Goal: Task Accomplishment & Management: Complete application form

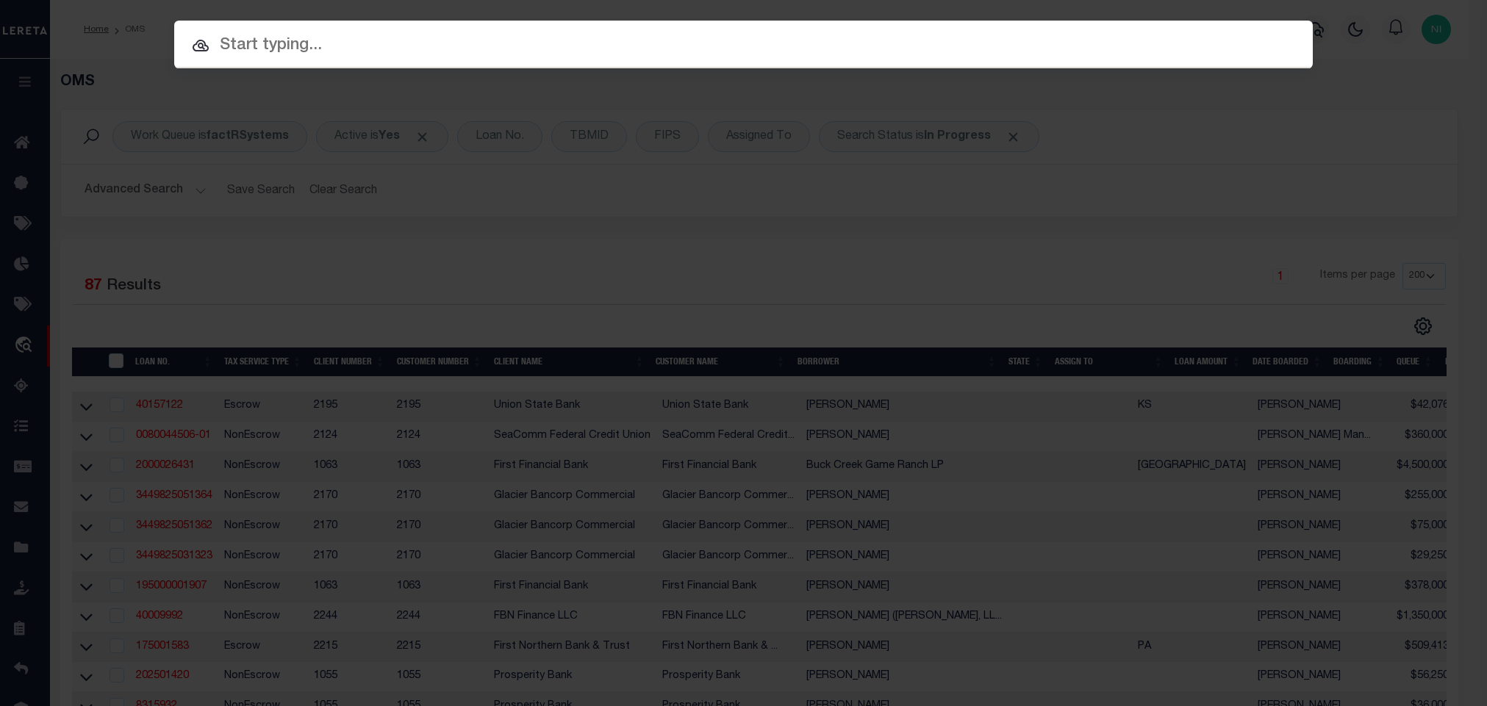
select select "200"
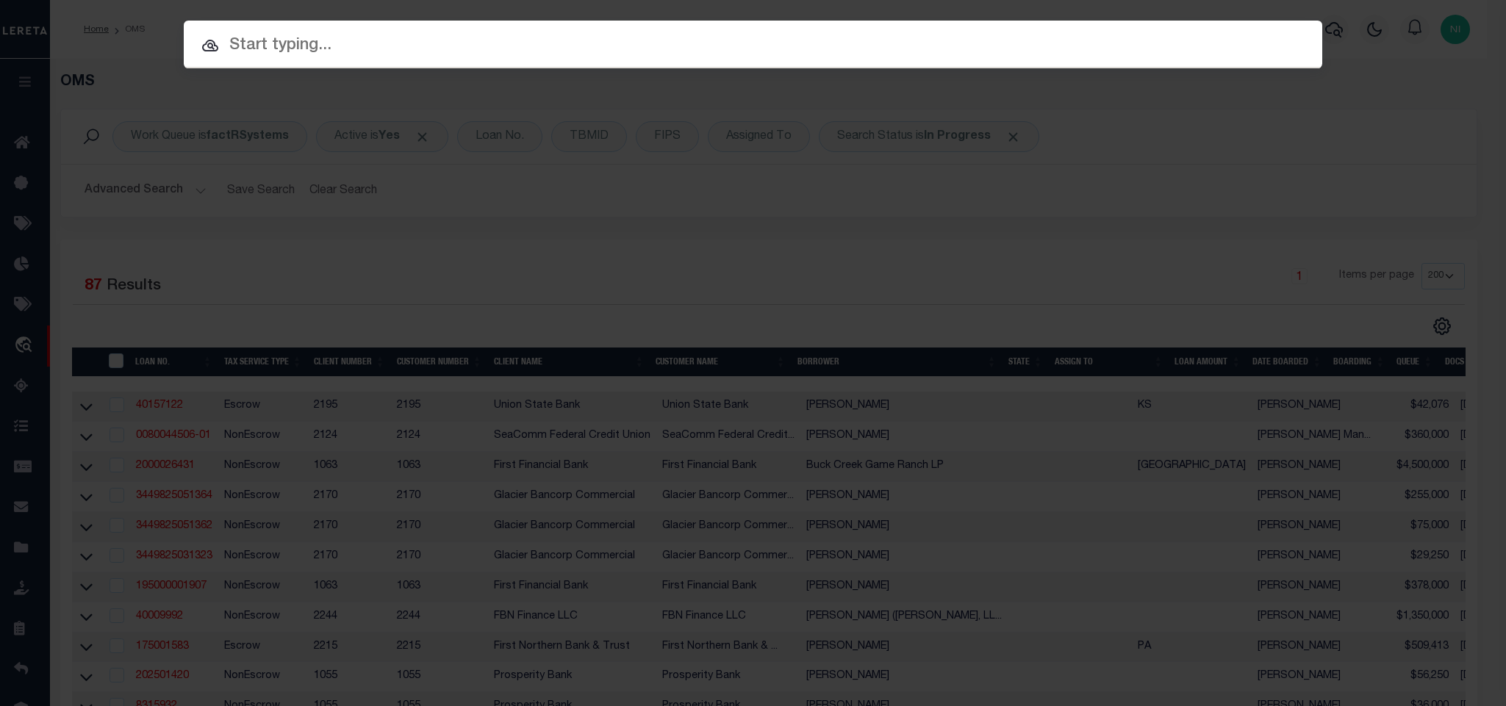
paste input "1040011675-00001"
type input "1040011675-00001"
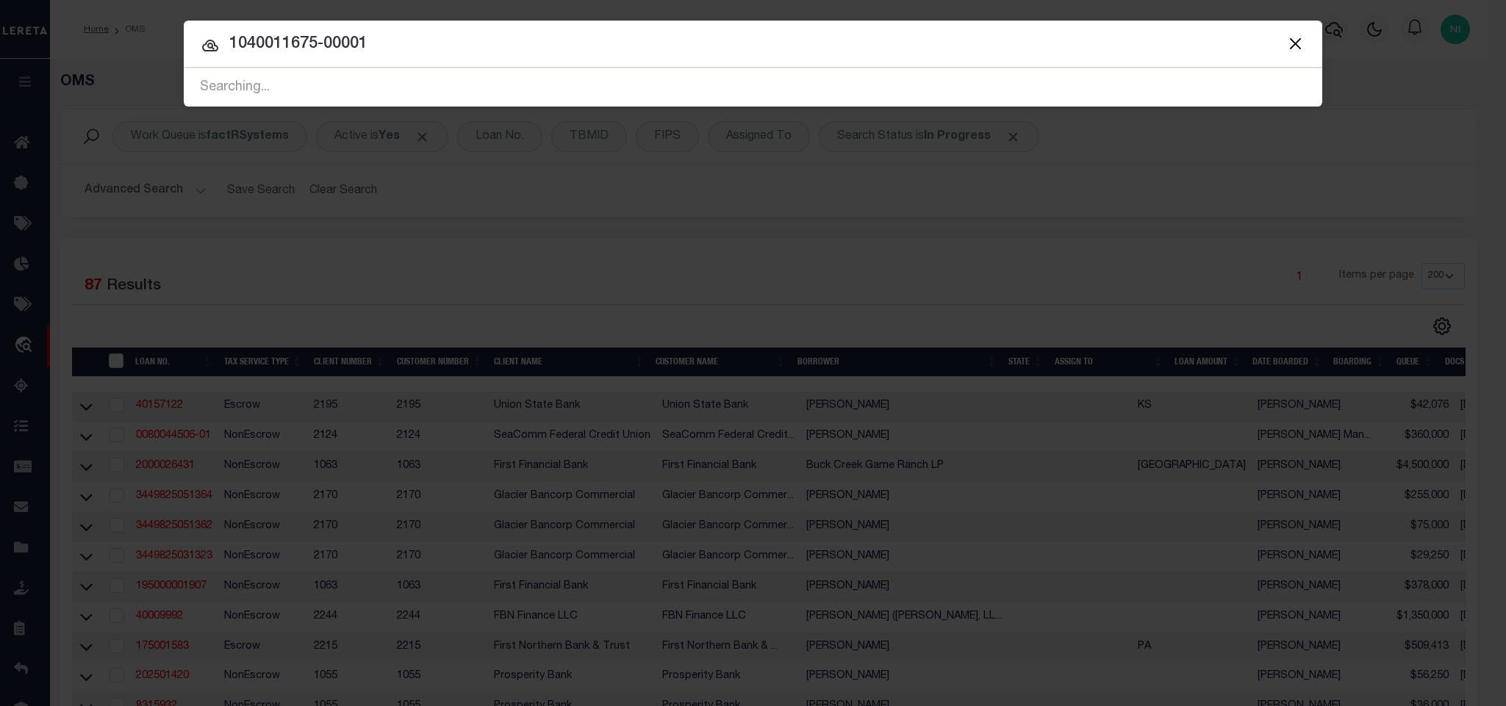
click at [728, 215] on div "Include Loans TBM Customers Borrowers Payments (Lender Non-Disb) Payments (Lend…" at bounding box center [753, 353] width 1506 height 706
click at [1285, 45] on button "Close" at bounding box center [1294, 43] width 19 height 19
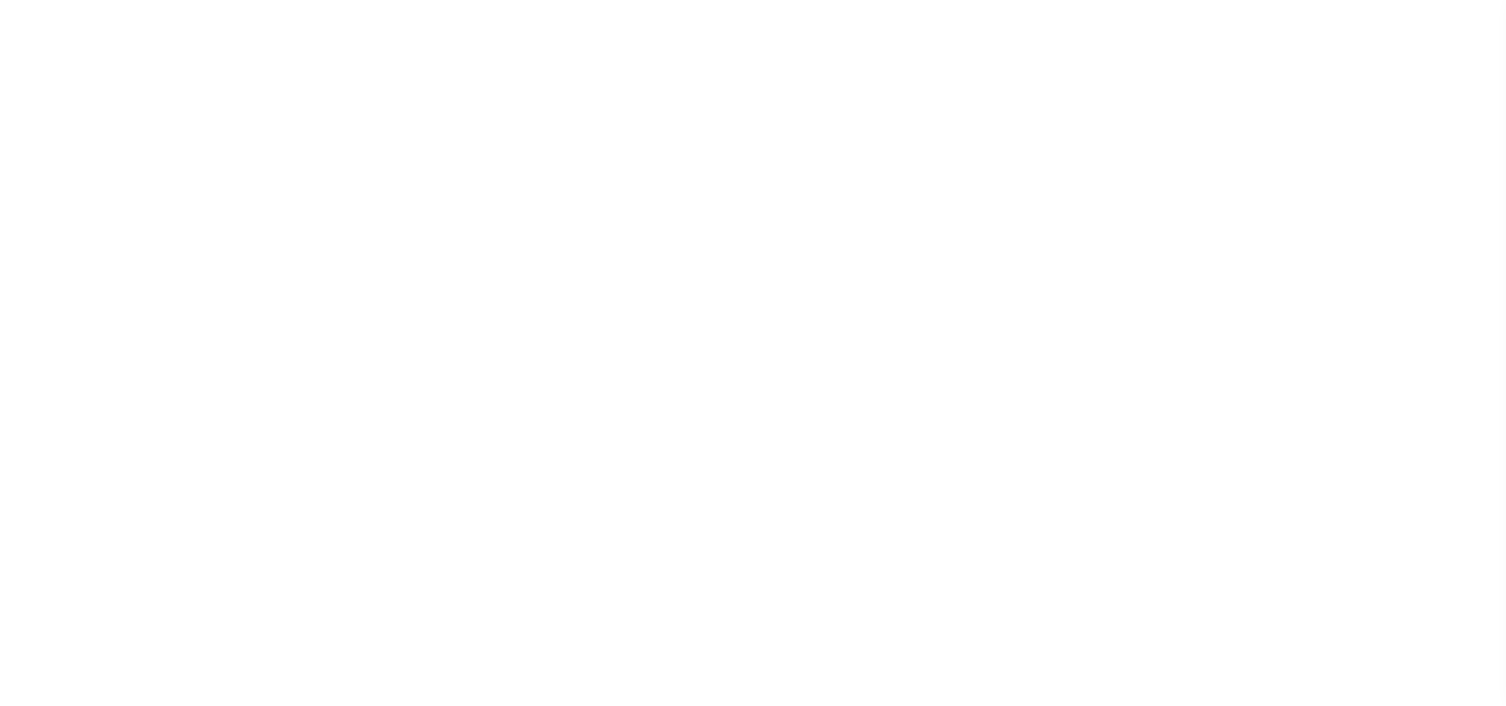
select select "200"
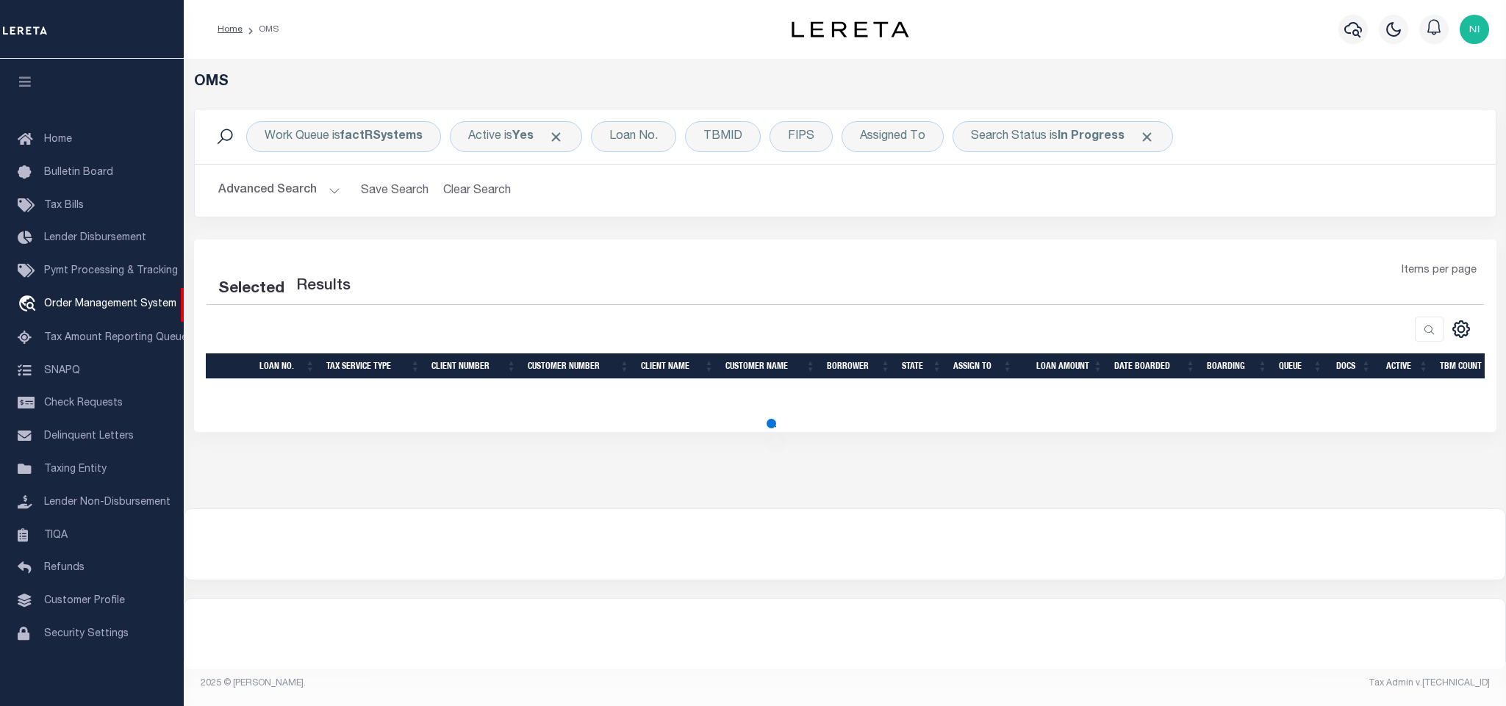
select select "200"
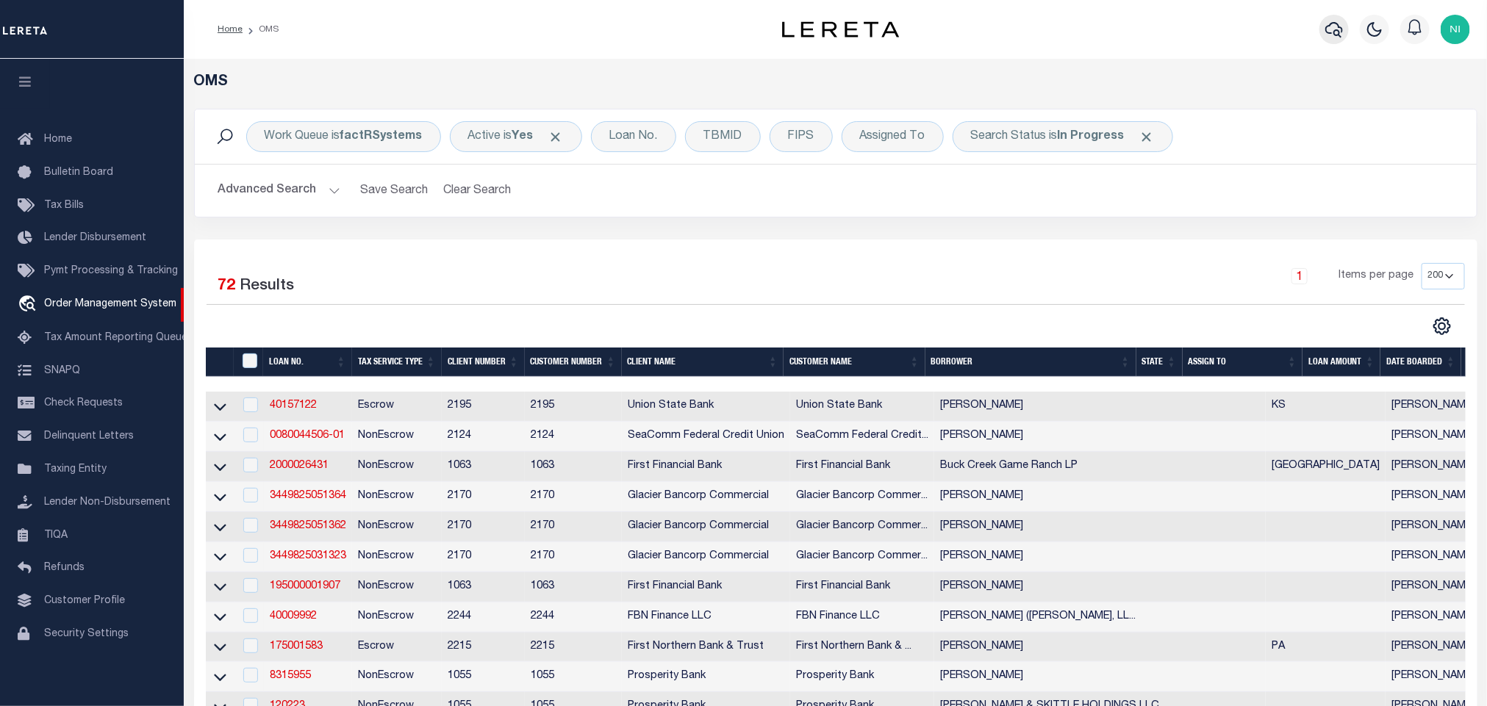
click at [1330, 26] on icon "button" at bounding box center [1334, 29] width 18 height 15
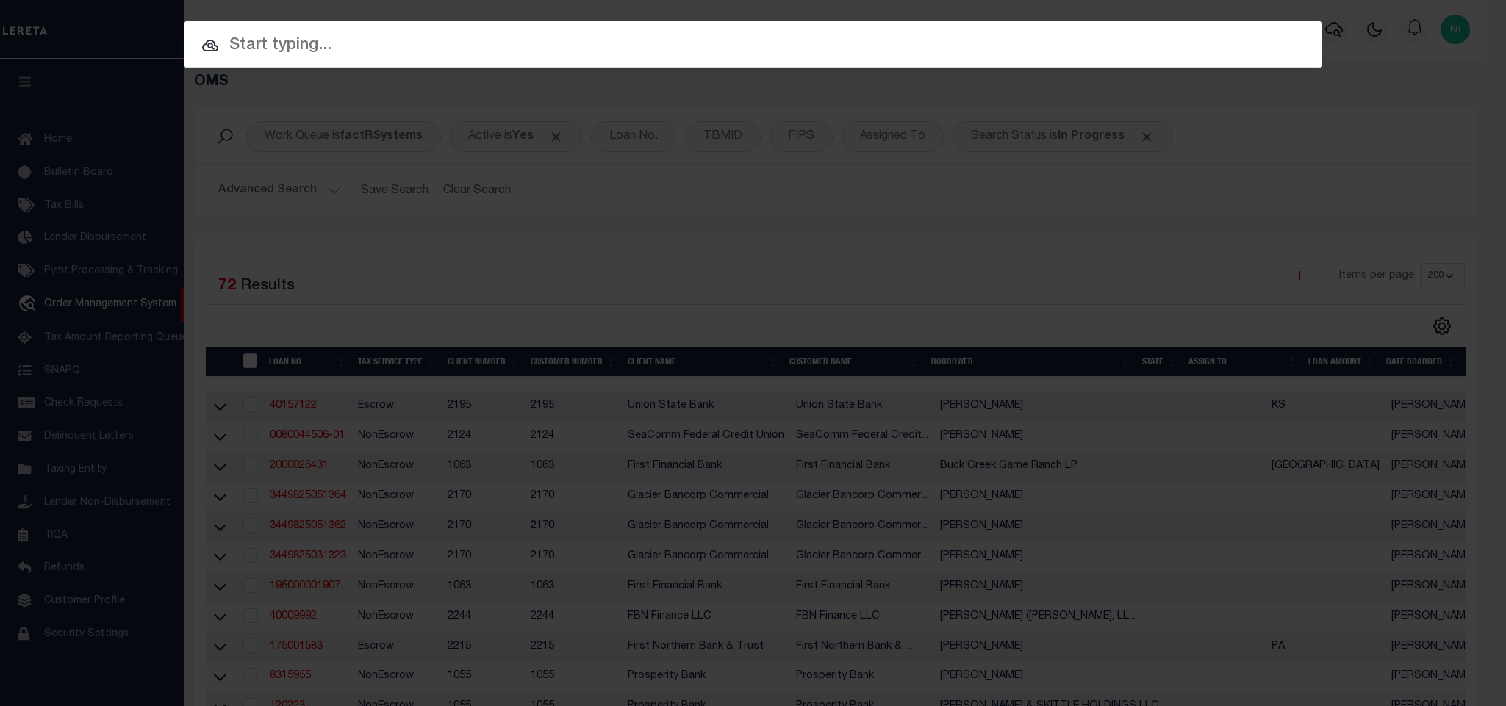
paste input "1040011675-00001"
type input "1040011675-00001"
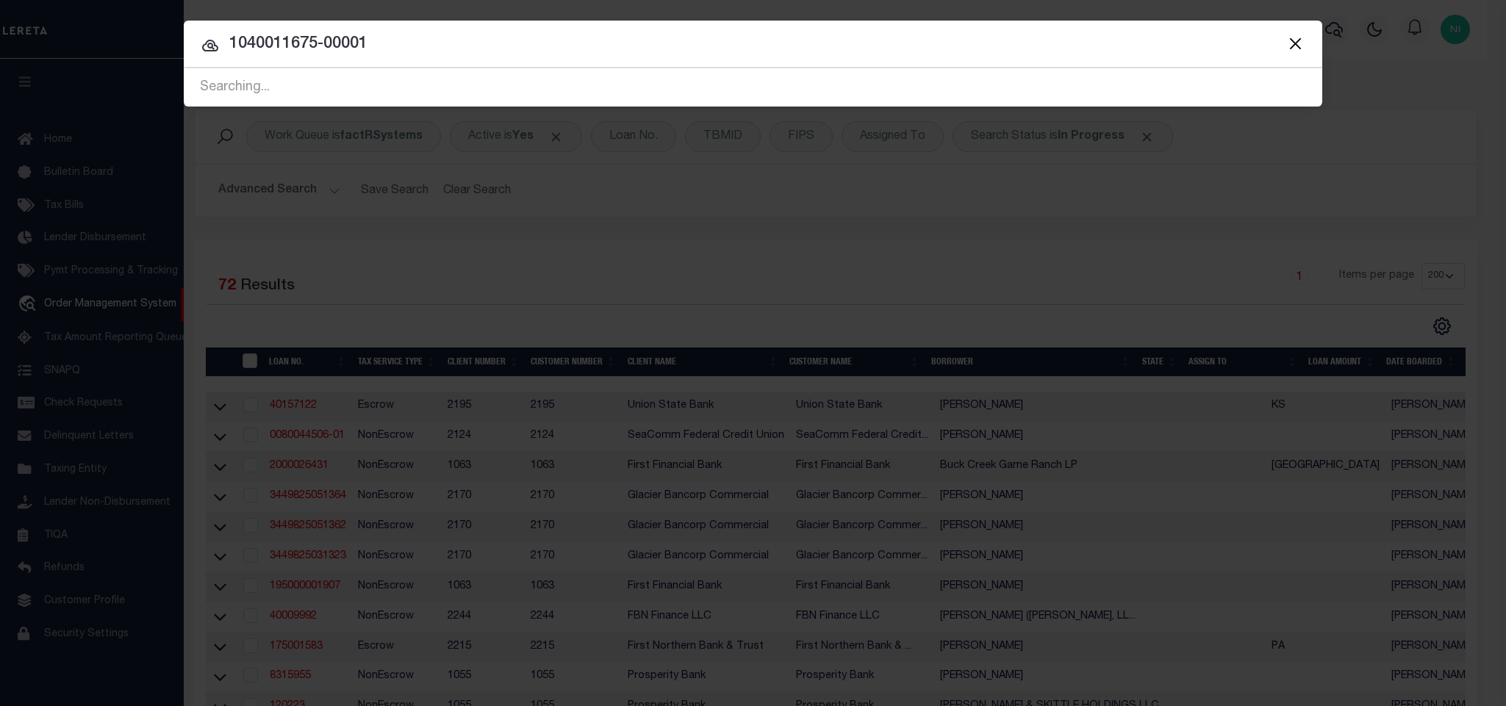
click at [1290, 40] on button "Close" at bounding box center [1294, 43] width 19 height 19
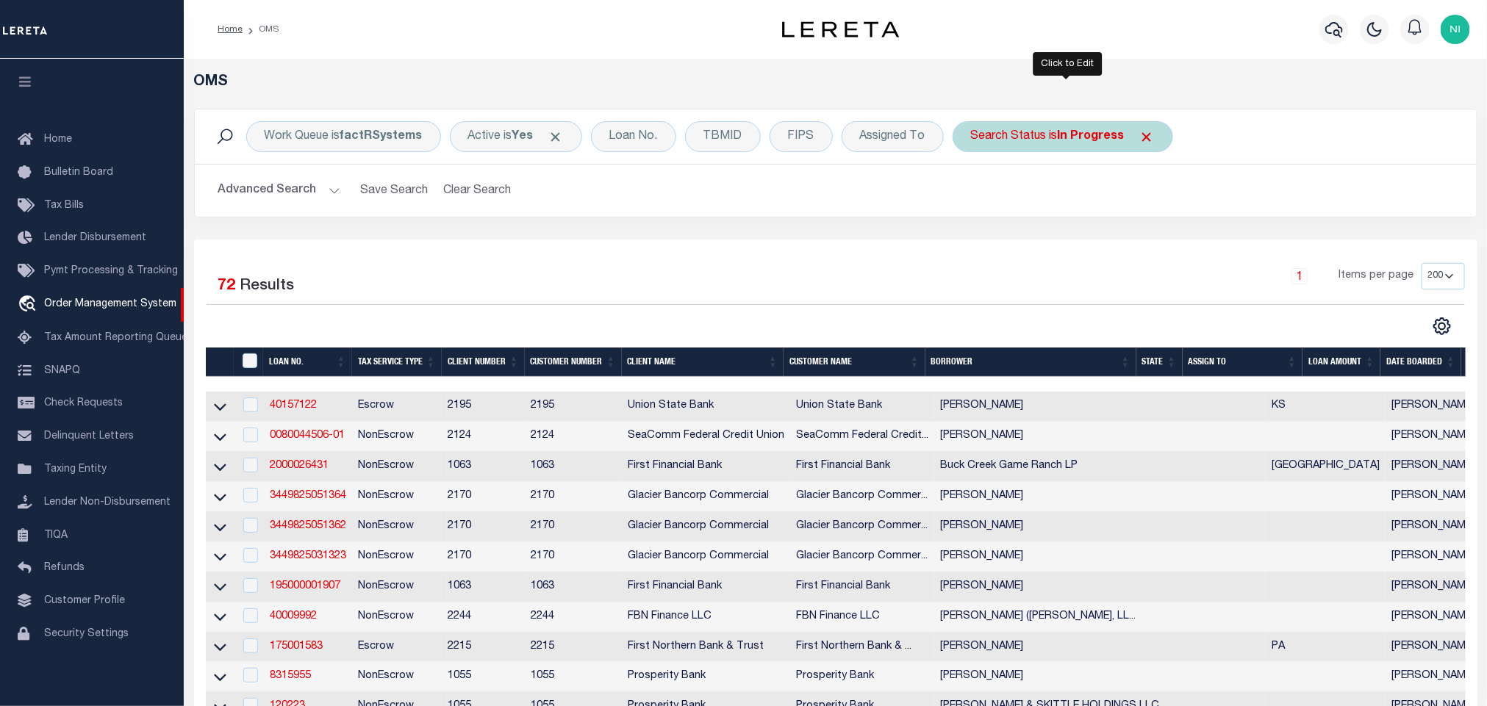
click at [1101, 135] on b "In Progress" at bounding box center [1090, 137] width 67 height 12
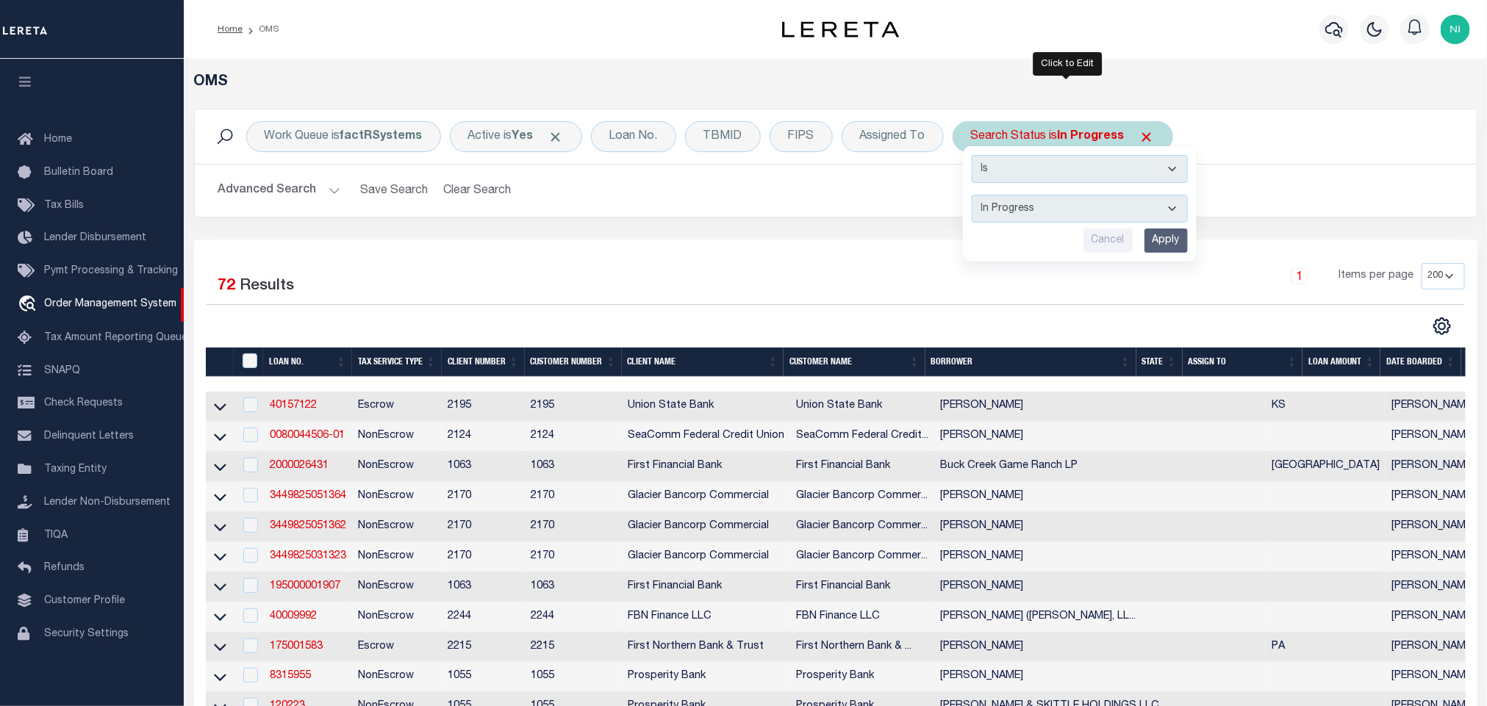
click at [1070, 207] on select "Automated Search Bad Parcel Complete Duplicate Parcel High Dollar Reporting In …" at bounding box center [1079, 209] width 216 height 28
select select "RD"
click at [975, 196] on select "Automated Search Bad Parcel Complete Duplicate Parcel High Dollar Reporting In …" at bounding box center [1079, 209] width 216 height 28
click at [1171, 236] on input "Apply" at bounding box center [1165, 241] width 43 height 24
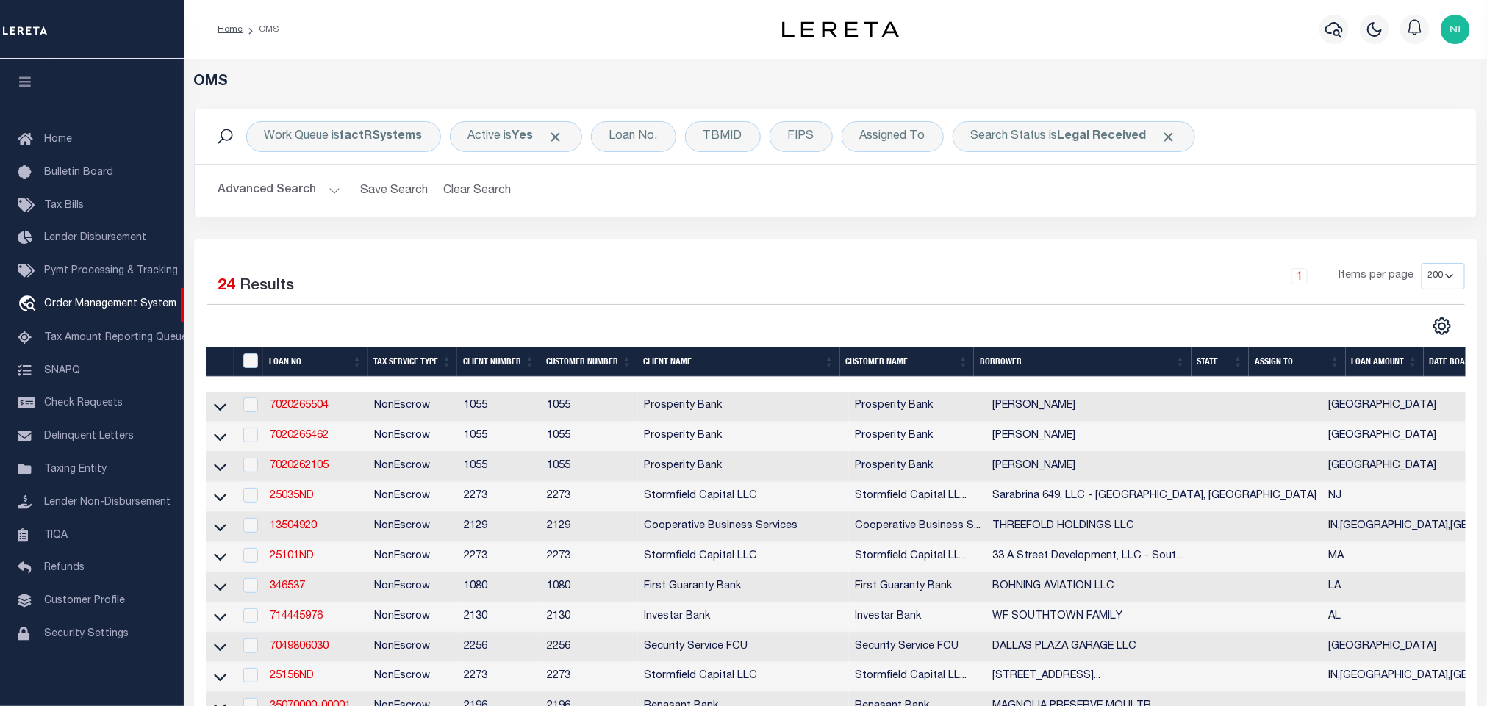
click at [844, 223] on div "Work Queue is factRSystems Active is Yes Loan No. TBMID FIPS Assigned To Search…" at bounding box center [835, 174] width 1305 height 131
click at [1077, 141] on b "Legal Received" at bounding box center [1101, 137] width 89 height 12
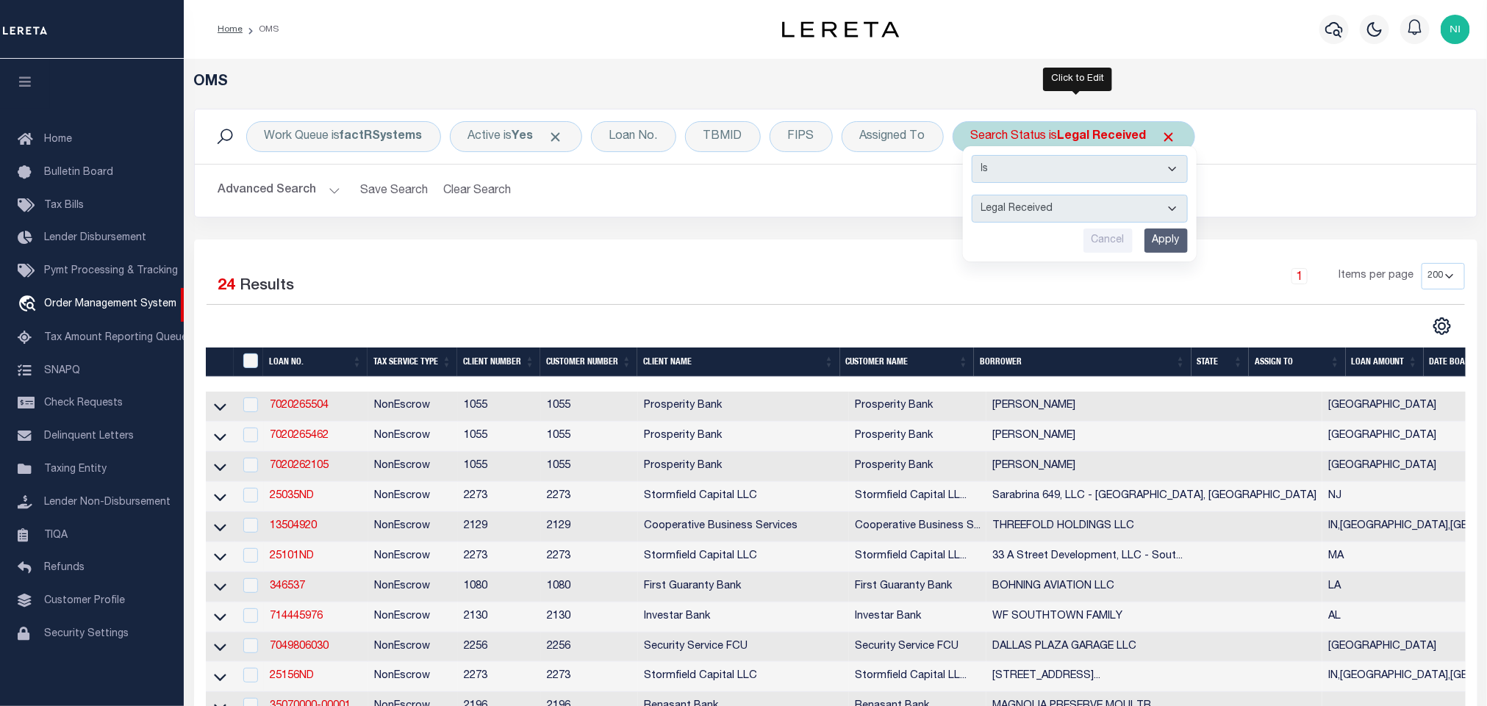
click at [1055, 212] on select "Automated Search Bad Parcel Complete Duplicate Parcel High Dollar Reporting In …" at bounding box center [1079, 209] width 216 height 28
select select "ND"
click at [975, 196] on select "Automated Search Bad Parcel Complete Duplicate Parcel High Dollar Reporting In …" at bounding box center [1079, 209] width 216 height 28
click at [1174, 245] on input "Apply" at bounding box center [1165, 241] width 43 height 24
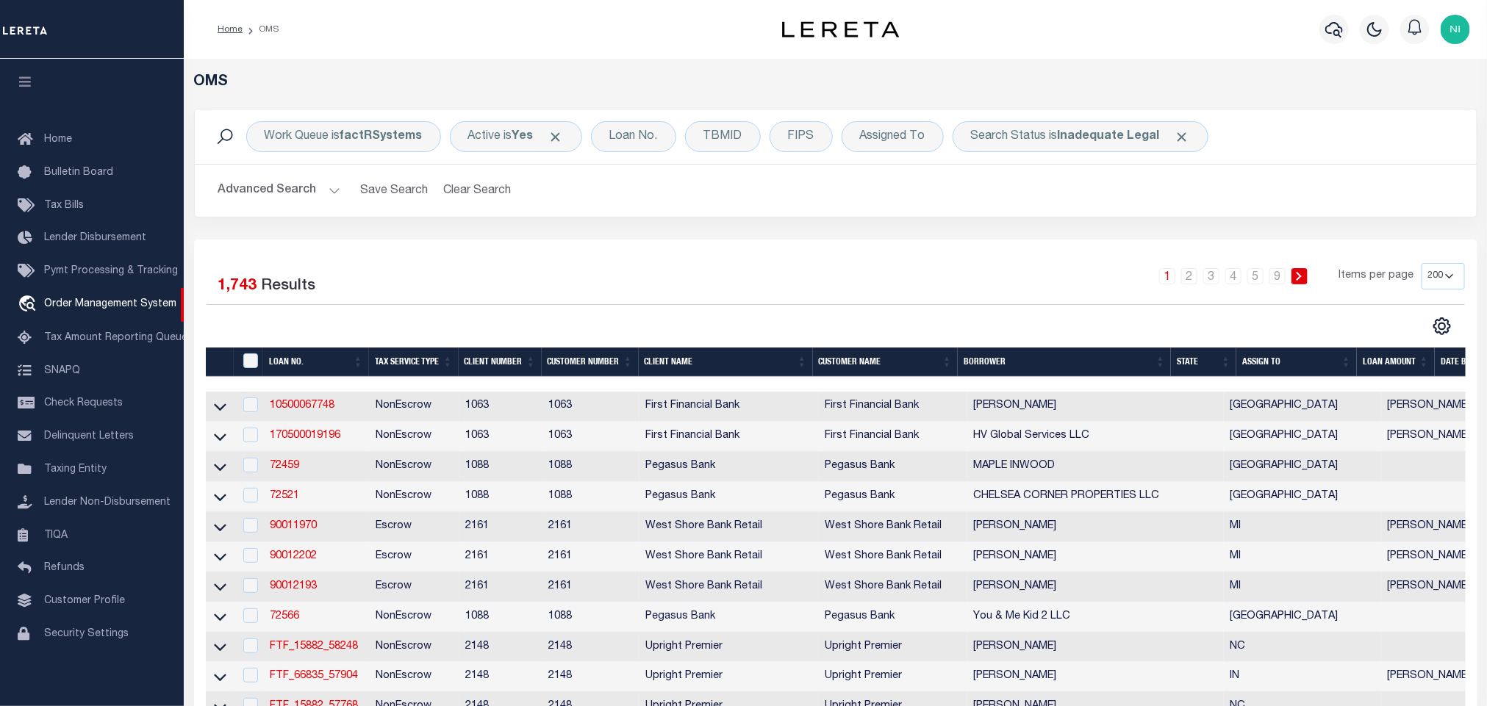
click at [861, 218] on div "Work Queue is factRSystems Active is Yes Loan No. TBMID FIPS Assigned To Search…" at bounding box center [835, 163] width 1283 height 109
click at [648, 141] on div "Loan No." at bounding box center [633, 136] width 85 height 31
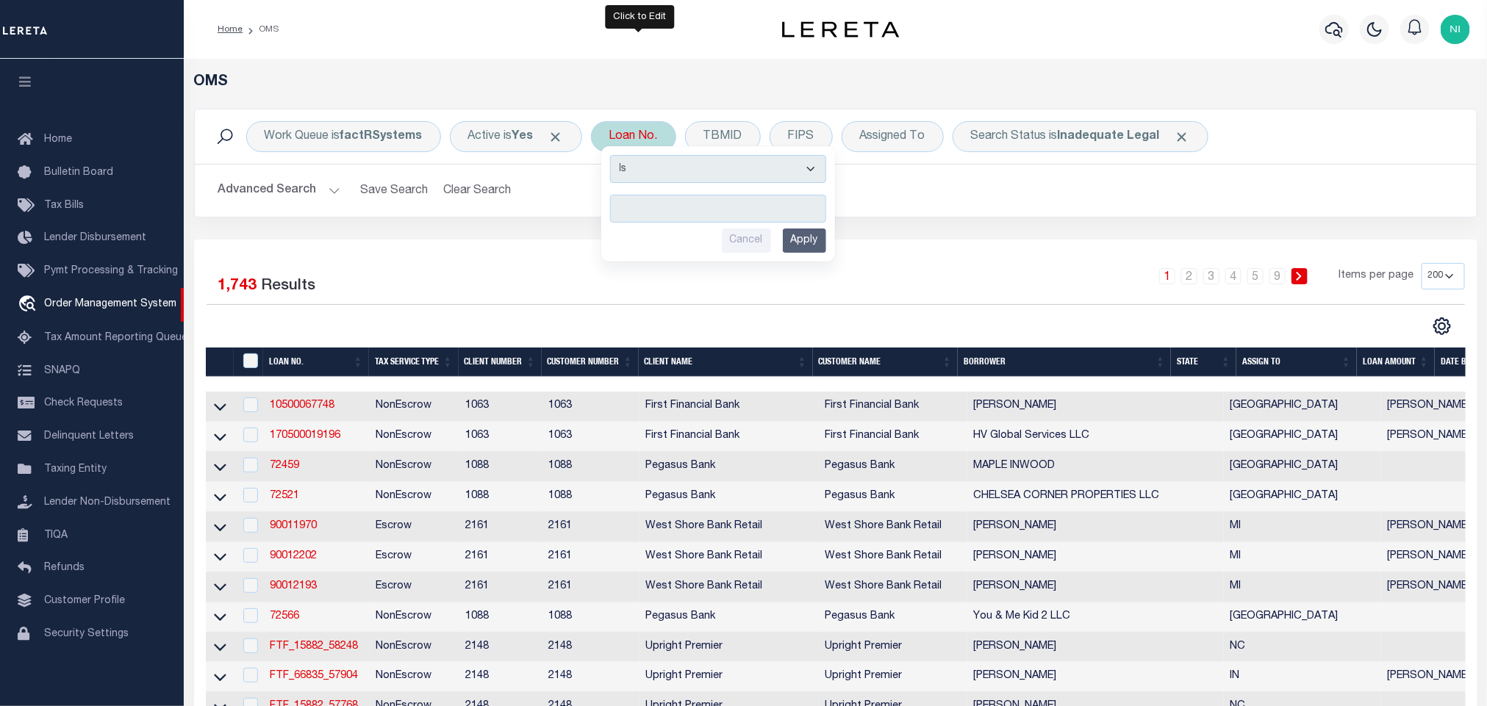
click at [697, 219] on input "text" at bounding box center [718, 209] width 216 height 28
type input "25101ND 25154ND 25116ND 25163 25171"
click at [805, 232] on input "Apply" at bounding box center [804, 241] width 43 height 24
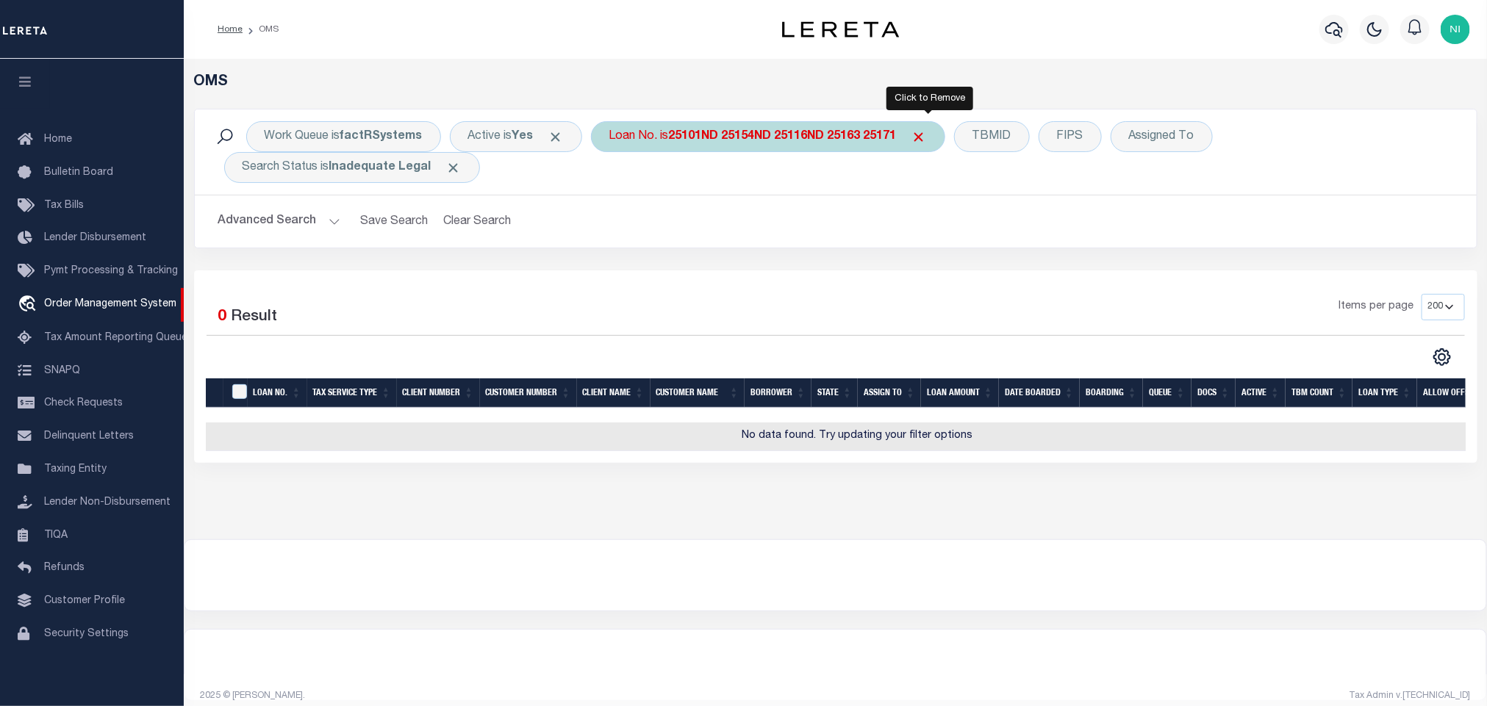
click at [927, 140] on span "Click to Remove" at bounding box center [918, 136] width 15 height 15
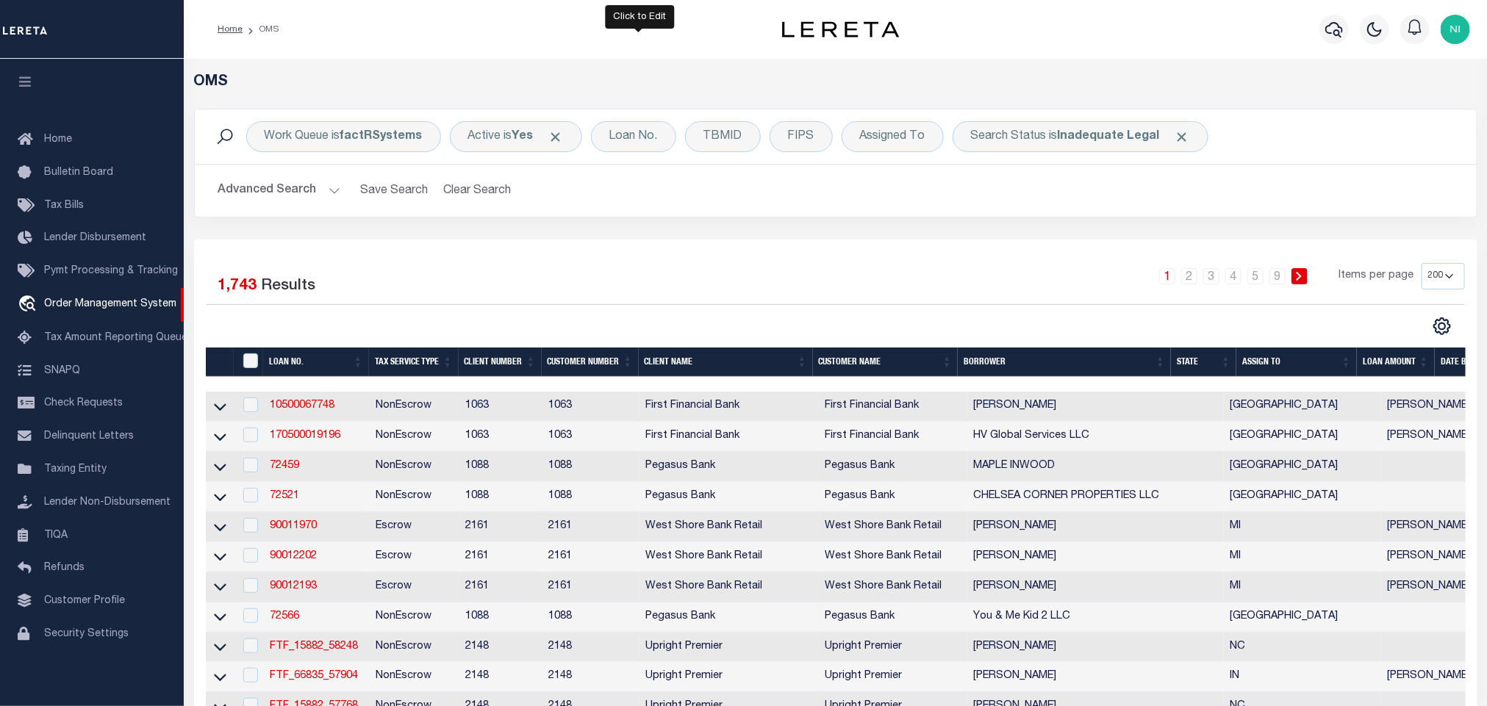
drag, startPoint x: 637, startPoint y: 140, endPoint x: 377, endPoint y: 618, distance: 544.5
click at [637, 140] on div "Loan No." at bounding box center [633, 136] width 85 height 31
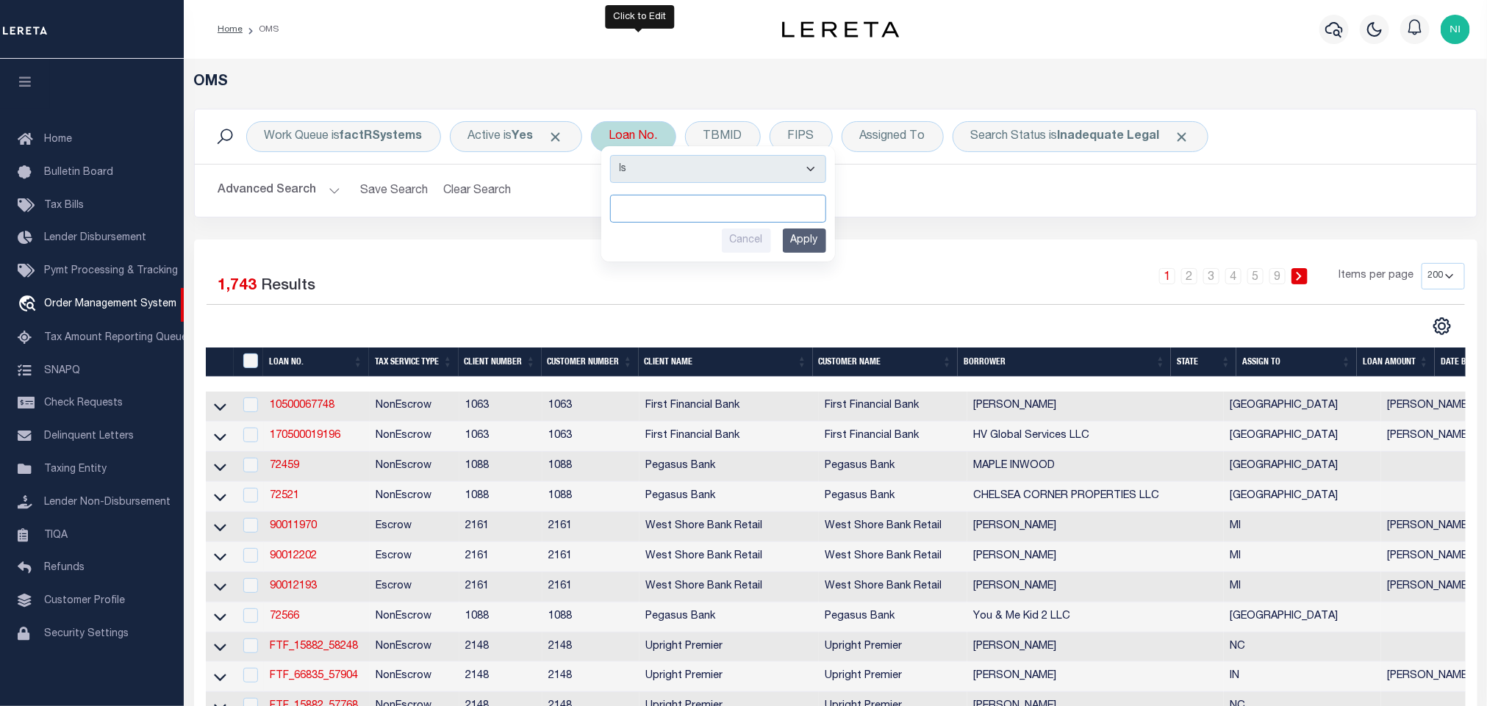
click at [695, 219] on input "text" at bounding box center [718, 209] width 216 height 28
paste input "1040011675-00001"
type input "1040011675-00001"
click at [805, 243] on input "Apply" at bounding box center [804, 241] width 43 height 24
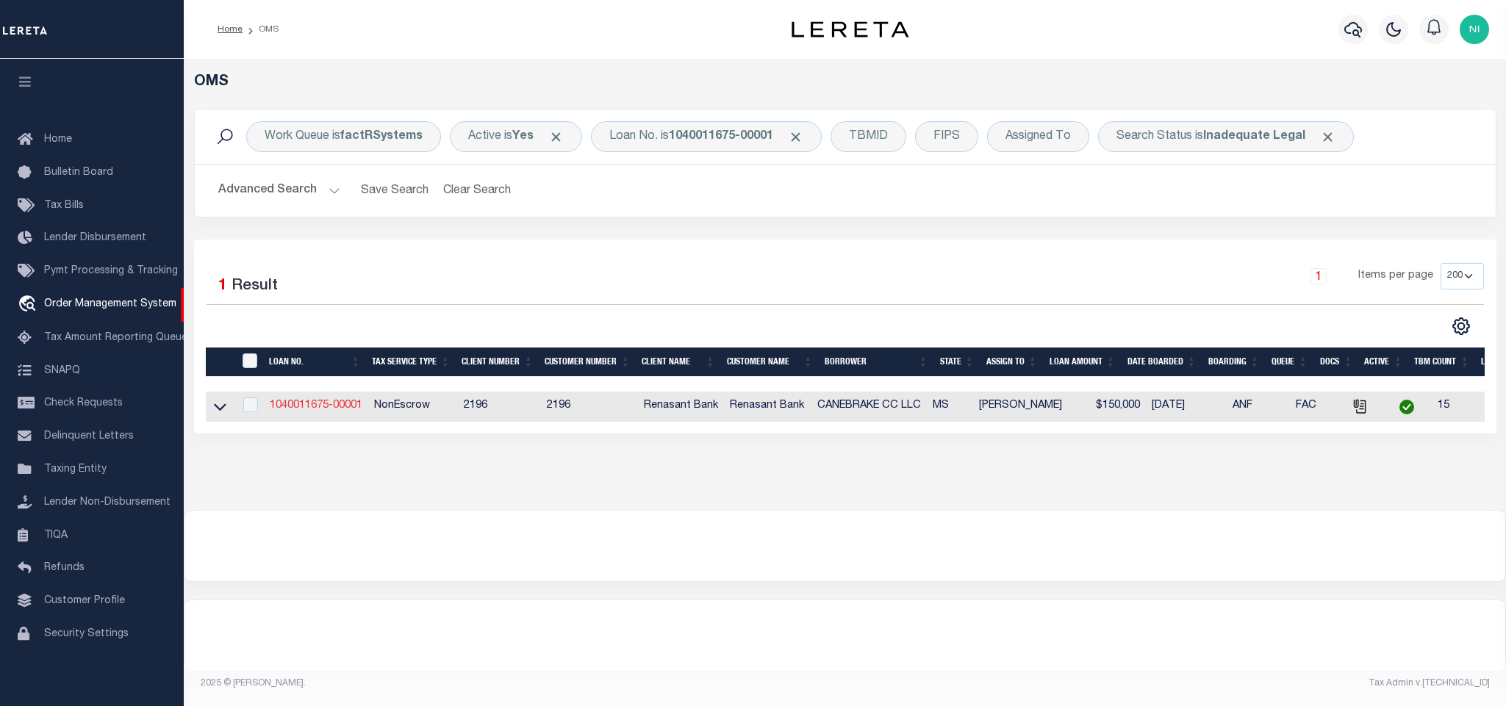
click at [306, 406] on link "1040011675-00001" at bounding box center [316, 405] width 93 height 10
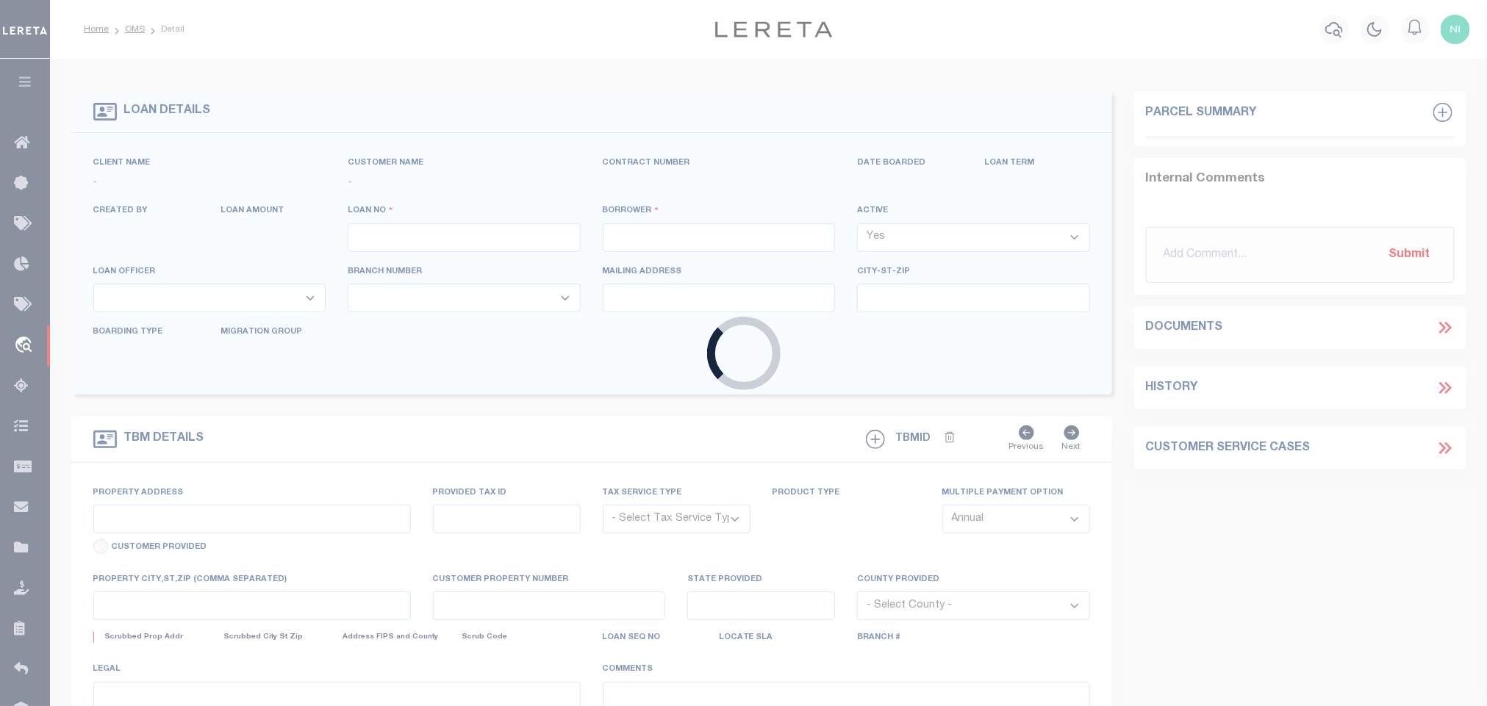
type input "1040011675-00001"
type input "CANEBRAKE CC LLC"
select select
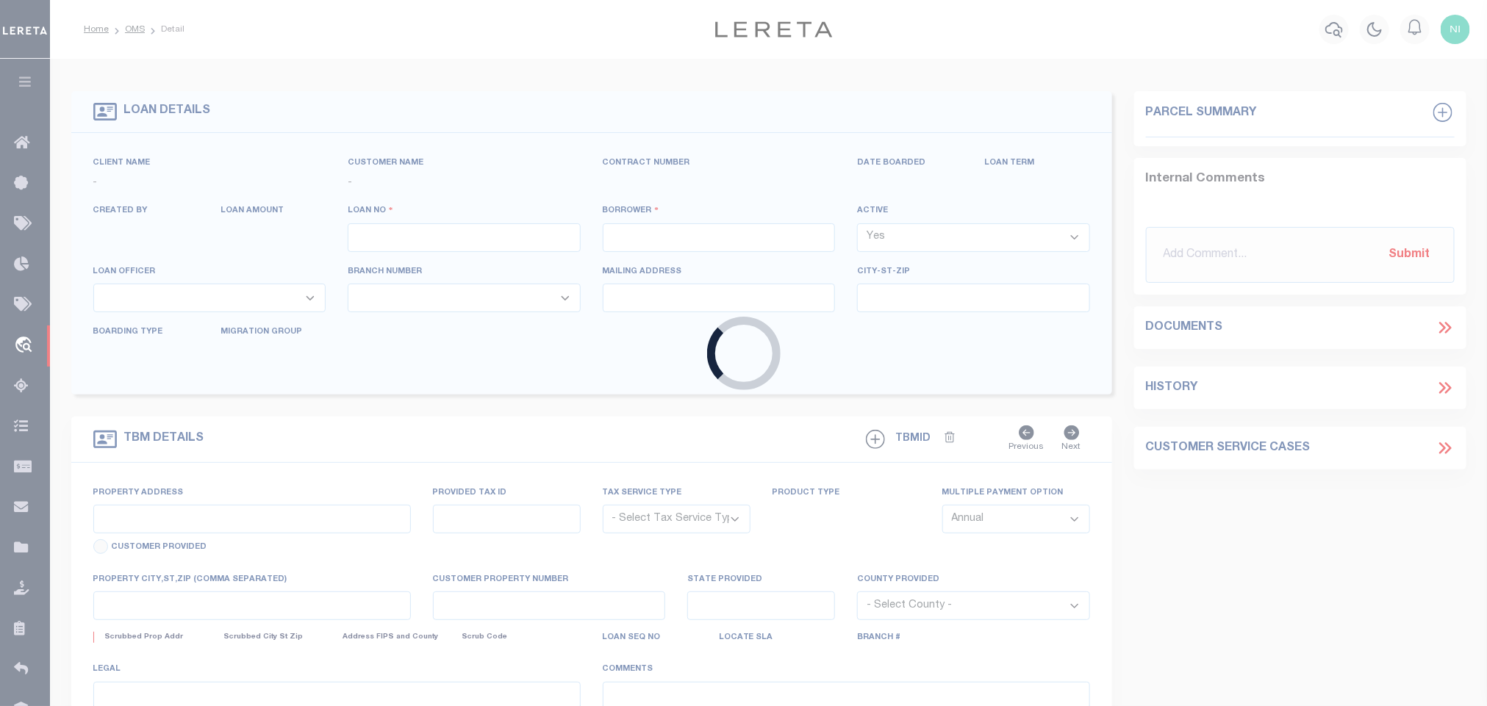
select select "10"
select select
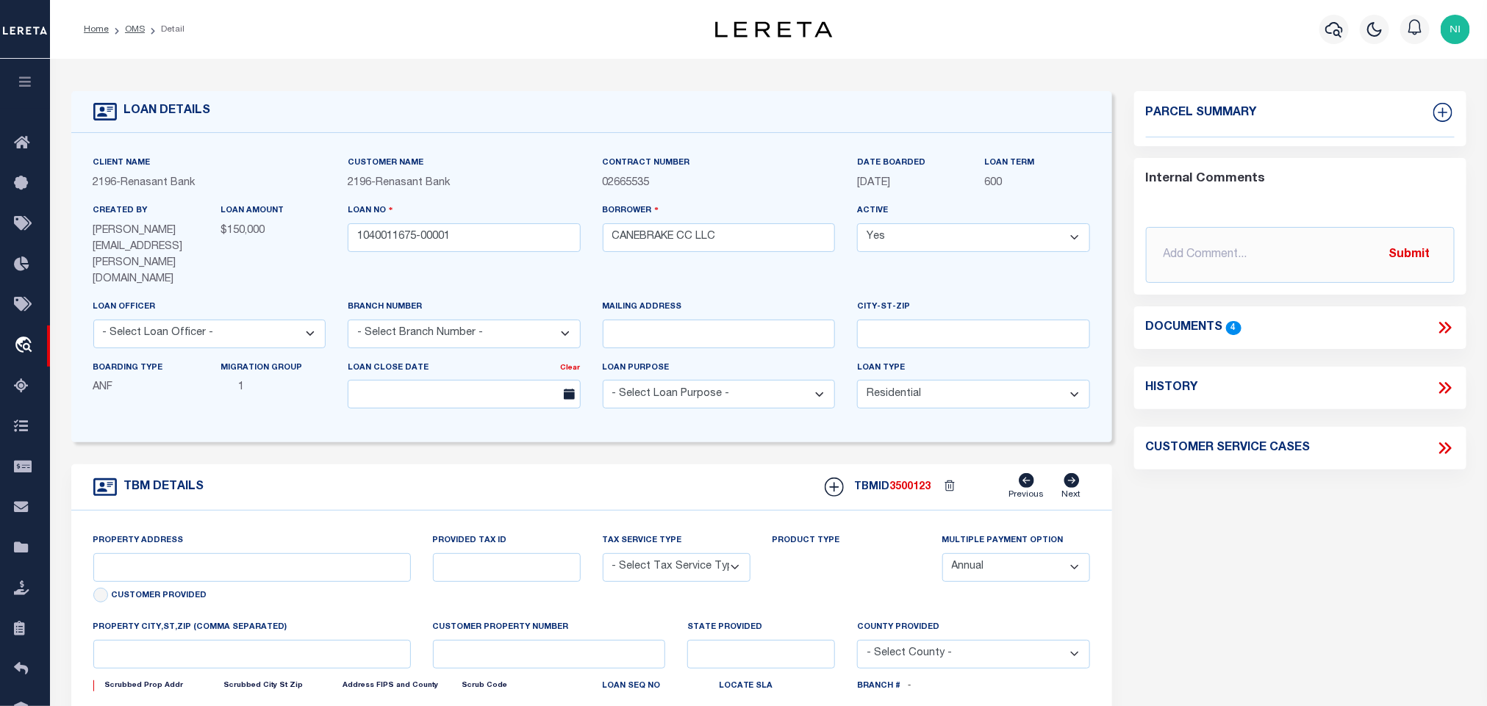
select select "4983"
type input "1 CANE DR"
radio input "true"
select select "NonEscrow"
select select
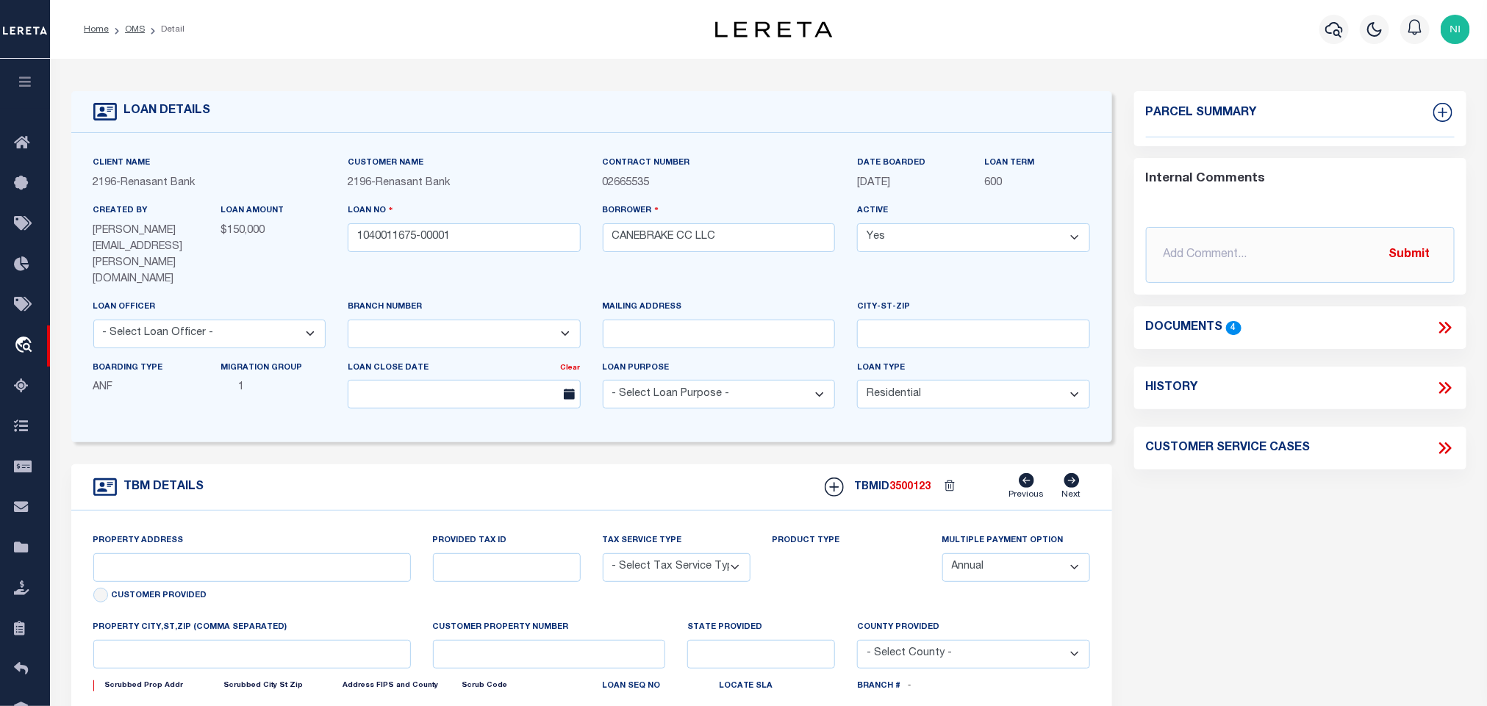
type input "HATTIESBURG MS 39402"
type input "1040011675"
type input "MS"
type textarea "PARCEL: 101F-02-004.000 PARCEL: 101F-02-034.000 PARCEL: 101G-01-034.000 101F-02…"
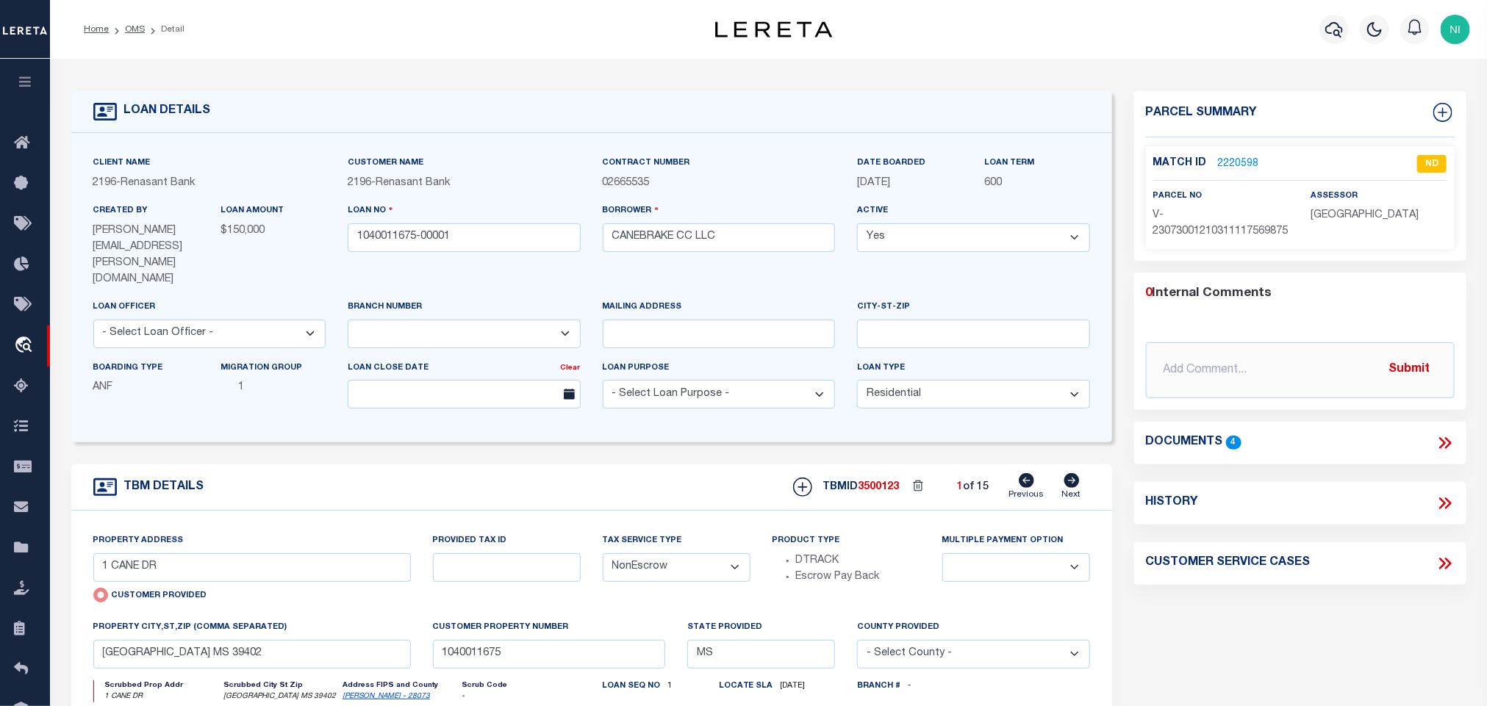
click at [1072, 473] on link "Next" at bounding box center [1071, 487] width 19 height 28
radio input "false"
click at [1072, 473] on link "Next" at bounding box center [1071, 487] width 19 height 28
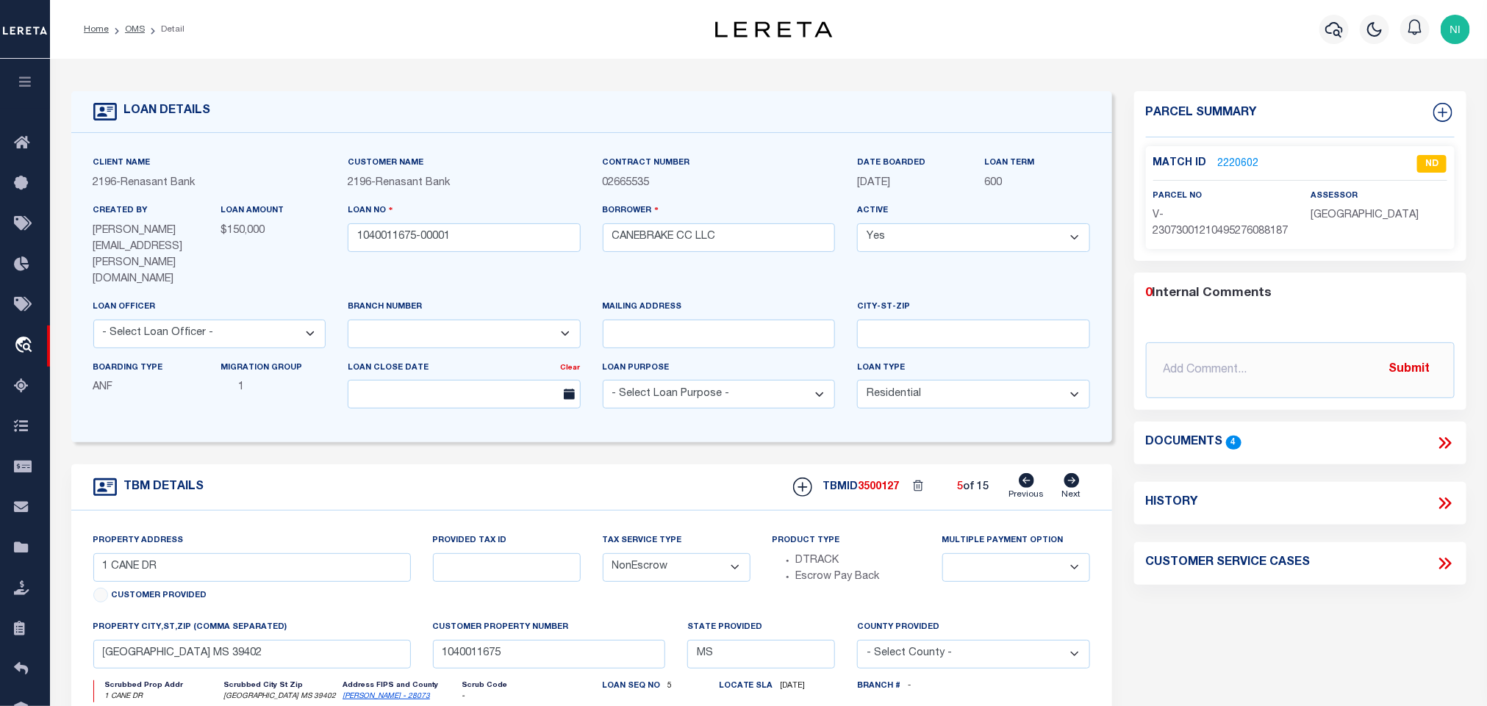
click at [1072, 473] on link "Next" at bounding box center [1071, 487] width 19 height 28
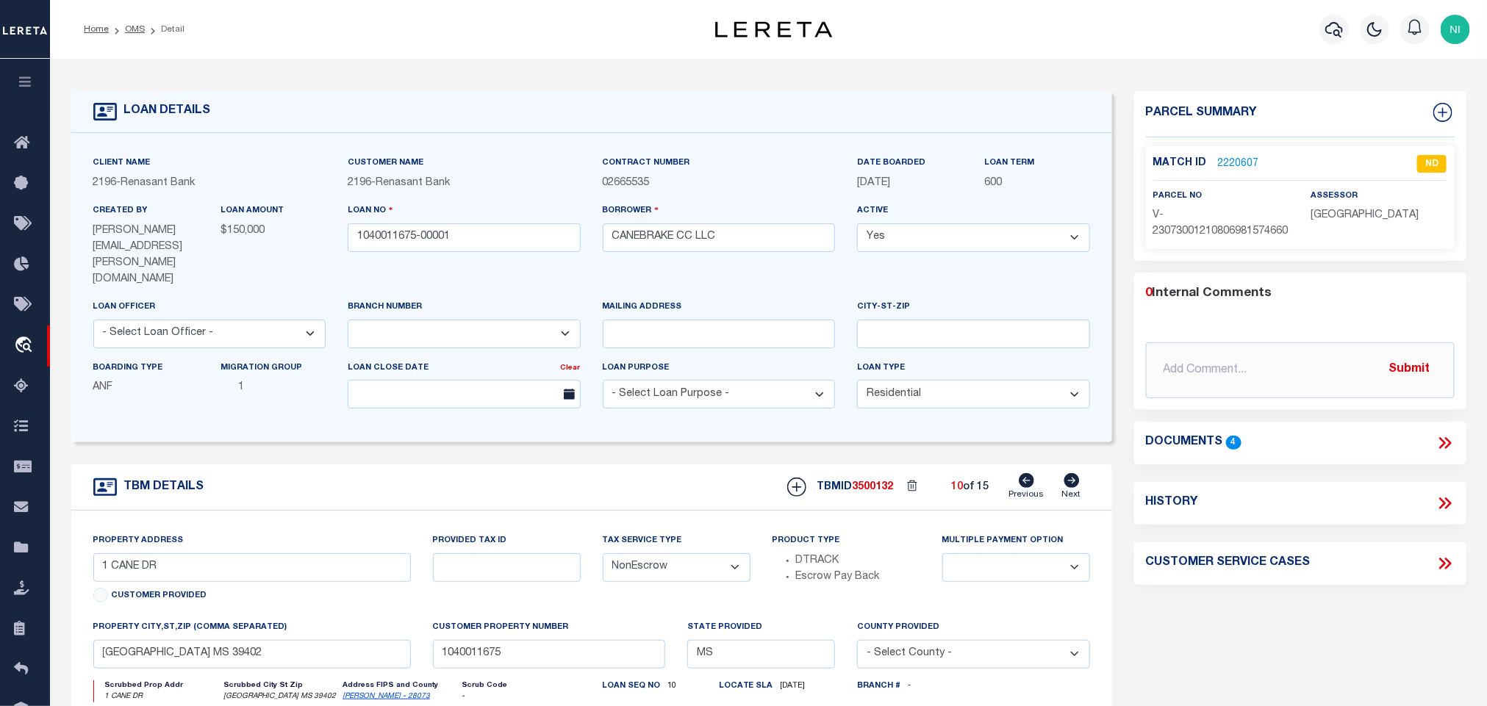
click at [1072, 473] on link "Next" at bounding box center [1071, 487] width 19 height 28
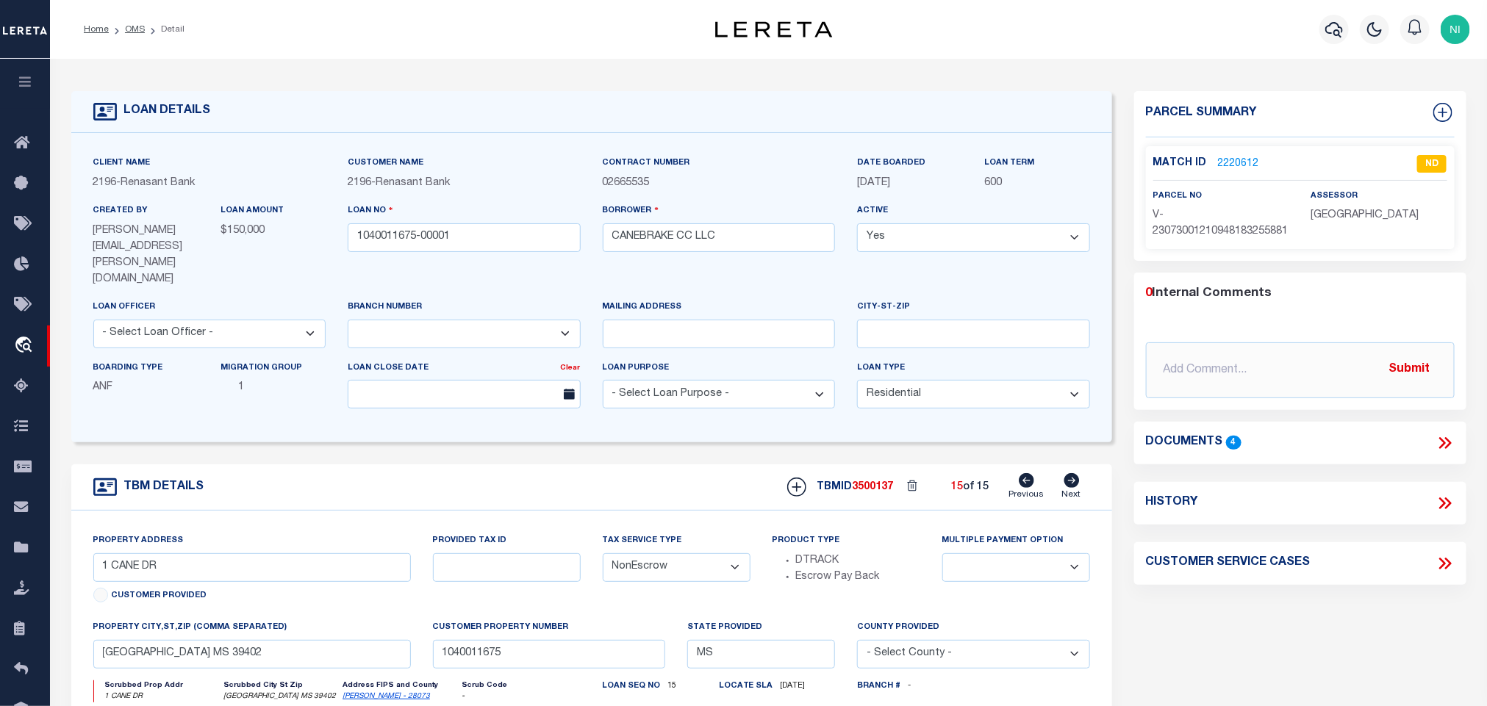
click at [1032, 473] on icon at bounding box center [1026, 480] width 15 height 15
select select
click at [125, 34] on link "OMS" at bounding box center [135, 29] width 20 height 9
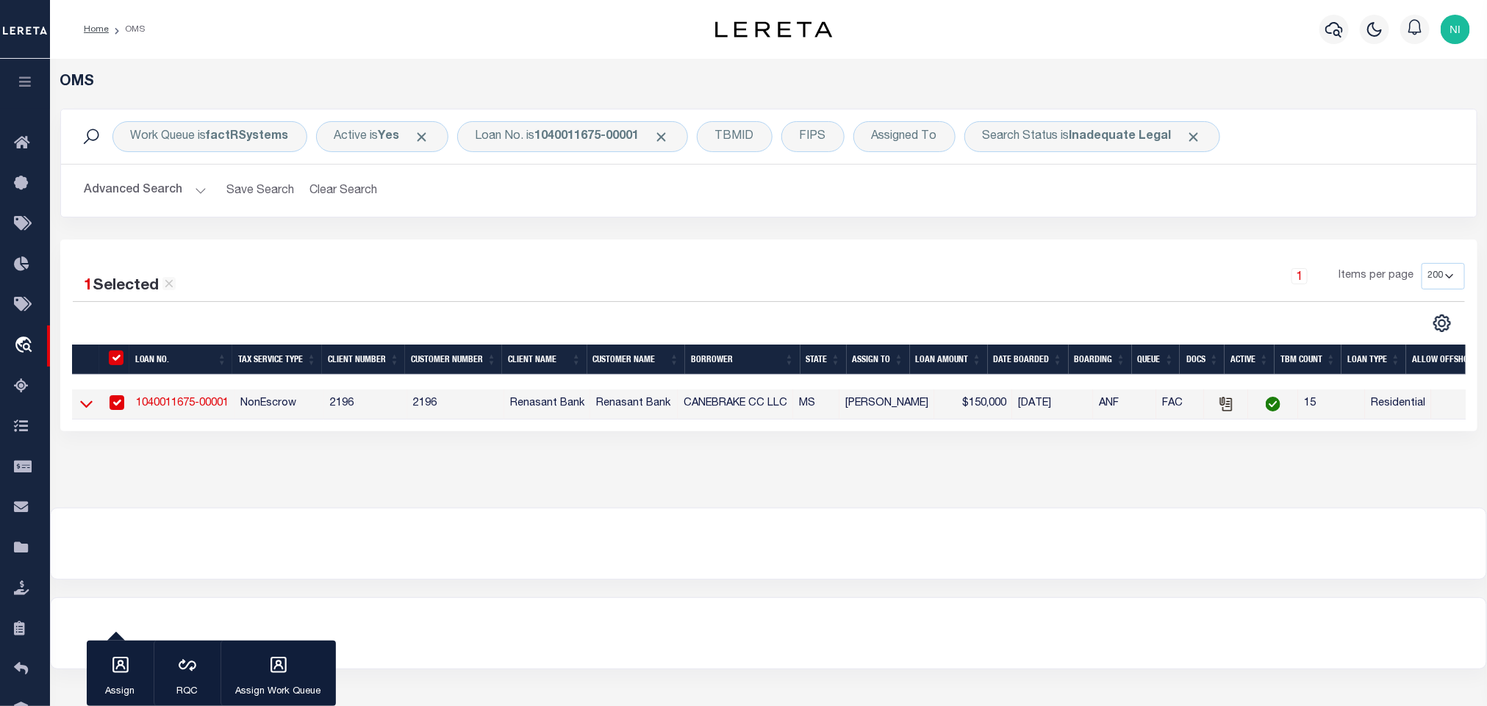
click at [84, 401] on icon at bounding box center [86, 403] width 12 height 15
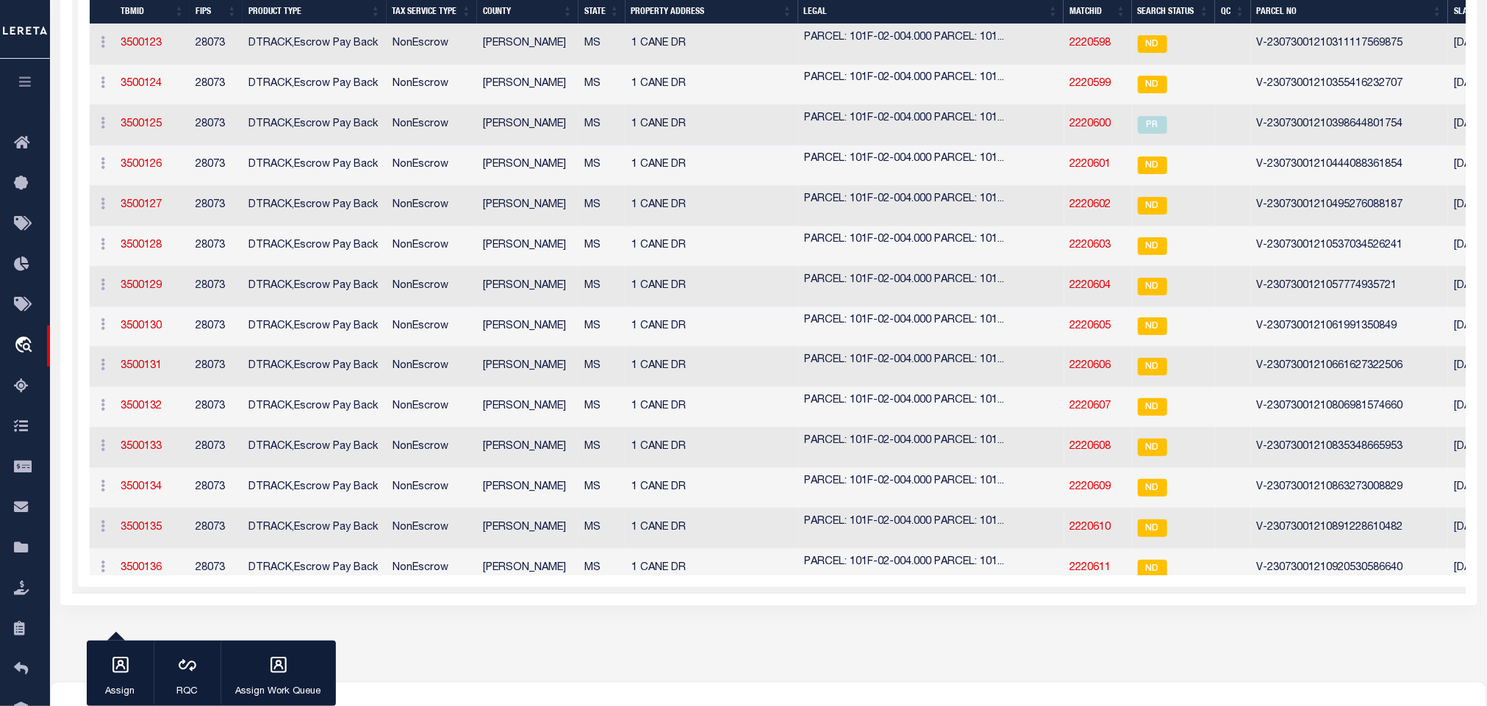
scroll to position [110, 0]
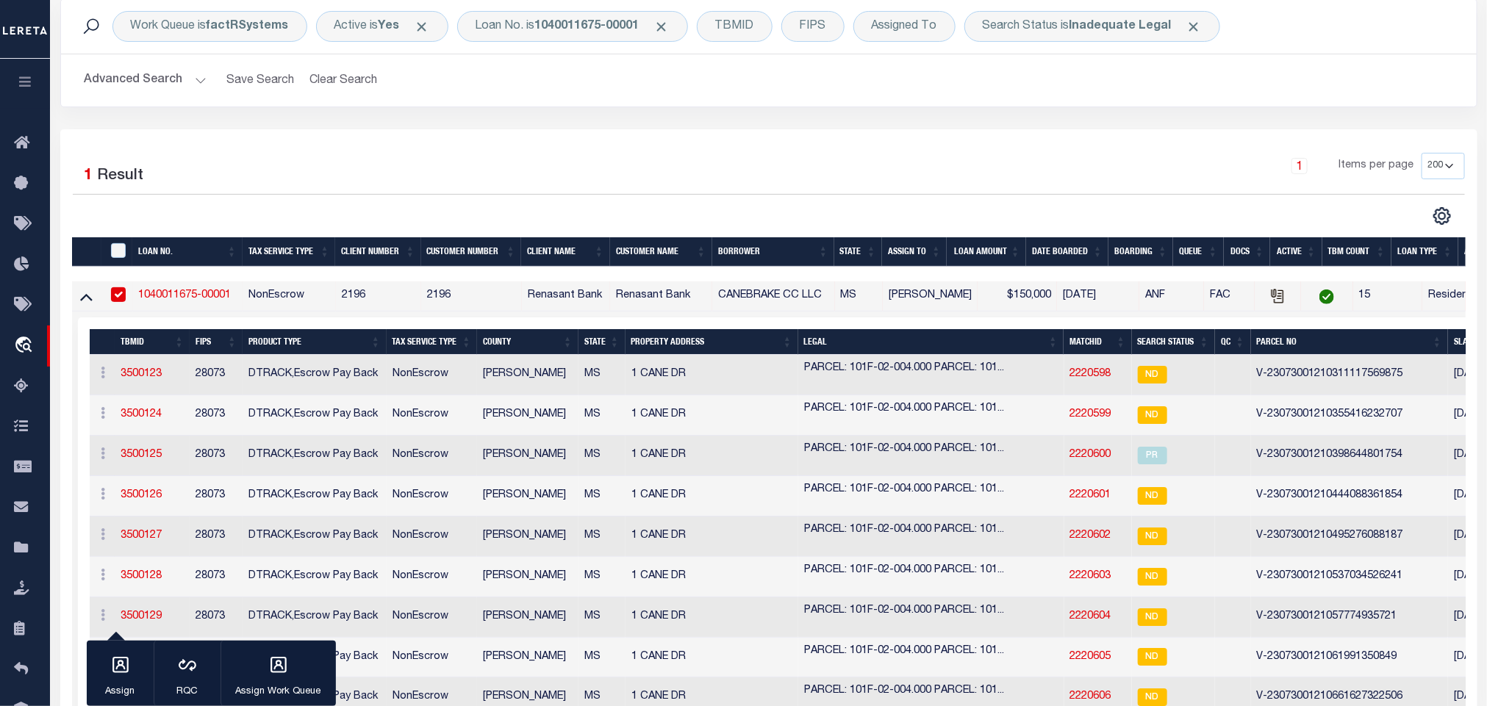
click at [173, 301] on link "1040011675-00001" at bounding box center [185, 295] width 93 height 10
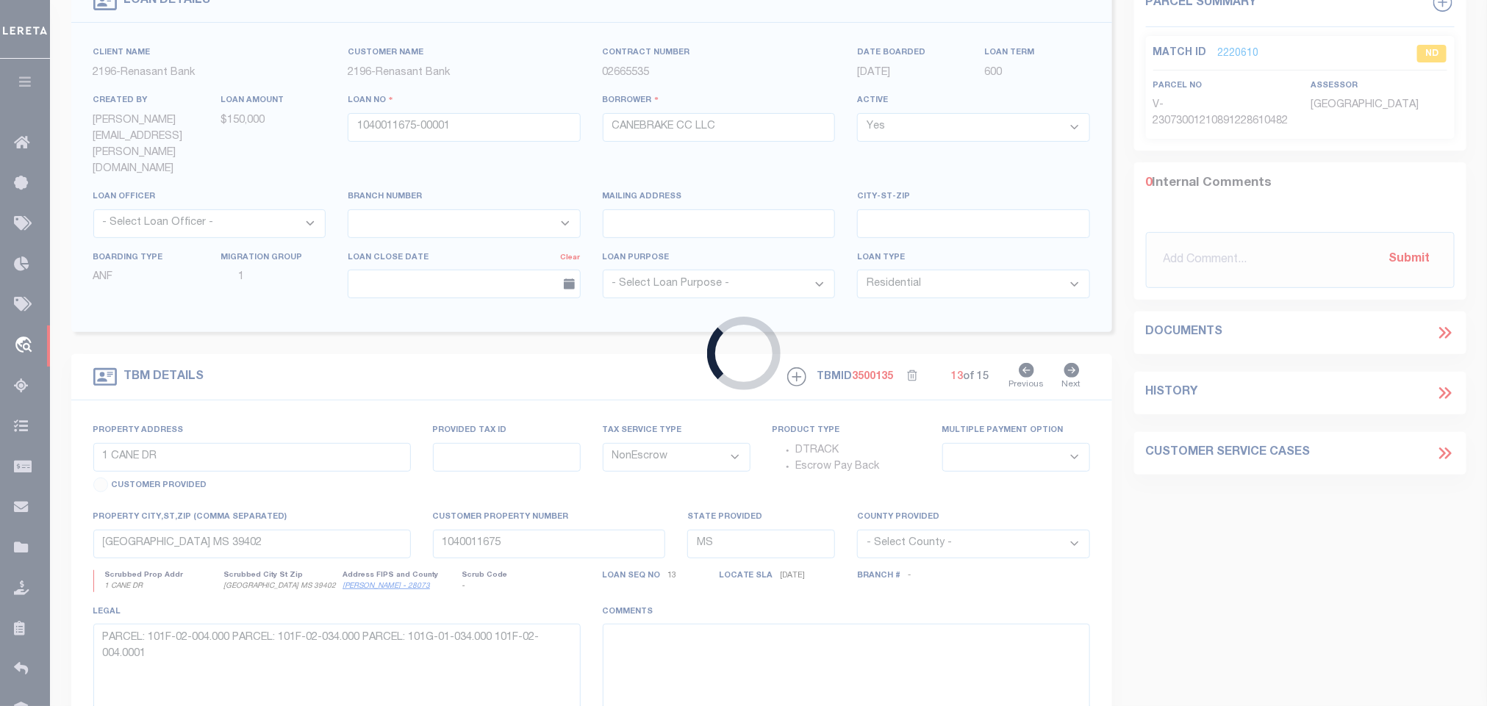
select select
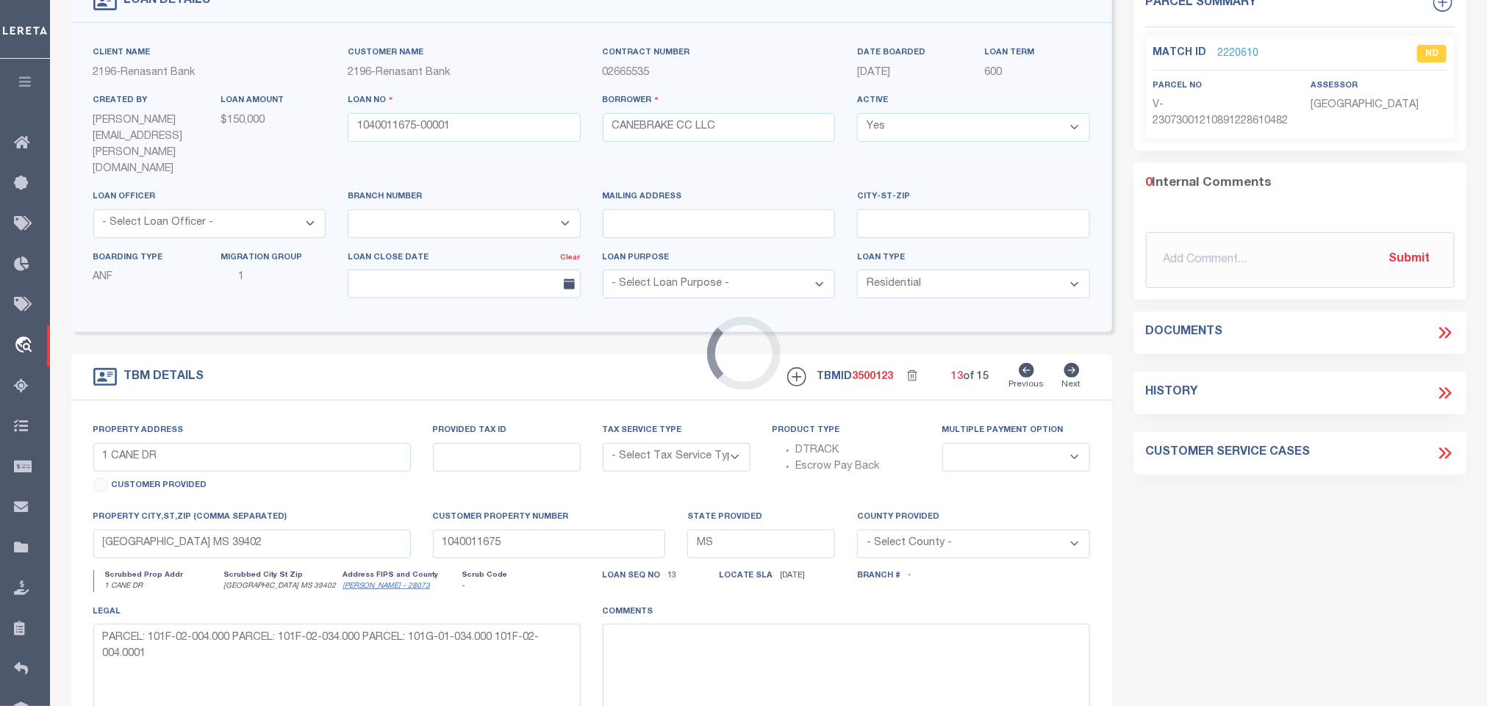
radio input "true"
select select "NonEscrow"
select select
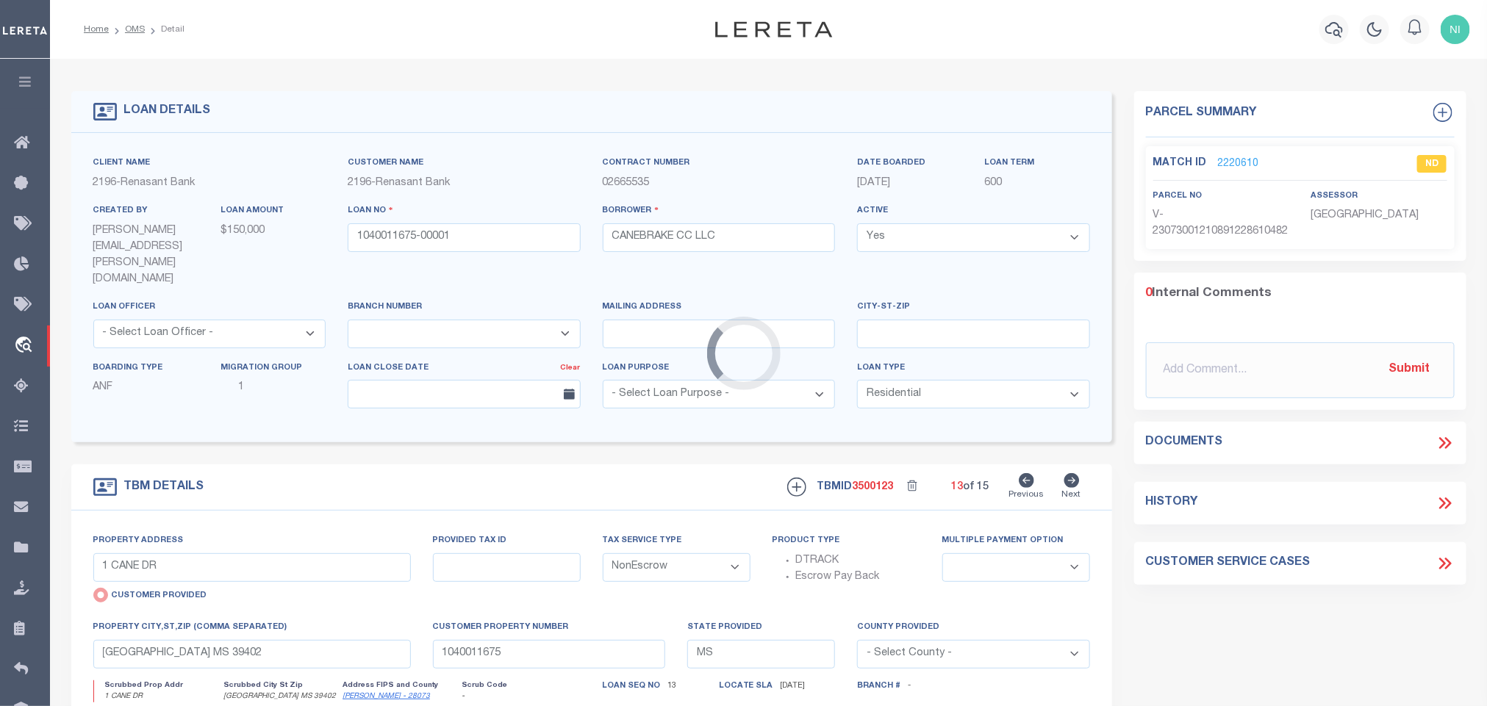
select select "4983"
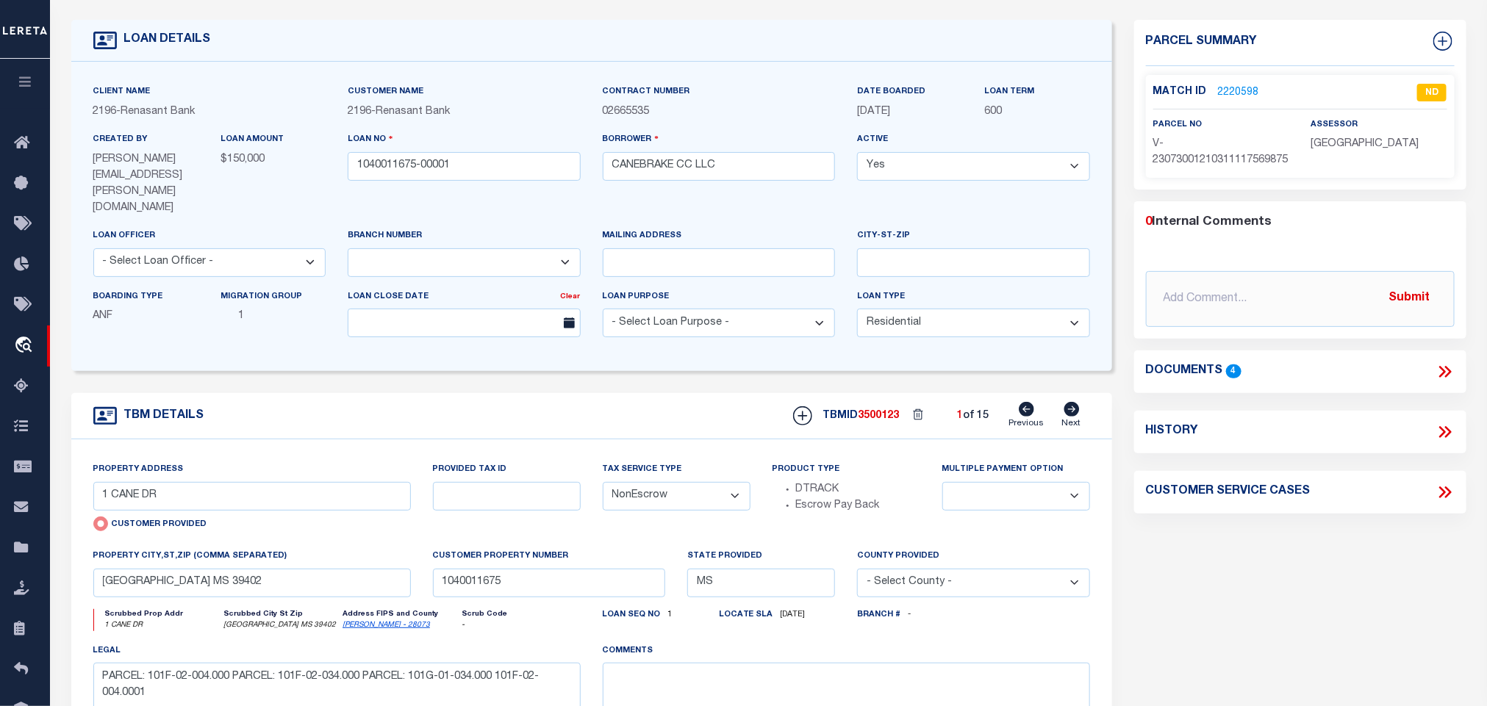
scroll to position [110, 0]
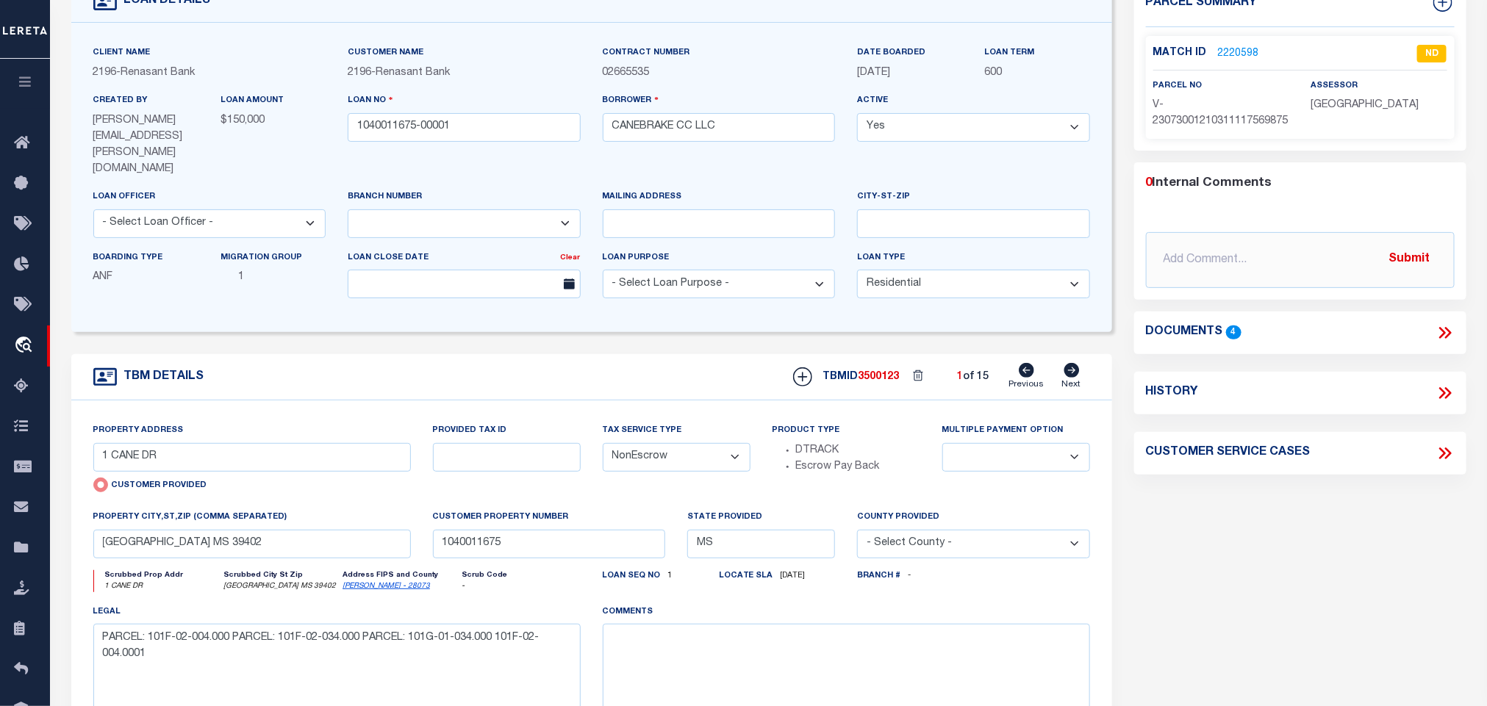
click at [1077, 363] on icon at bounding box center [1070, 370] width 15 height 15
radio input "false"
click at [1077, 363] on icon at bounding box center [1070, 370] width 15 height 15
click at [1444, 342] on icon at bounding box center [1444, 332] width 19 height 19
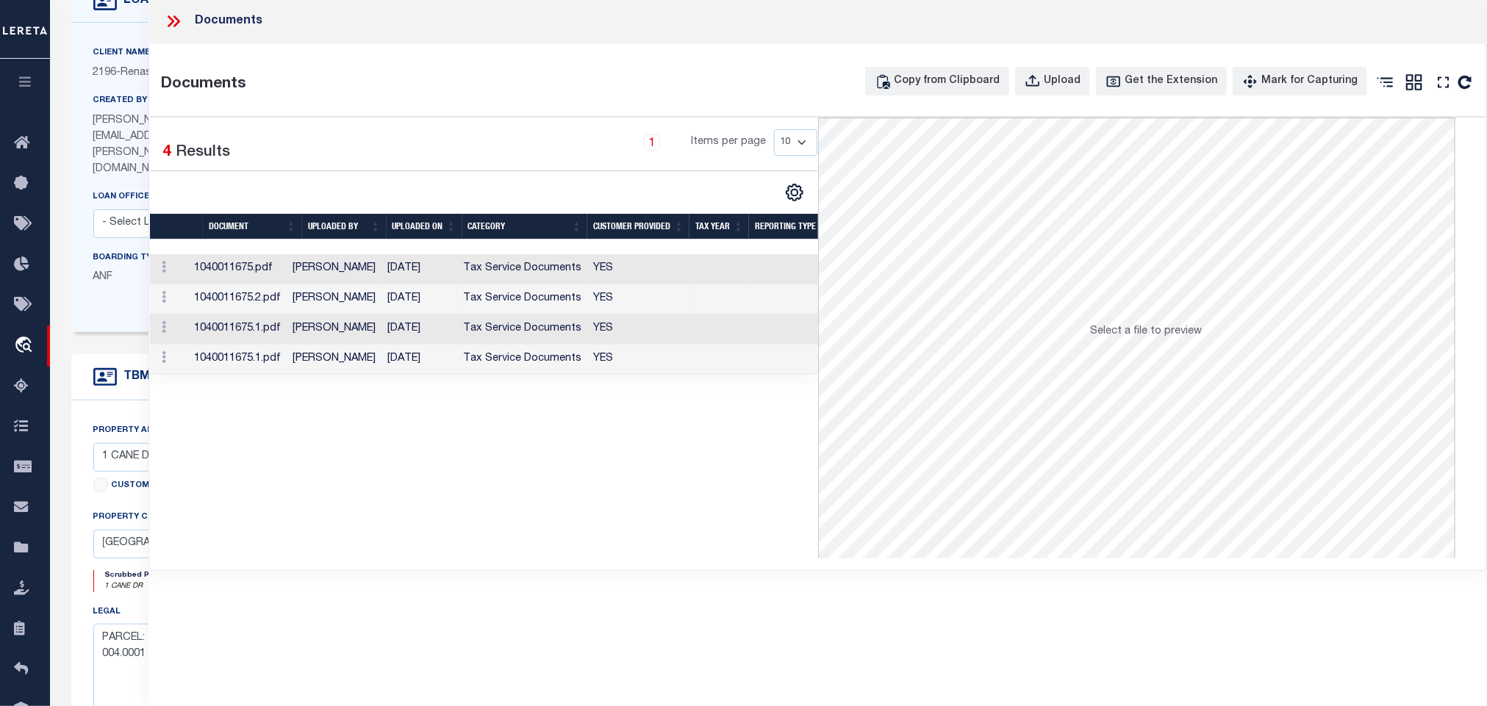
click at [421, 300] on td "09/24/2025" at bounding box center [419, 299] width 76 height 30
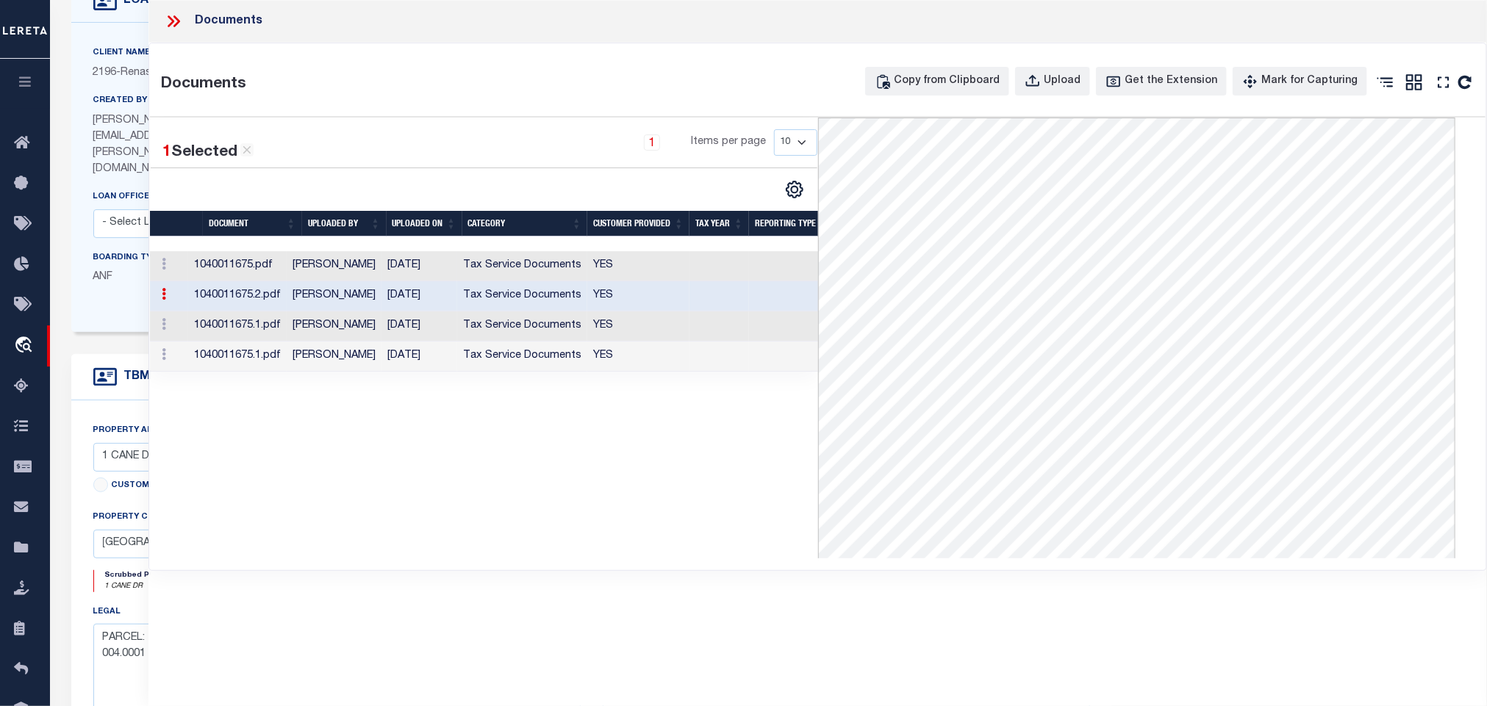
click at [417, 267] on td "08/29/2025" at bounding box center [419, 266] width 76 height 30
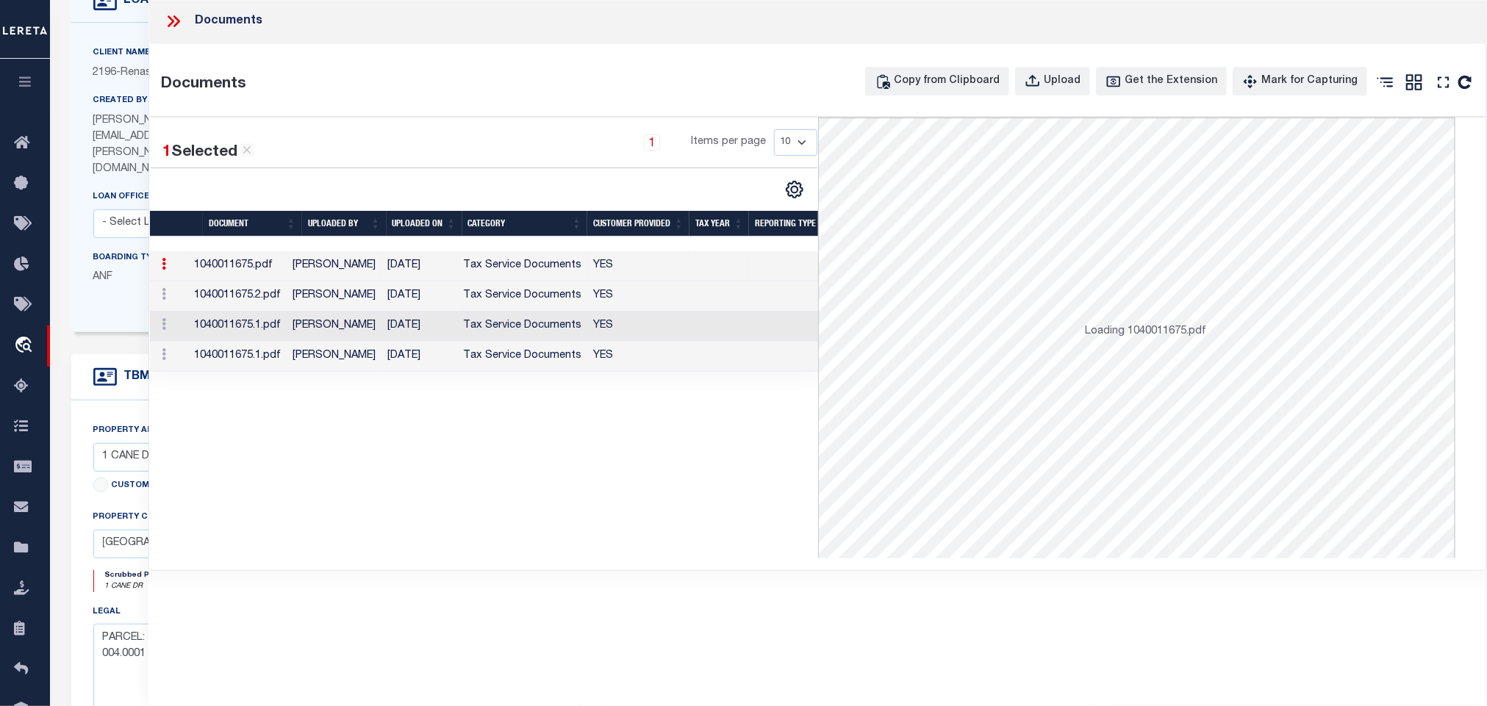
click at [412, 326] on td "[DATE]" at bounding box center [419, 327] width 76 height 30
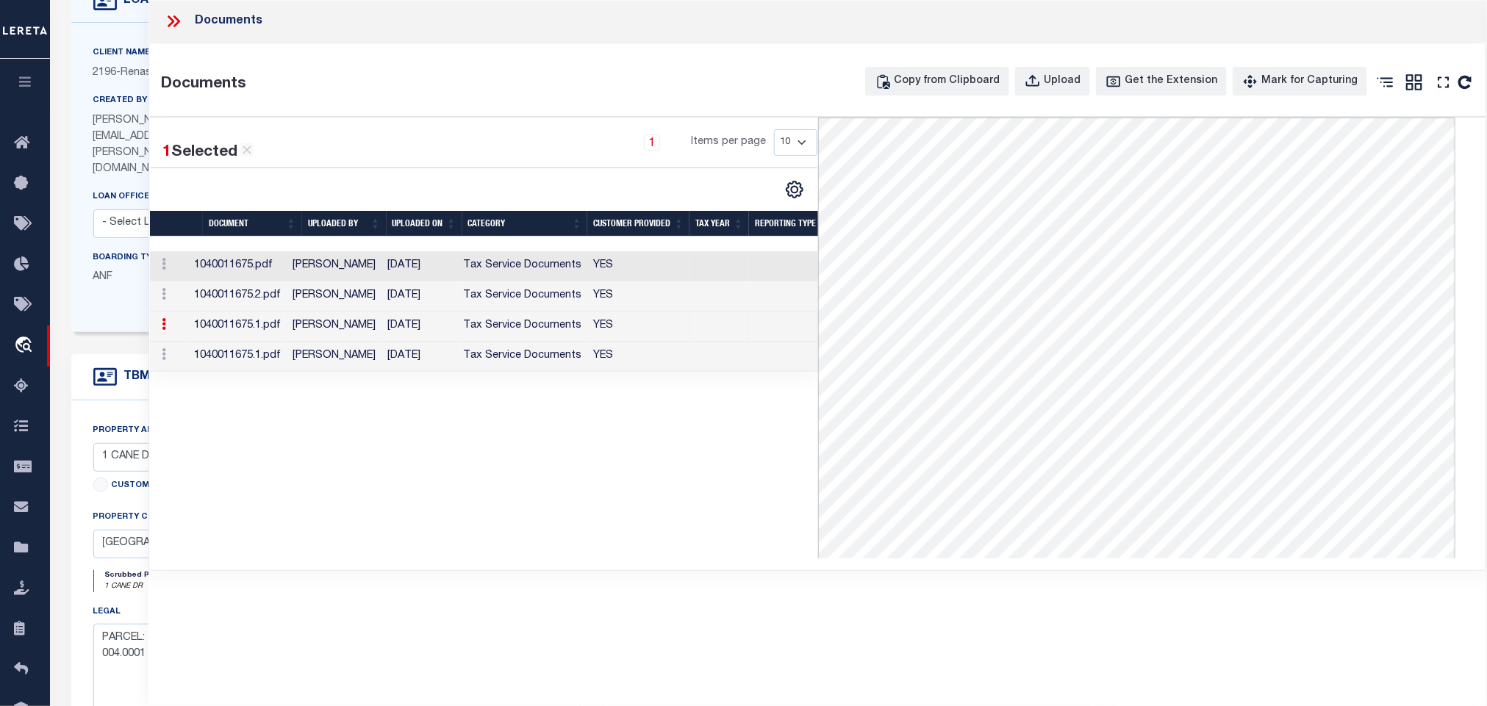
click at [422, 358] on td "10/02/2025" at bounding box center [419, 357] width 76 height 30
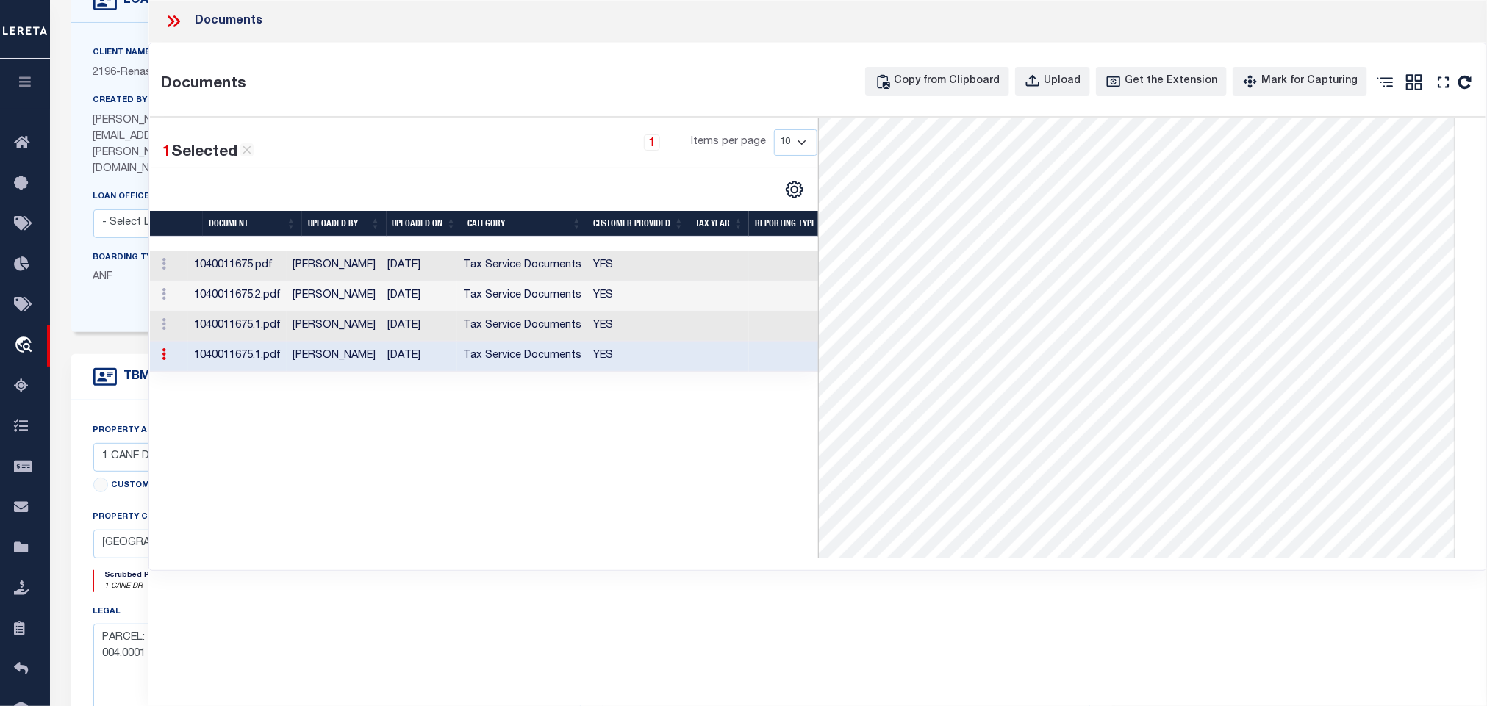
click at [432, 269] on td "08/29/2025" at bounding box center [419, 266] width 76 height 30
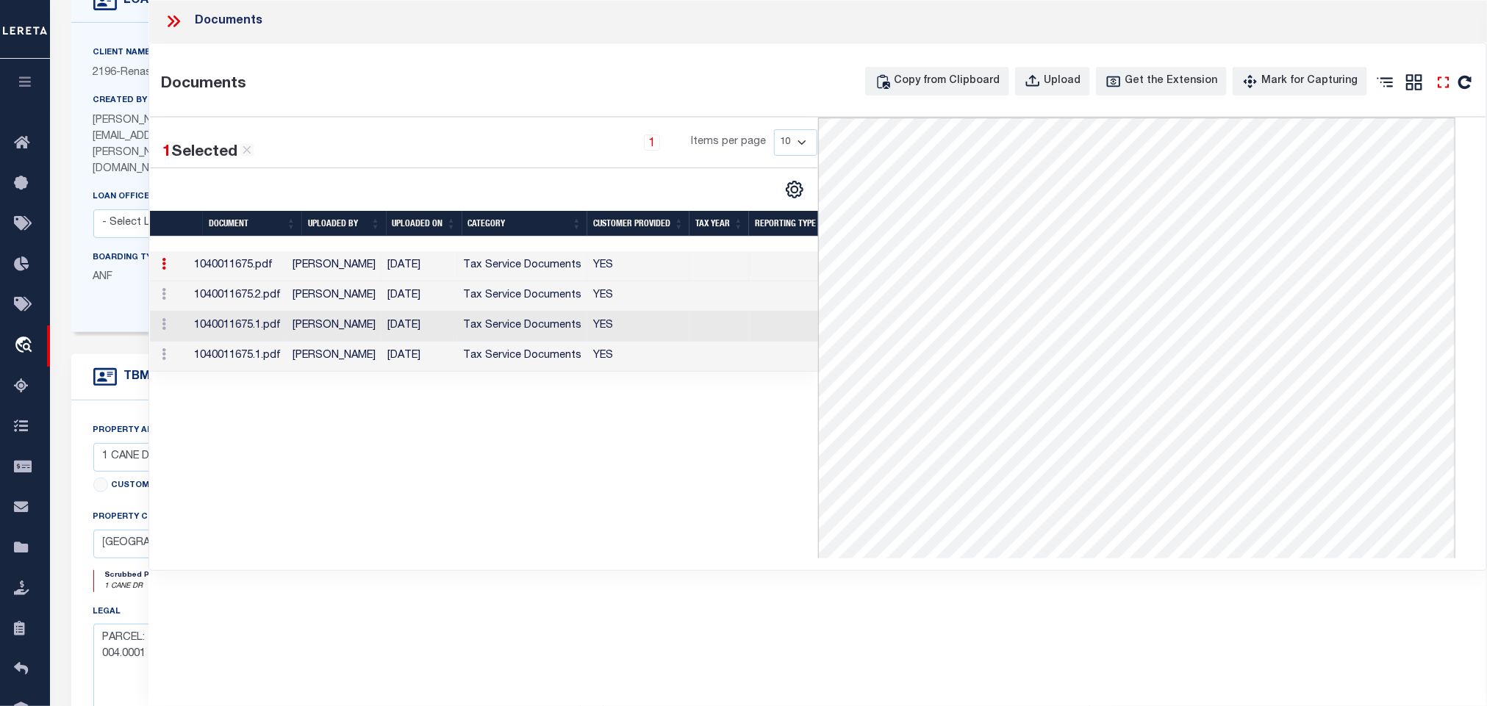
click at [1440, 90] on icon at bounding box center [1443, 82] width 19 height 19
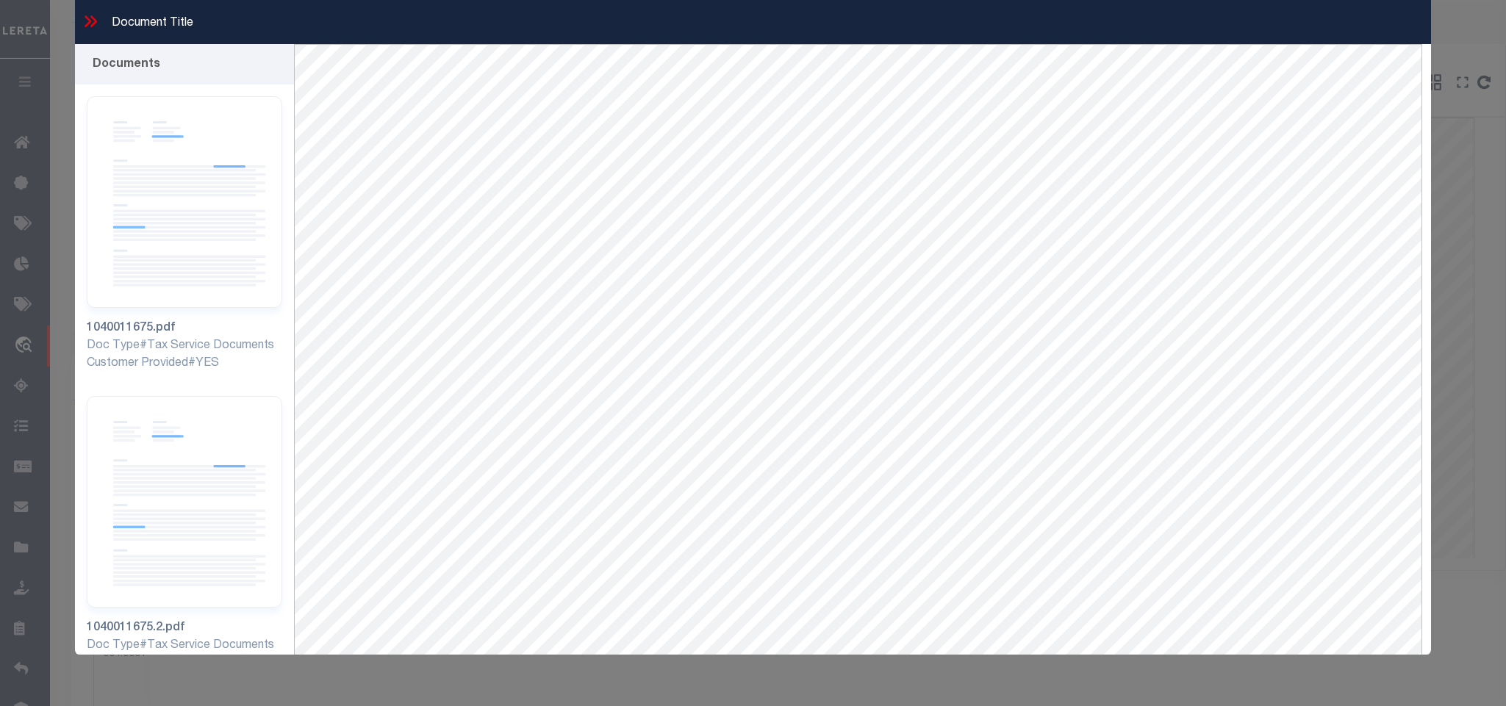
click at [84, 16] on icon at bounding box center [90, 21] width 19 height 19
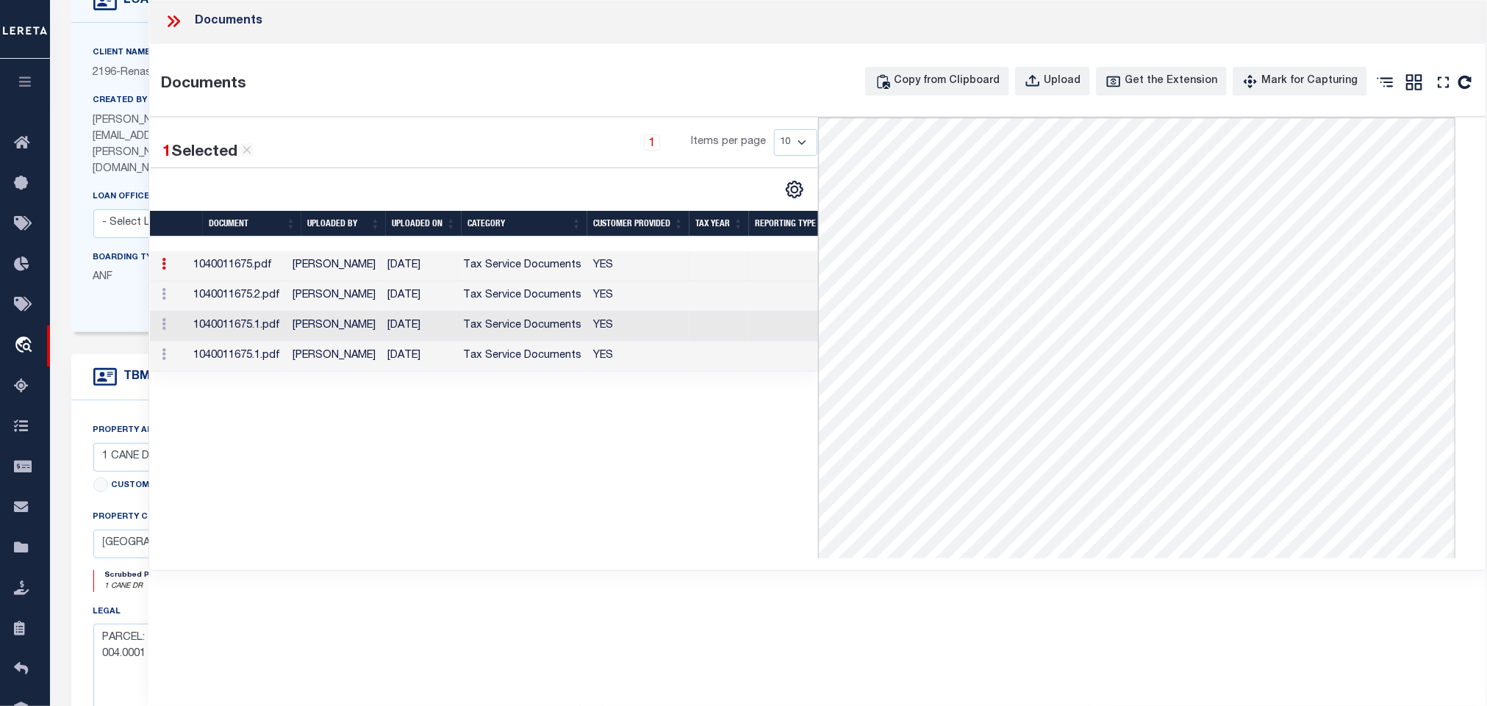
click at [168, 25] on icon at bounding box center [173, 21] width 19 height 19
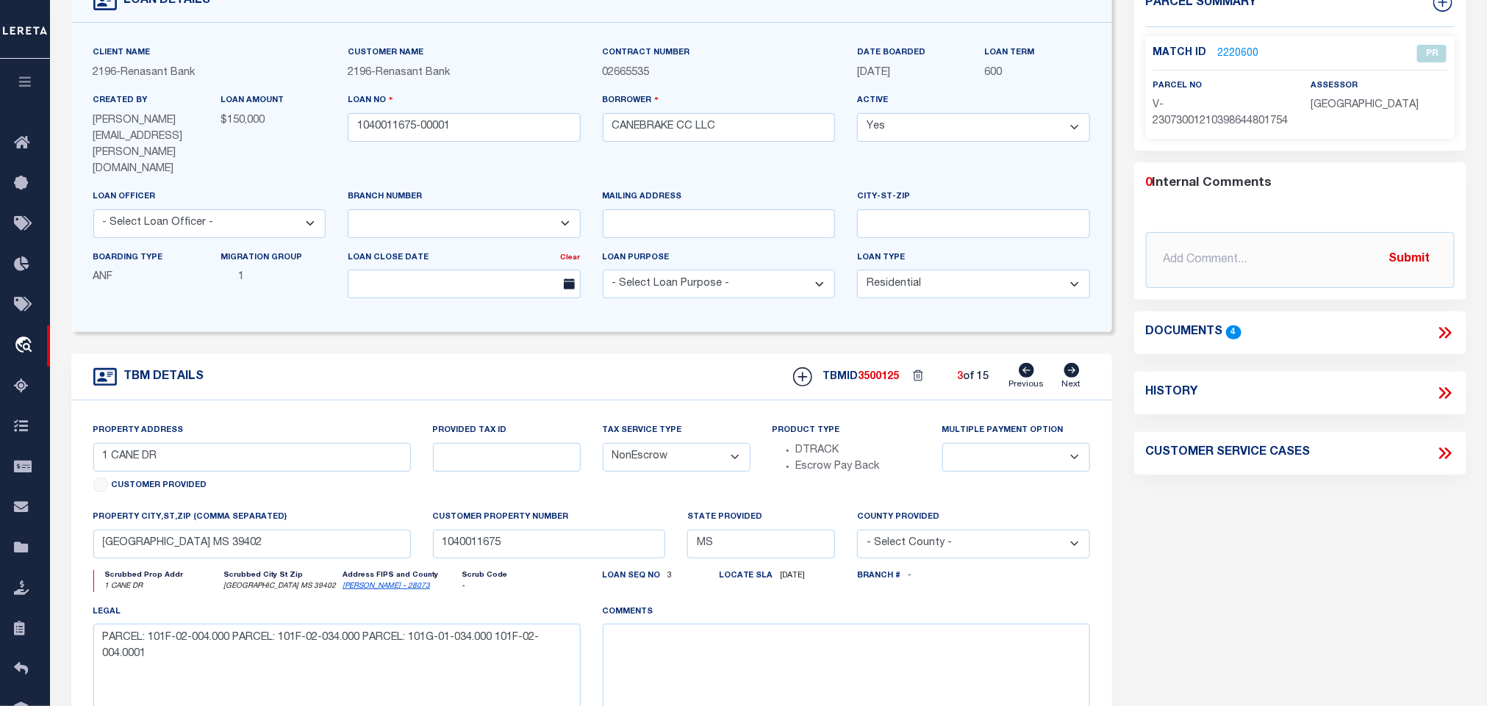
click at [1074, 363] on icon at bounding box center [1071, 370] width 16 height 15
select select
click at [1240, 51] on link "2220601" at bounding box center [1238, 53] width 41 height 15
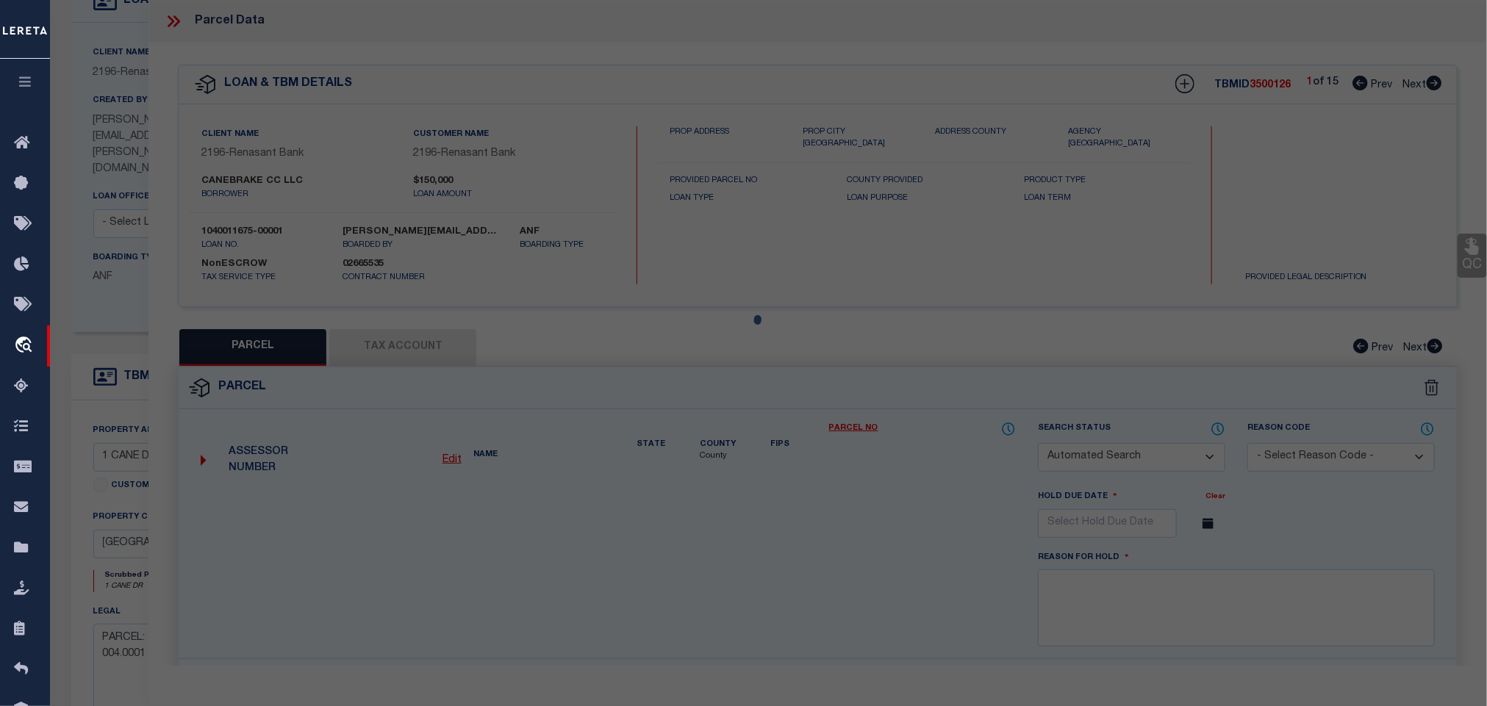
checkbox input "false"
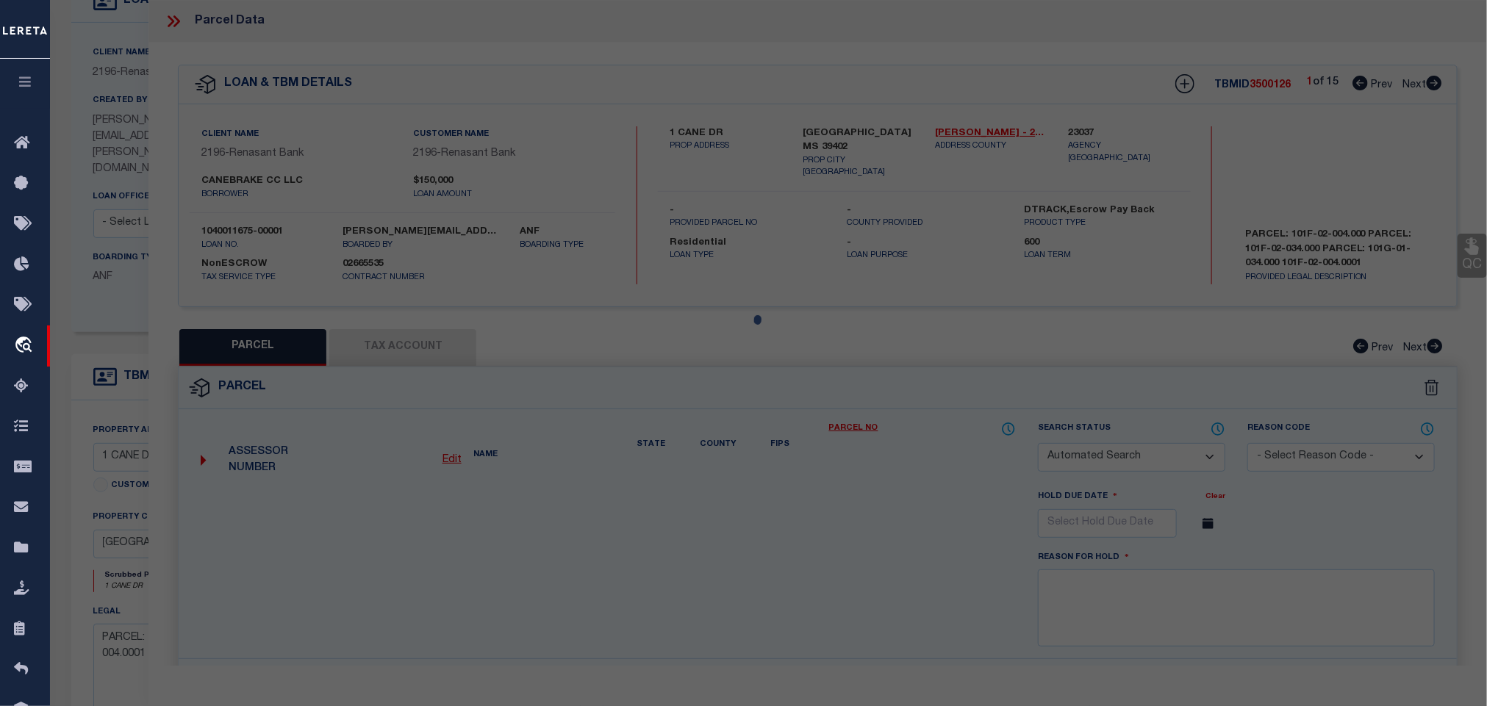
select select "ND"
type input "1 CANE DR"
type input "HATTIESBURG MS 39402"
type textarea "Sent multiple times, same legal attached, Unable to identify the exact parcels.…"
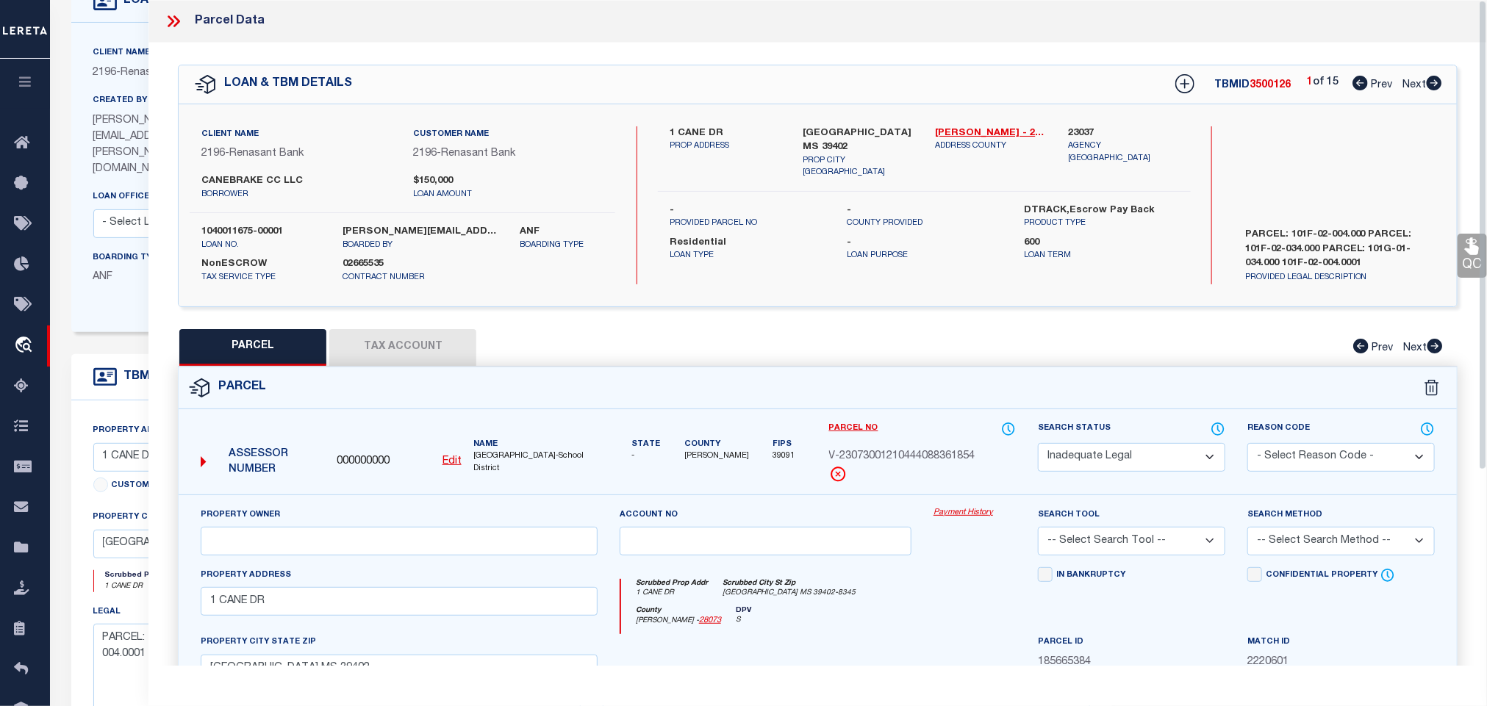
scroll to position [428, 0]
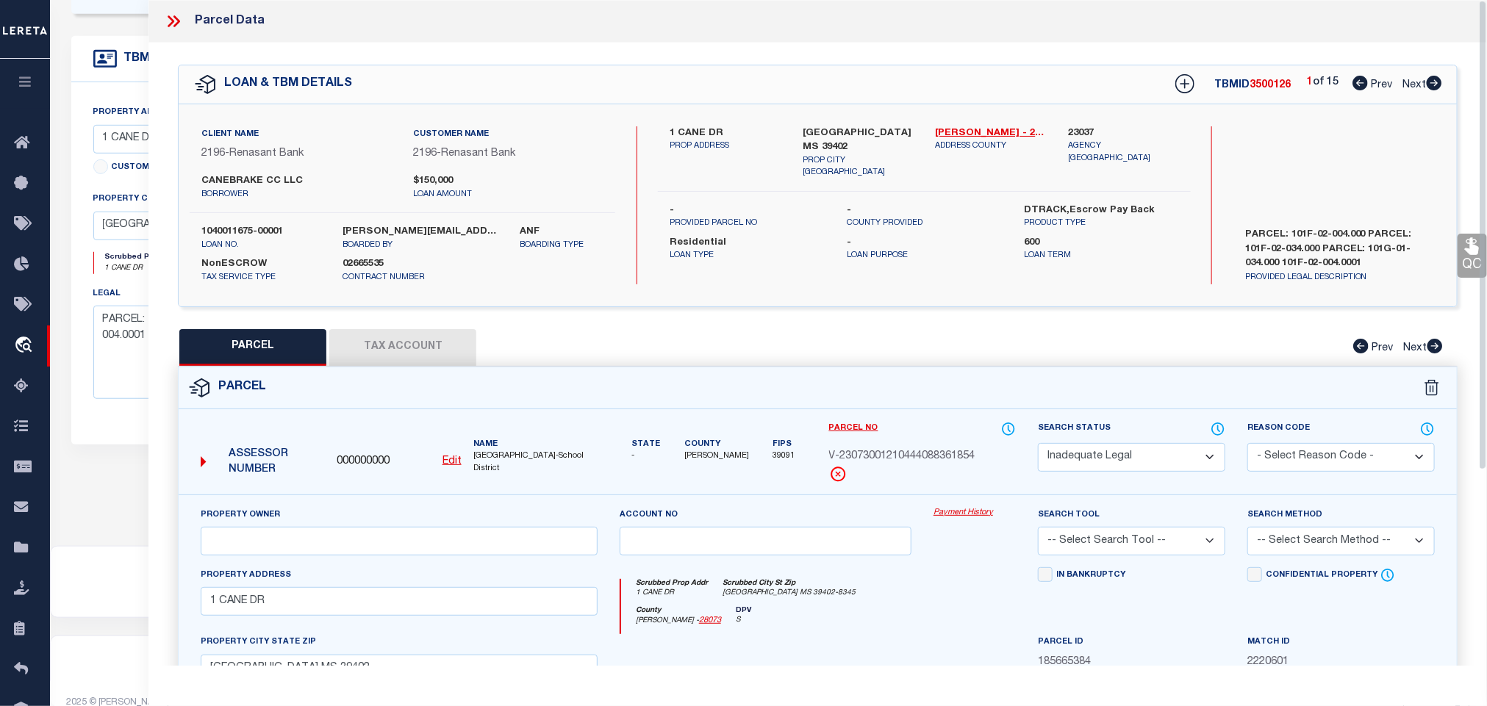
click at [991, 444] on div "Parcel No V-23073001210444088361854" at bounding box center [922, 452] width 187 height 62
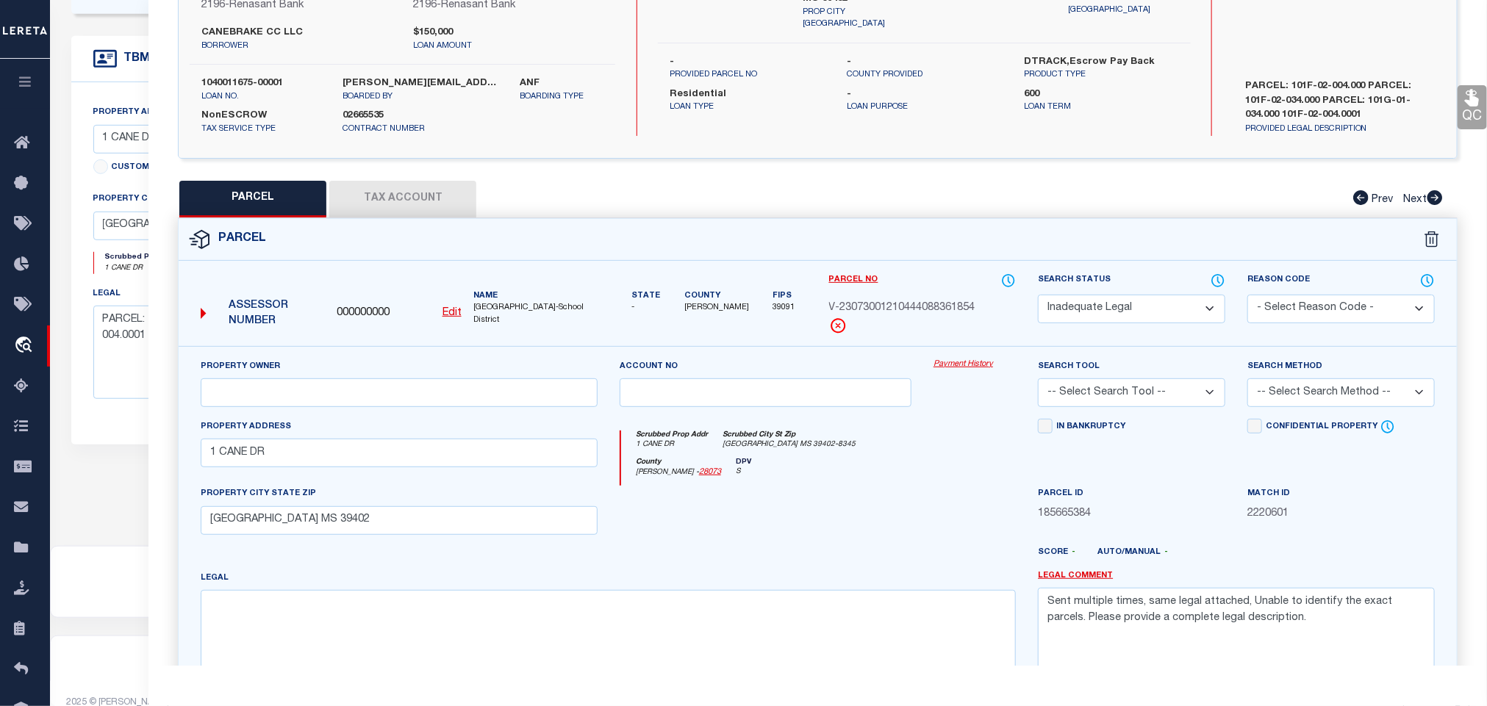
scroll to position [0, 0]
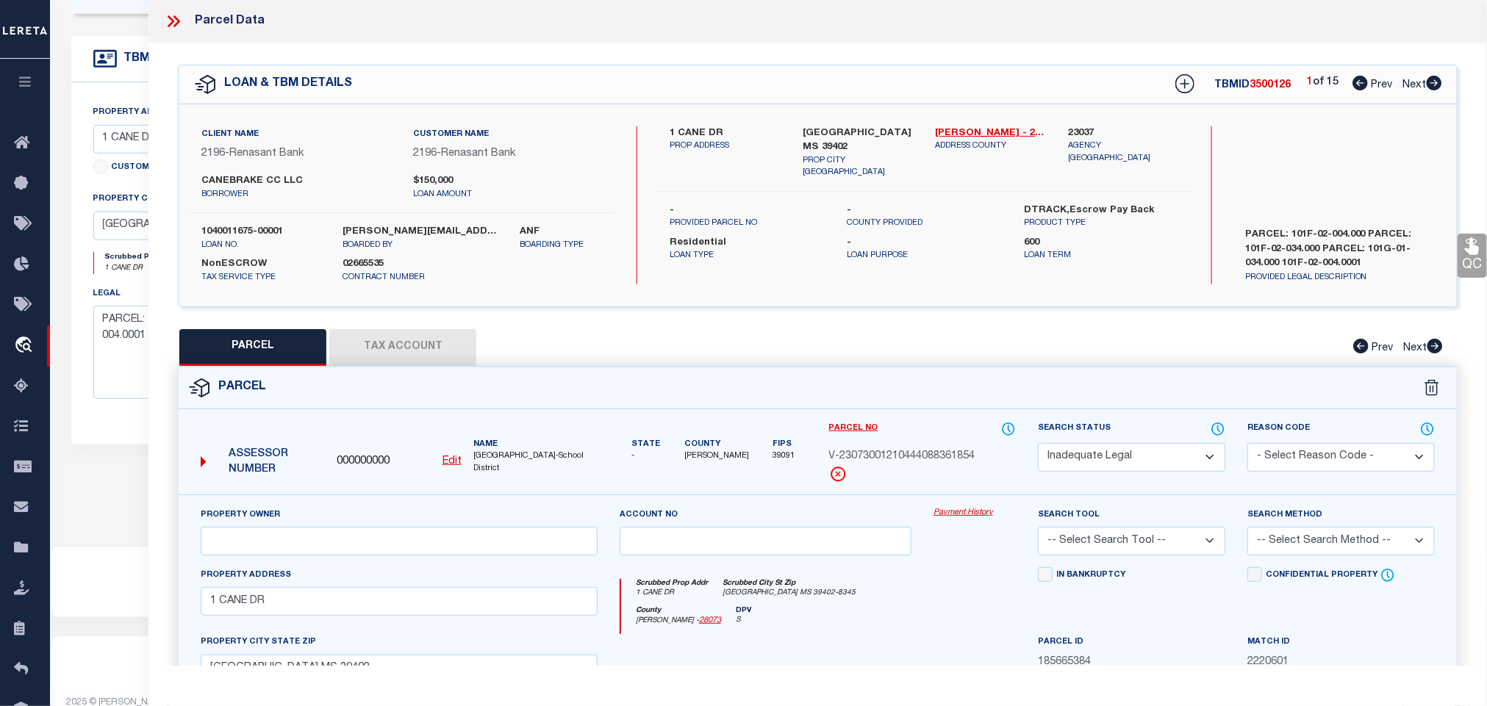
click at [177, 21] on icon at bounding box center [173, 21] width 19 height 19
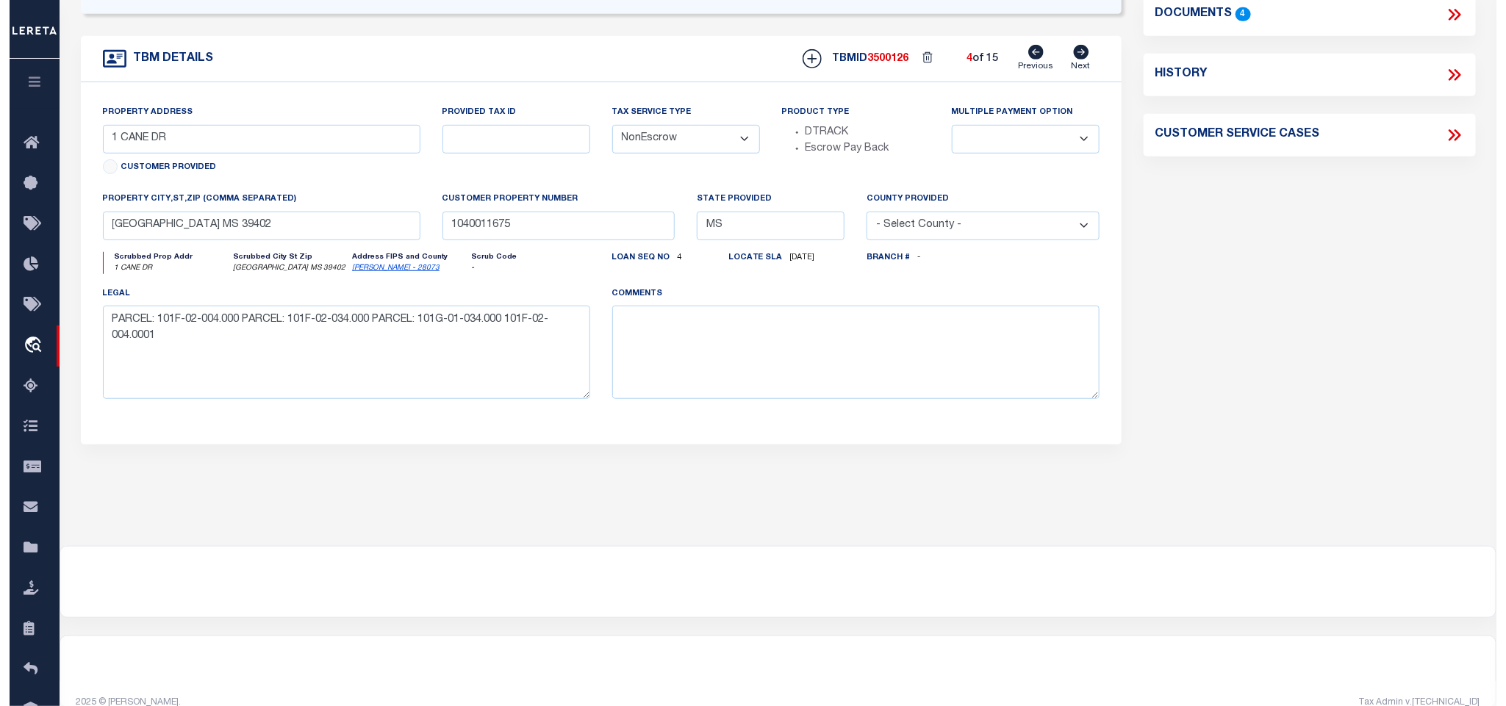
scroll to position [98, 0]
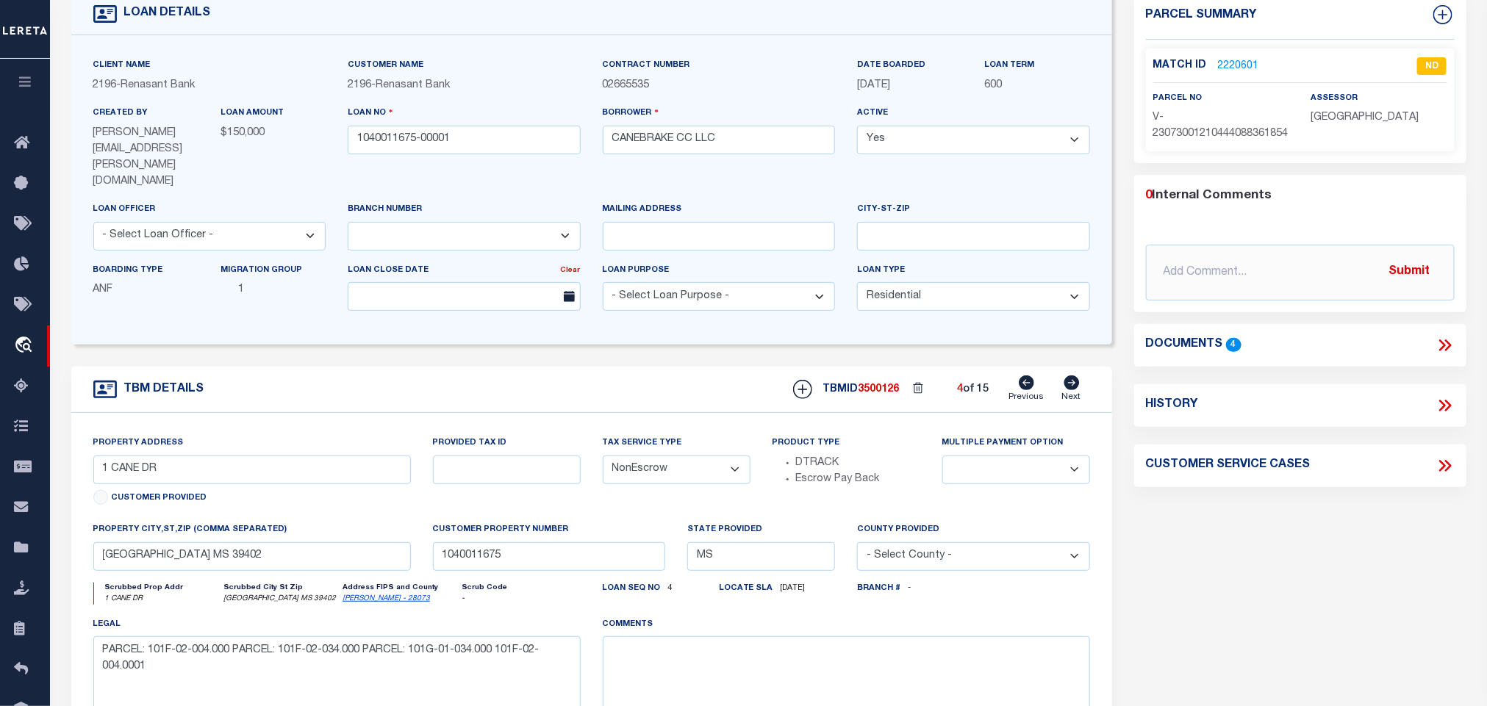
click at [1443, 355] on icon at bounding box center [1444, 345] width 19 height 19
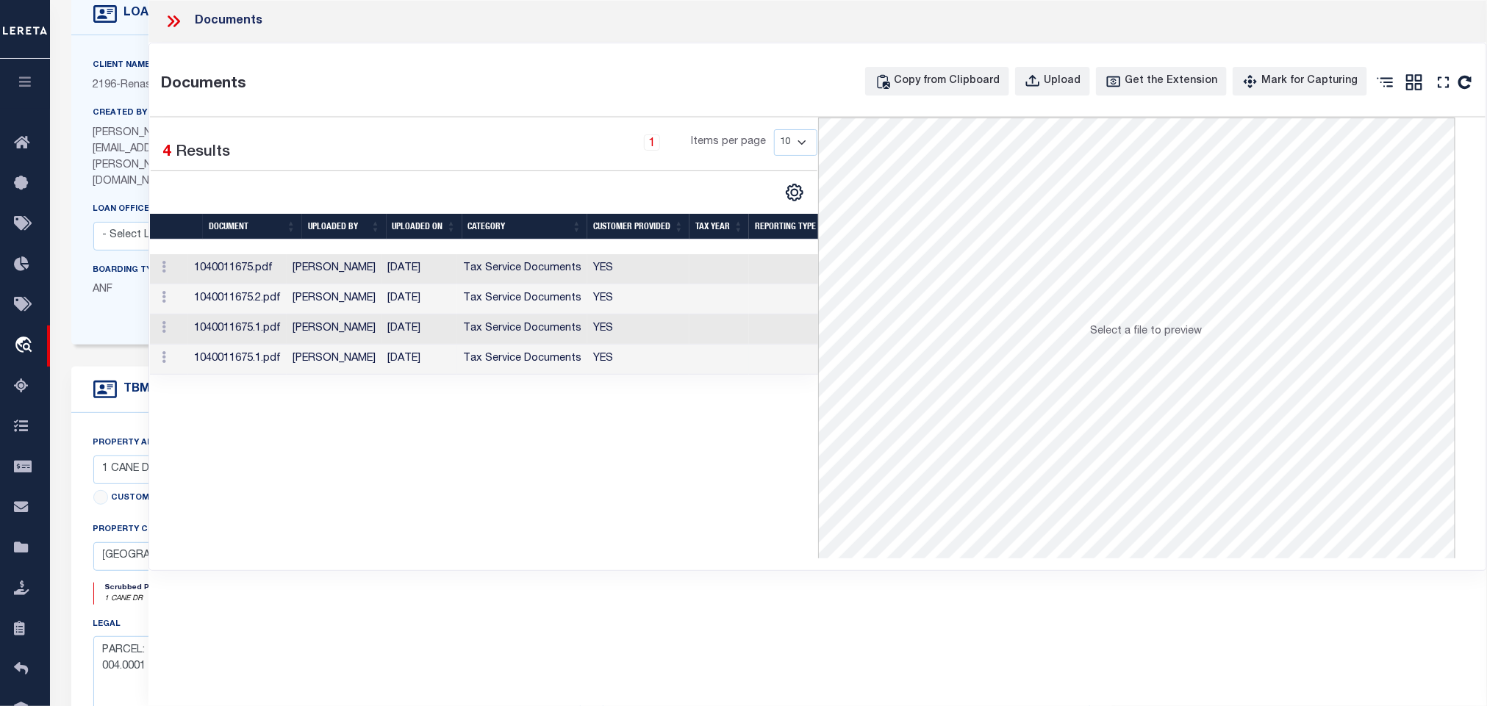
click at [413, 362] on td "10/02/2025" at bounding box center [419, 360] width 76 height 30
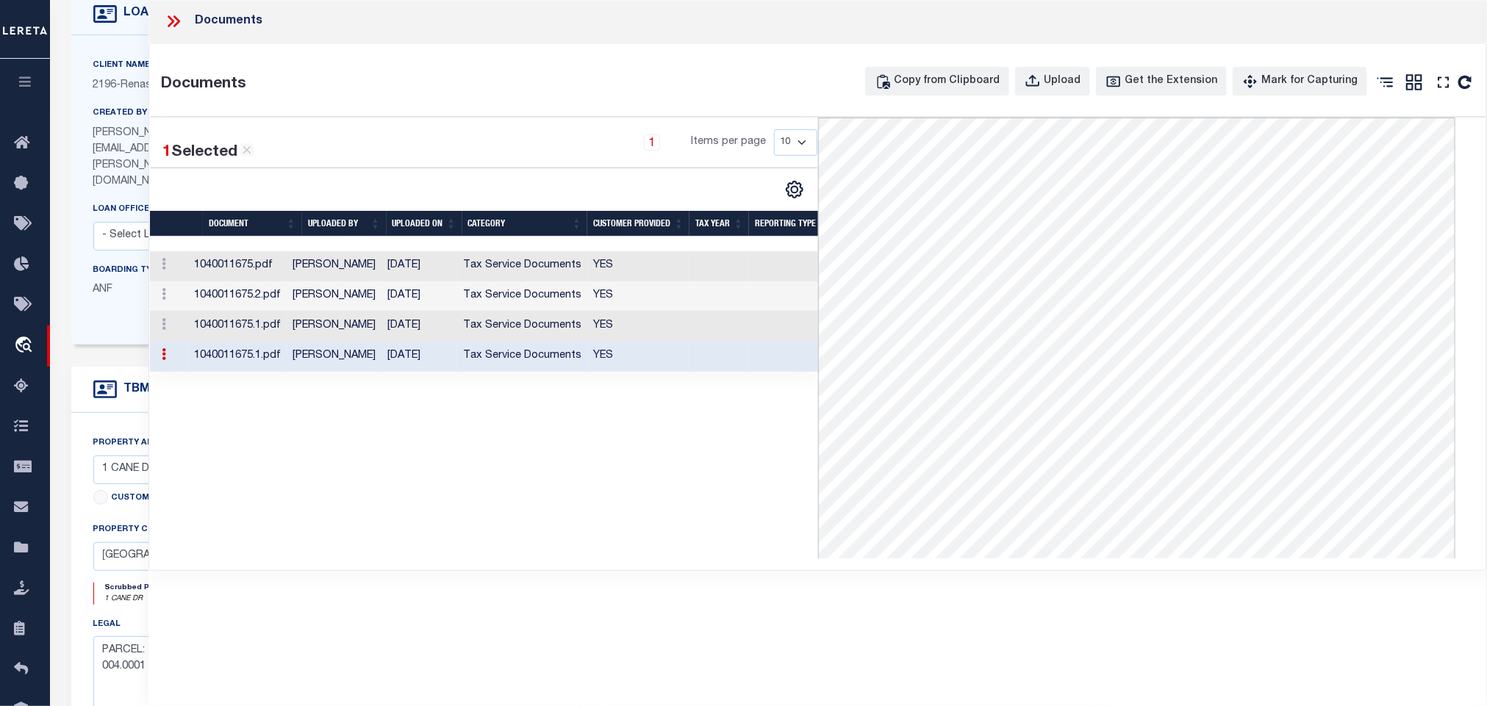
click at [441, 331] on td "[DATE]" at bounding box center [419, 327] width 76 height 30
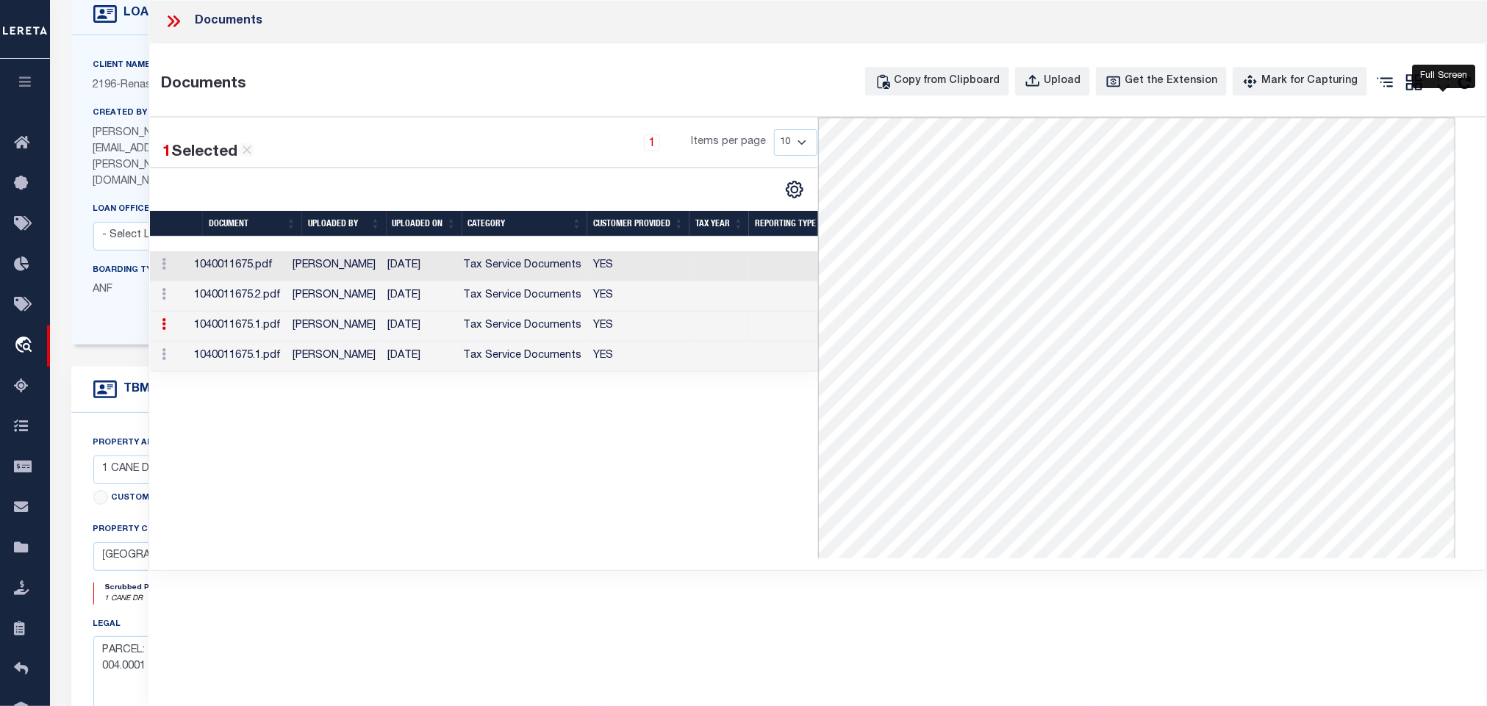
click at [1437, 87] on icon "" at bounding box center [1443, 82] width 19 height 19
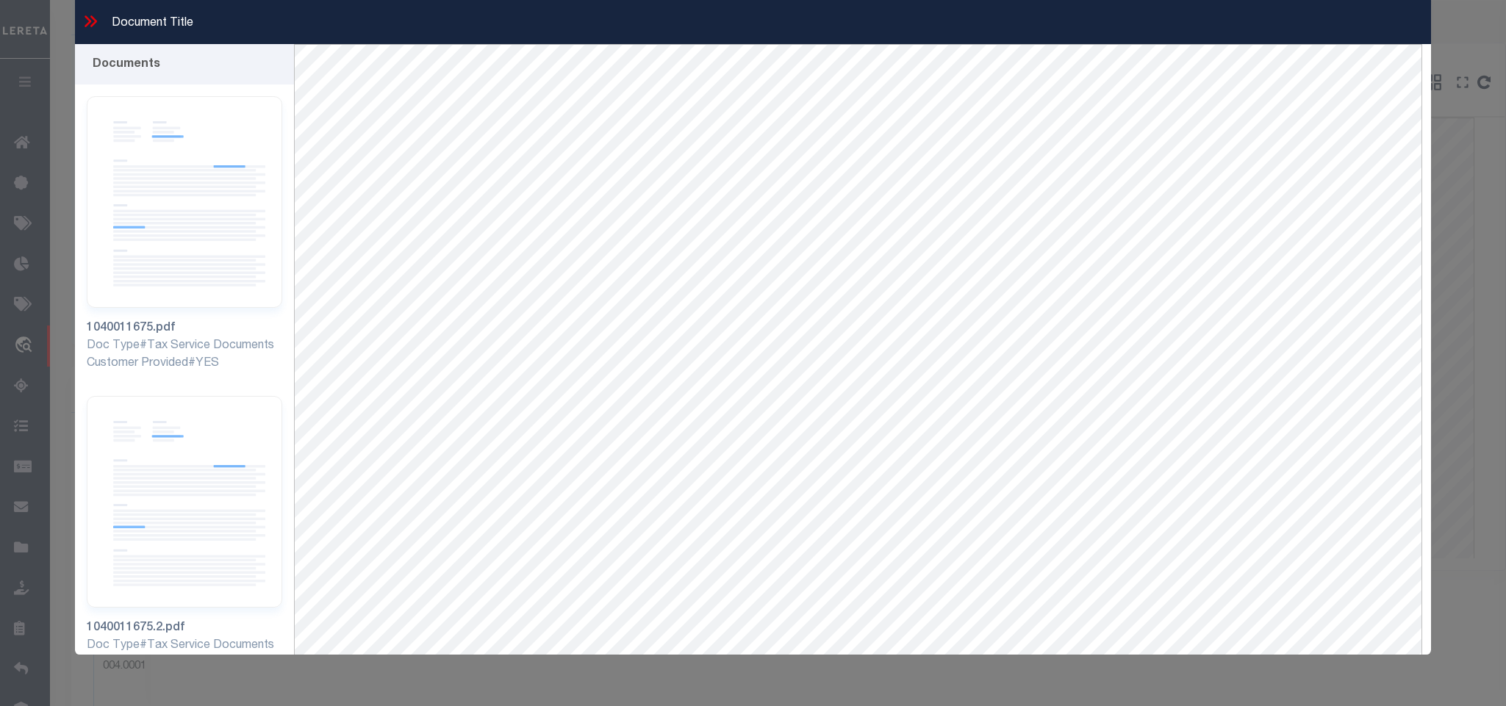
click at [85, 13] on icon at bounding box center [90, 21] width 19 height 19
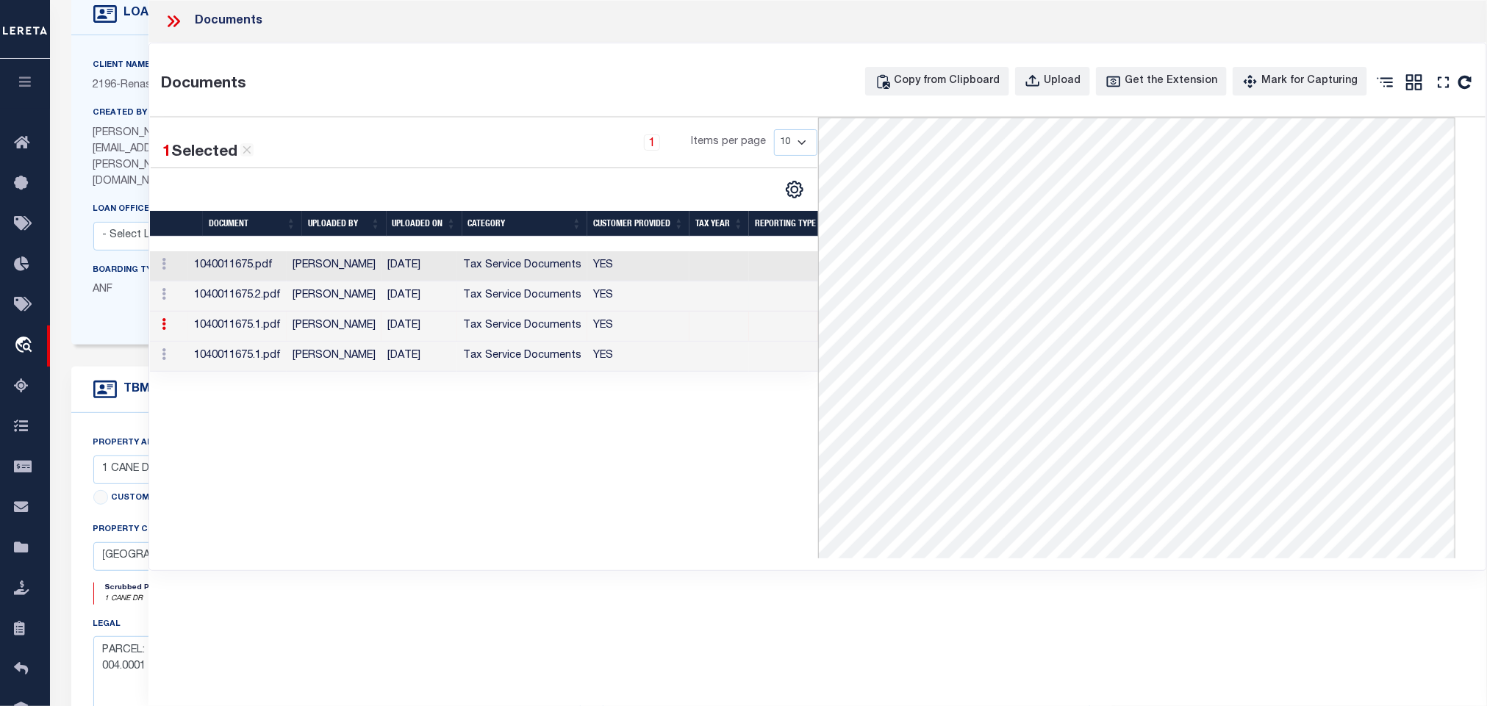
click at [410, 301] on td "09/24/2025" at bounding box center [419, 296] width 76 height 30
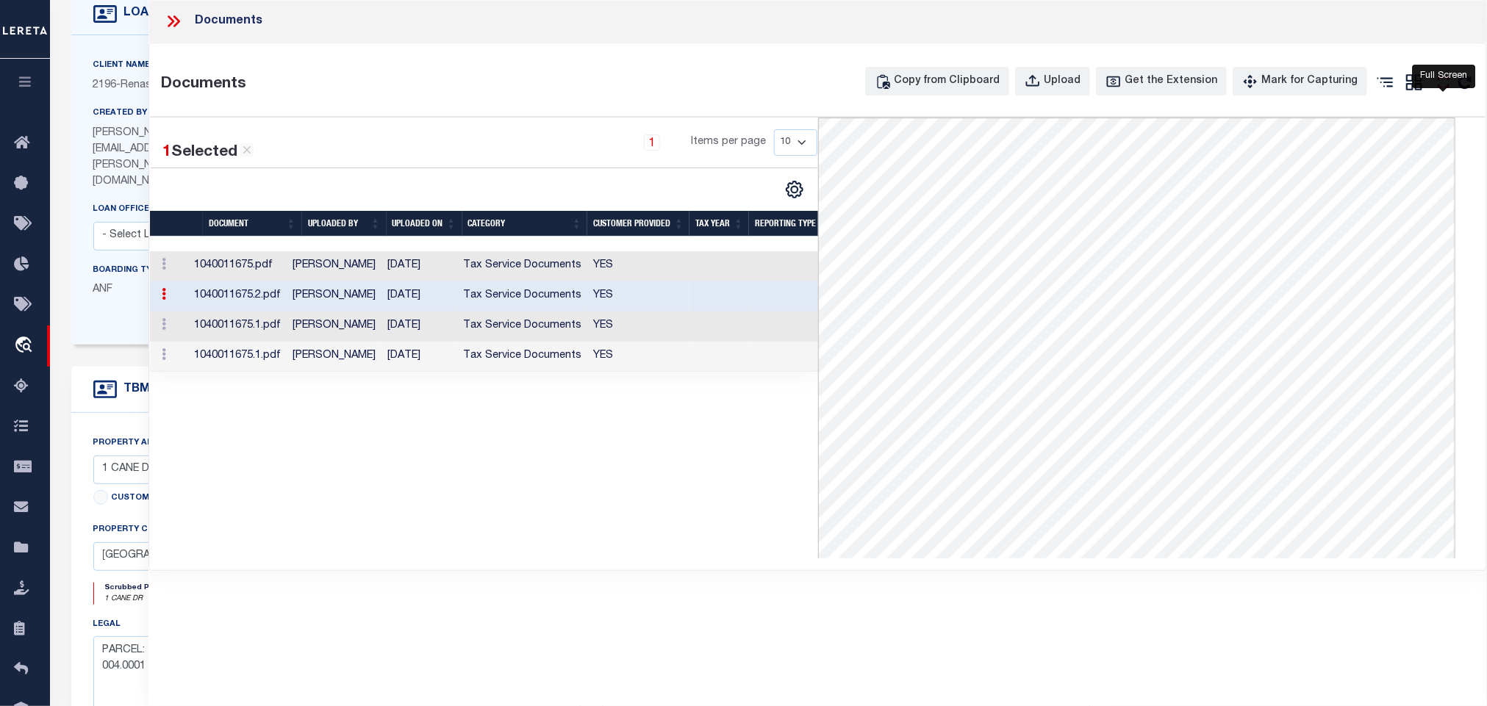
click at [1434, 82] on icon "" at bounding box center [1443, 82] width 19 height 19
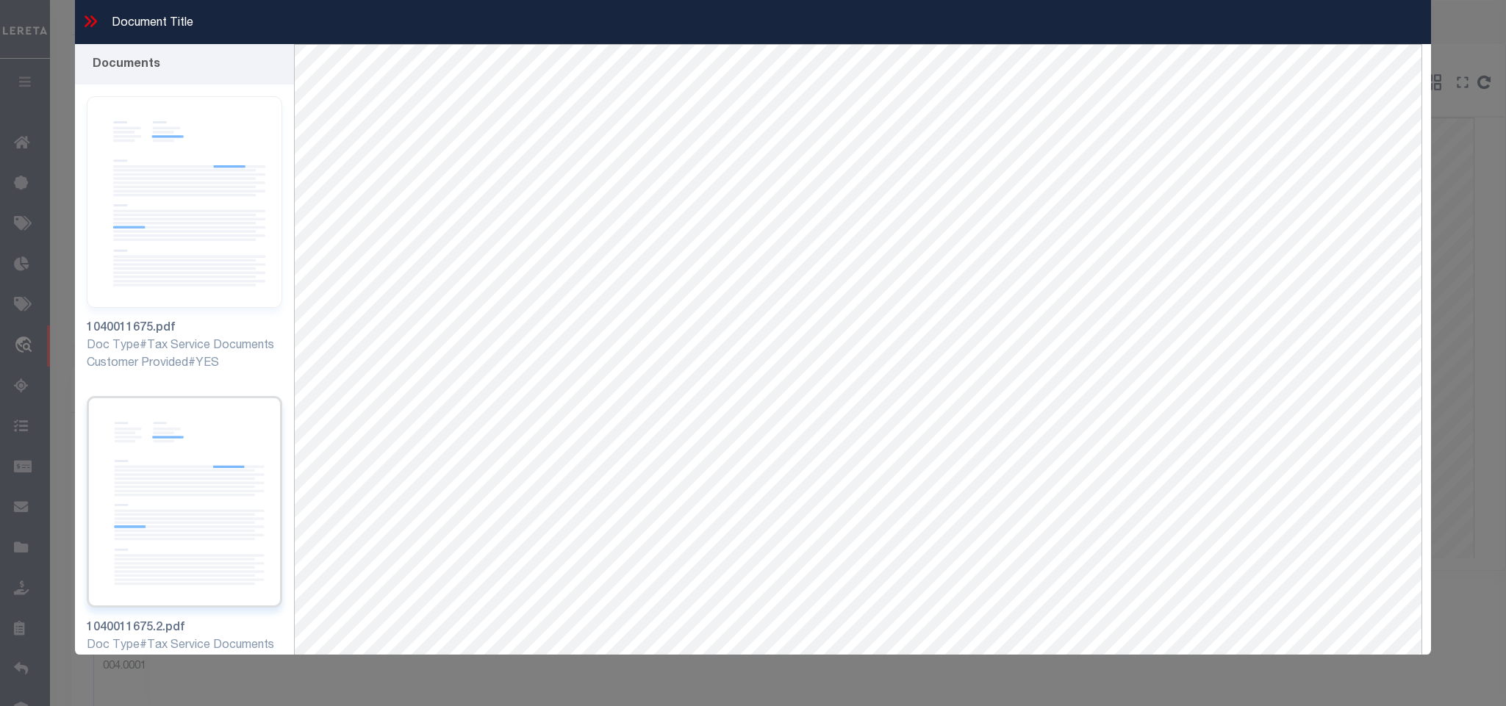
click at [197, 461] on img at bounding box center [184, 502] width 195 height 212
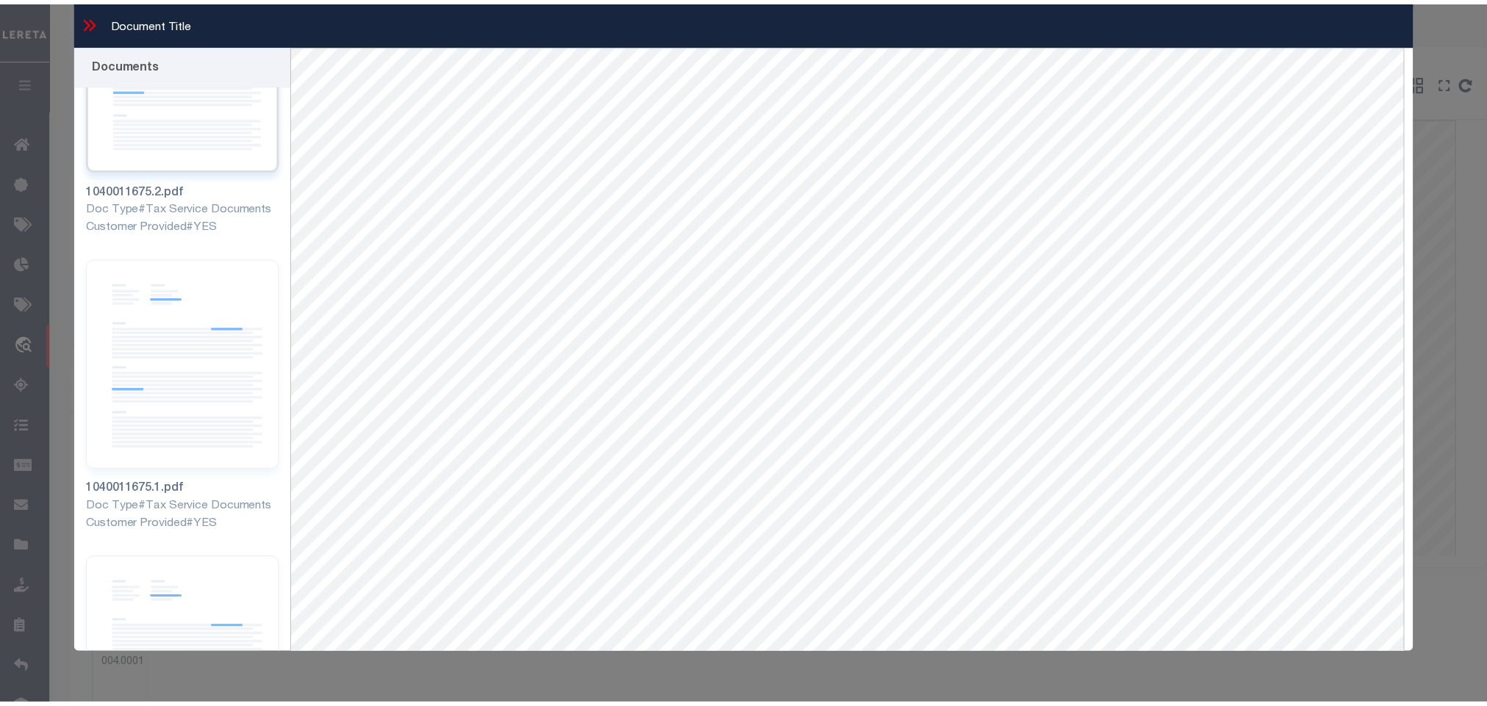
scroll to position [441, 0]
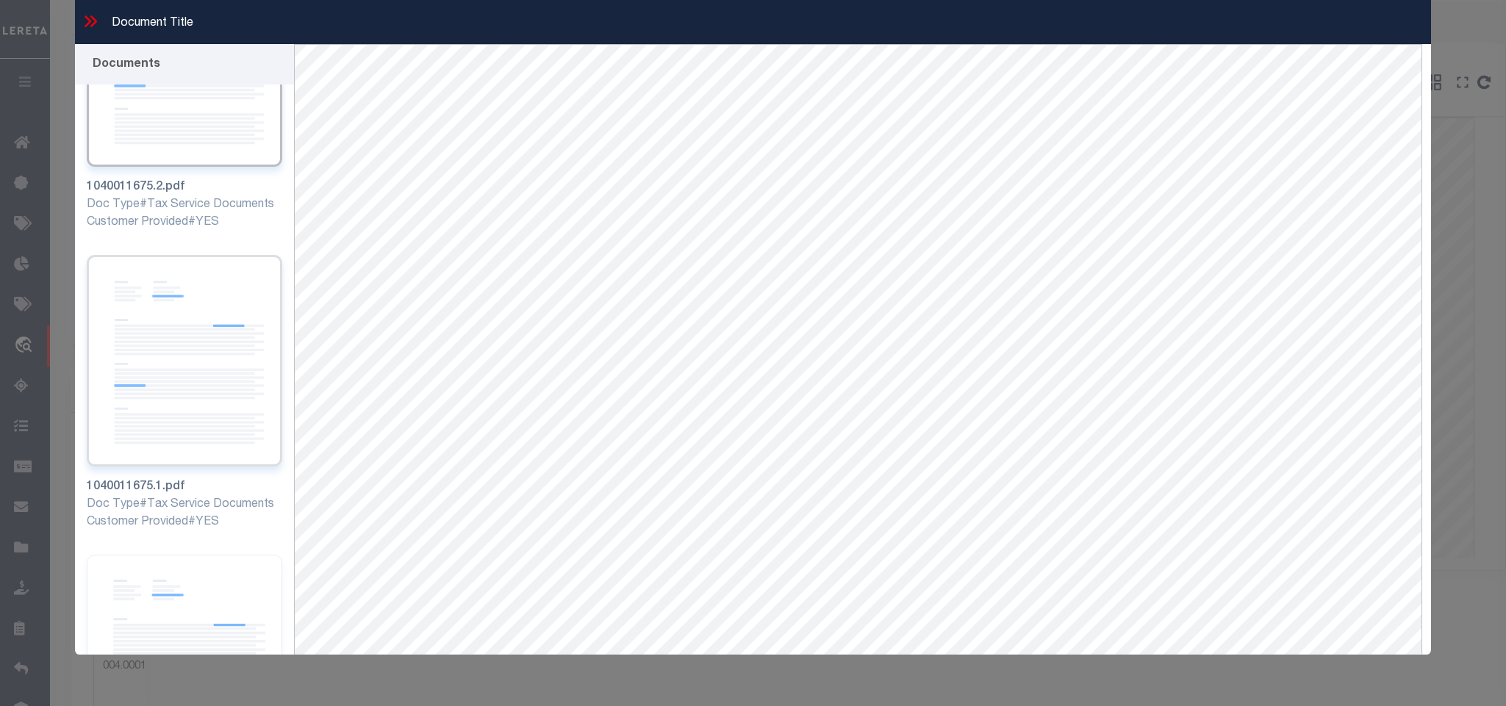
click at [188, 329] on img at bounding box center [184, 361] width 195 height 212
click at [93, 21] on icon at bounding box center [90, 21] width 19 height 19
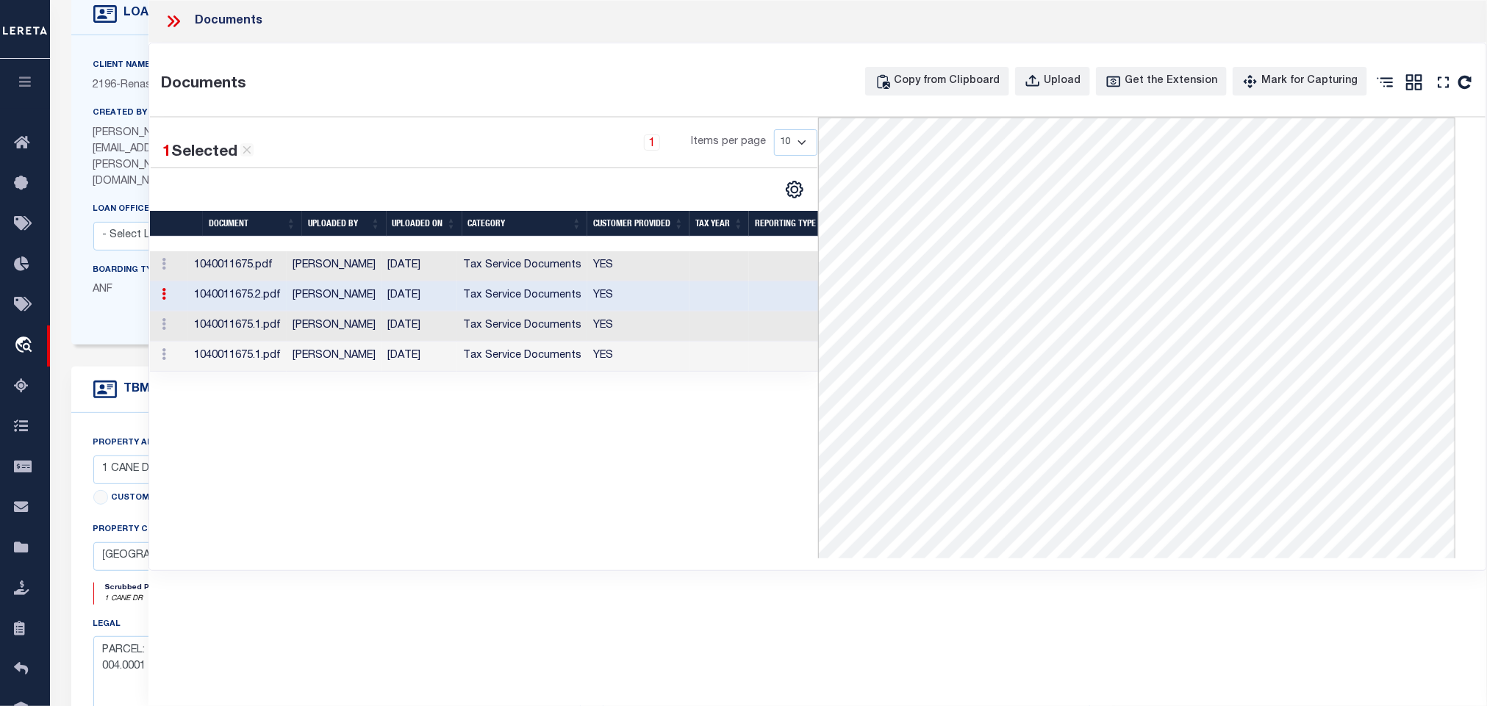
click at [411, 327] on td "[DATE]" at bounding box center [419, 327] width 76 height 30
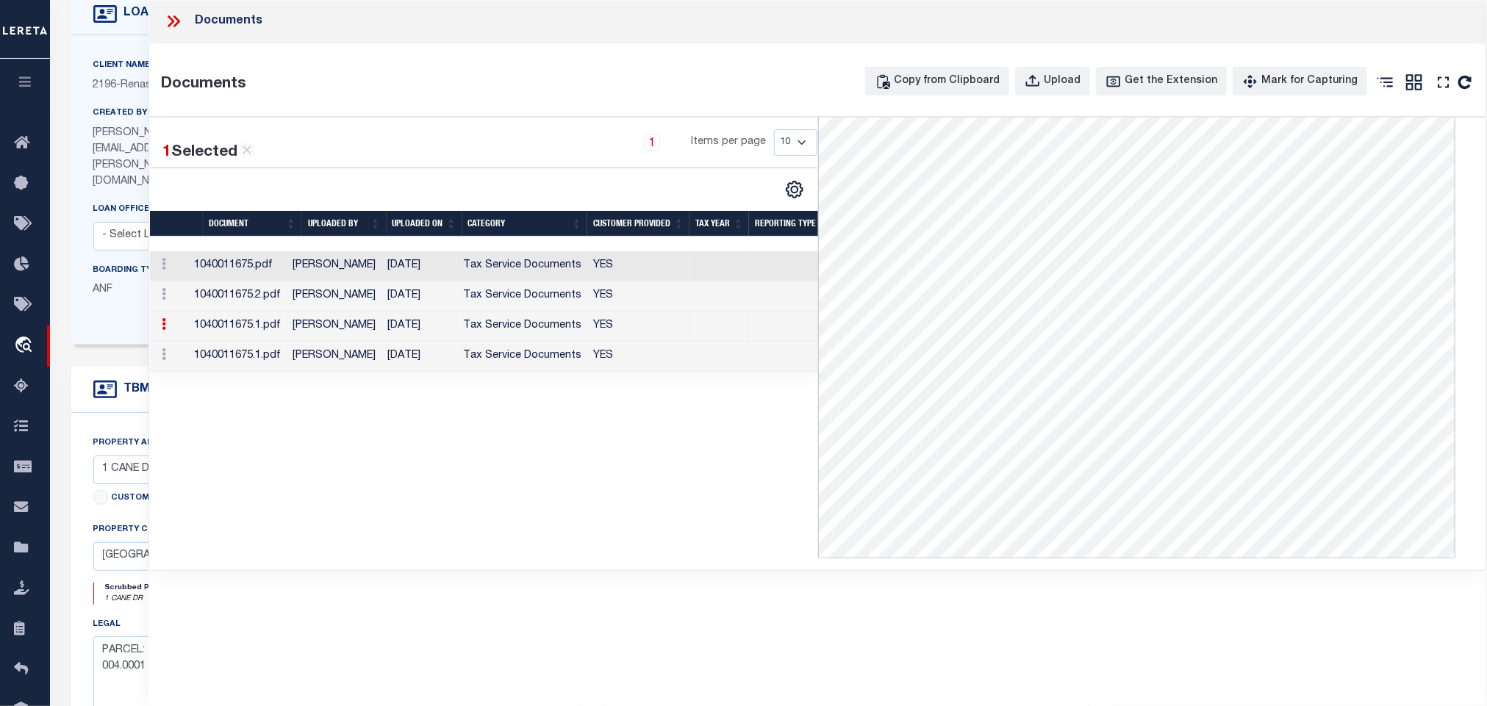
scroll to position [0, 0]
click at [173, 24] on icon at bounding box center [173, 21] width 19 height 19
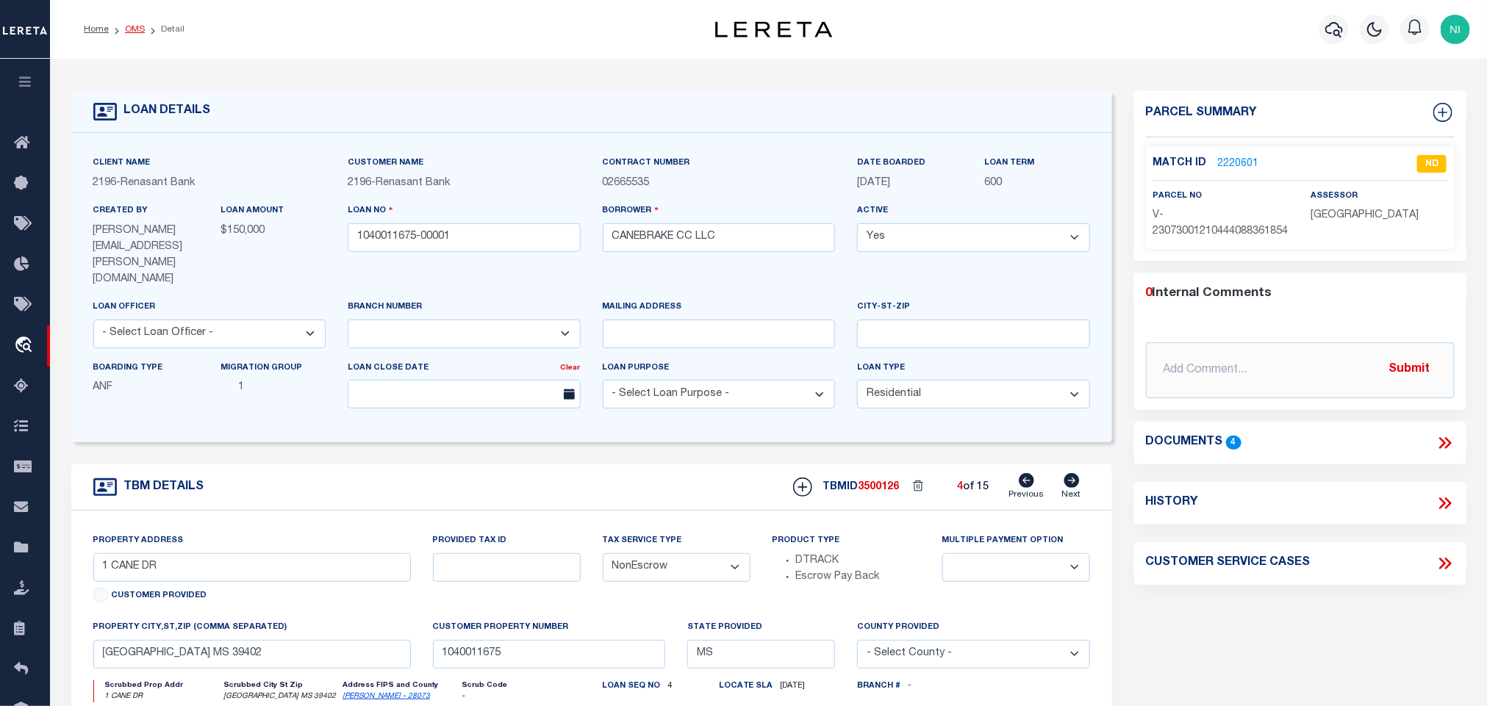
click at [132, 34] on link "OMS" at bounding box center [135, 29] width 20 height 9
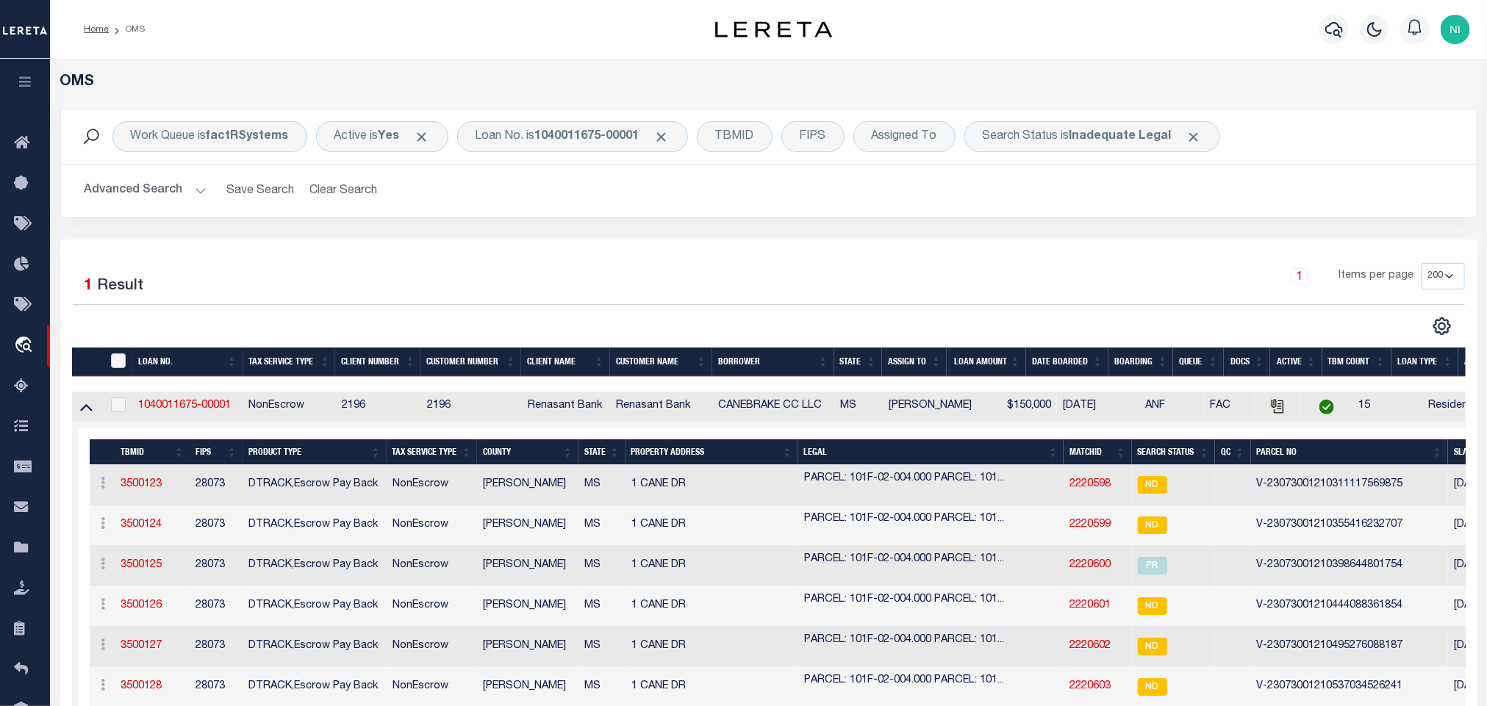
click at [201, 190] on button "Advanced Search" at bounding box center [146, 190] width 122 height 29
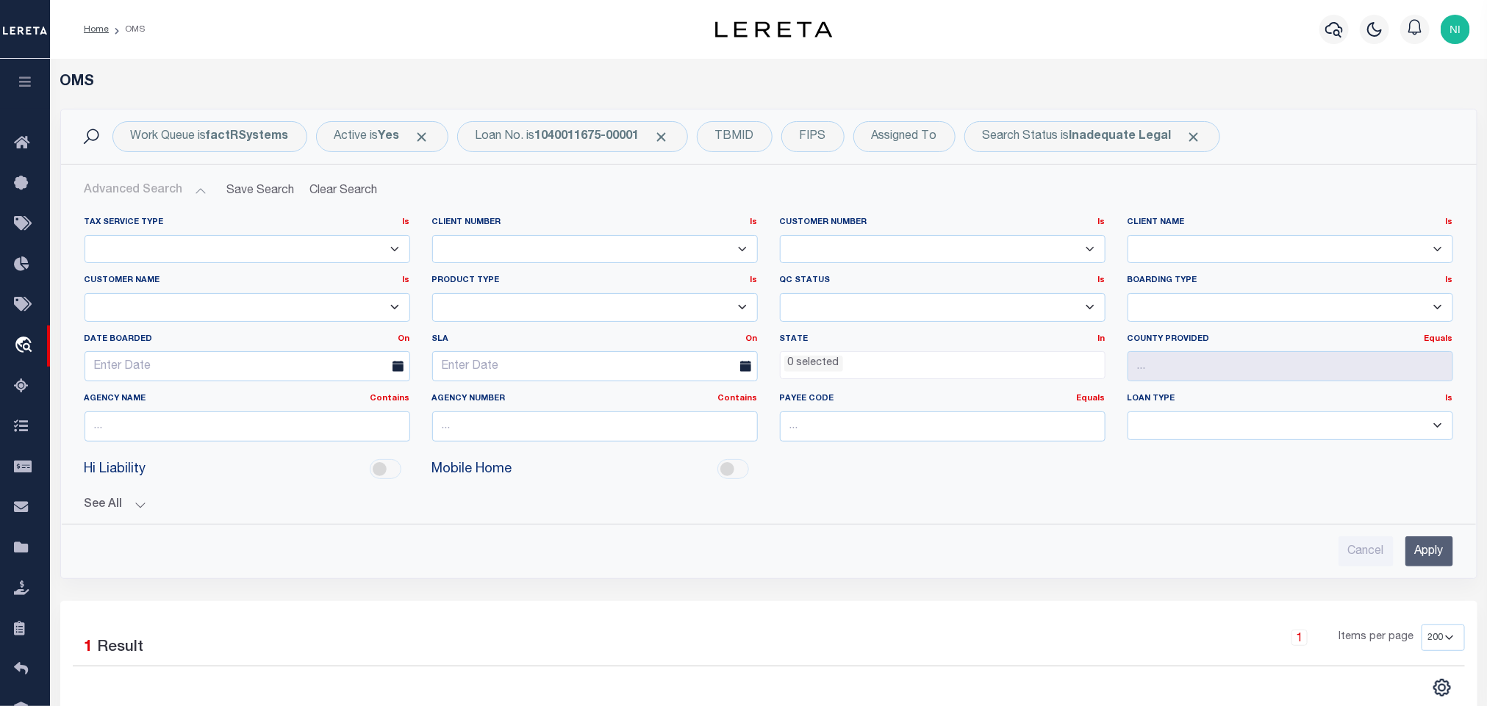
click at [187, 190] on button "Advanced Search" at bounding box center [146, 190] width 122 height 29
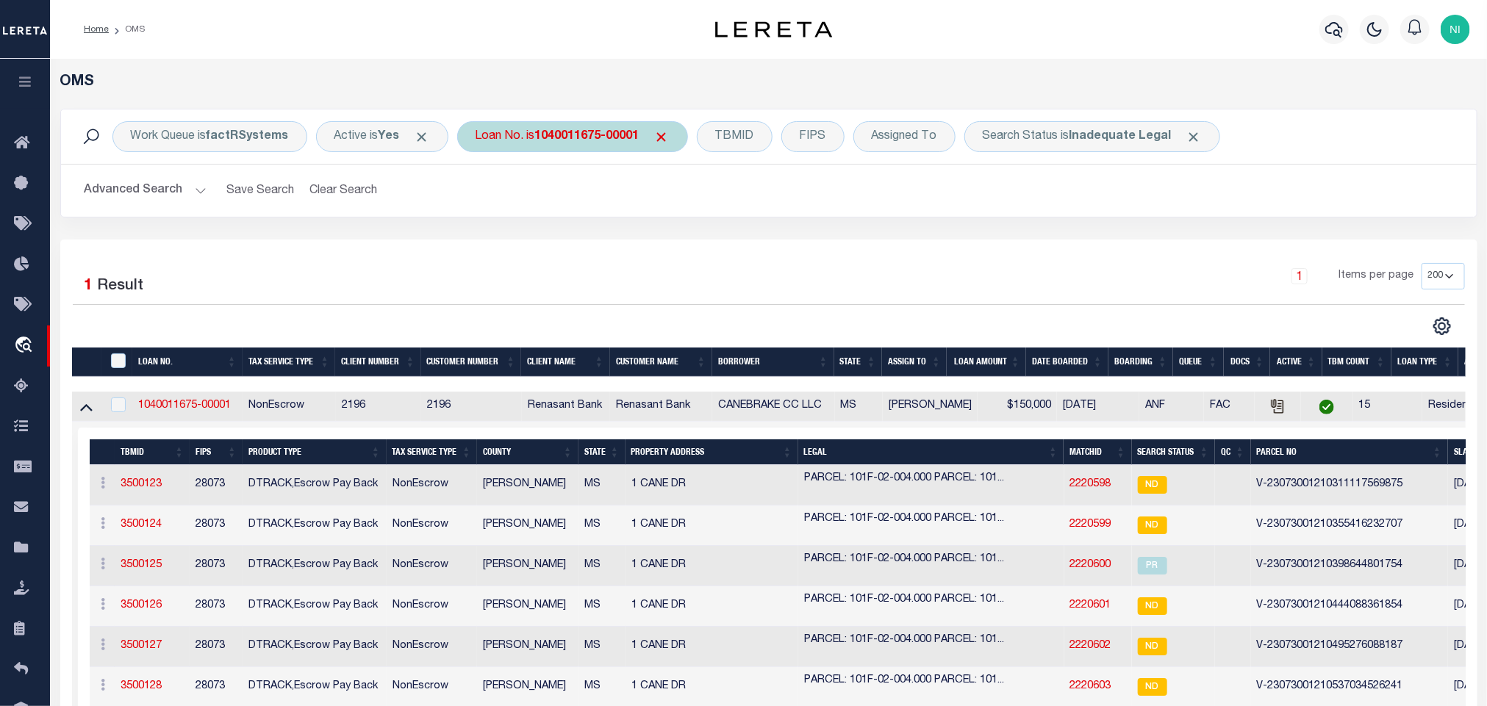
click at [567, 143] on b "1040011675-00001" at bounding box center [587, 137] width 104 height 12
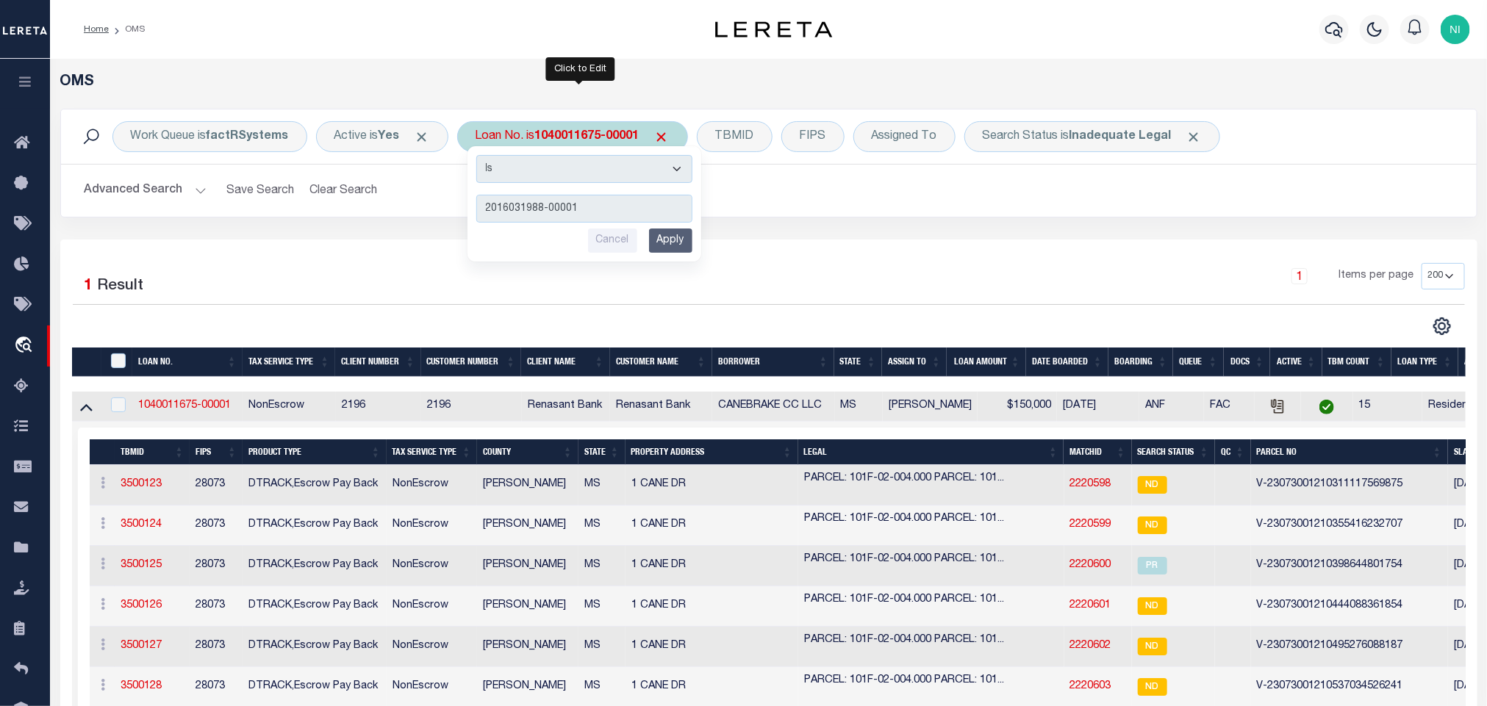
type input "2016031988-00001"
click at [673, 236] on input "Apply" at bounding box center [670, 241] width 43 height 24
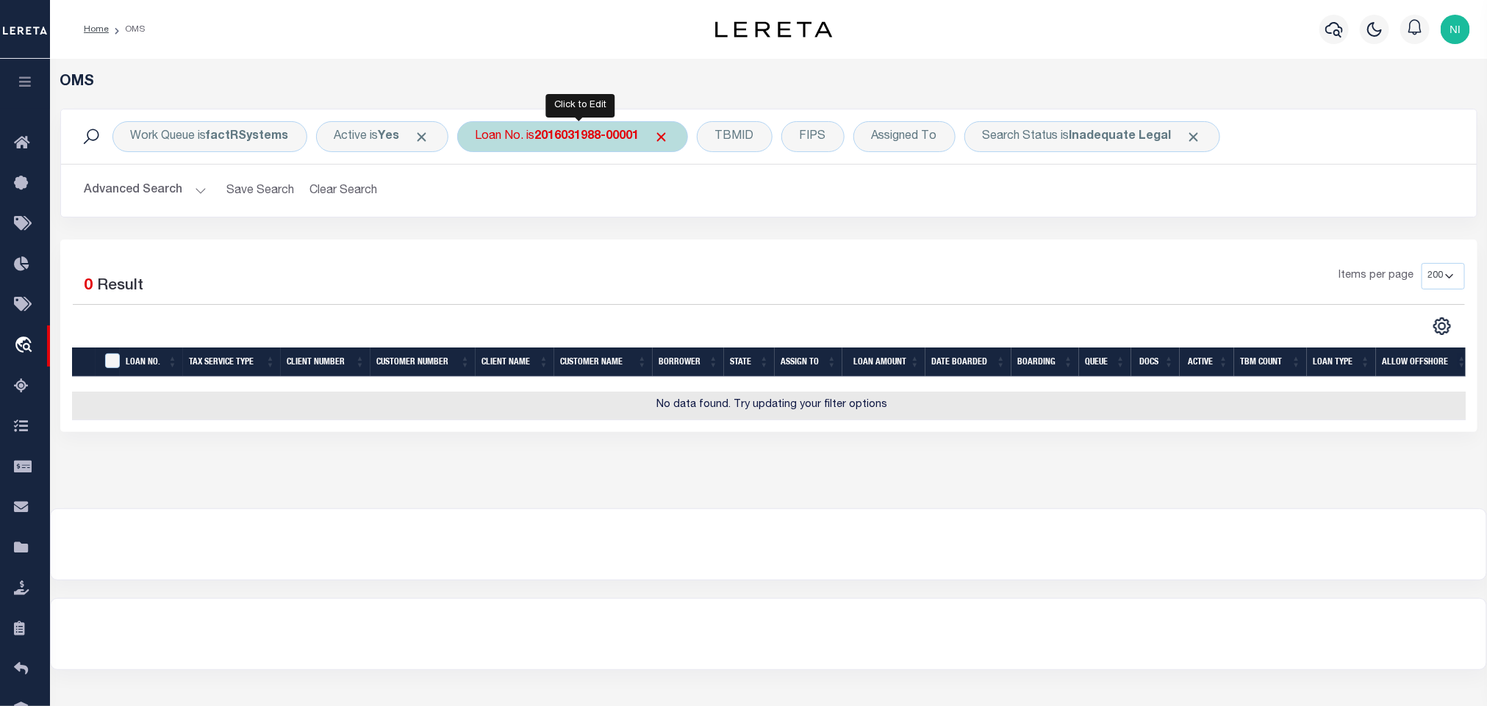
click at [635, 132] on b "2016031988-00001" at bounding box center [587, 137] width 104 height 12
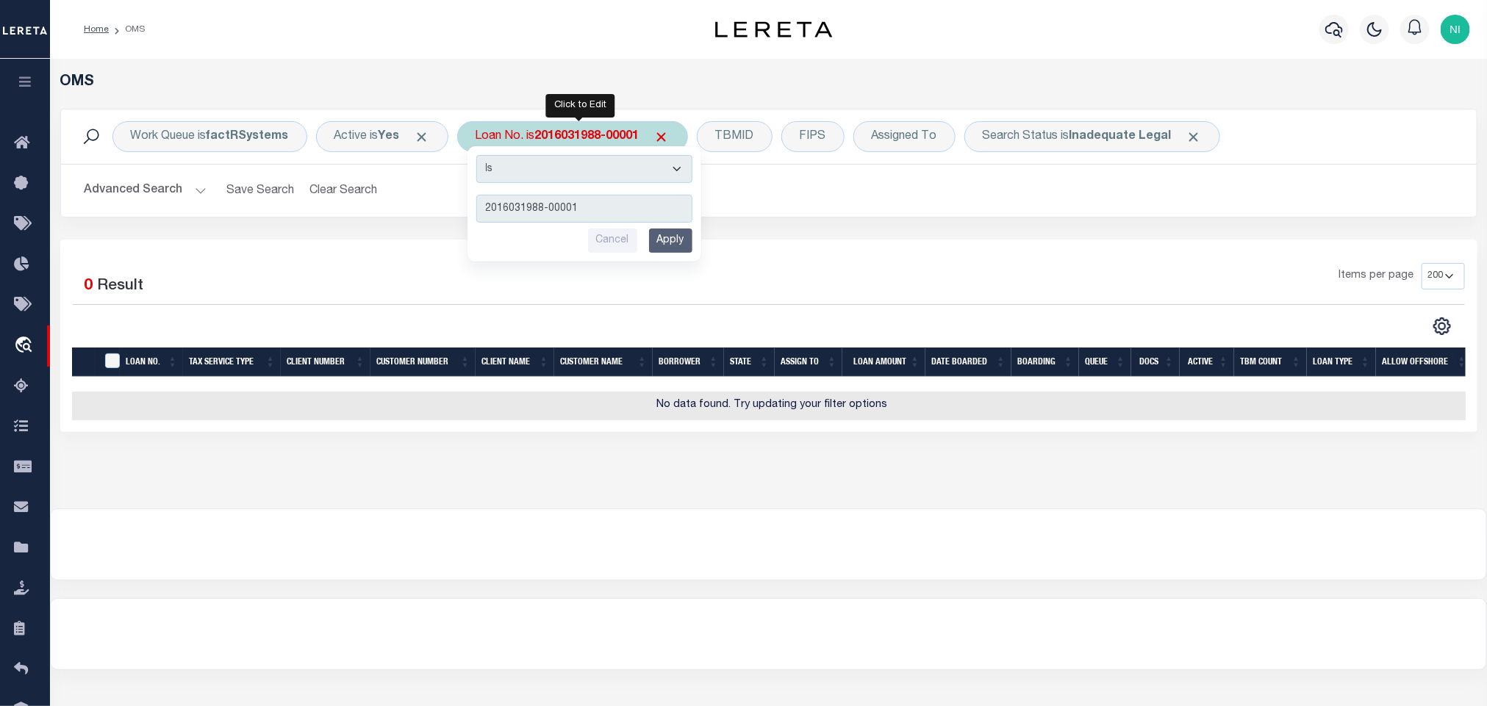
click at [571, 205] on input "2016031988-00001" at bounding box center [584, 209] width 216 height 28
type input "2016031988-0001"
click at [683, 241] on input "Apply" at bounding box center [670, 241] width 43 height 24
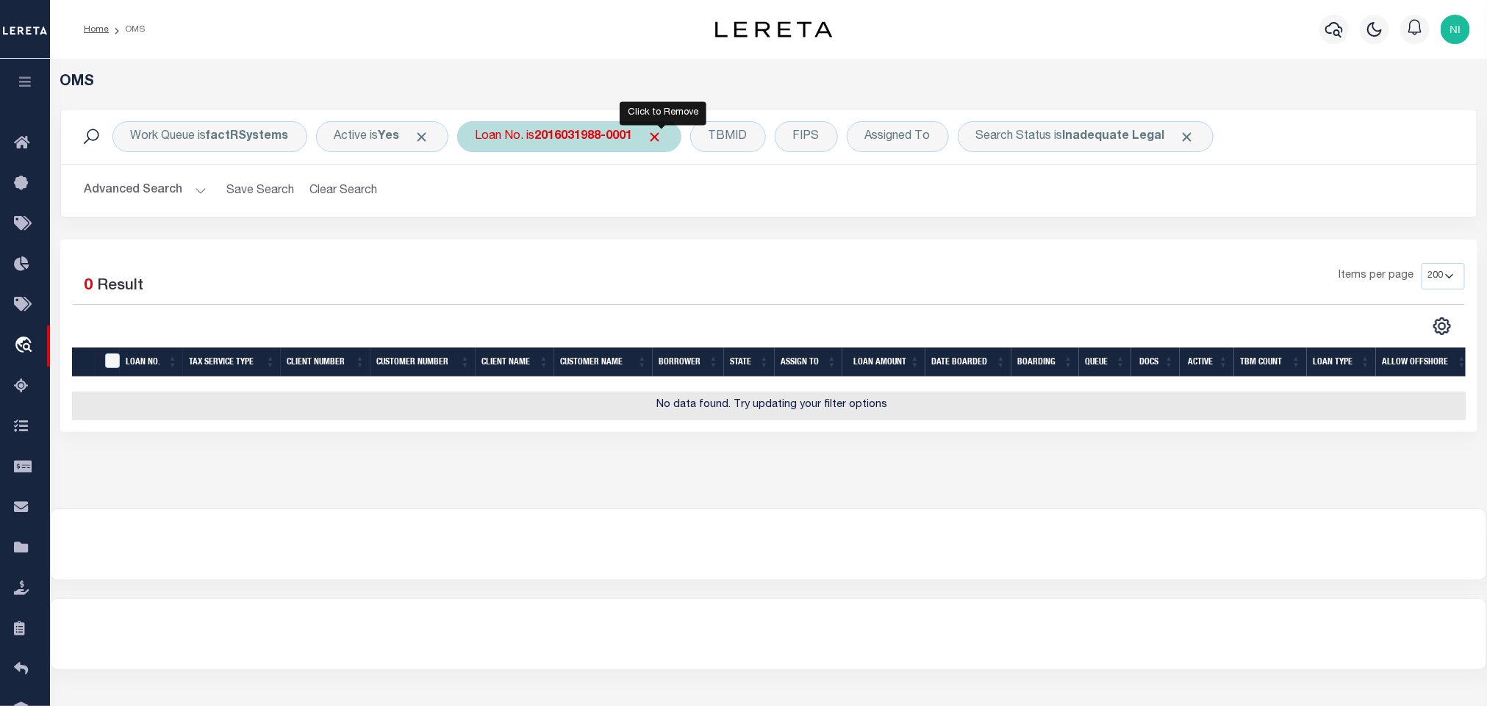
click at [660, 137] on span "Click to Remove" at bounding box center [654, 136] width 15 height 15
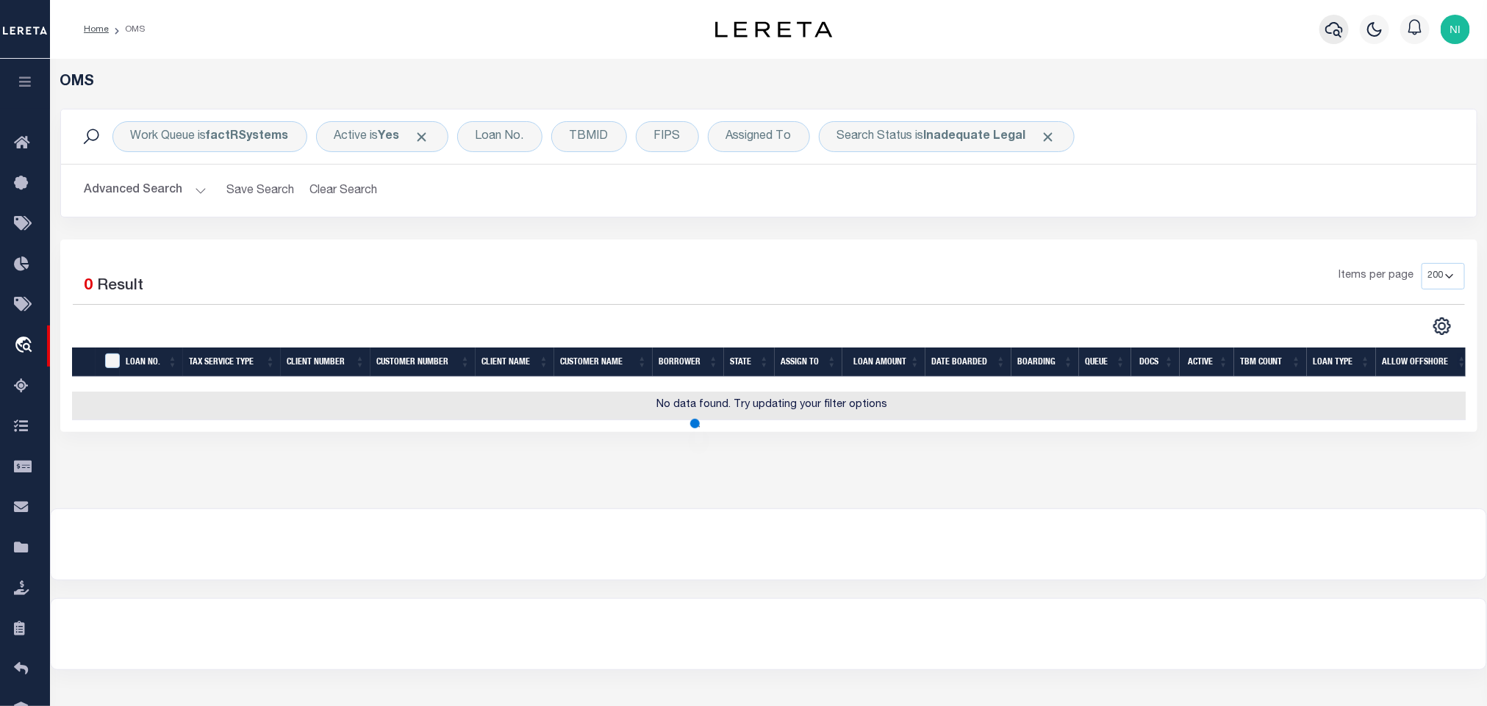
click at [1338, 26] on icon "button" at bounding box center [1334, 30] width 18 height 18
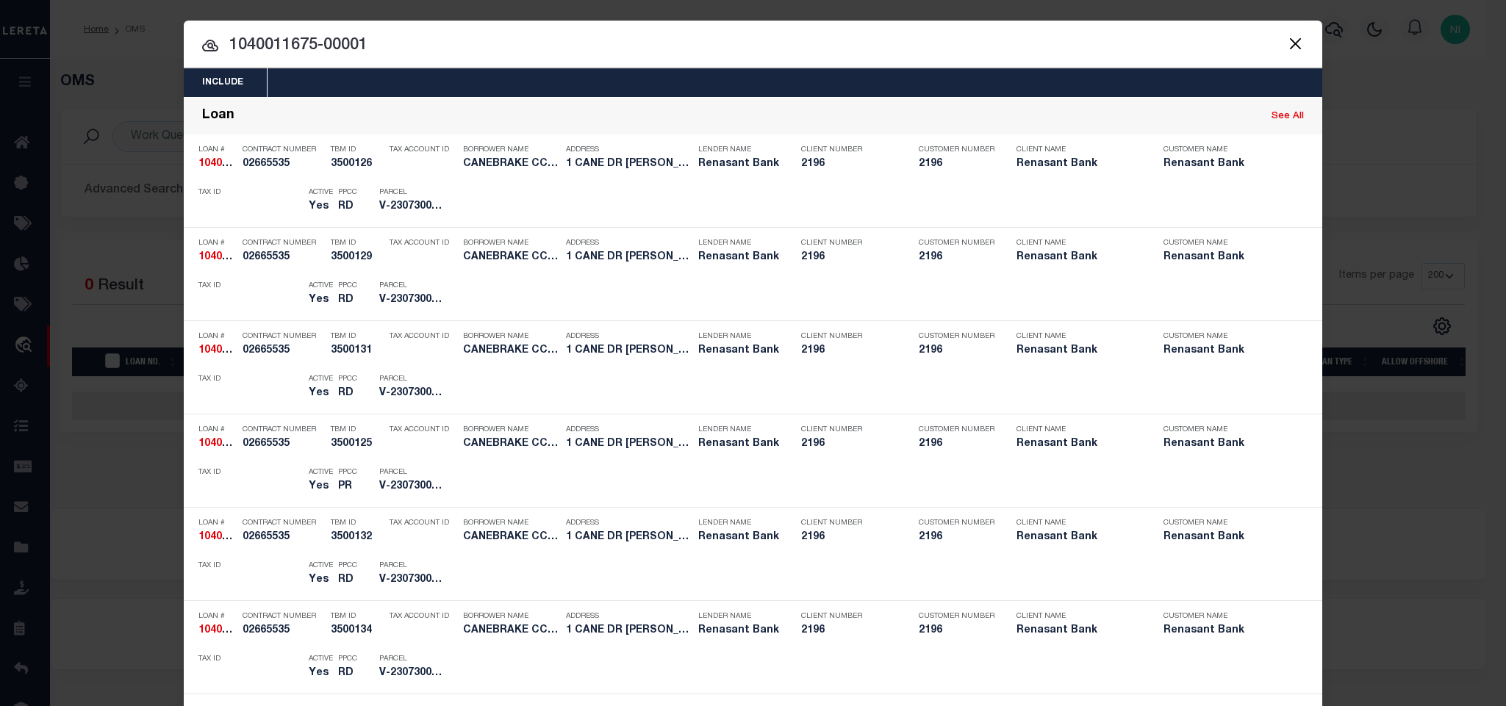
click at [1090, 46] on input "1040011675-00001" at bounding box center [753, 46] width 1138 height 26
click at [1096, 37] on input "1040011675-00001" at bounding box center [753, 46] width 1138 height 26
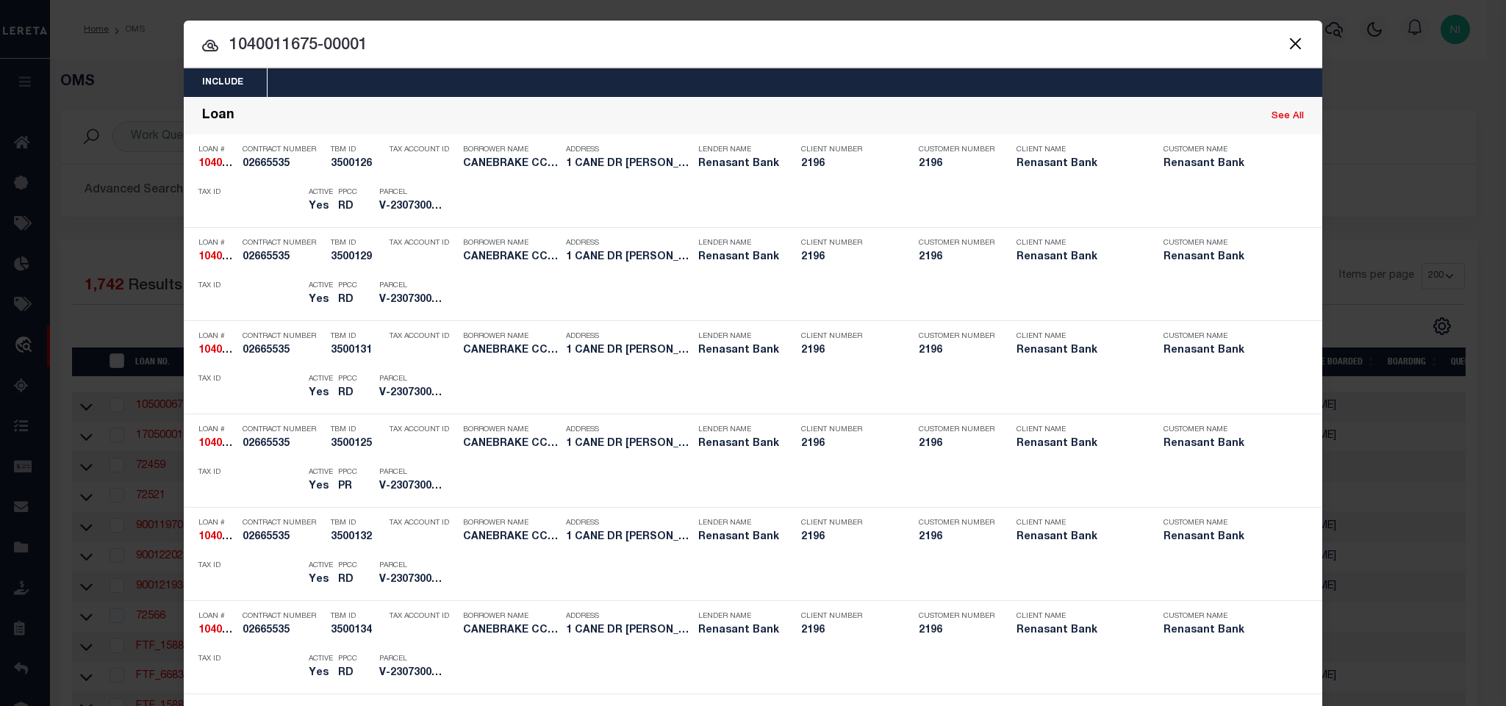
paste input "2016031988"
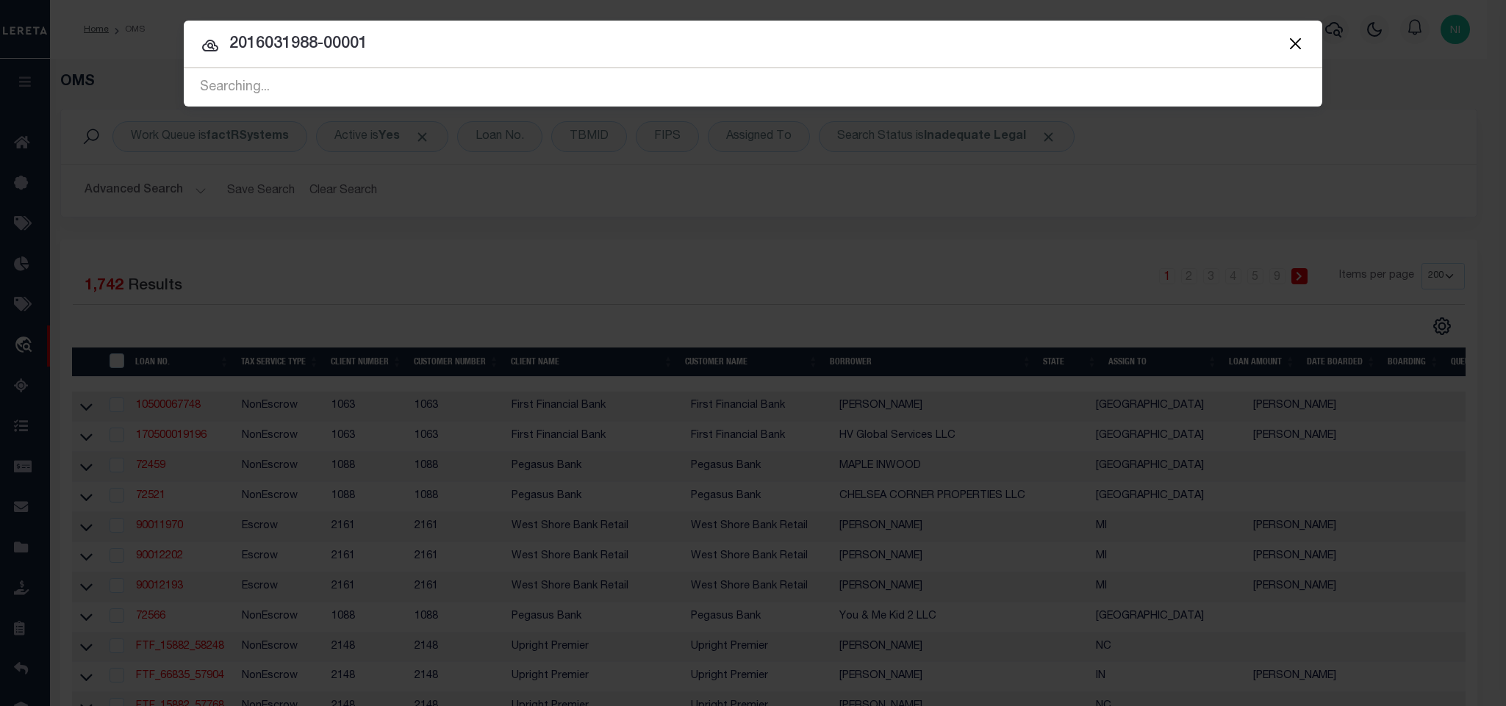
type input "2016031988-00001"
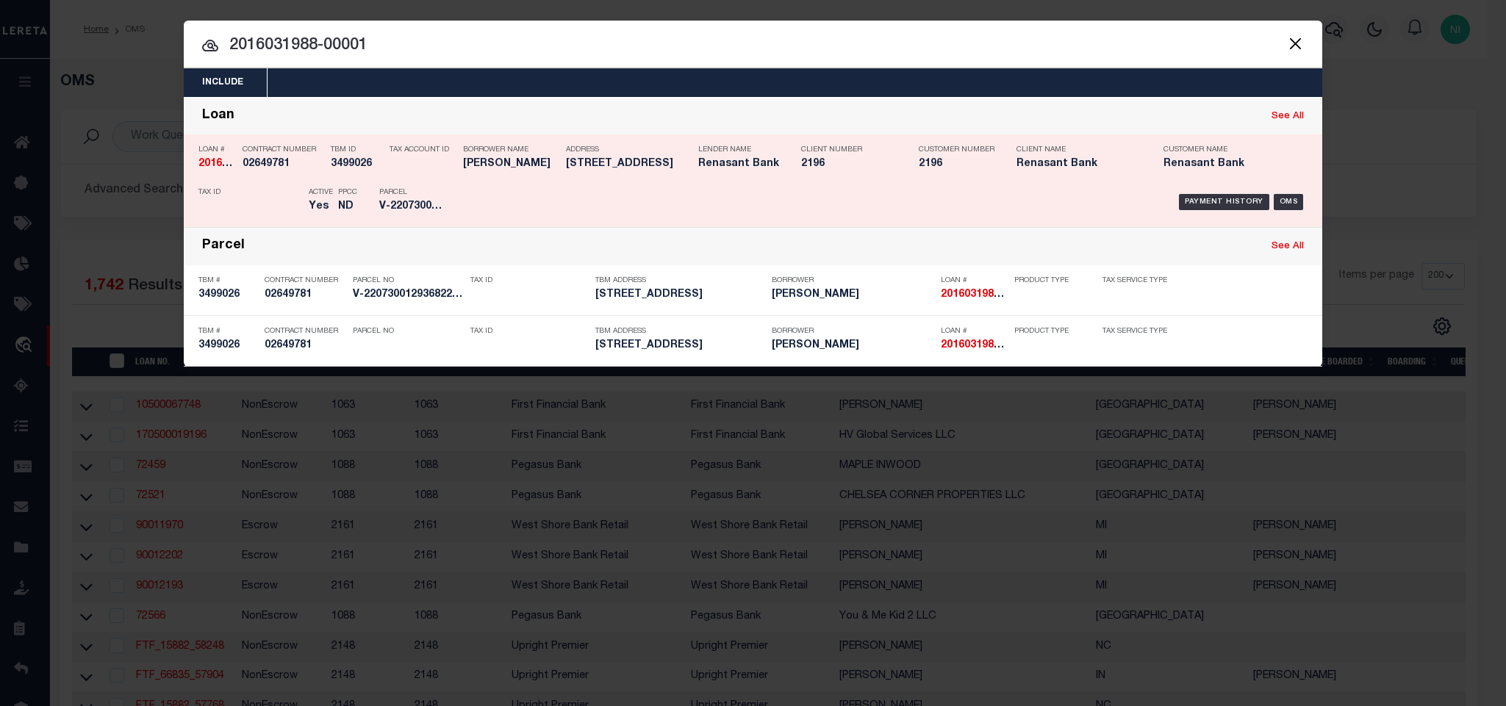
drag, startPoint x: 1287, startPoint y: 204, endPoint x: 1265, endPoint y: 217, distance: 25.7
click at [1287, 204] on div "OMS" at bounding box center [1288, 202] width 30 height 16
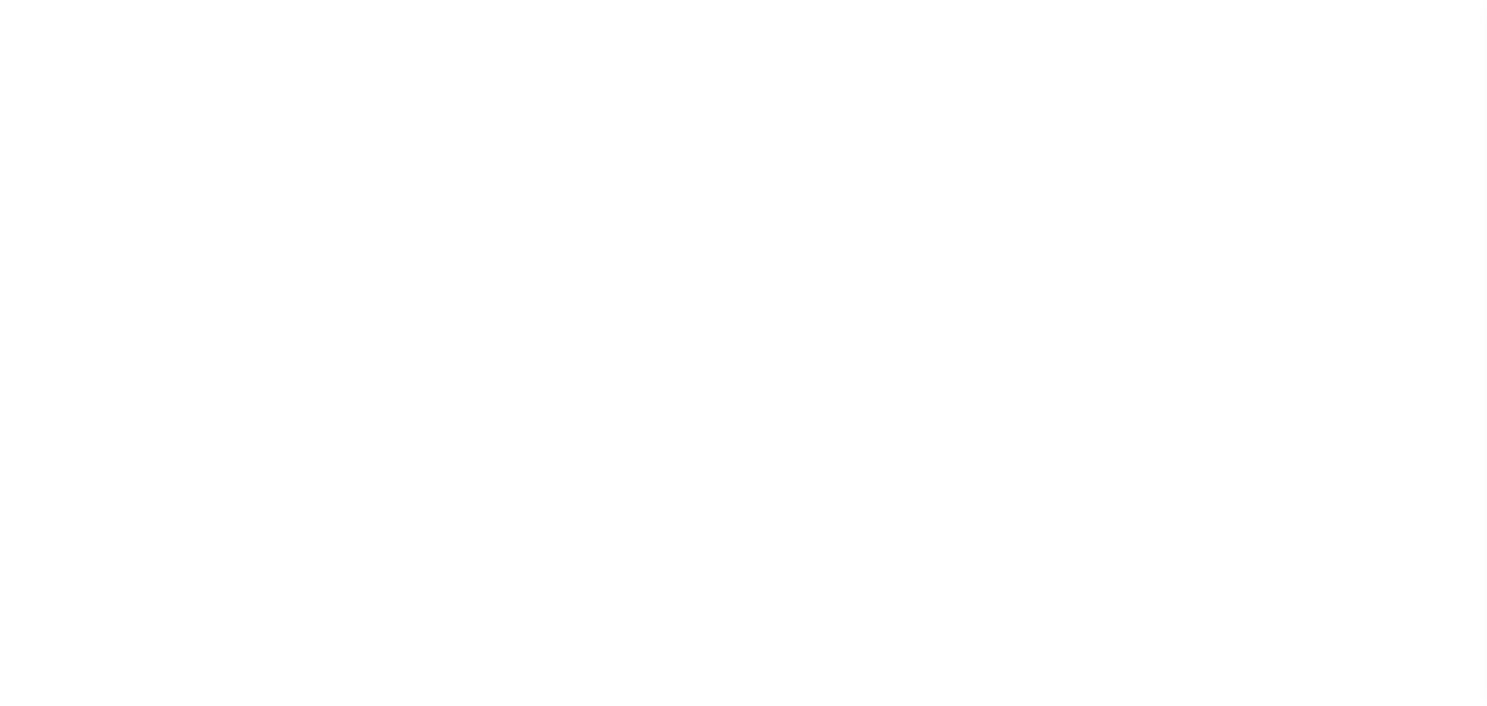
select select "10"
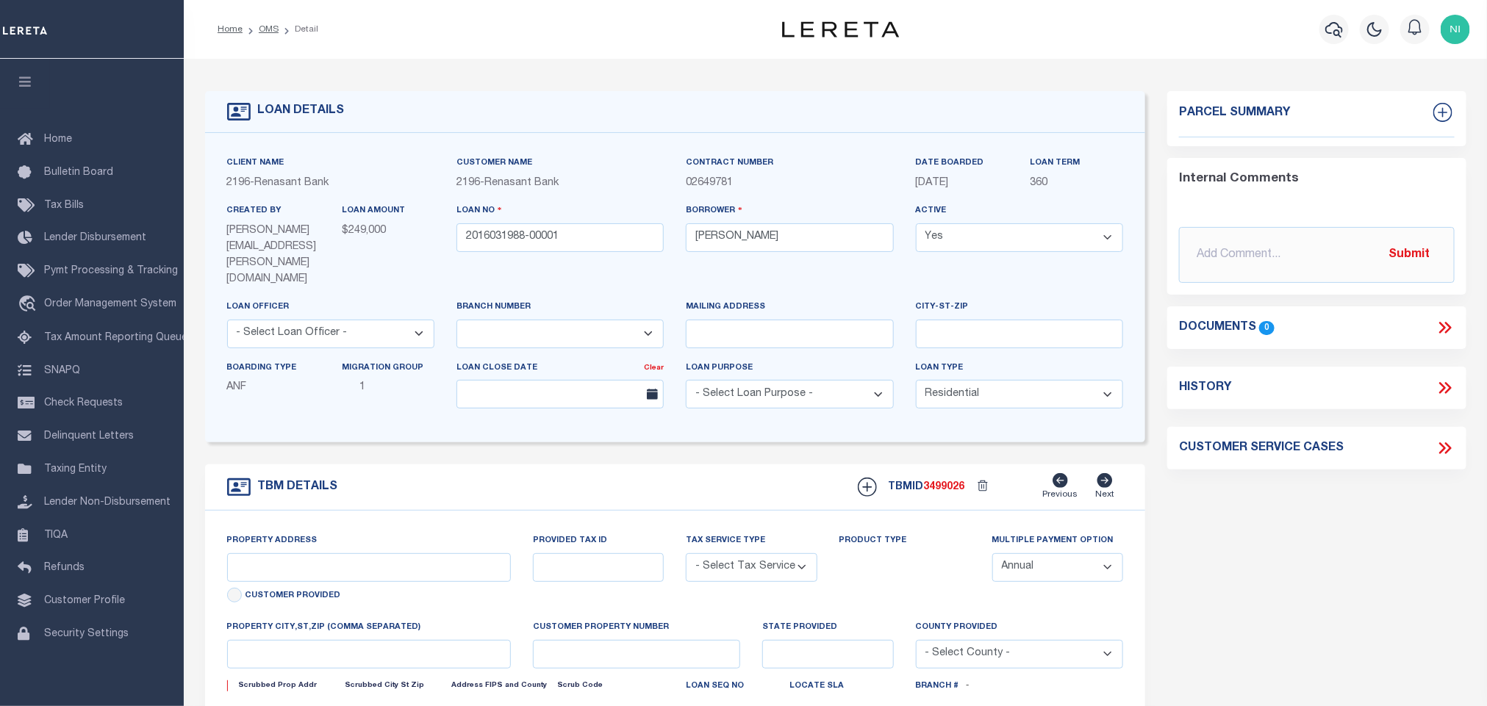
select select "4983"
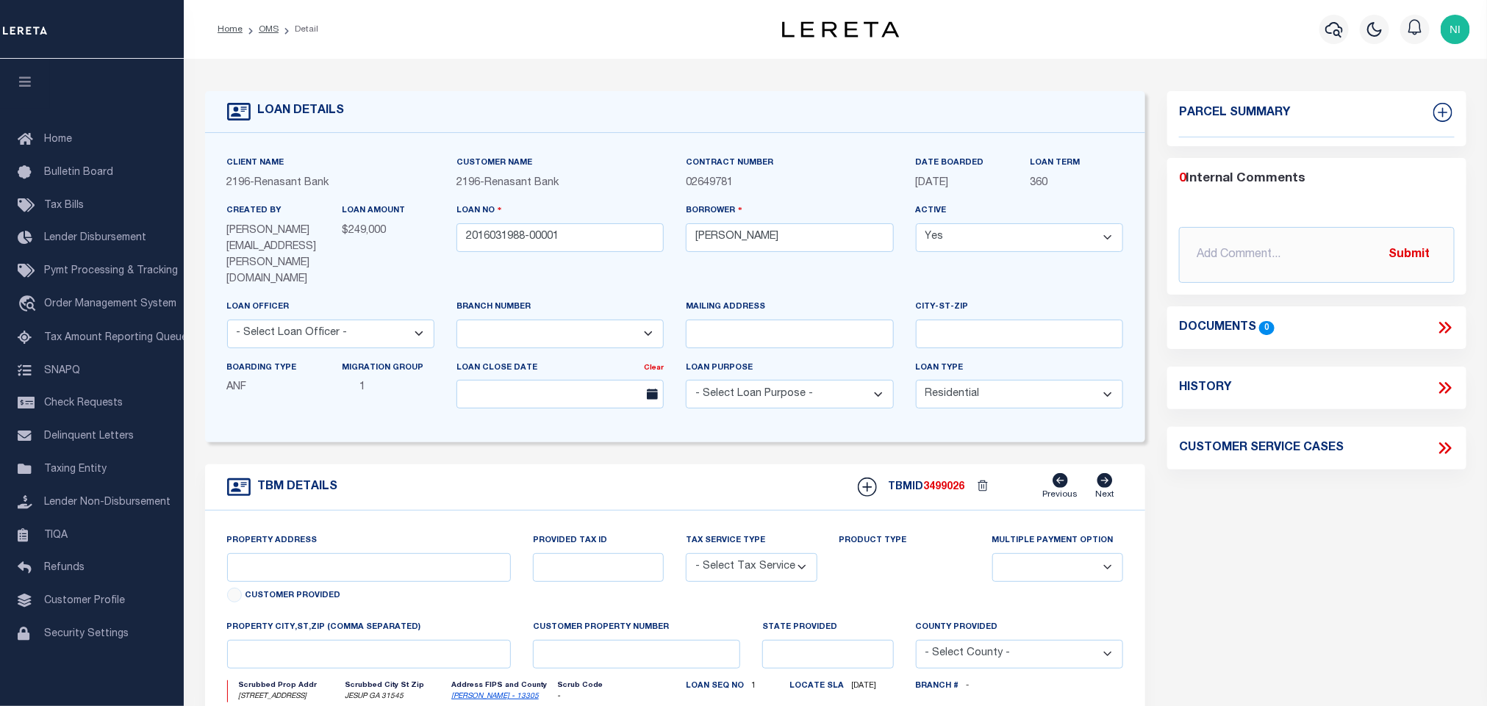
type input "[STREET_ADDRESS]"
radio input "true"
select select "Escrow"
select select
type input "JESUP GA 31545"
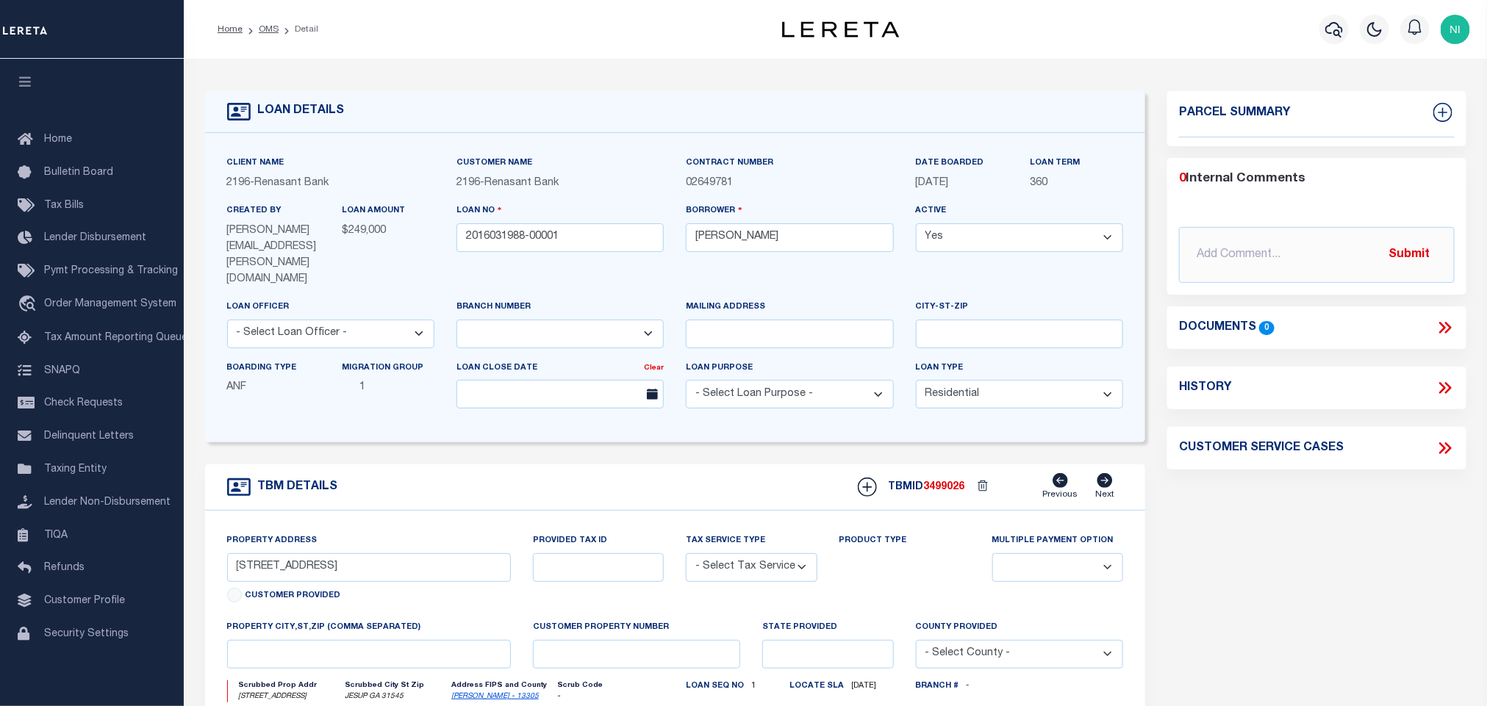
type input "2016031988"
type input "GA"
type textarea "PARCEL: 83-12-31"
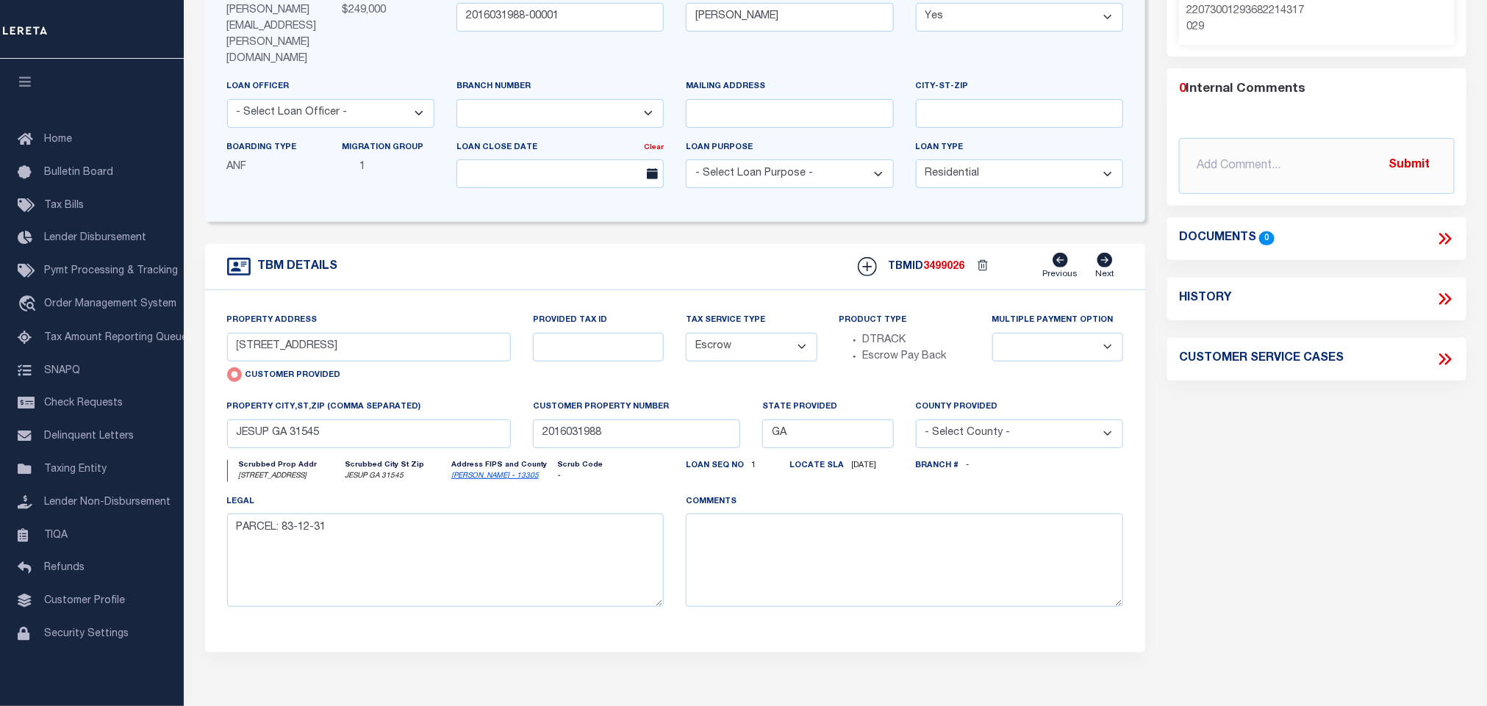
scroll to position [110, 0]
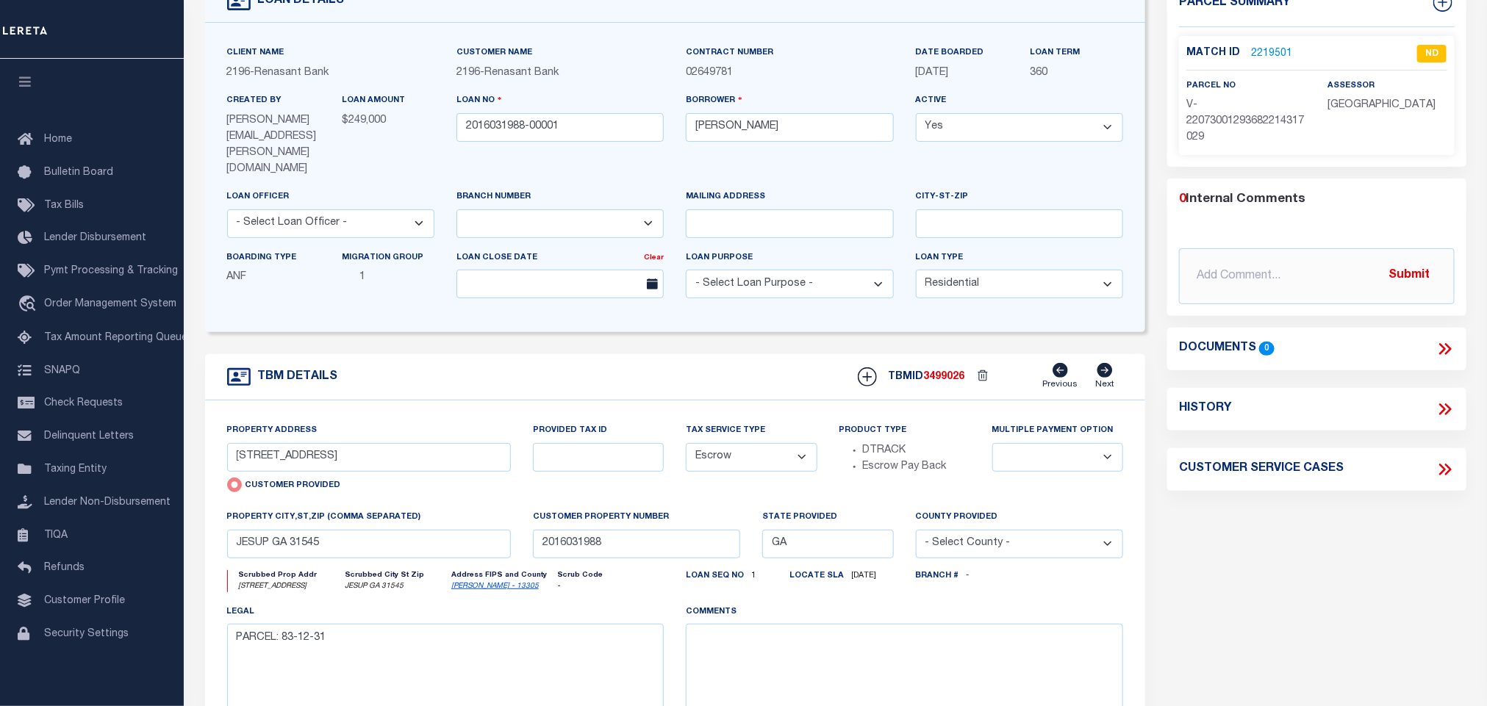
click at [1275, 51] on link "2219501" at bounding box center [1271, 53] width 41 height 15
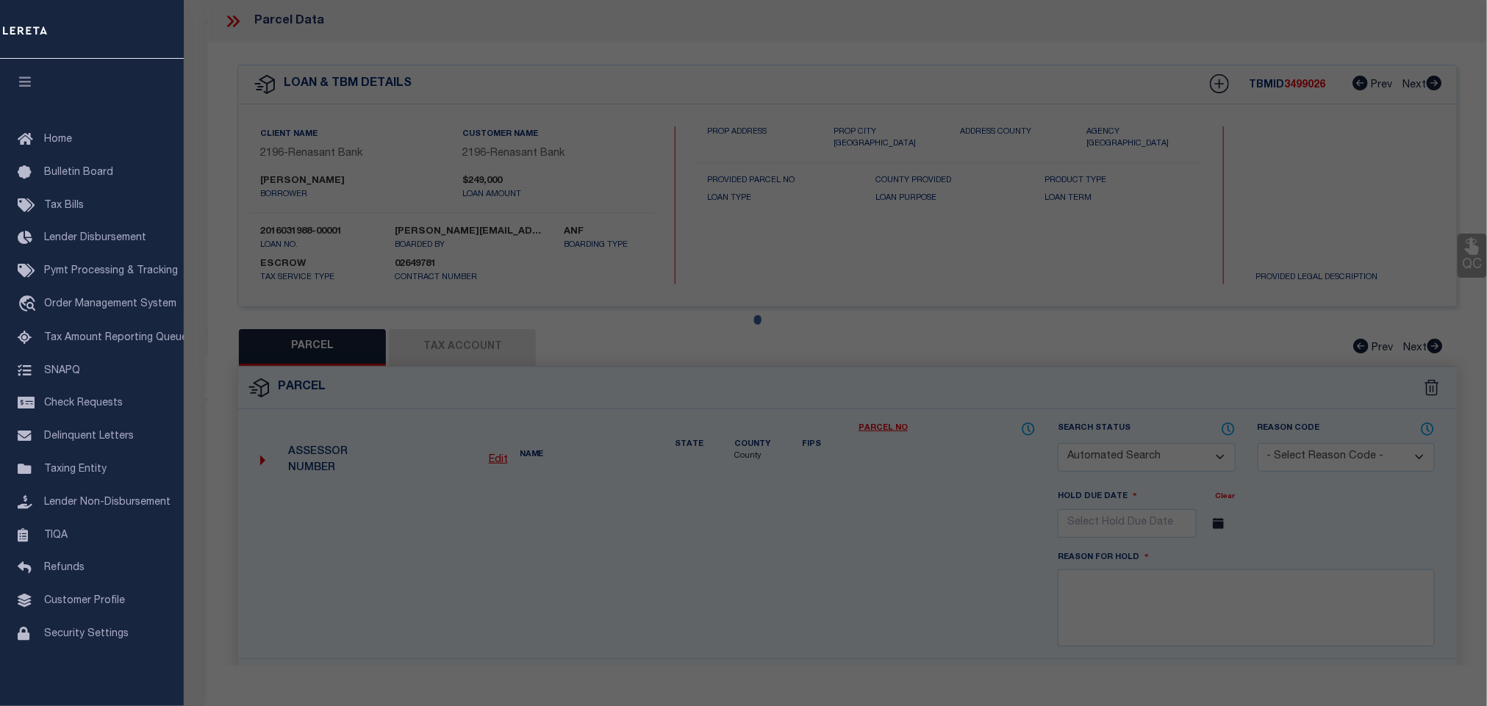
checkbox input "false"
select select "ND"
type input "[STREET_ADDRESS]"
checkbox input "false"
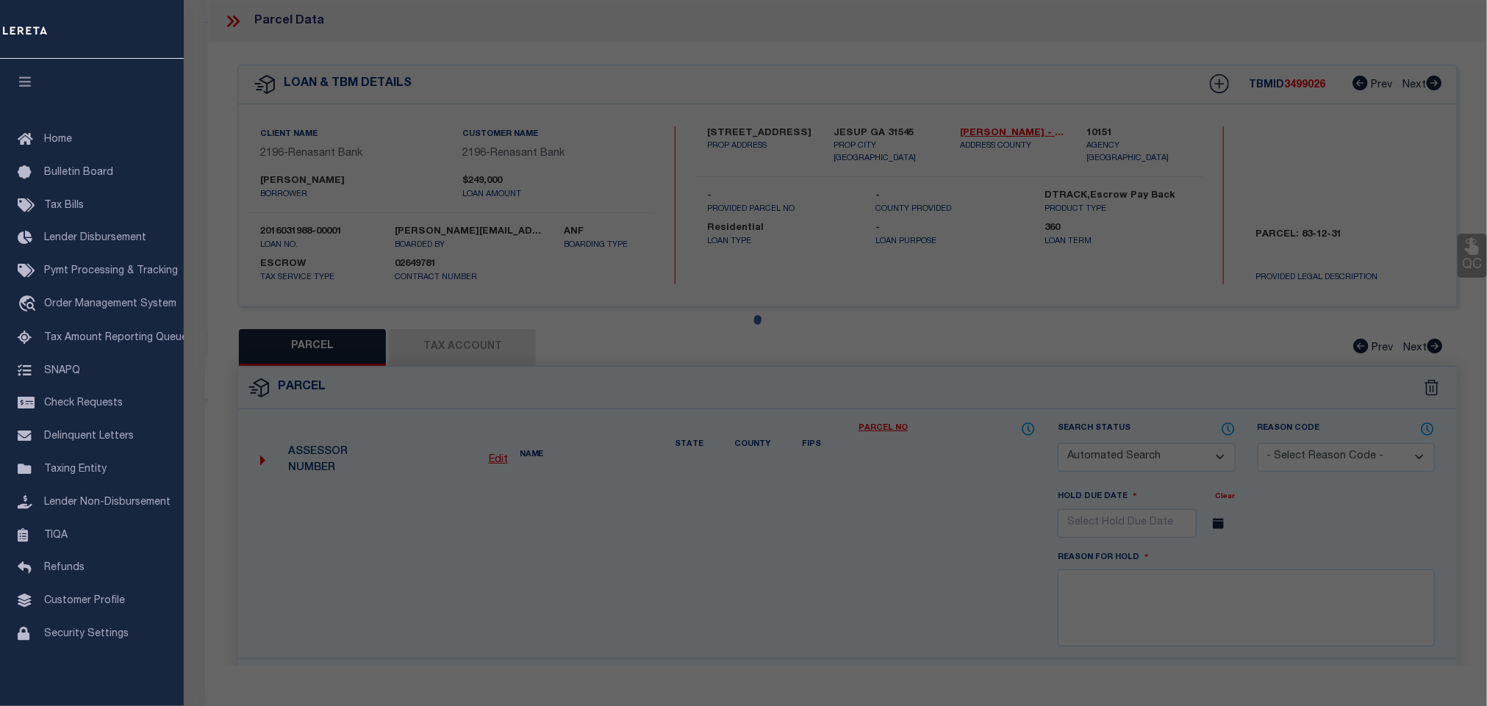
type input "JESUP GA 31545"
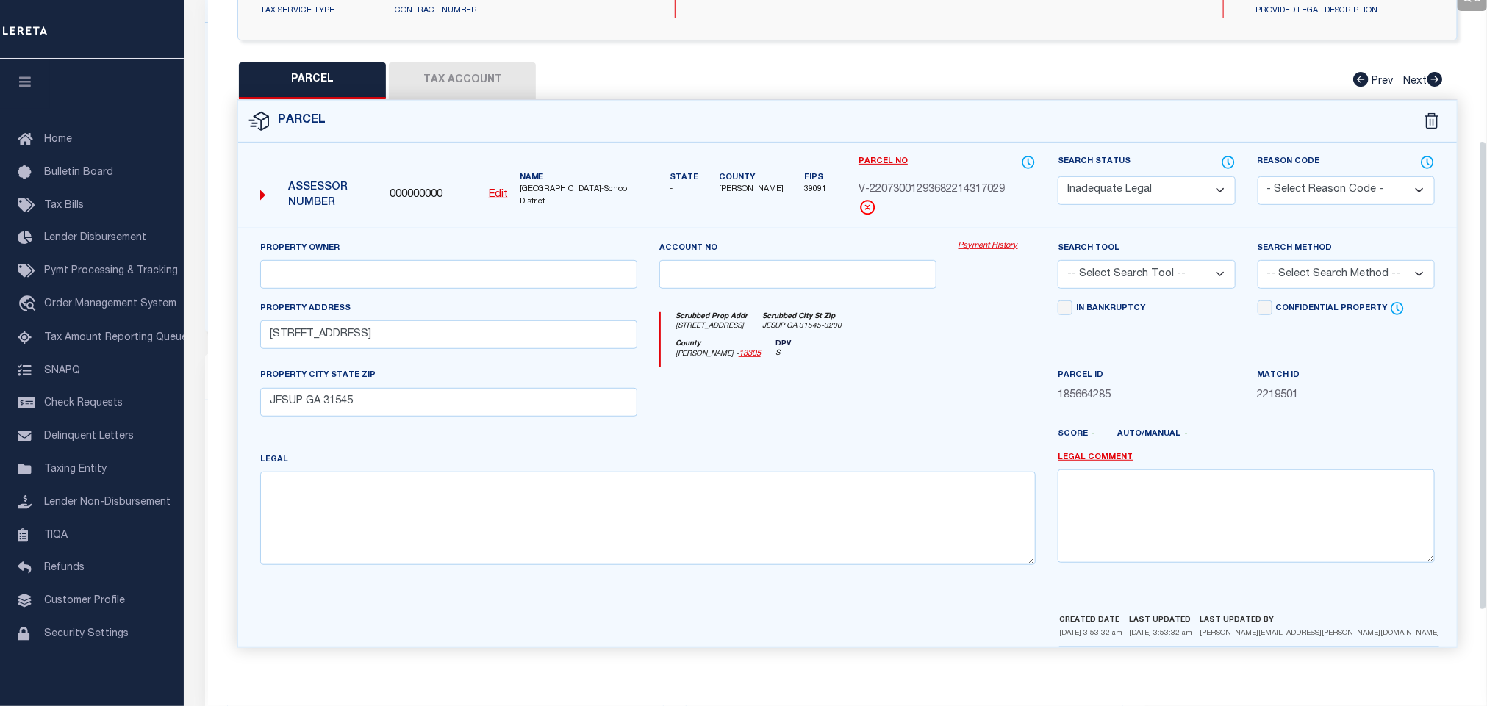
scroll to position [0, 0]
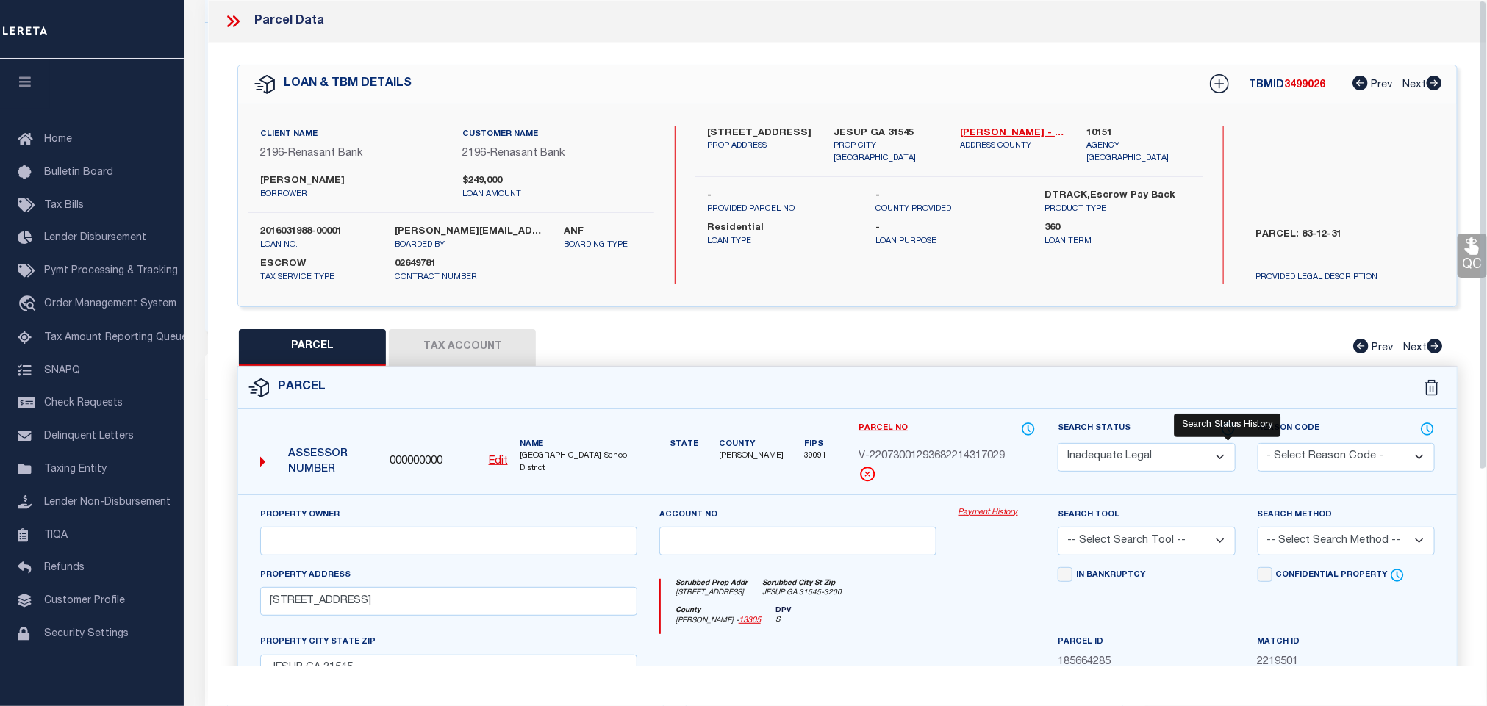
click at [1226, 428] on icon at bounding box center [1228, 429] width 15 height 16
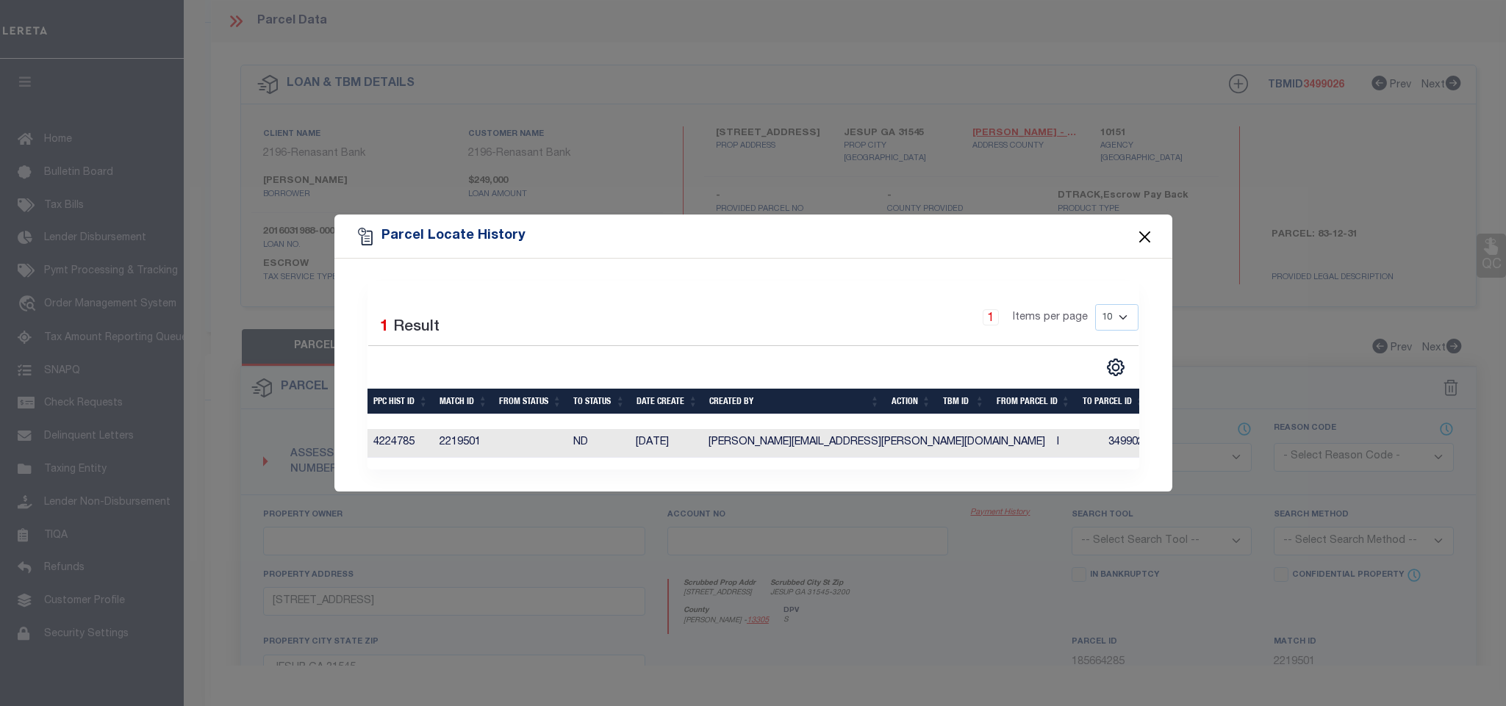
click at [1145, 238] on button "Close" at bounding box center [1144, 236] width 19 height 19
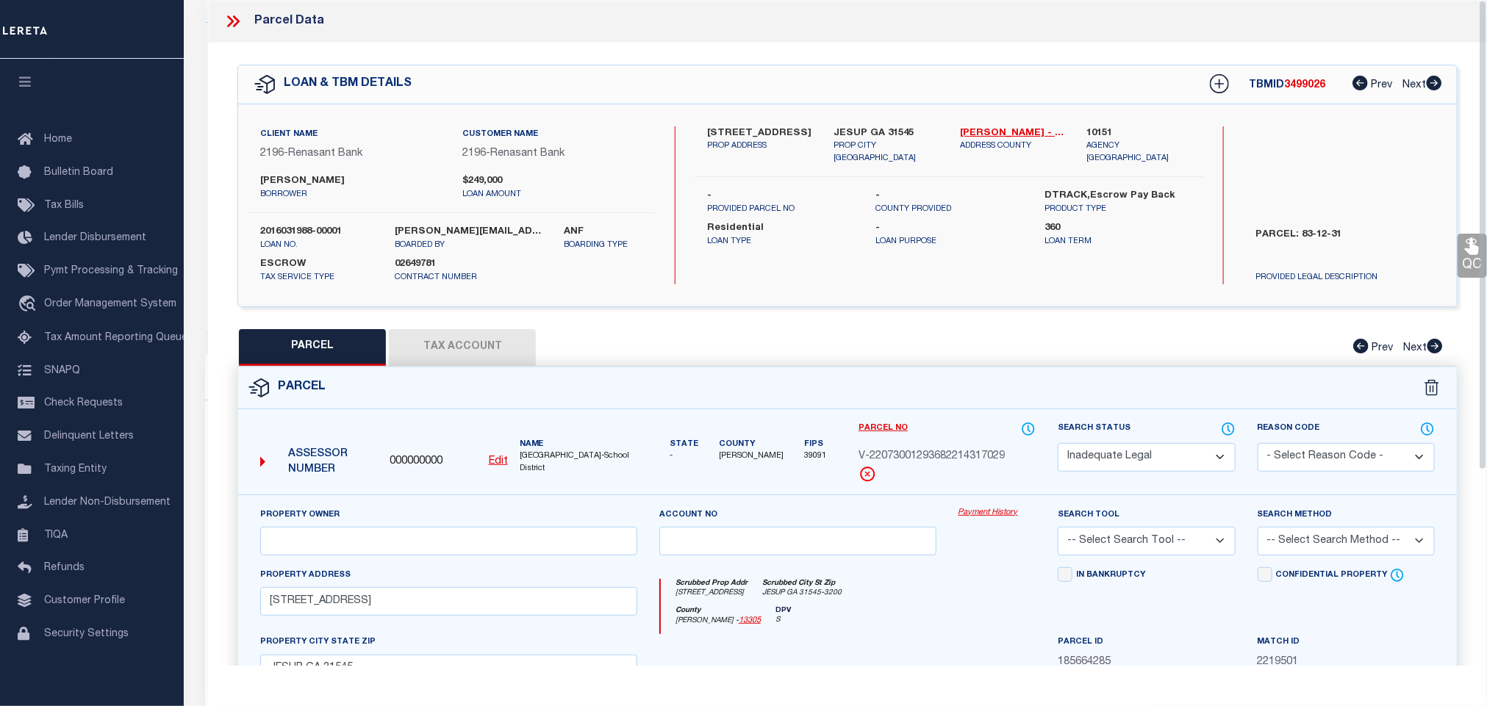
click at [237, 22] on icon at bounding box center [232, 21] width 19 height 19
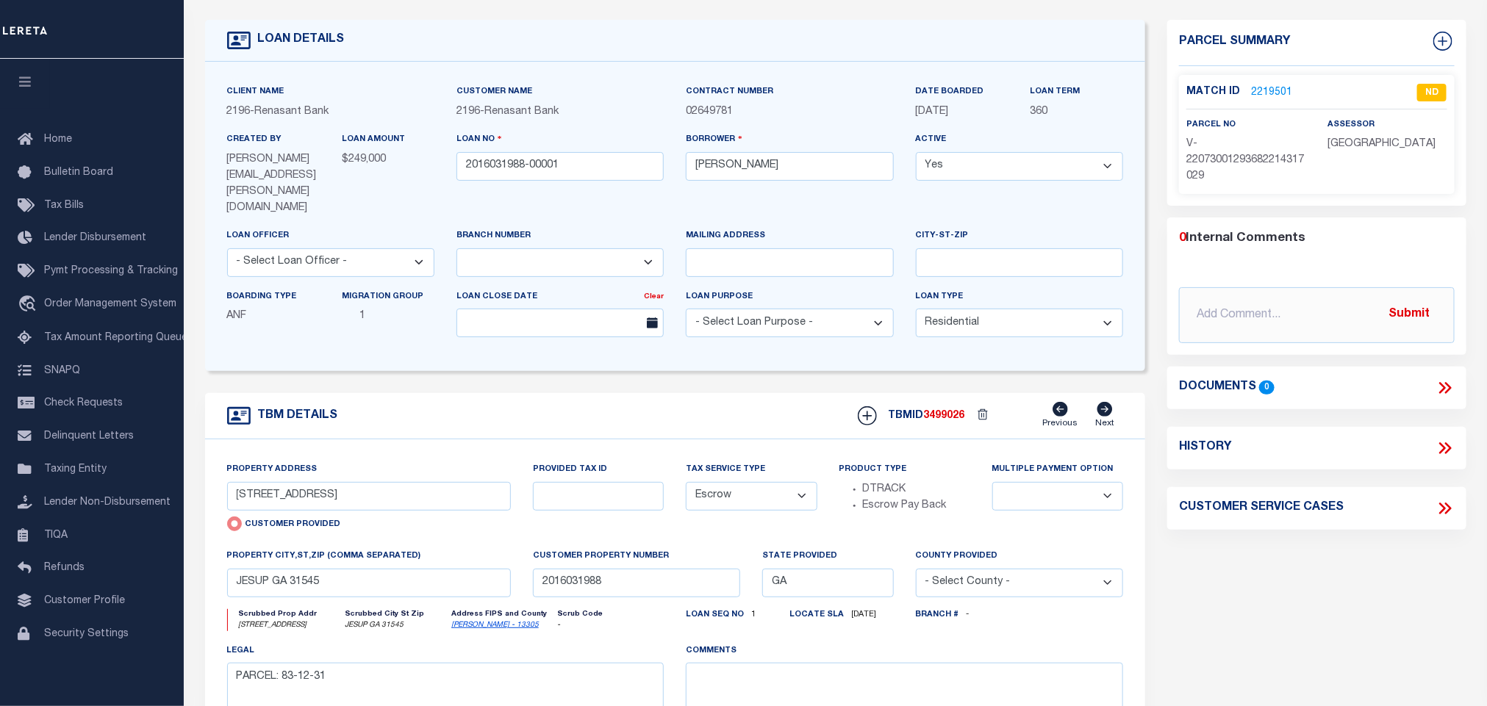
scroll to position [110, 0]
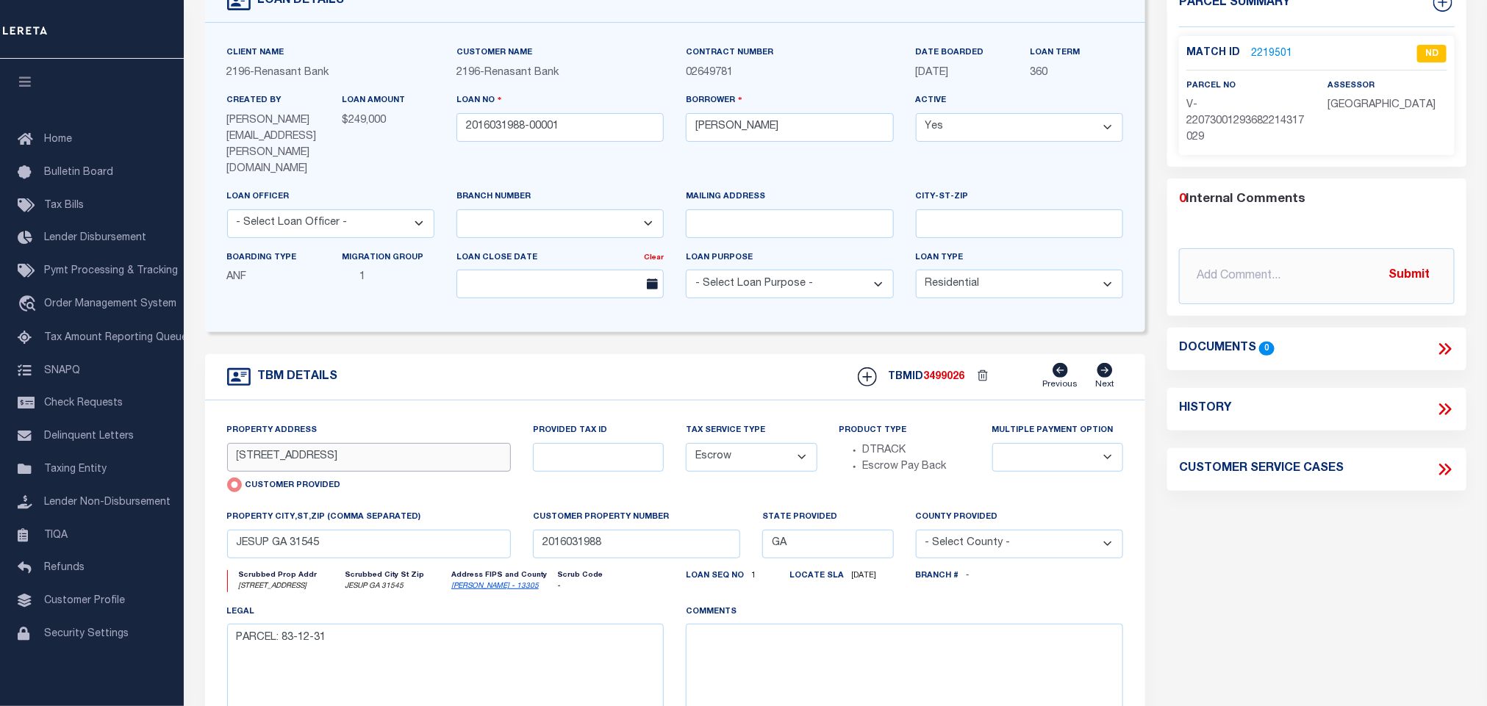
click at [446, 443] on input "5936 LANES BRIDGE RD" at bounding box center [369, 457] width 284 height 29
click at [492, 583] on link "Wayne - 13305" at bounding box center [494, 586] width 87 height 7
drag, startPoint x: 285, startPoint y: 613, endPoint x: 353, endPoint y: 617, distance: 67.7
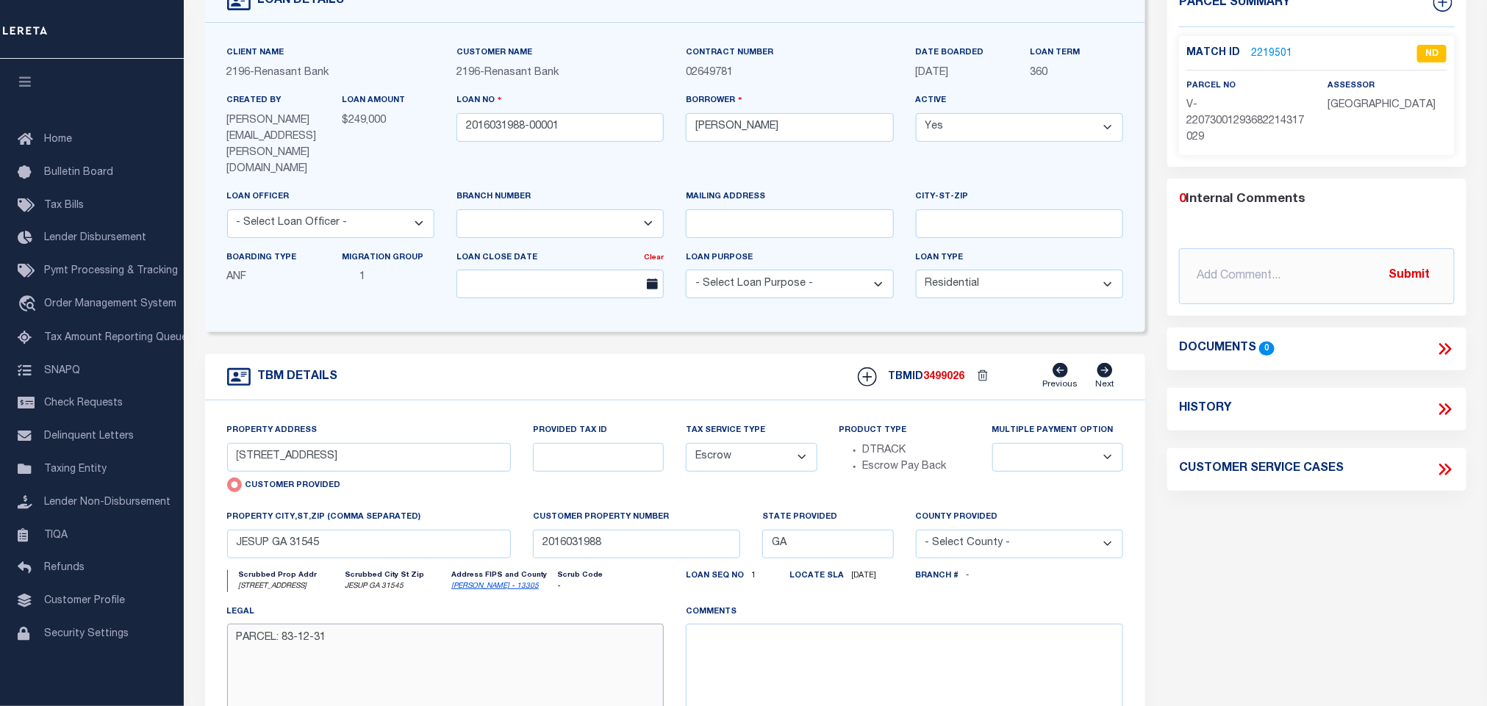
click at [353, 624] on textarea "PARCEL: 83-12-31" at bounding box center [445, 670] width 437 height 93
click at [291, 624] on textarea "PARCEL: 83-12-31" at bounding box center [445, 670] width 437 height 93
drag, startPoint x: 285, startPoint y: 617, endPoint x: 328, endPoint y: 617, distance: 43.4
click at [328, 624] on textarea "PARCEL: 83-12-31" at bounding box center [445, 670] width 437 height 93
click at [1146, 542] on div "TBM DETAILS TBMID 3499026" at bounding box center [675, 558] width 963 height 408
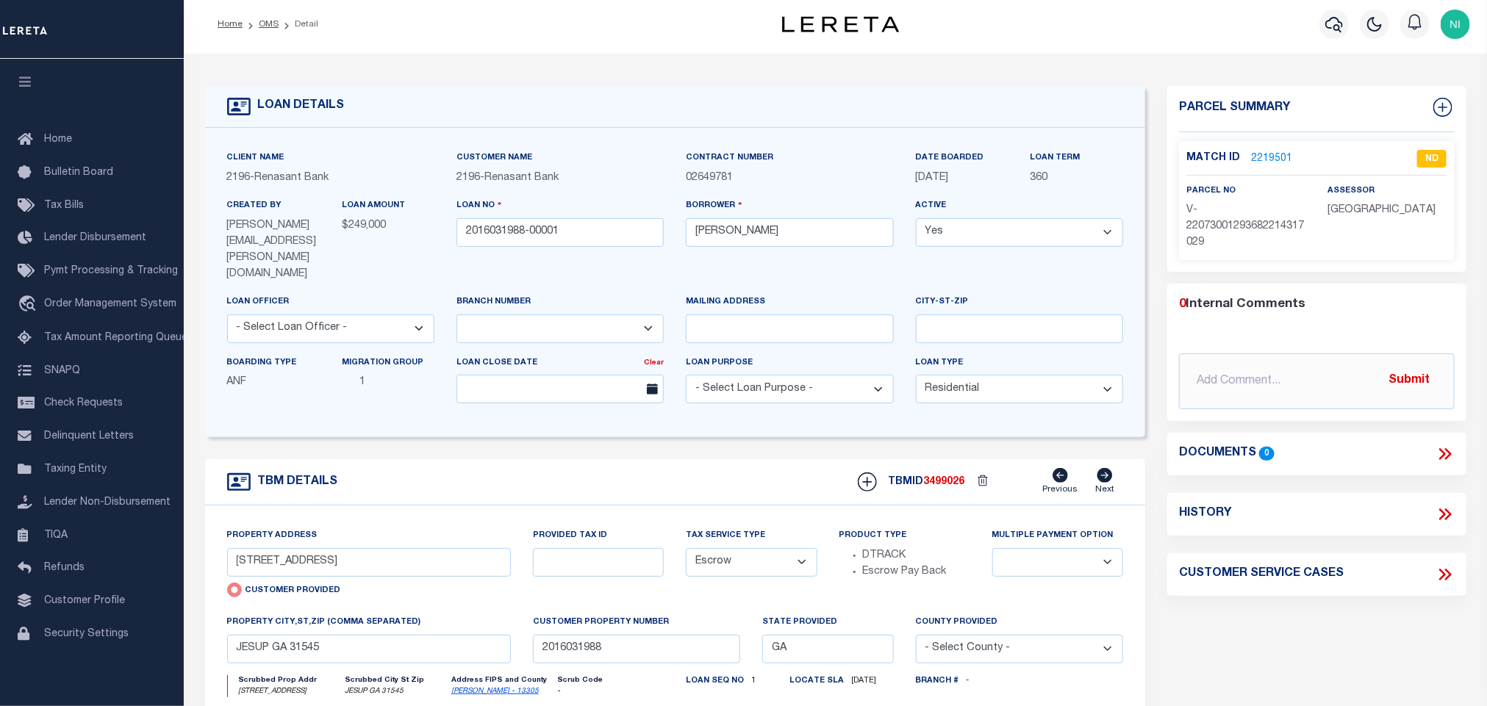
scroll to position [0, 0]
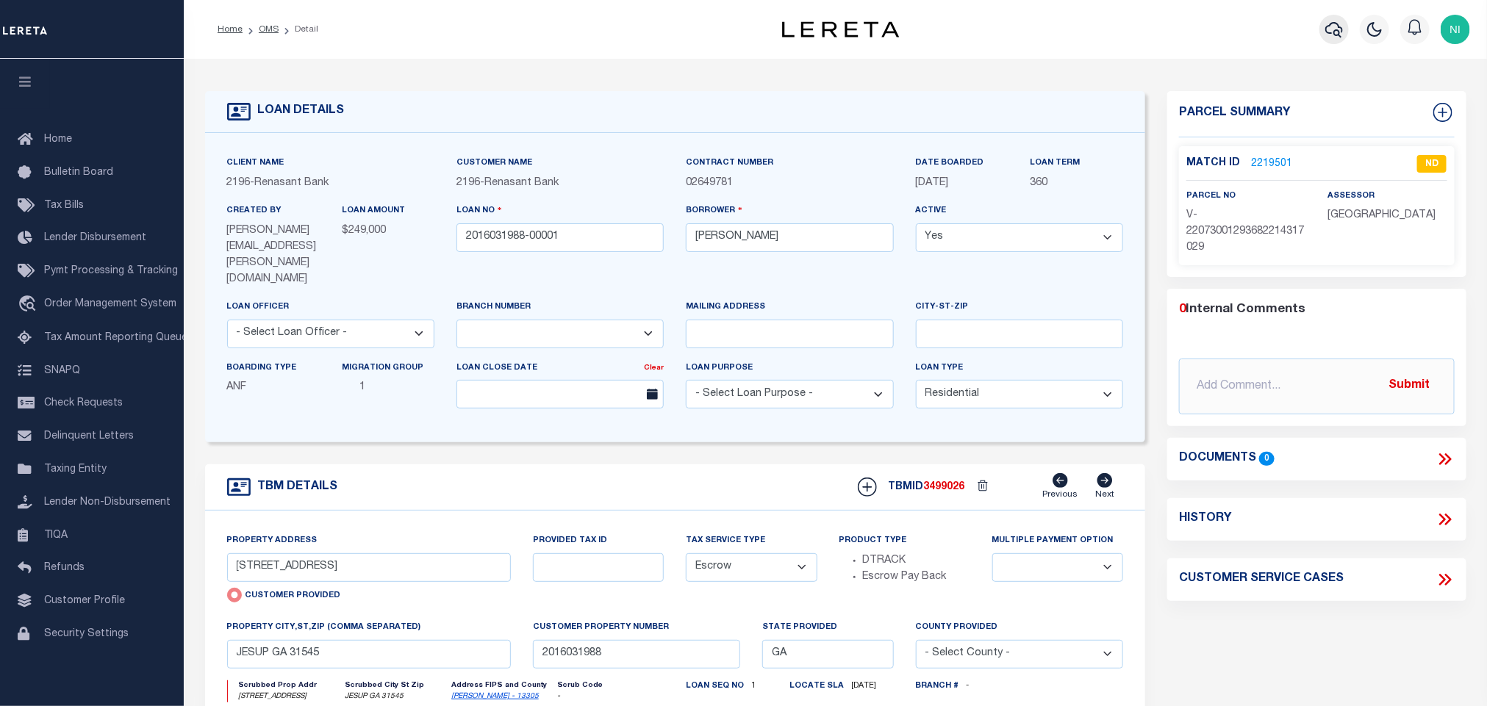
click at [1341, 21] on icon "button" at bounding box center [1334, 30] width 18 height 18
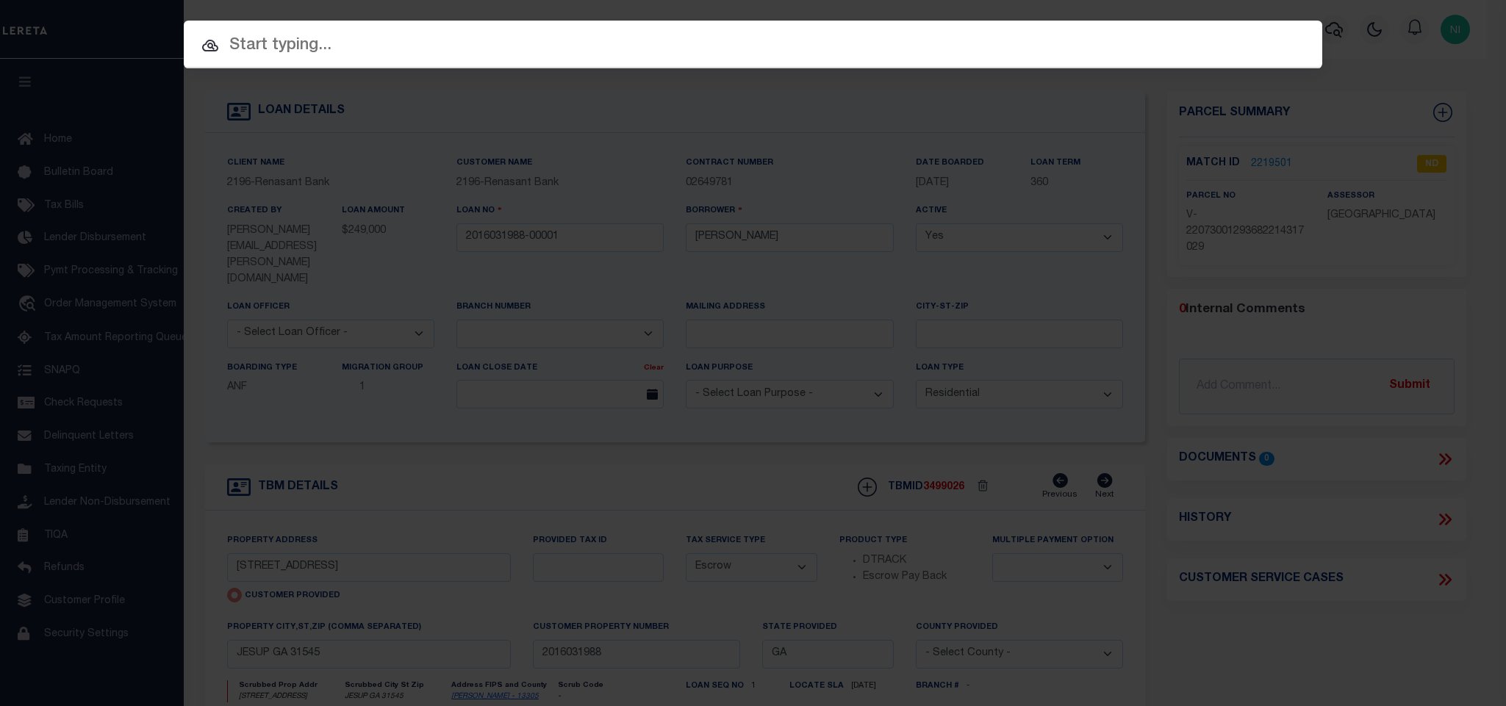
paste input "5040002025-00001"
type input "5040002025-00001"
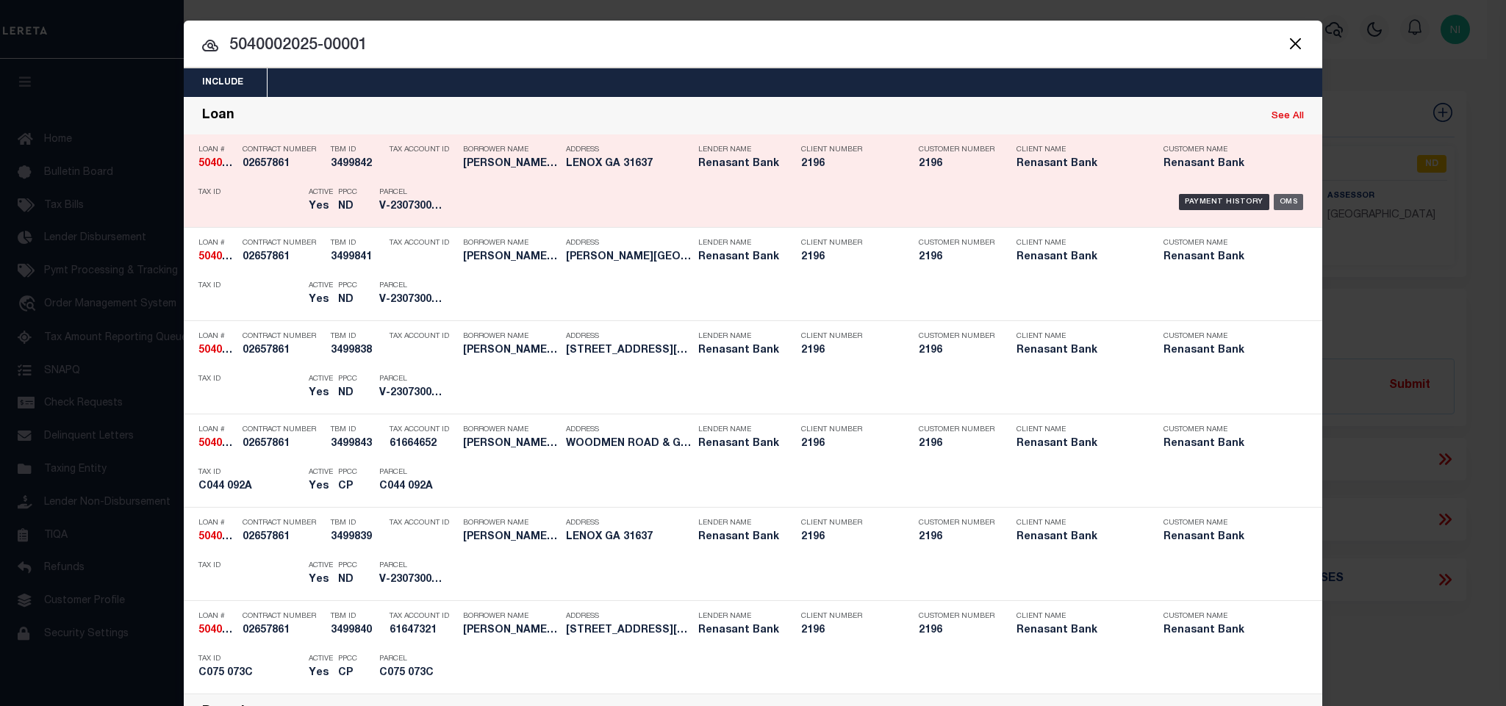
click at [1275, 196] on div "OMS" at bounding box center [1288, 202] width 30 height 16
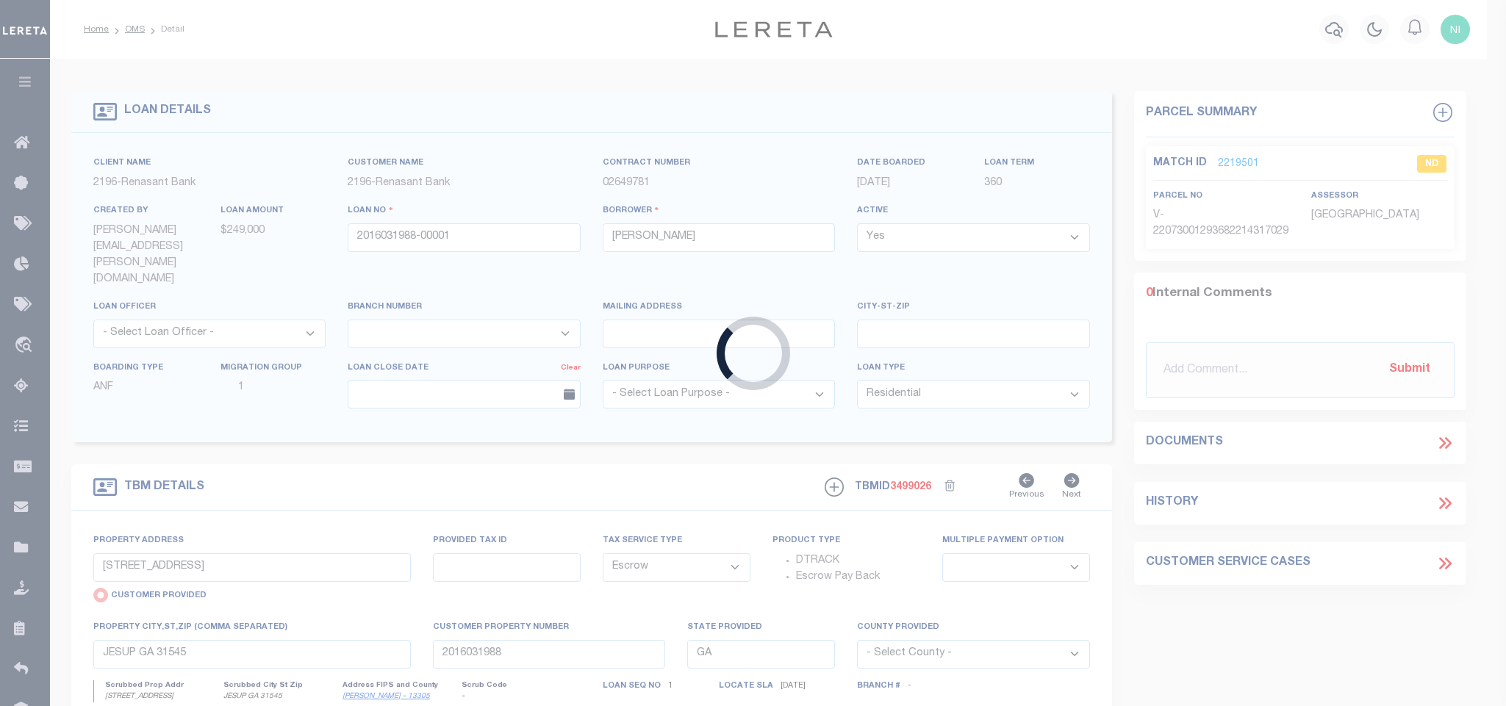
type input "5040002025-00001"
type input "[PERSON_NAME] BUILDINGS LLC"
select select
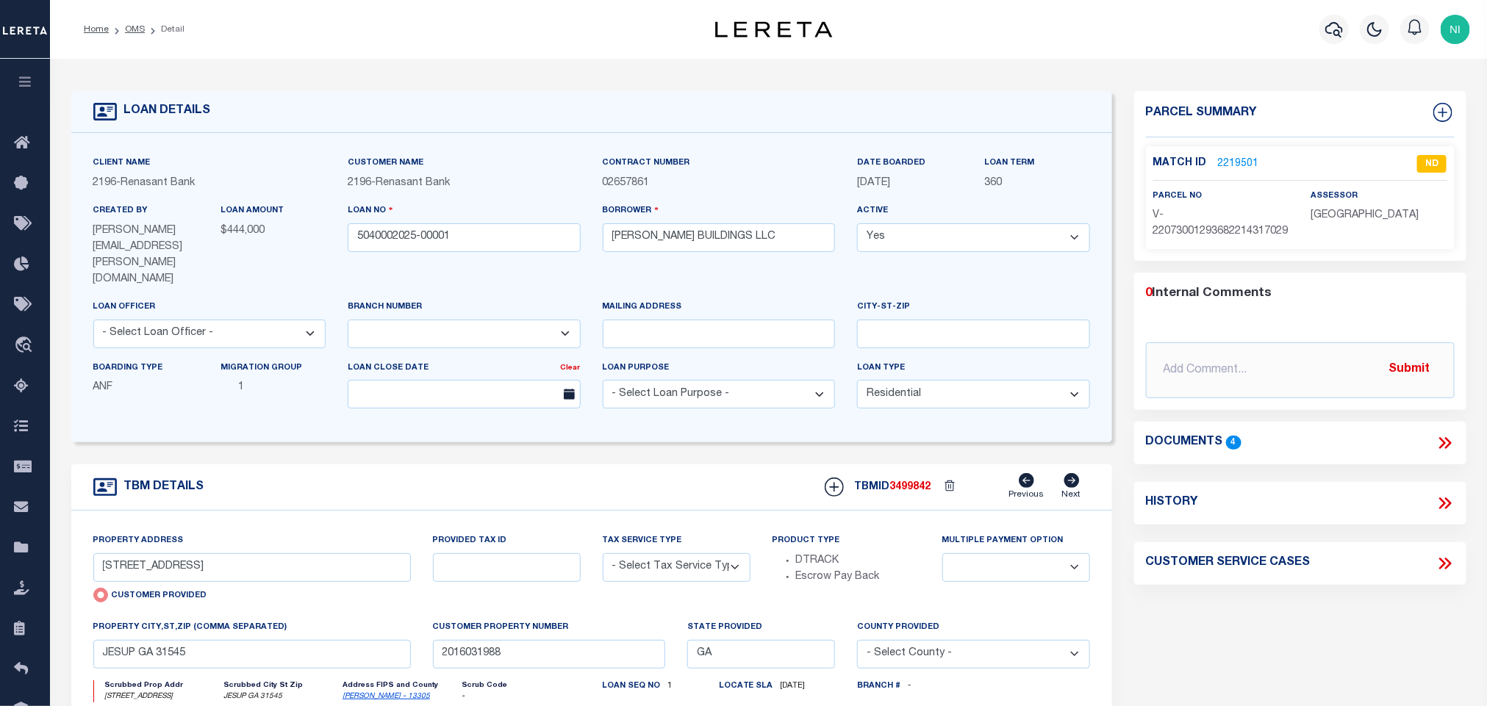
radio input "false"
select select "NonEscrow"
select select
type input "LENOX GA 31637"
type input "5040002025"
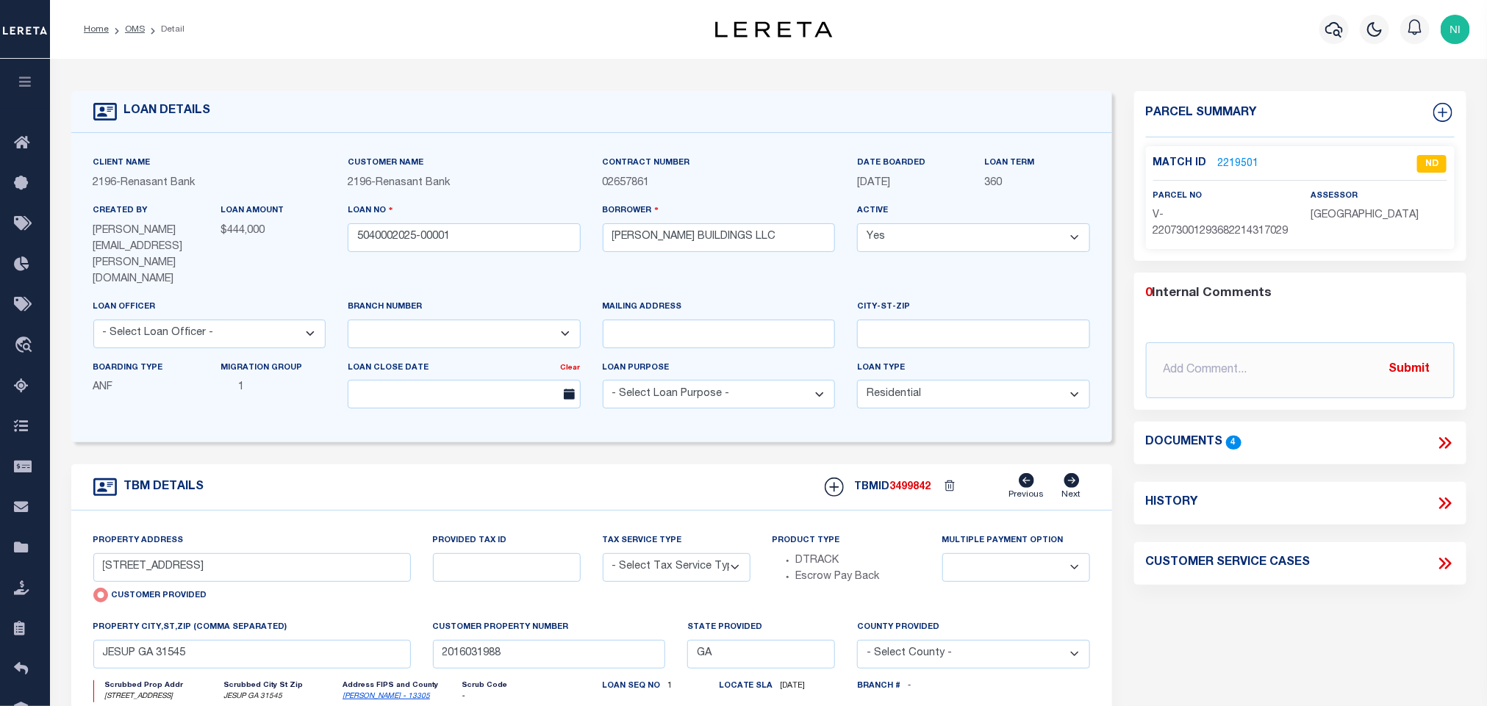
type textarea "SEE FILE1"
select select "4983"
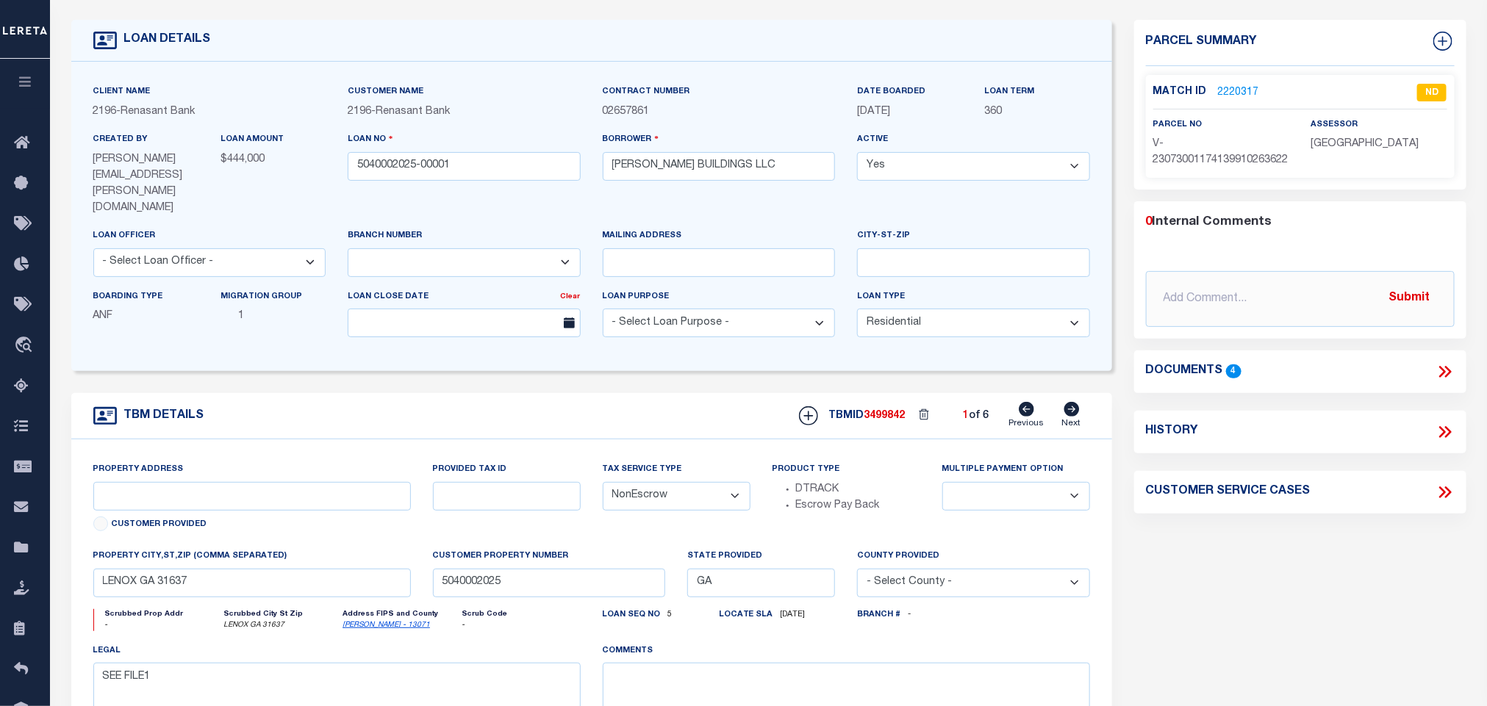
scroll to position [110, 0]
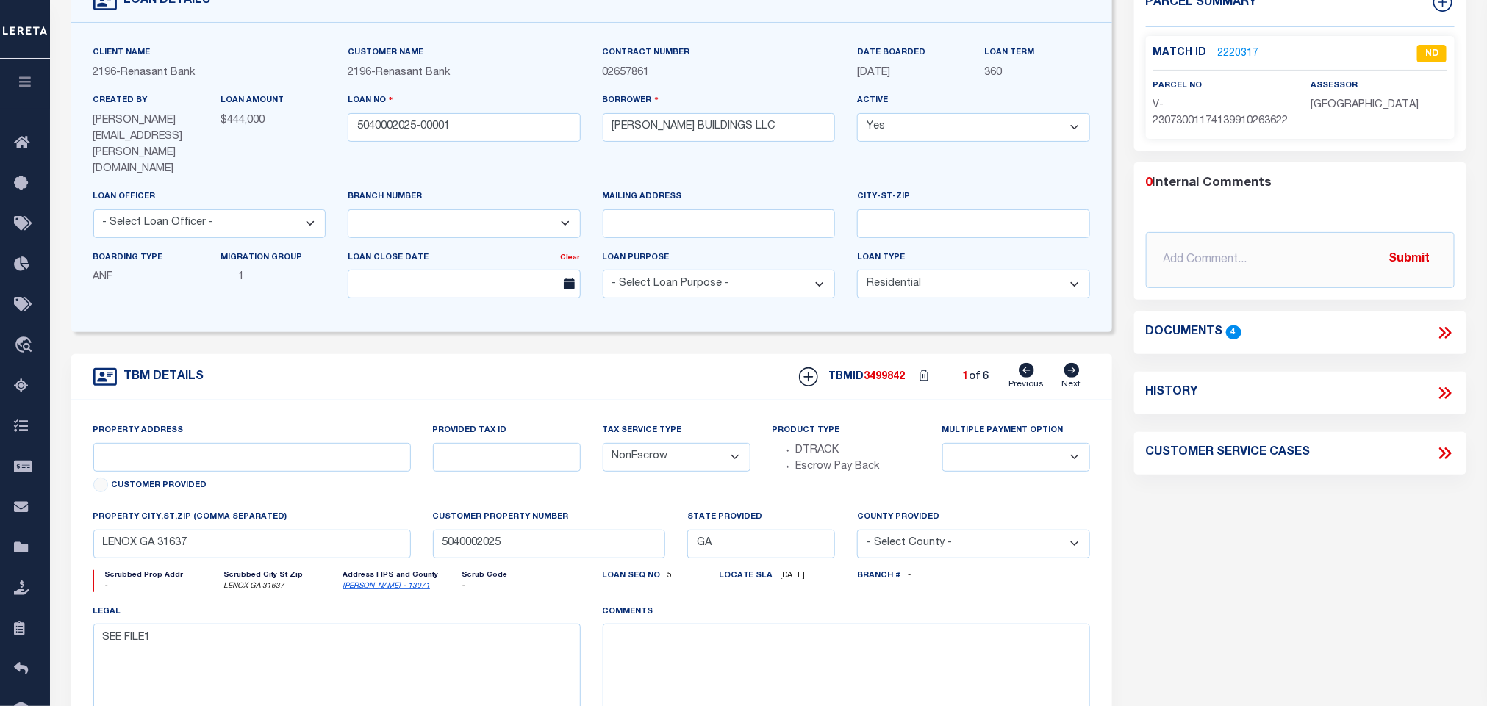
click at [1076, 363] on icon at bounding box center [1070, 370] width 15 height 15
select select
click at [1076, 363] on icon at bounding box center [1070, 370] width 15 height 15
type input "550 IKE LINDSEY ROAD"
select select
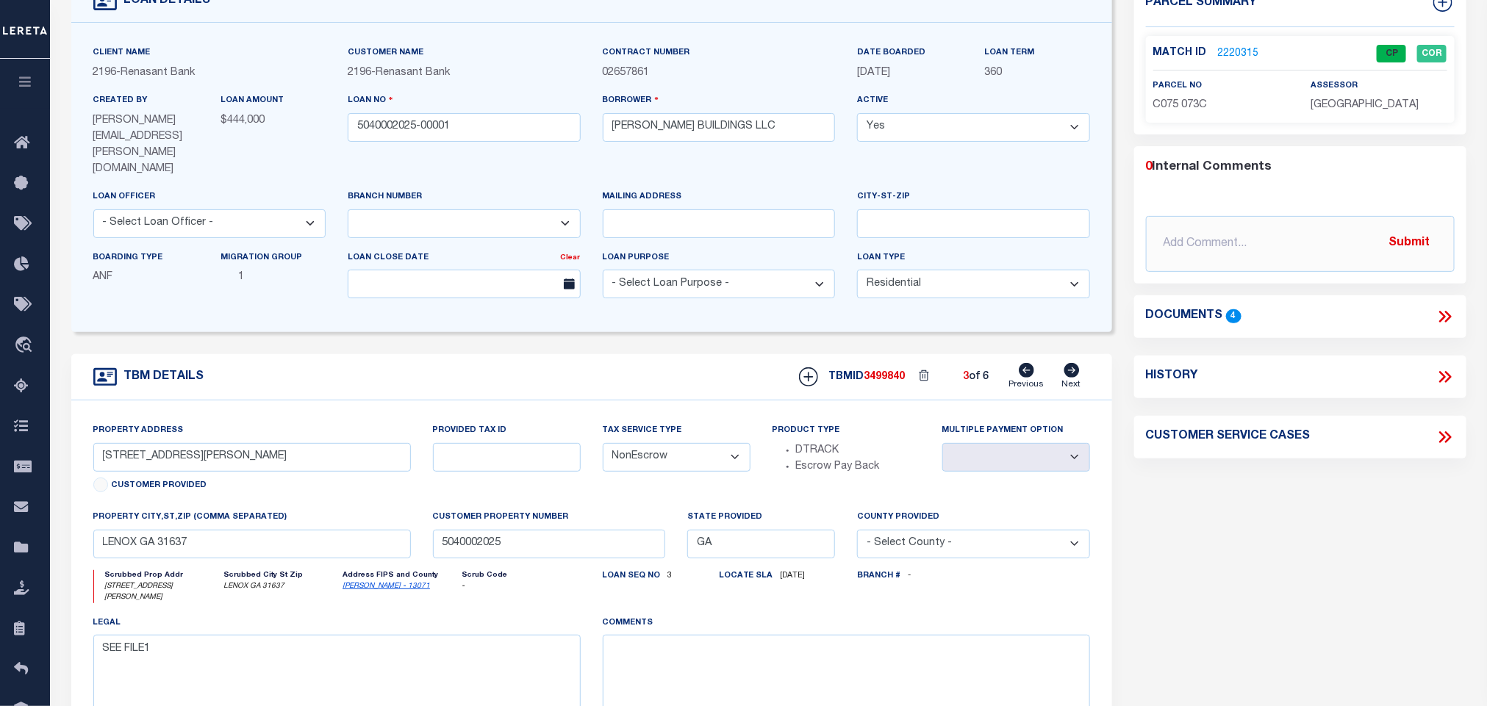
click at [1076, 363] on icon at bounding box center [1070, 370] width 15 height 15
type input "ERVIN CROSBY ROAD"
select select
type input "NORMAN PARK GA 31771"
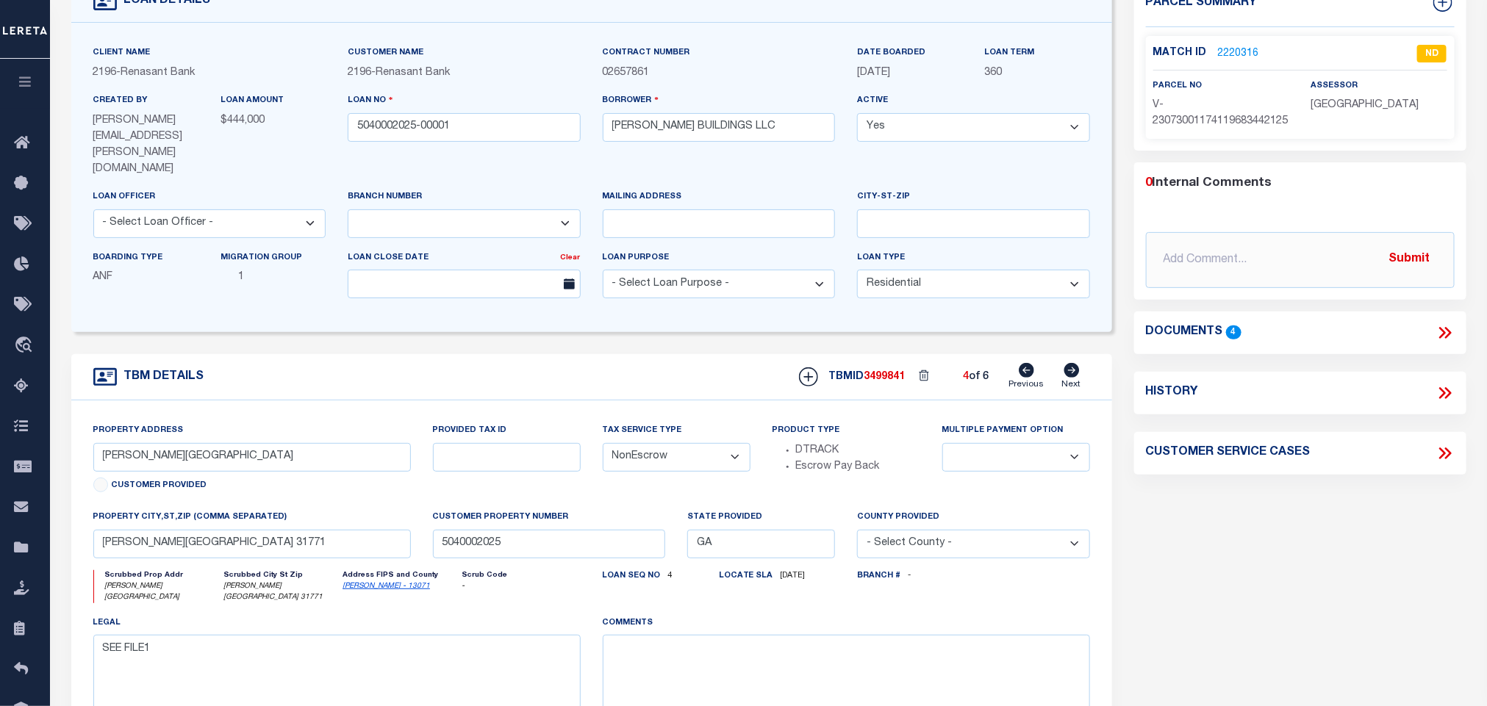
click at [1076, 363] on icon at bounding box center [1070, 370] width 15 height 15
type input "603 IKE LINDSEY ROAD"
radio input "true"
select select
type input "LENOX GA 31637"
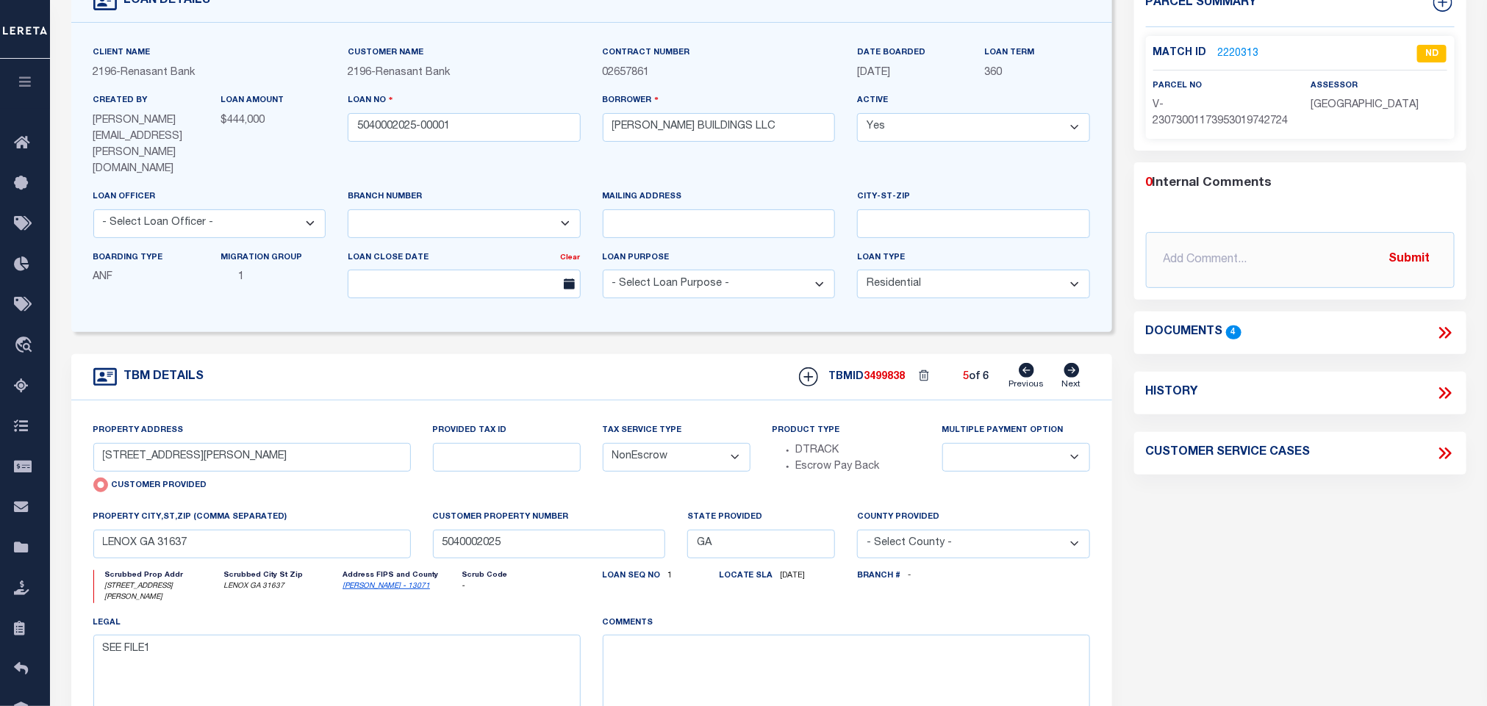
click at [1076, 363] on icon at bounding box center [1070, 370] width 15 height 15
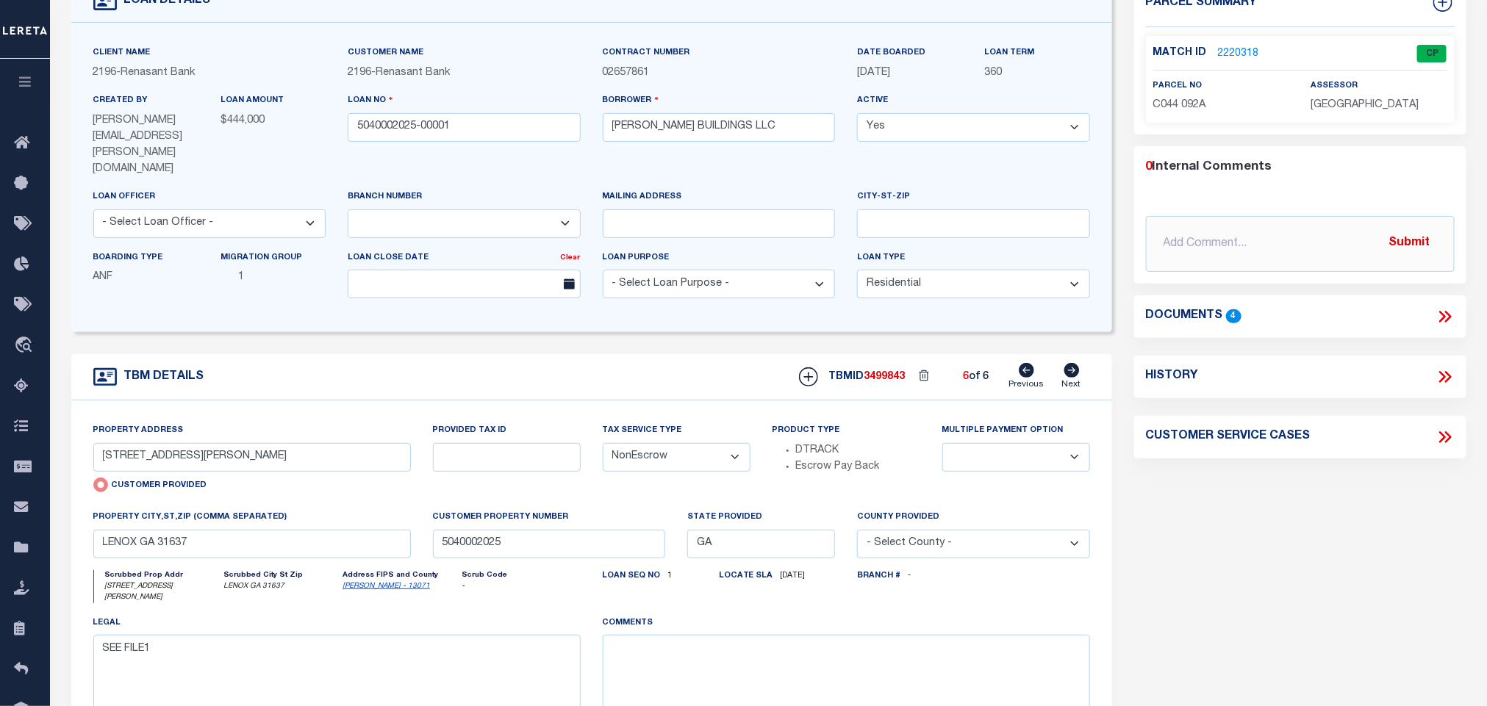
type input "WOODMEN ROAD & GA HWY 133"
radio input "false"
select select
type input "MOULTRIE GA 31768"
click at [1445, 314] on icon at bounding box center [1444, 316] width 19 height 19
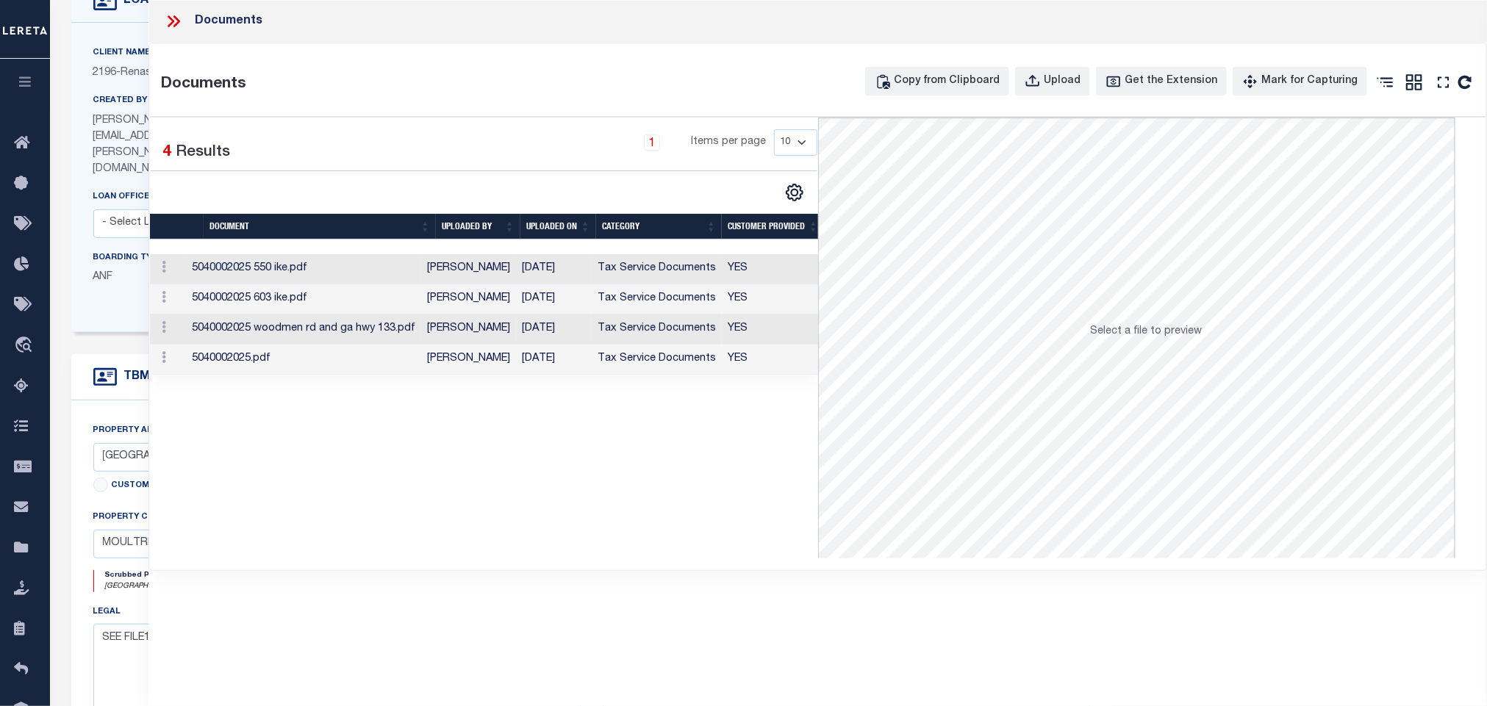
click at [481, 263] on td "[PERSON_NAME]" at bounding box center [468, 269] width 95 height 30
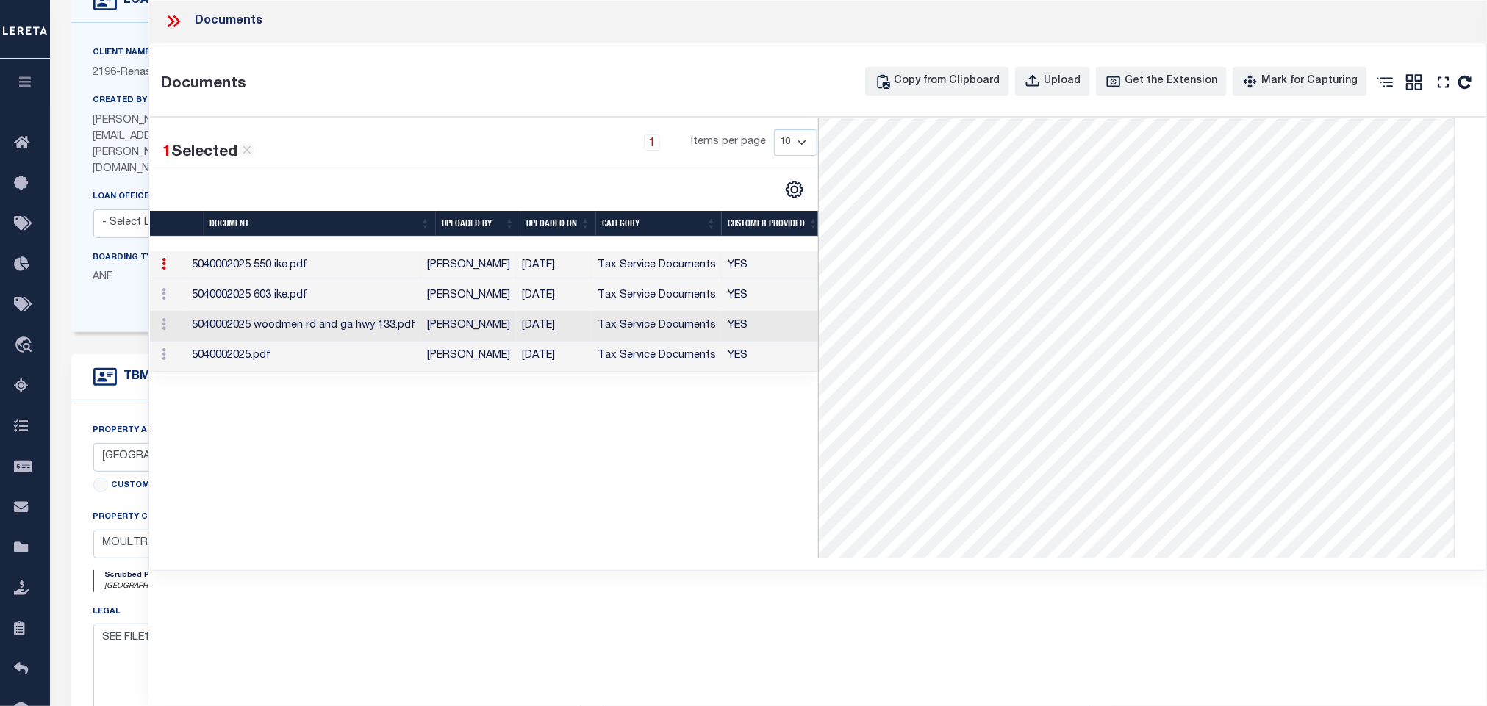
click at [468, 303] on td "[PERSON_NAME]" at bounding box center [468, 296] width 95 height 30
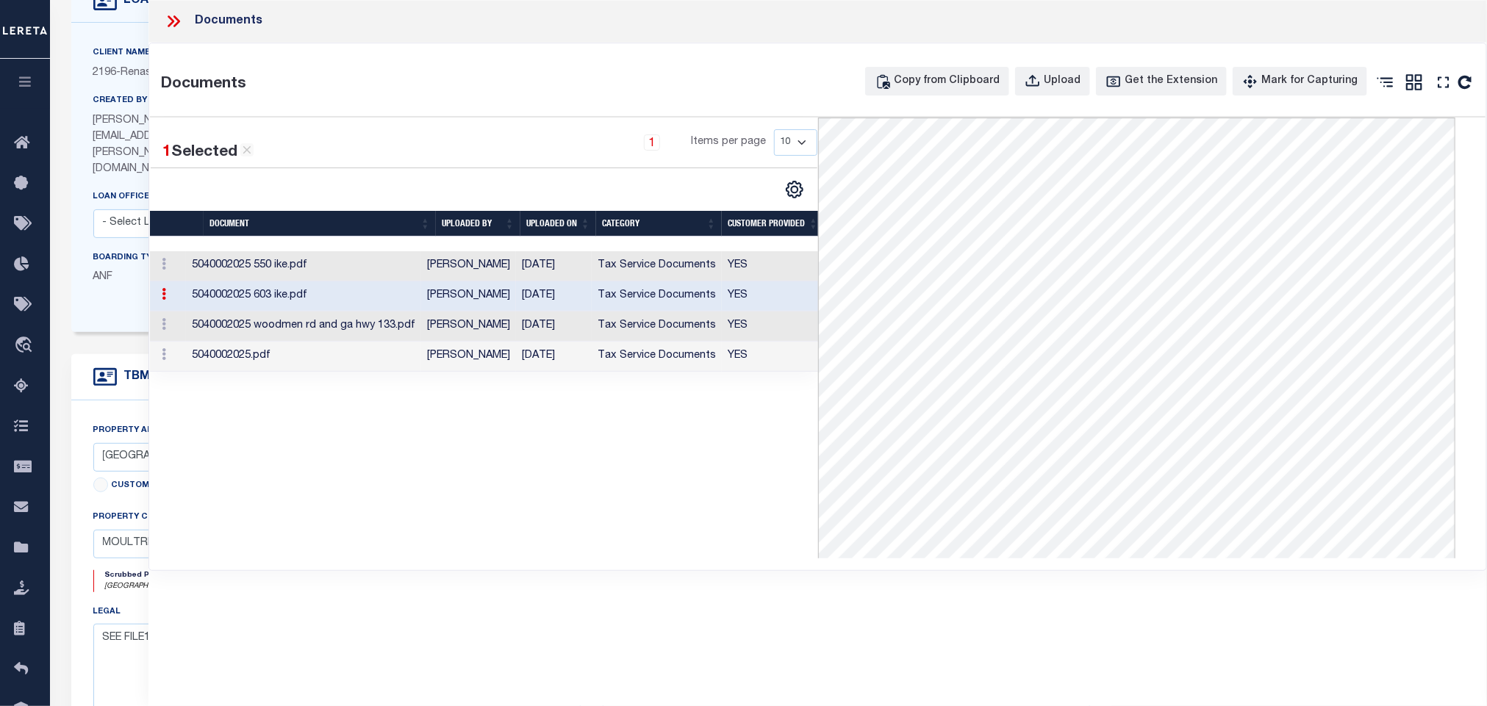
click at [470, 333] on td "[PERSON_NAME]" at bounding box center [468, 327] width 95 height 30
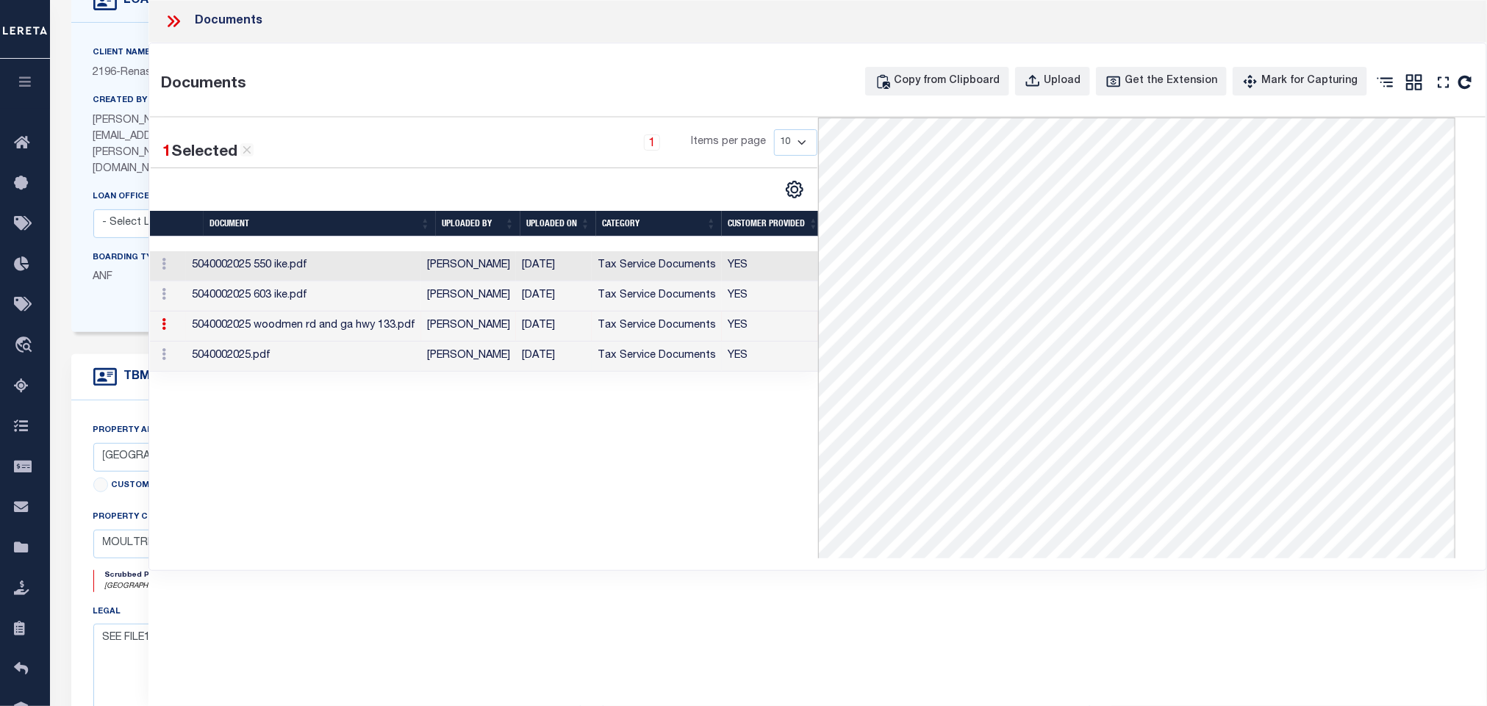
click at [494, 355] on td "[PERSON_NAME]" at bounding box center [468, 357] width 95 height 30
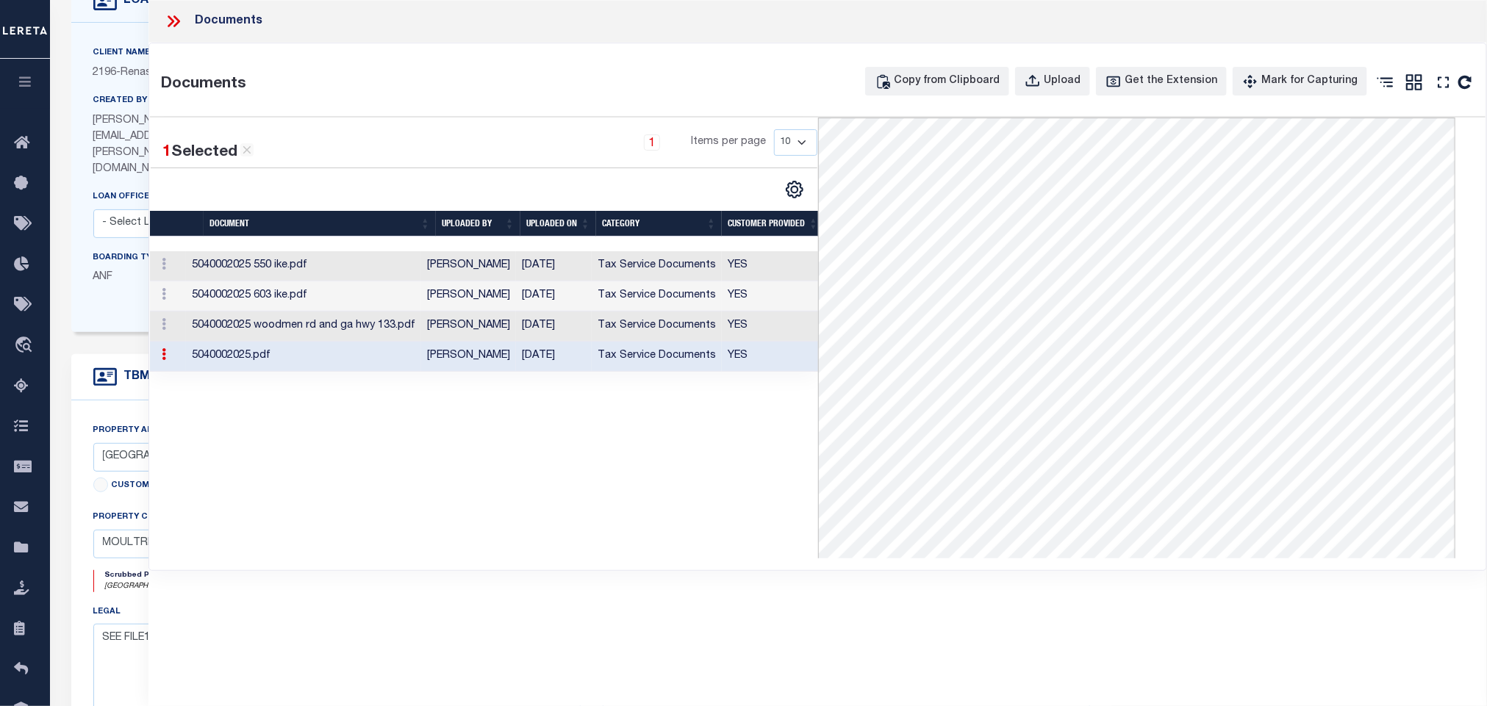
click at [175, 26] on icon at bounding box center [176, 21] width 7 height 12
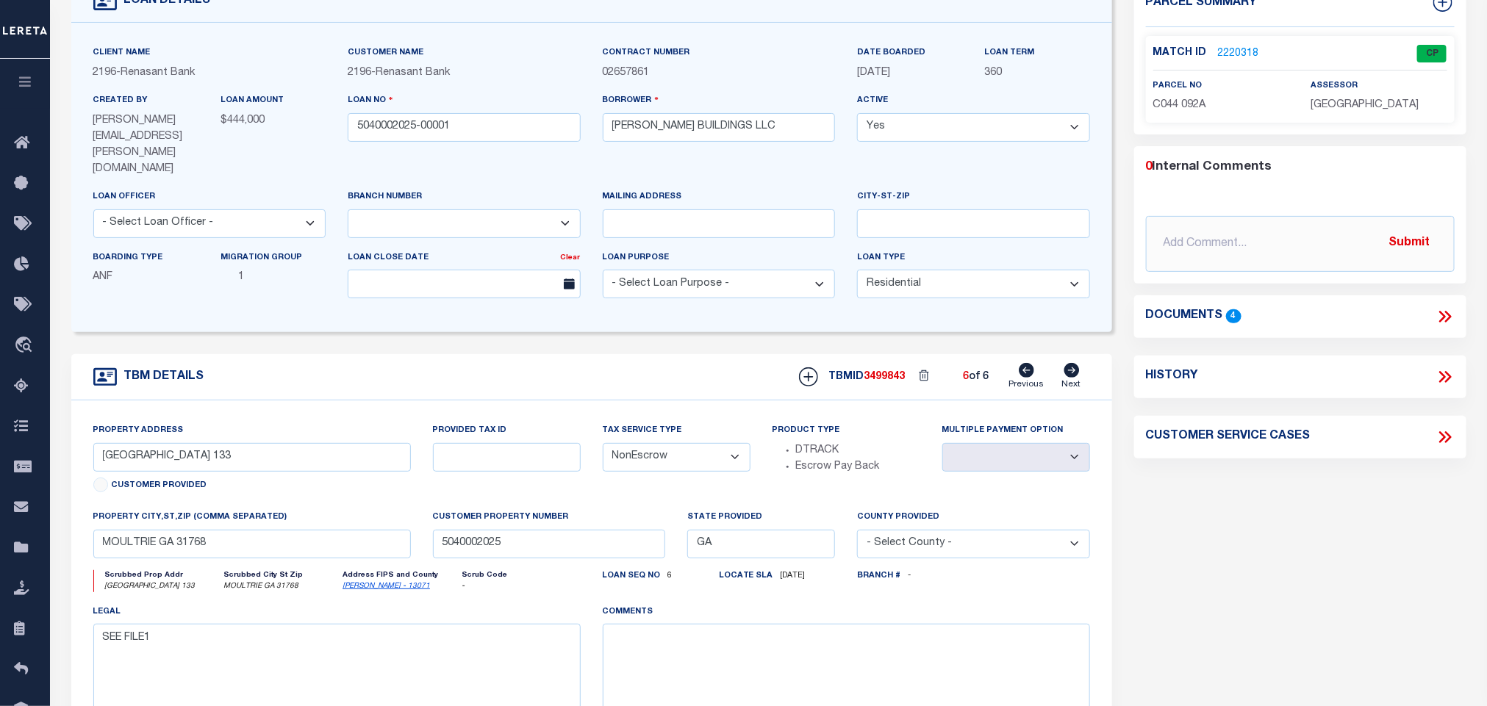
click at [1218, 53] on link "2220318" at bounding box center [1238, 53] width 41 height 15
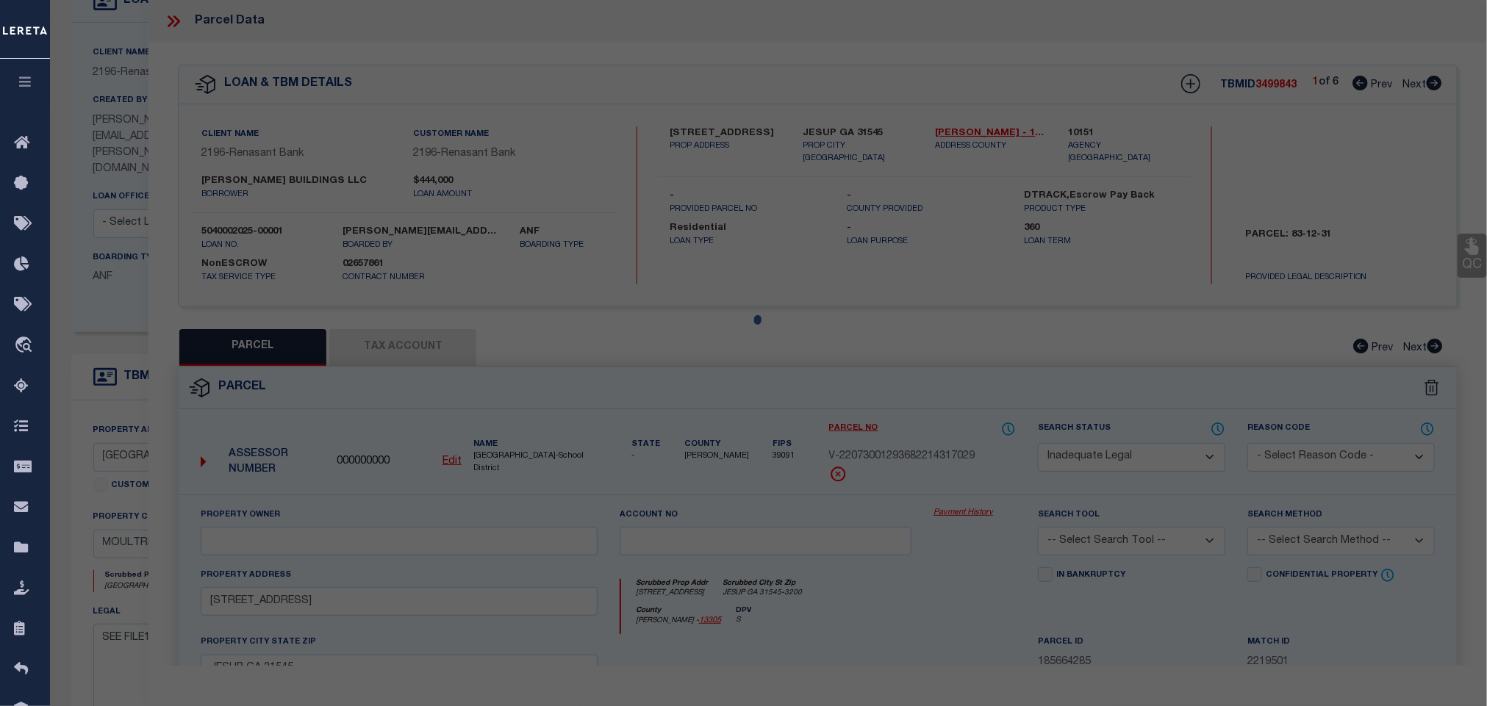
select select "AS"
checkbox input "false"
select select "CP"
type input "BRASWELL DENVER"
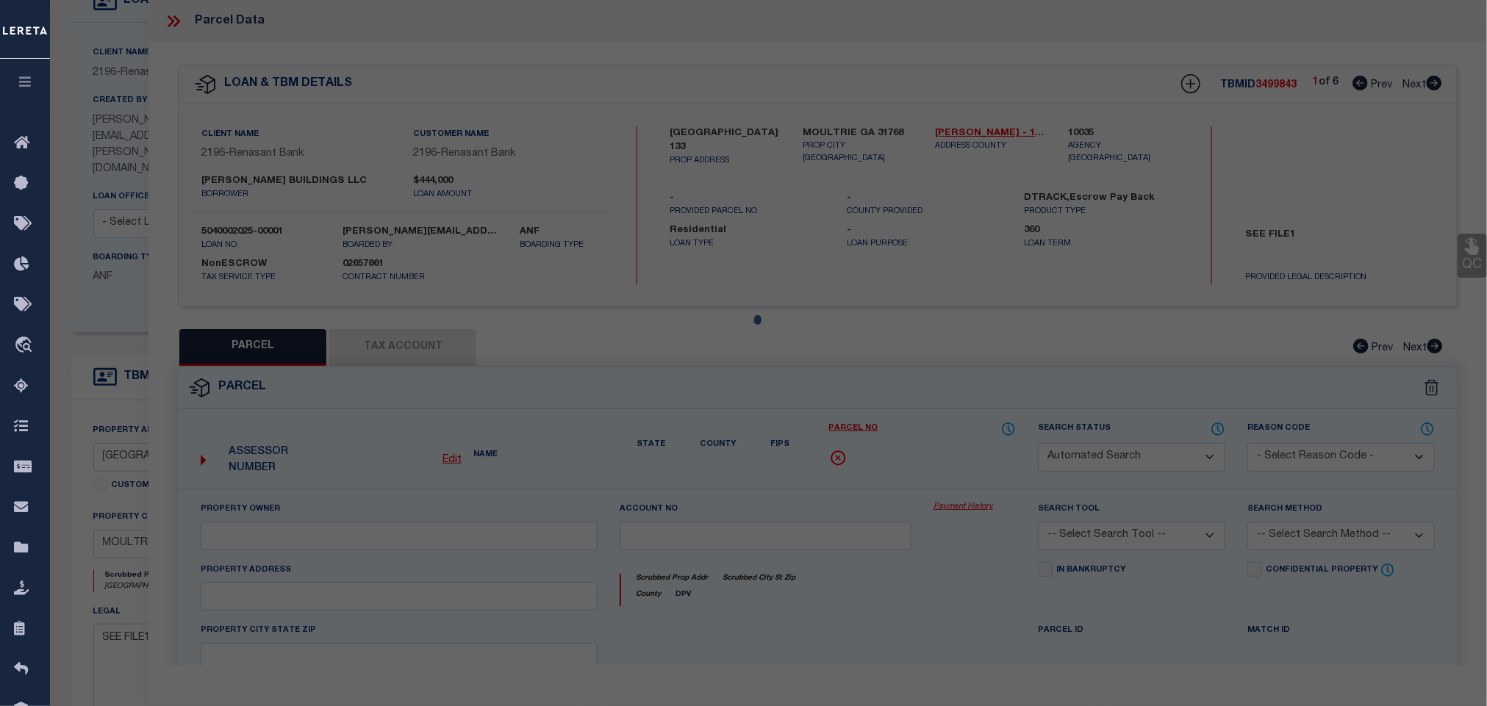
select select "AGW"
select select "LEG"
type input "130 WOODMEN RD"
type input "MOULTRIE GA 31768"
type textarea "LL 200 8TH LD Acres 1.04"
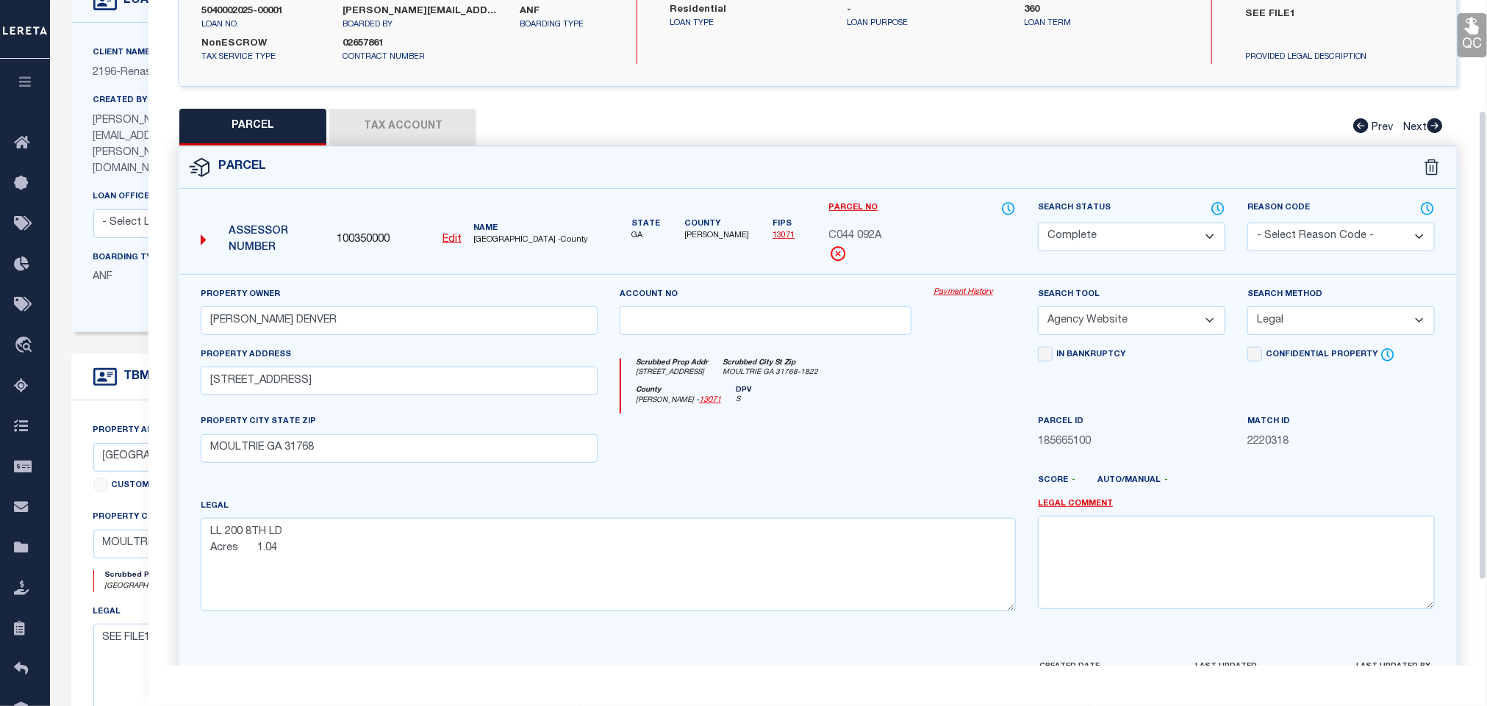
scroll to position [0, 0]
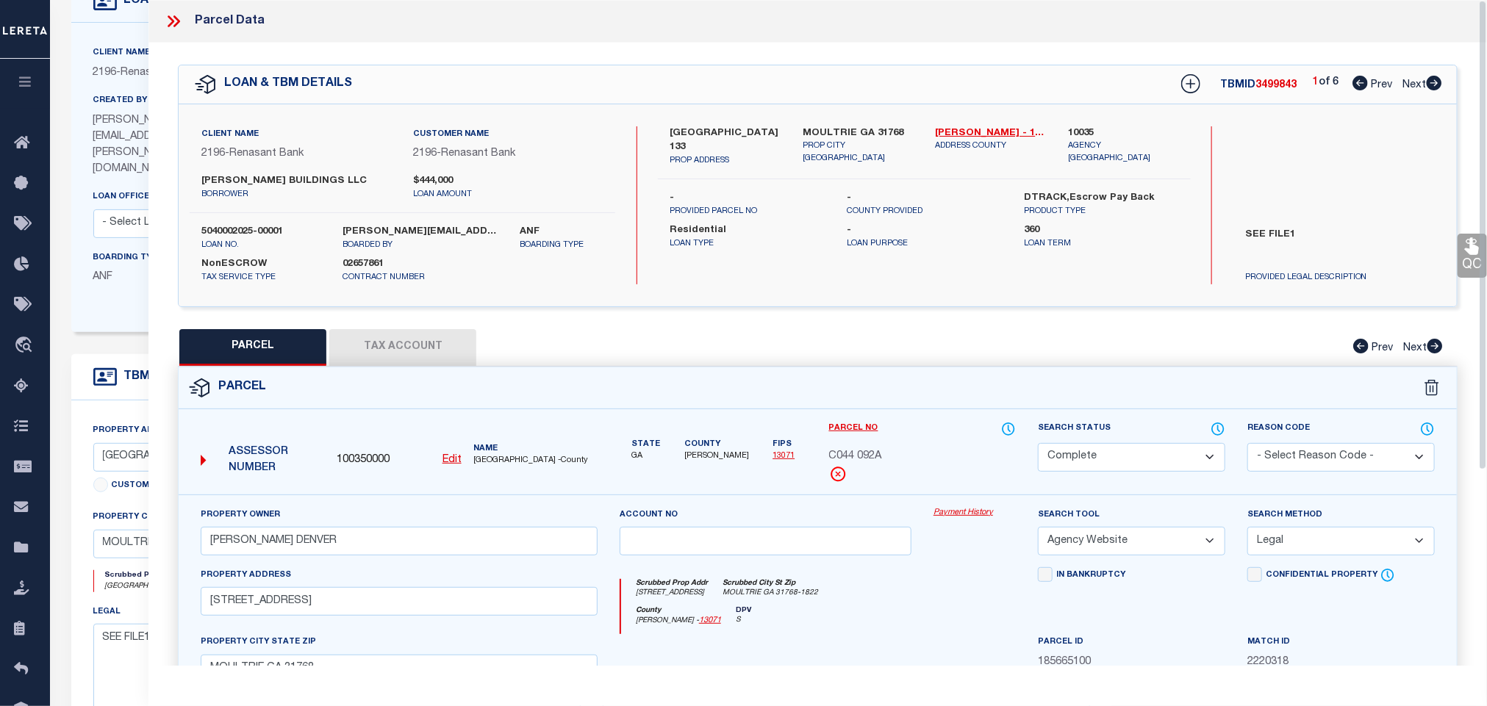
click at [168, 20] on icon at bounding box center [173, 21] width 19 height 19
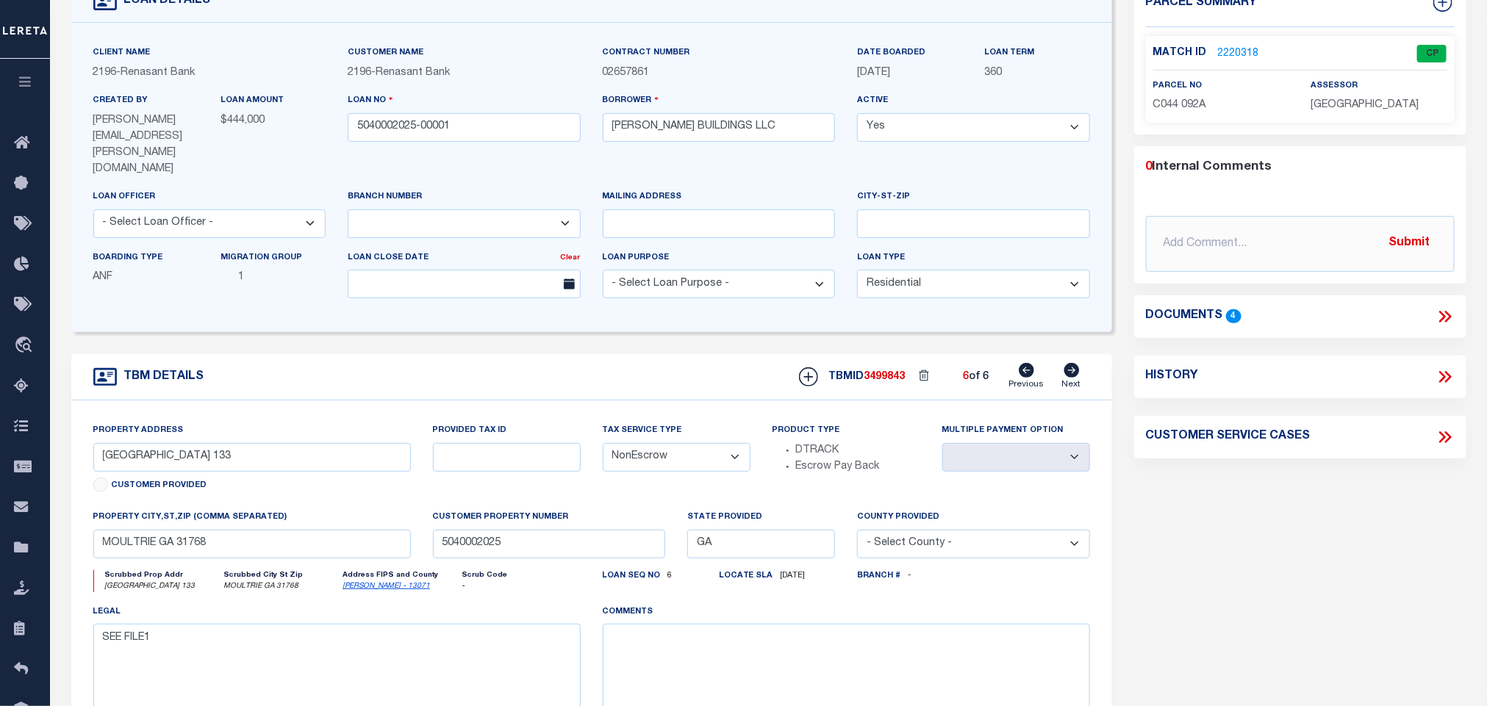
click at [1440, 313] on icon at bounding box center [1442, 317] width 7 height 12
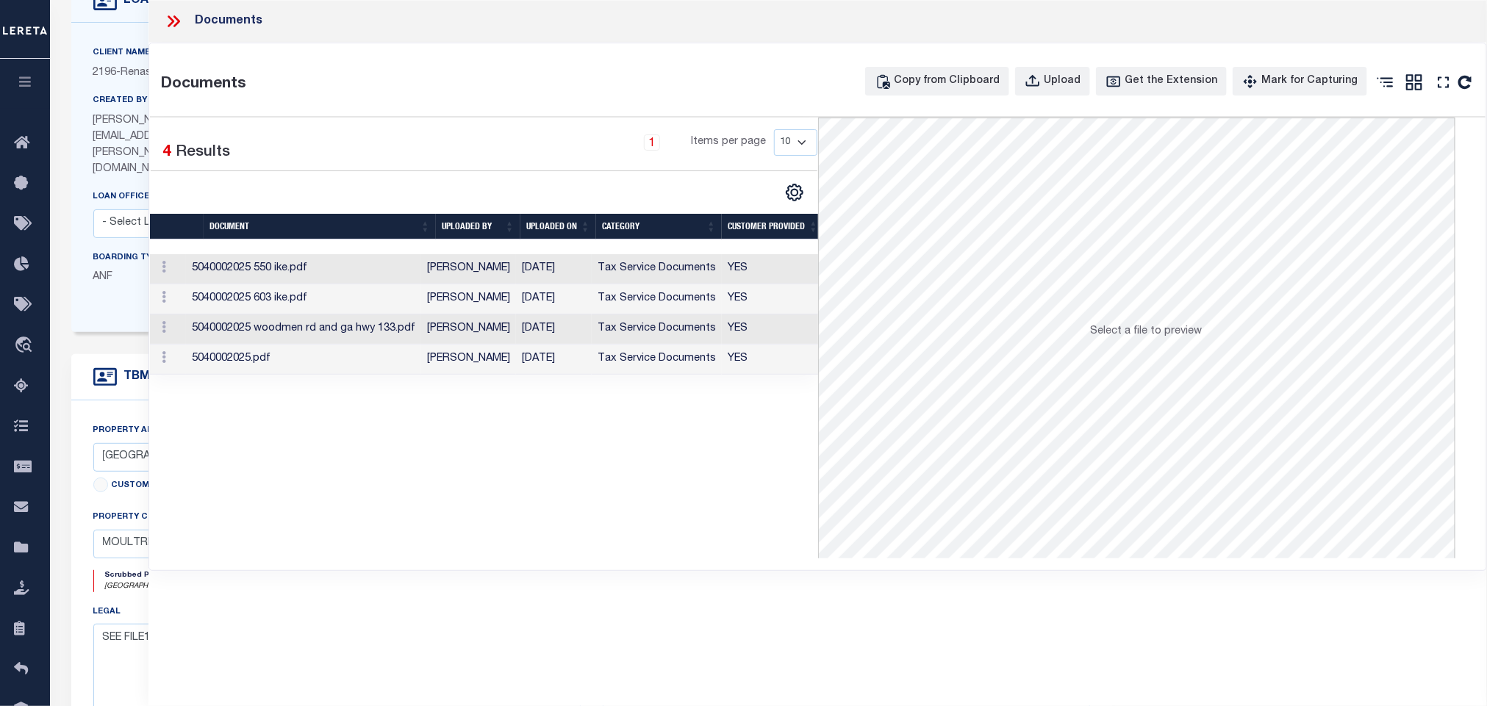
click at [384, 270] on td "5040002025 550 ike.pdf" at bounding box center [303, 269] width 235 height 30
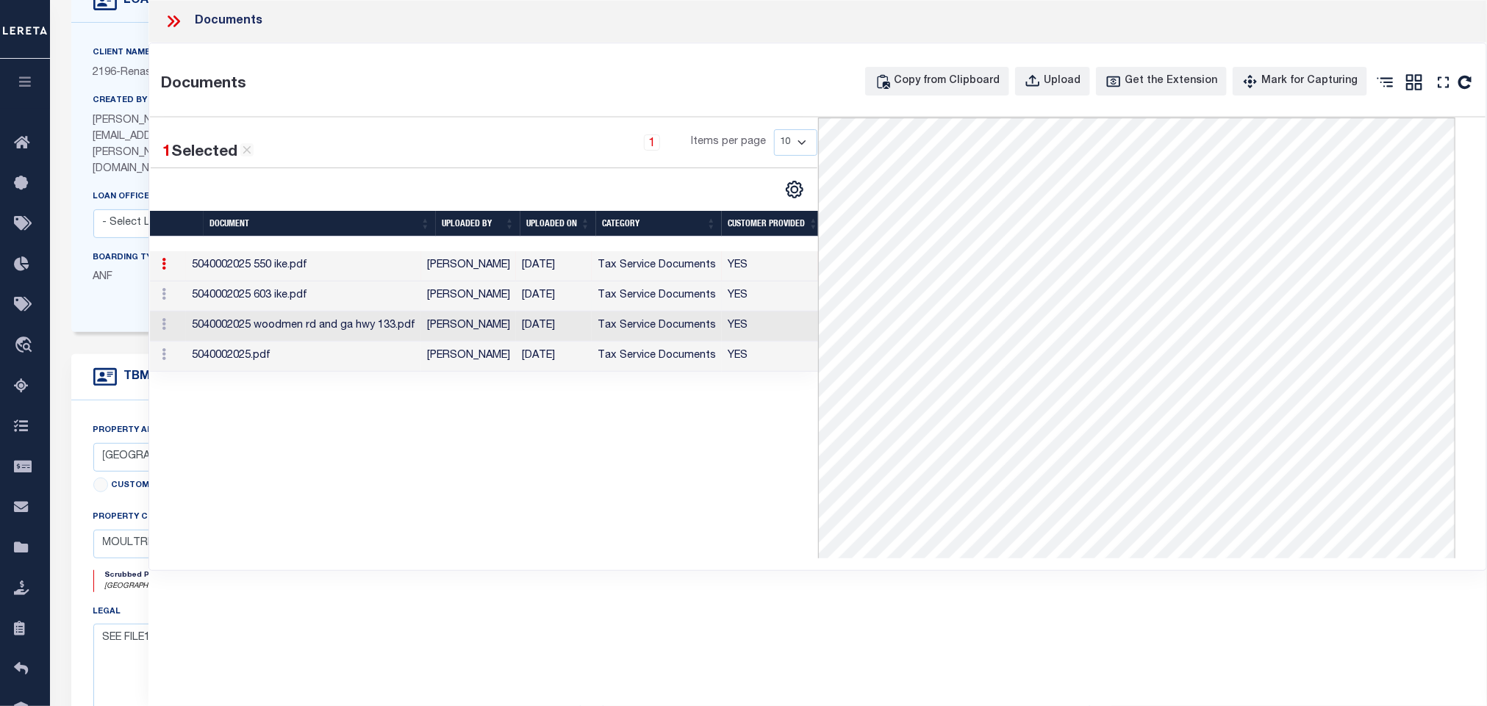
click at [346, 298] on td "5040002025 603 ike.pdf" at bounding box center [303, 296] width 235 height 30
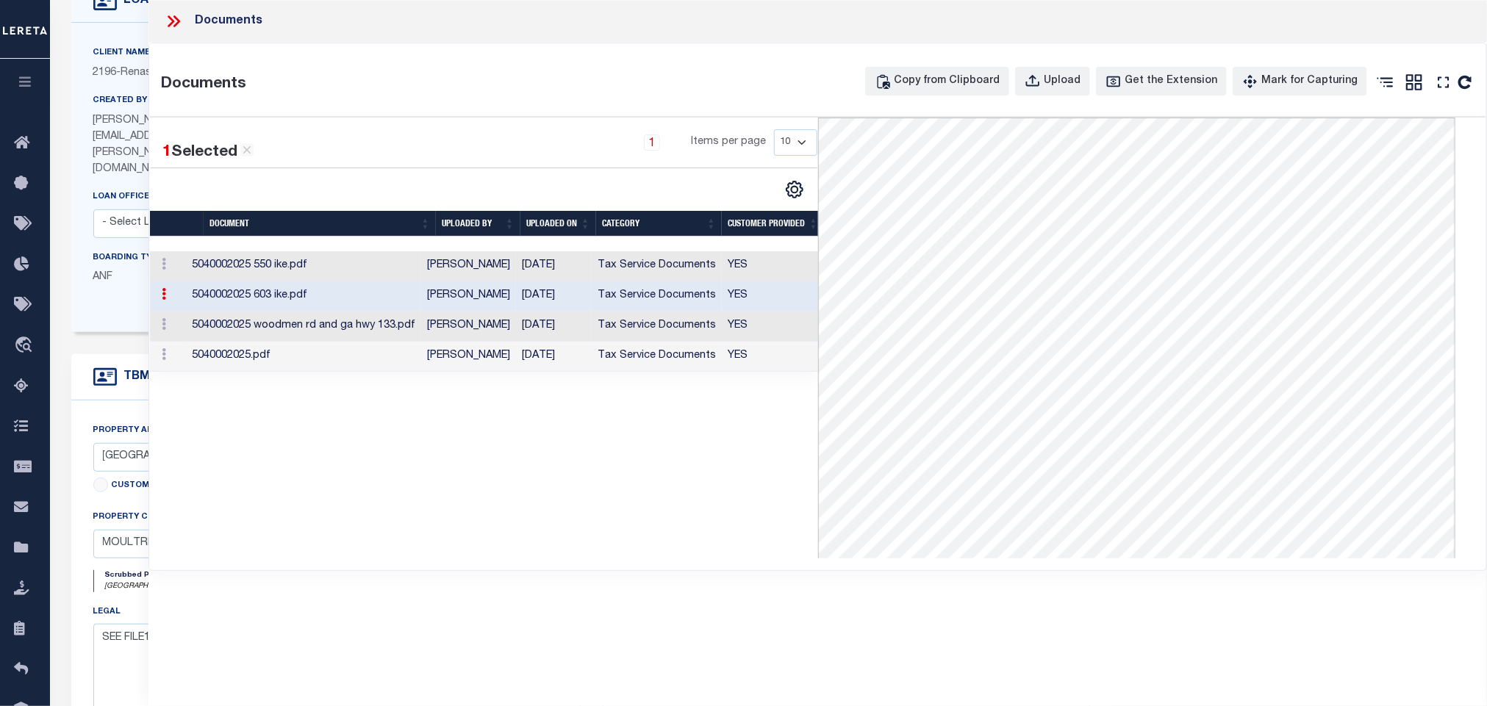
click at [467, 331] on td "[PERSON_NAME]" at bounding box center [468, 327] width 95 height 30
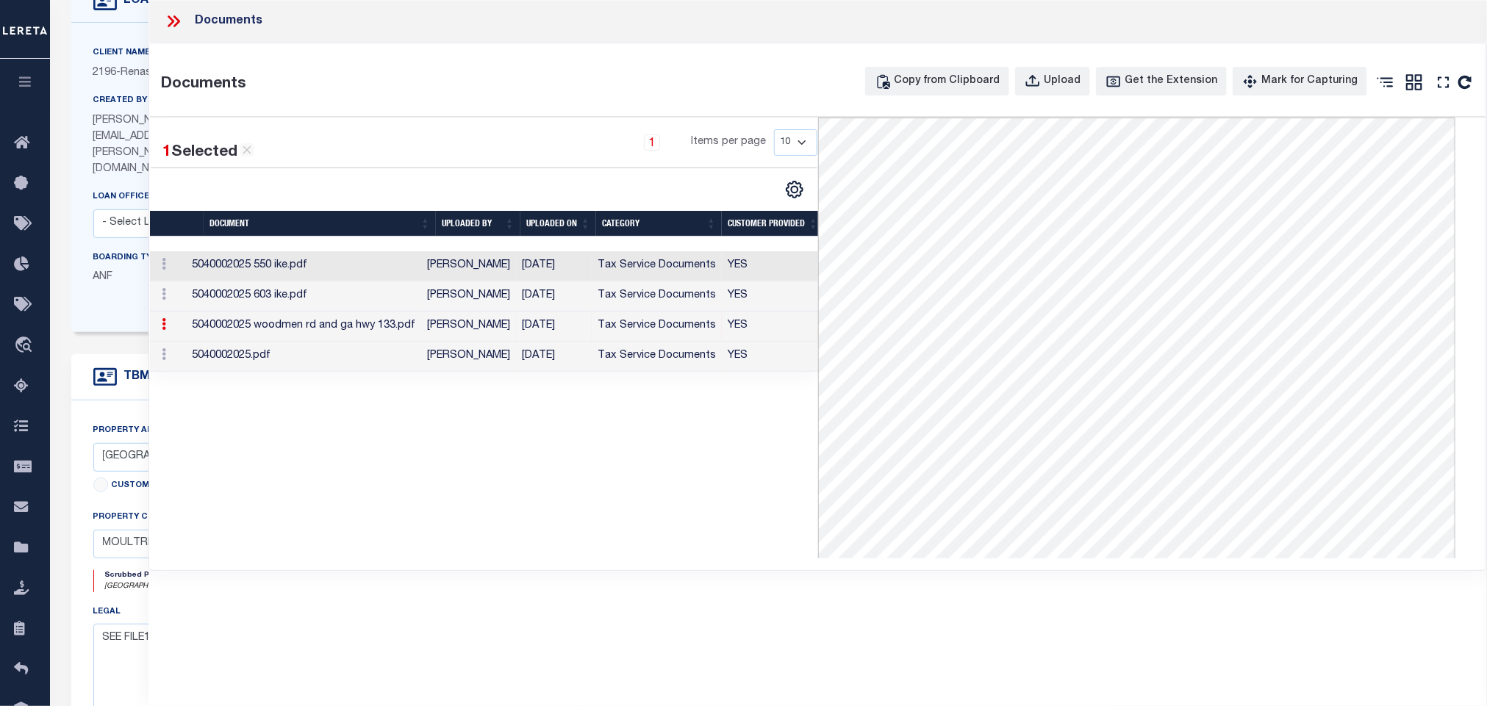
click at [170, 20] on icon at bounding box center [173, 21] width 19 height 19
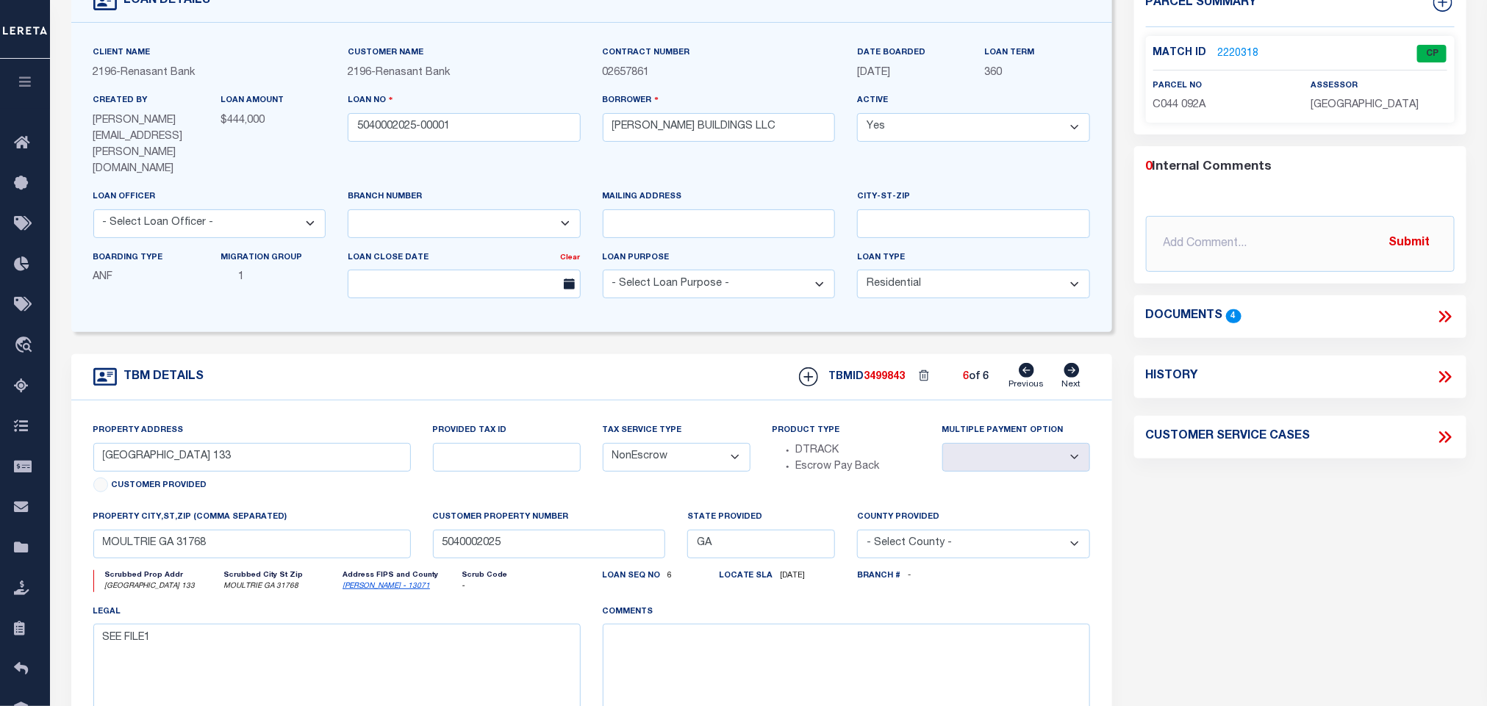
click at [1246, 54] on link "2220318" at bounding box center [1238, 53] width 41 height 15
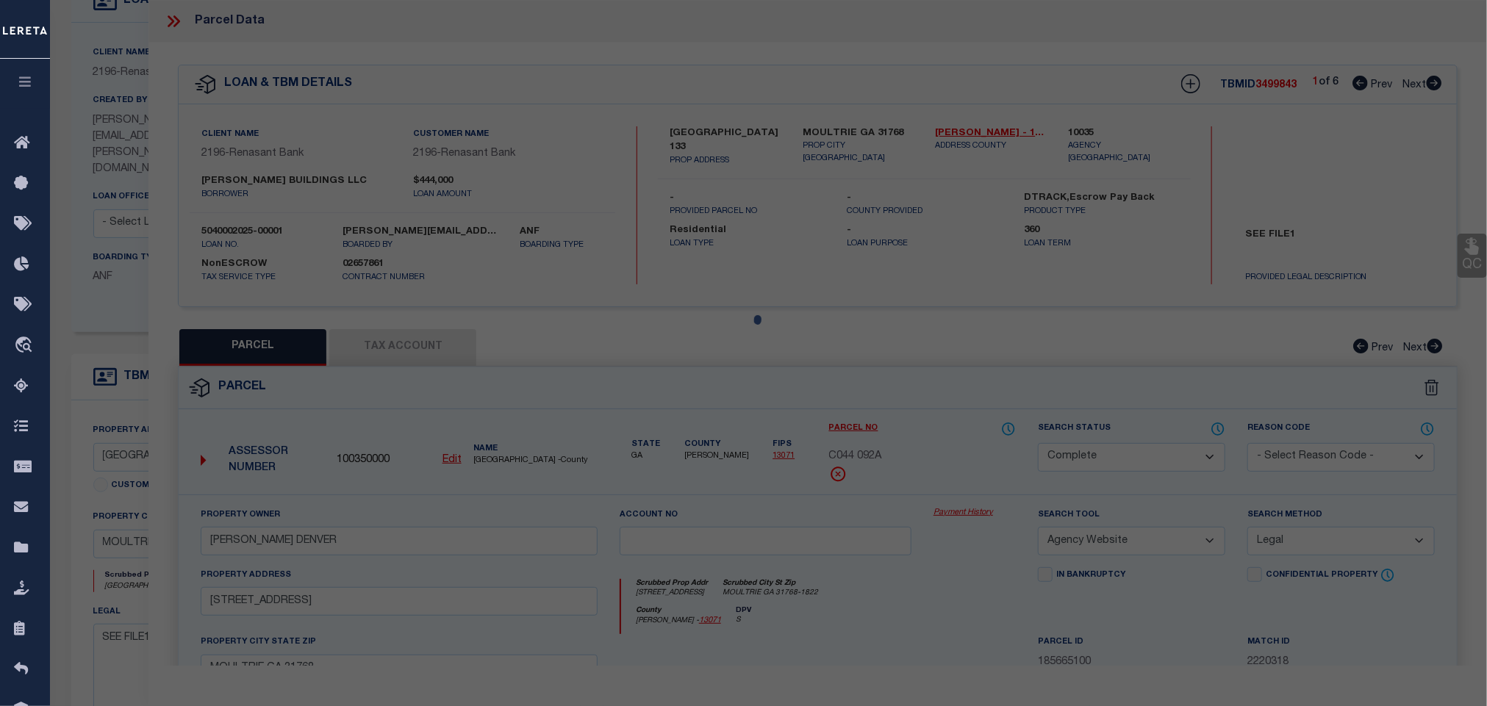
select select "AS"
select select
checkbox input "false"
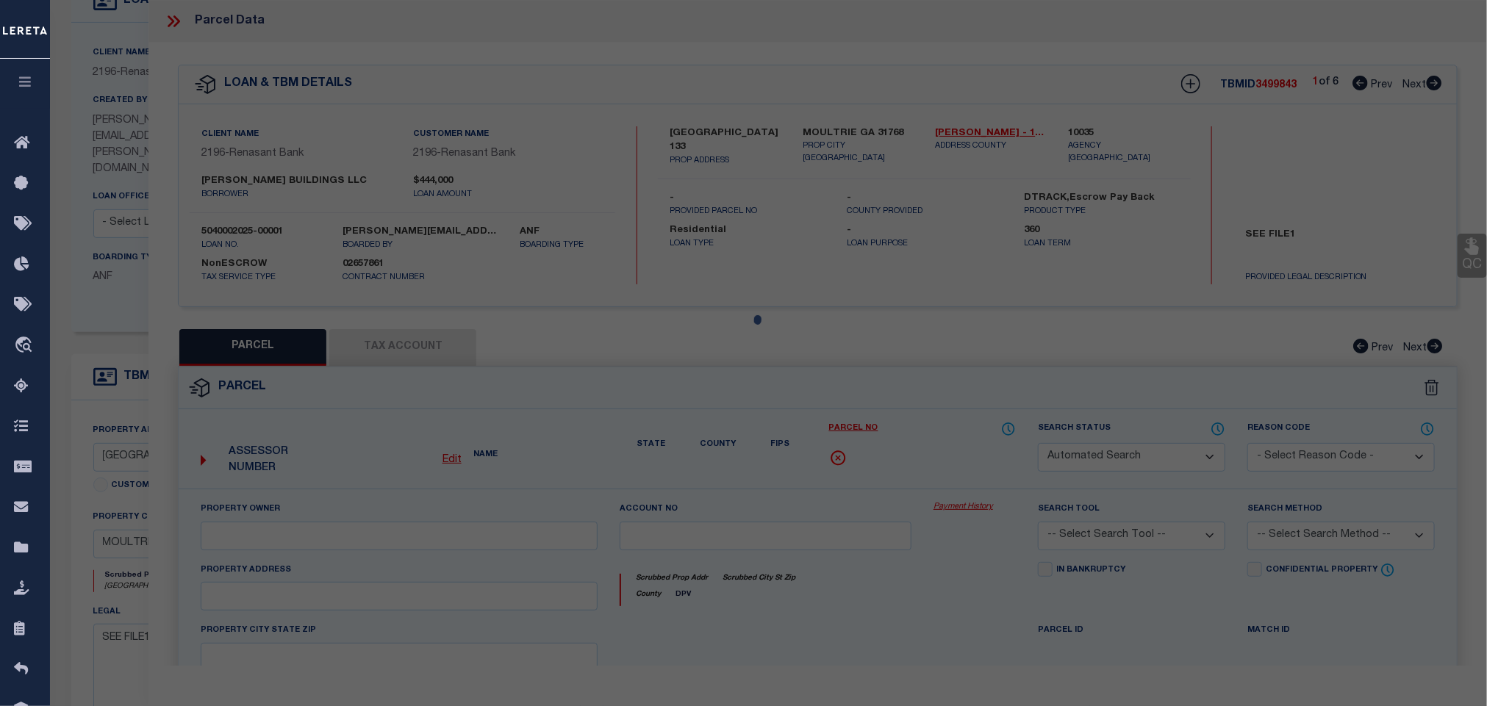
select select "CP"
type input "BRASWELL DENVER"
select select "AGW"
select select "LEG"
type input "130 WOODMEN RD"
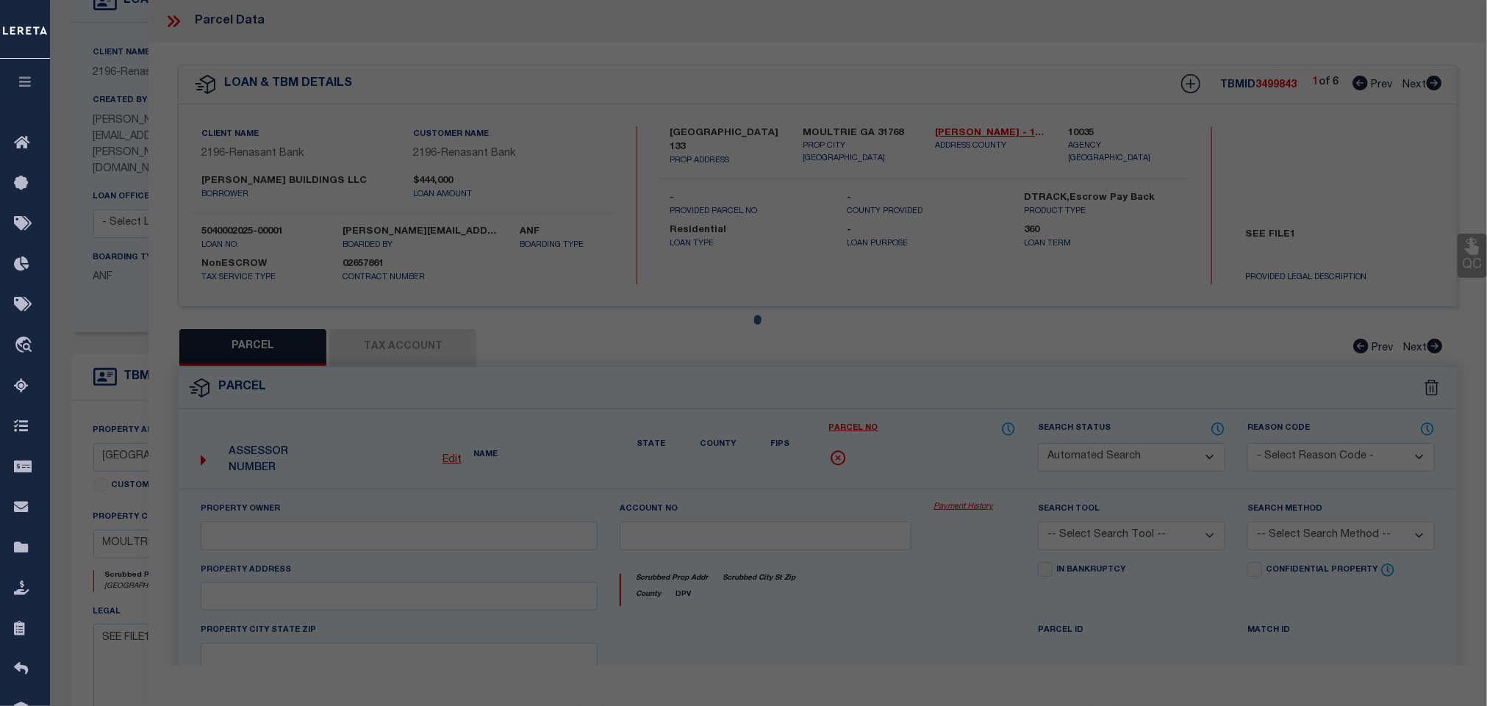
type input "MOULTRIE GA 31768"
type textarea "LL 200 8TH LD Acres 1.04"
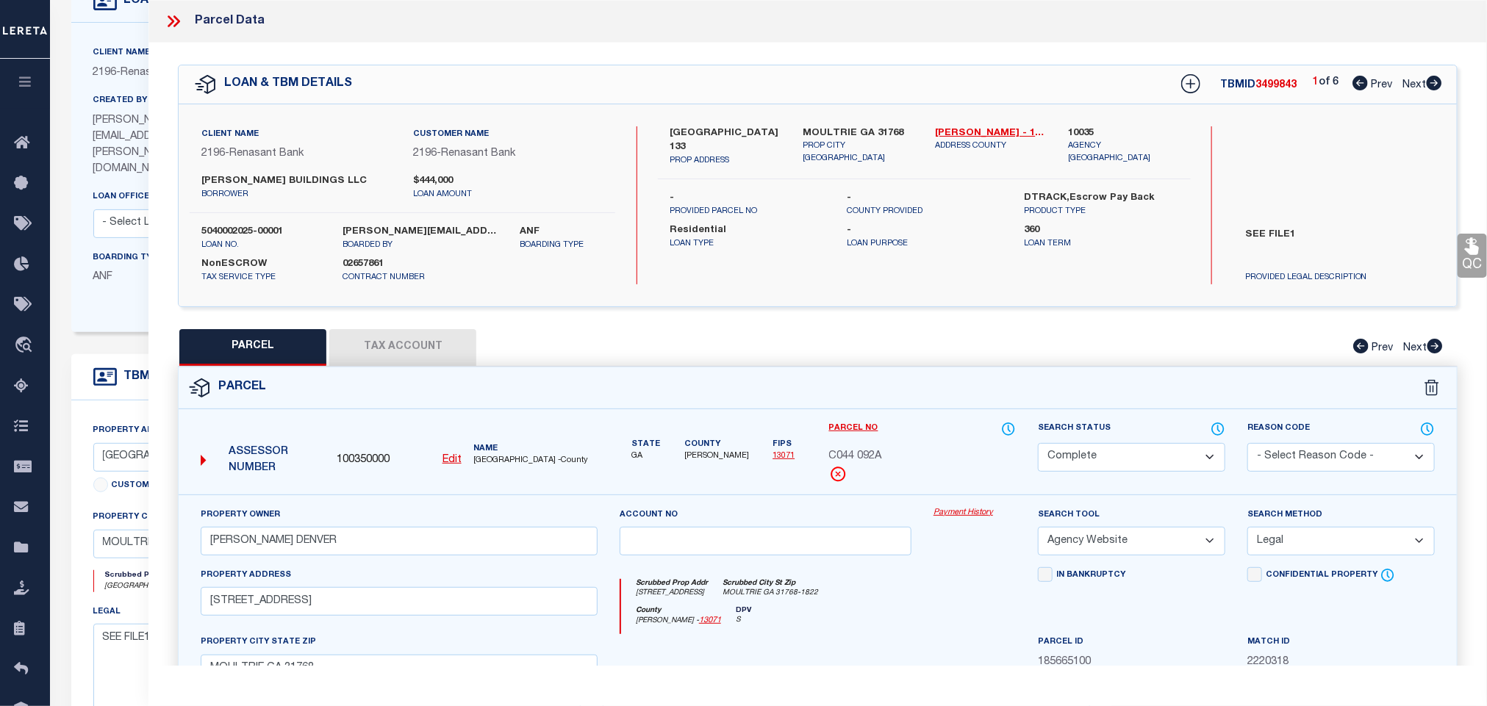
click at [165, 24] on icon at bounding box center [173, 21] width 19 height 19
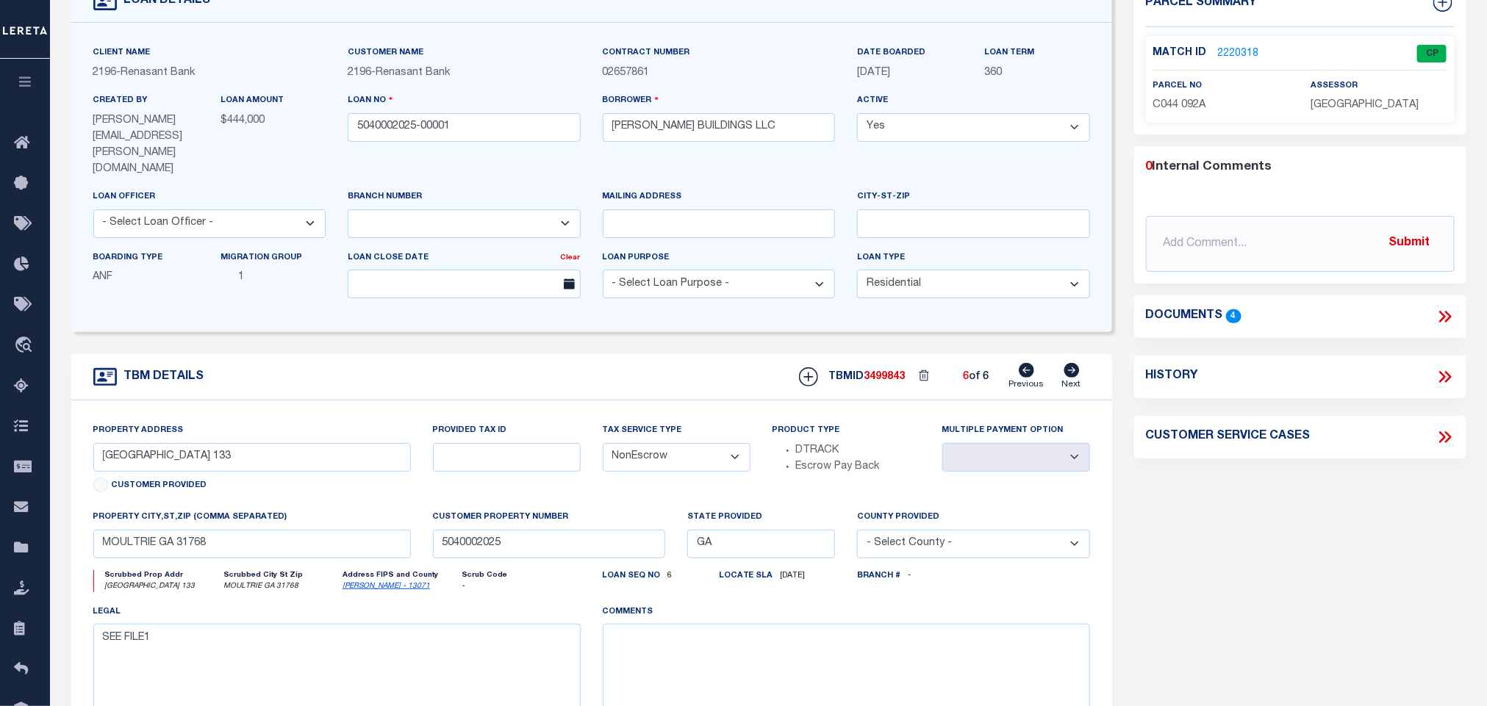
click at [1026, 363] on icon at bounding box center [1026, 370] width 15 height 15
type input "603 IKE LINDSEY ROAD"
radio input "true"
select select
type input "LENOX GA 31637"
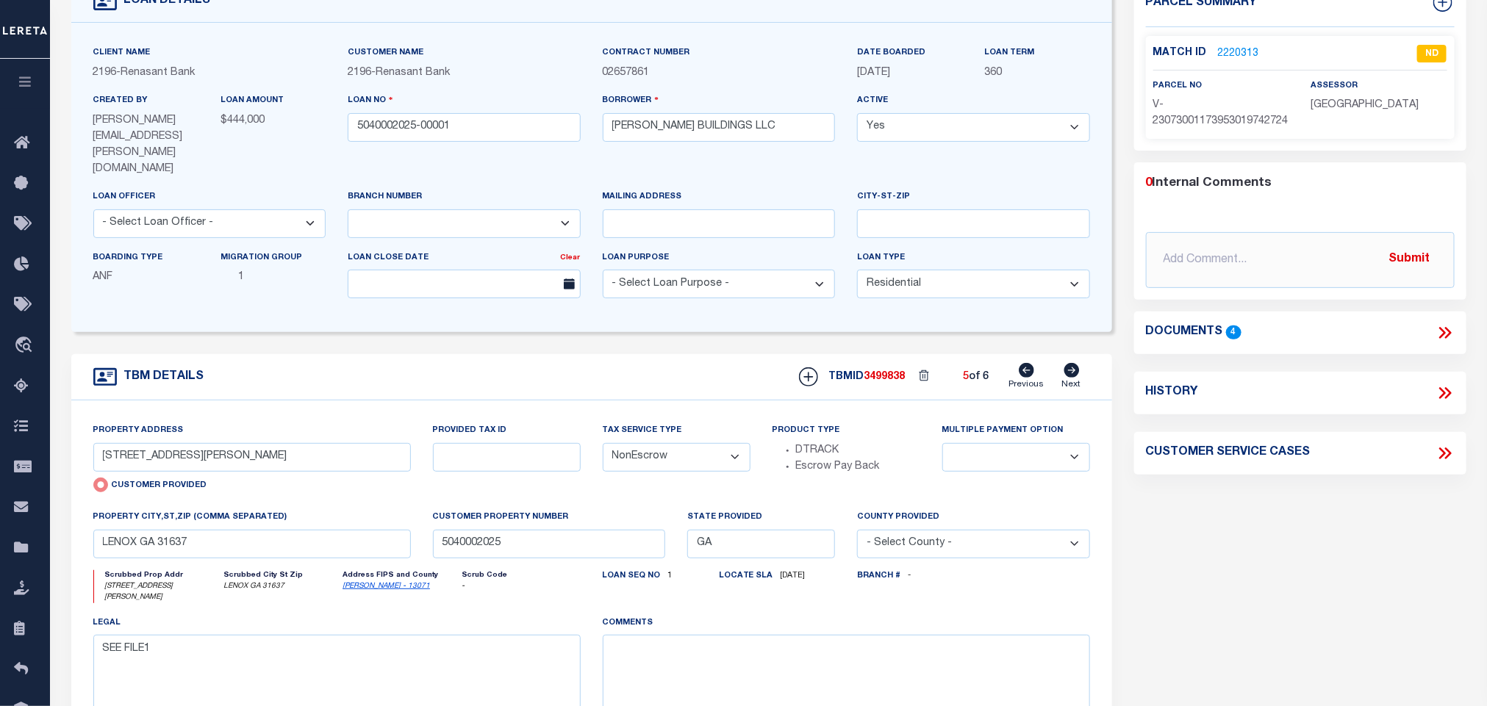
click at [1026, 363] on icon at bounding box center [1026, 370] width 15 height 15
type input "ERVIN CROSBY ROAD"
radio input "false"
select select
type input "NORMAN PARK GA 31771"
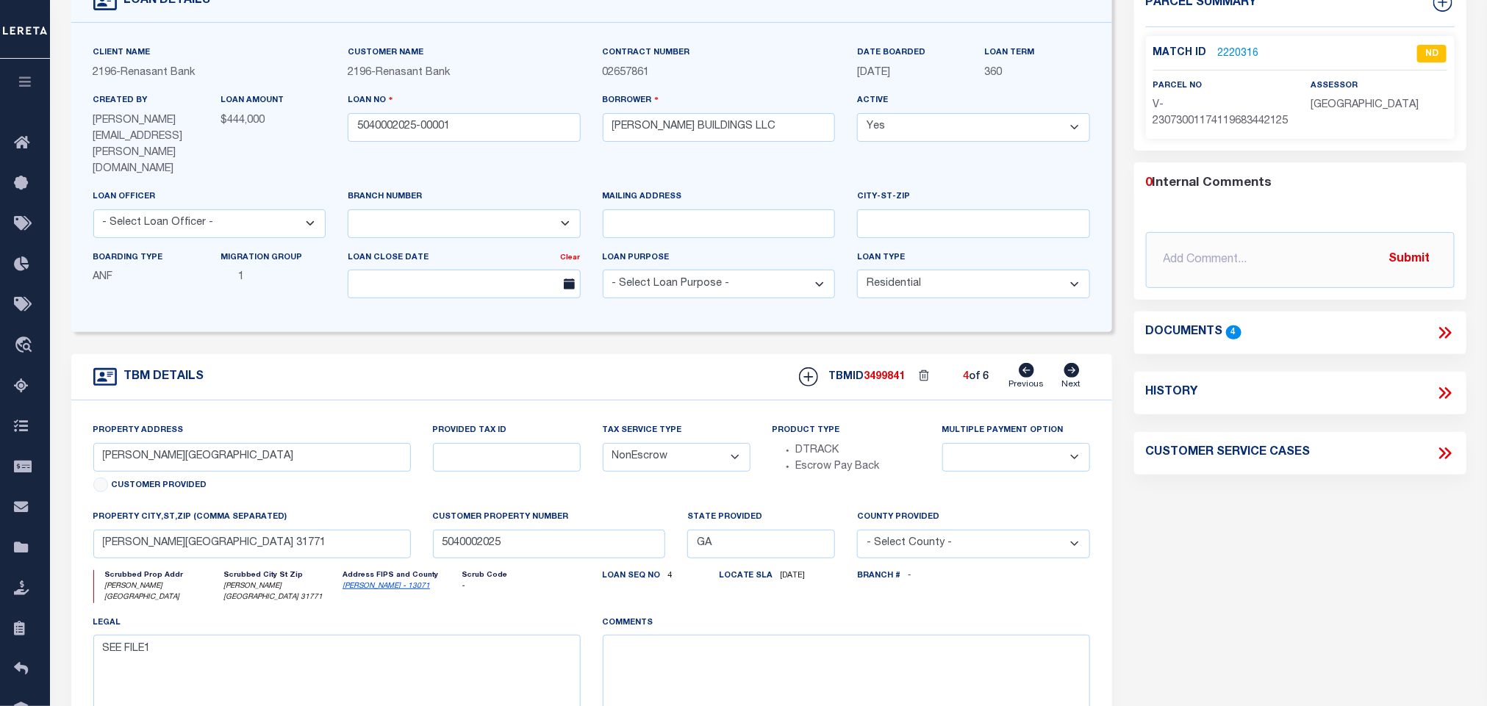
click at [1026, 363] on icon at bounding box center [1026, 370] width 15 height 15
type input "550 IKE LINDSEY ROAD"
select select
type input "LENOX GA 31637"
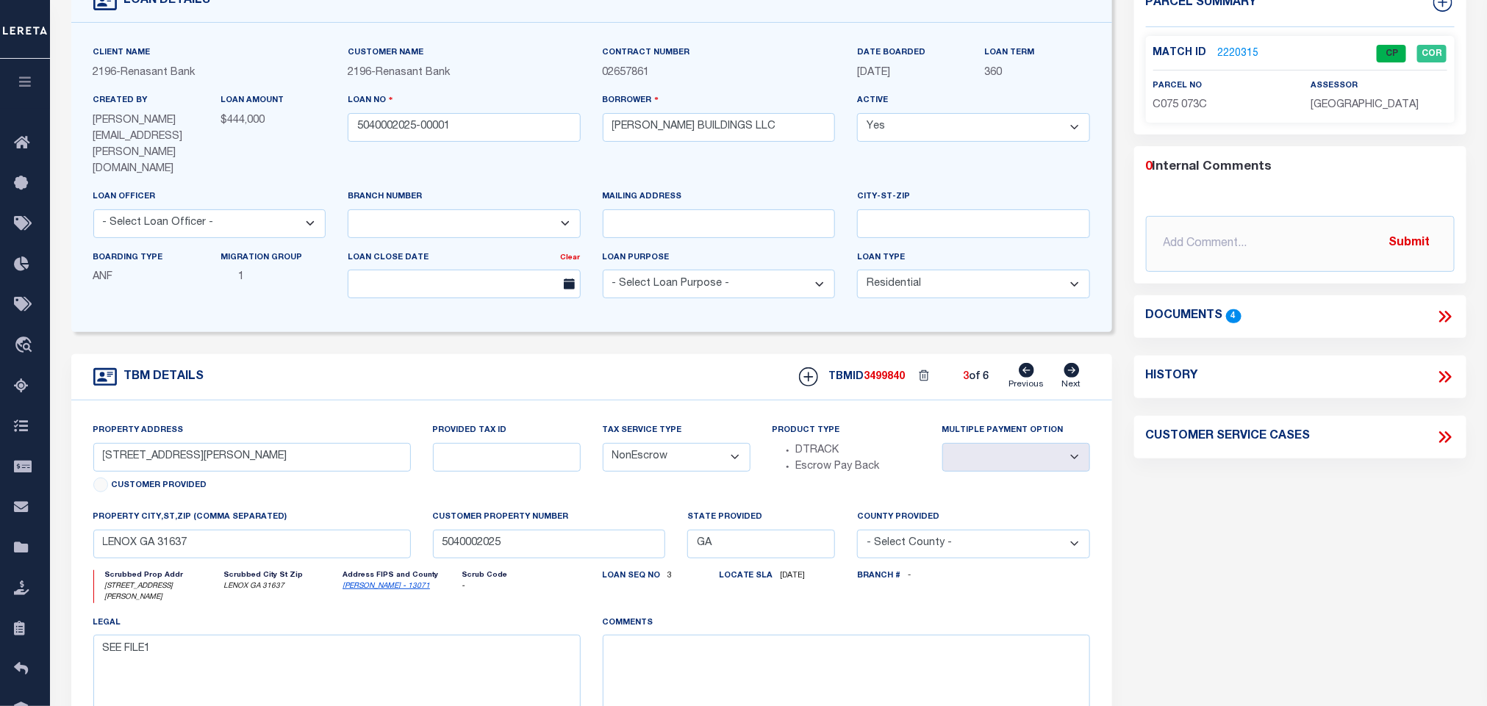
click at [1235, 51] on link "2220315" at bounding box center [1238, 53] width 41 height 15
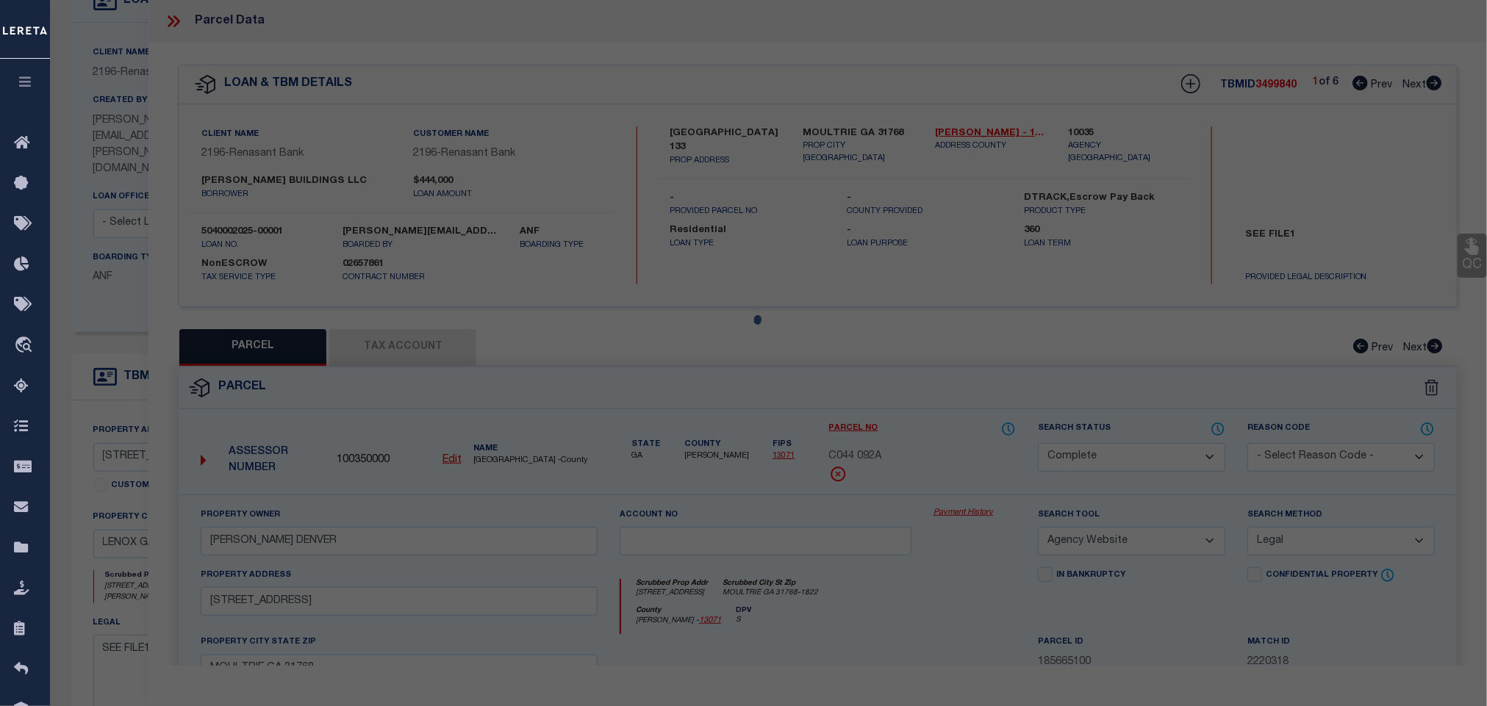
select select "AS"
select select
checkbox input "false"
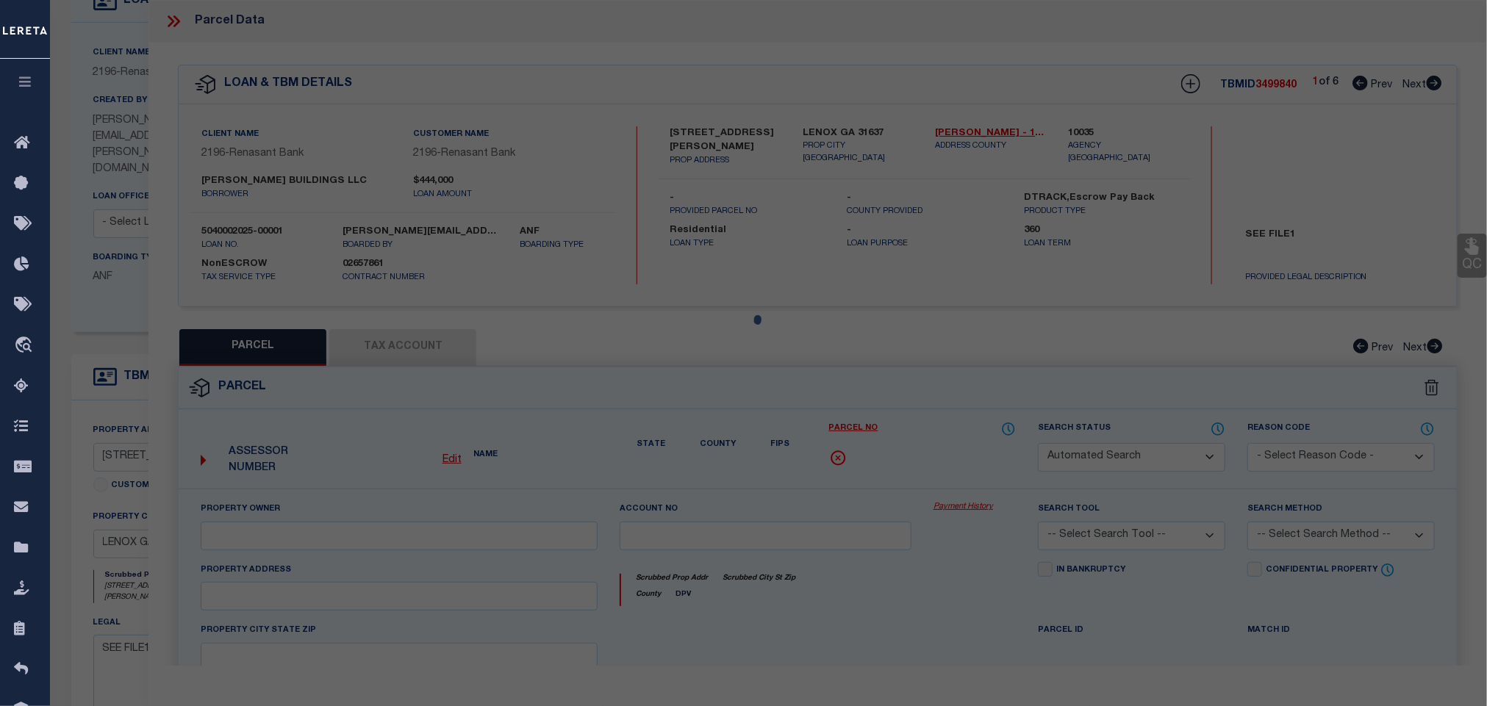
select select "CP"
type input "BRASWELL DENVER"
select select "AGW"
select select "LEG"
type input "550 IKE LINDSEY RD"
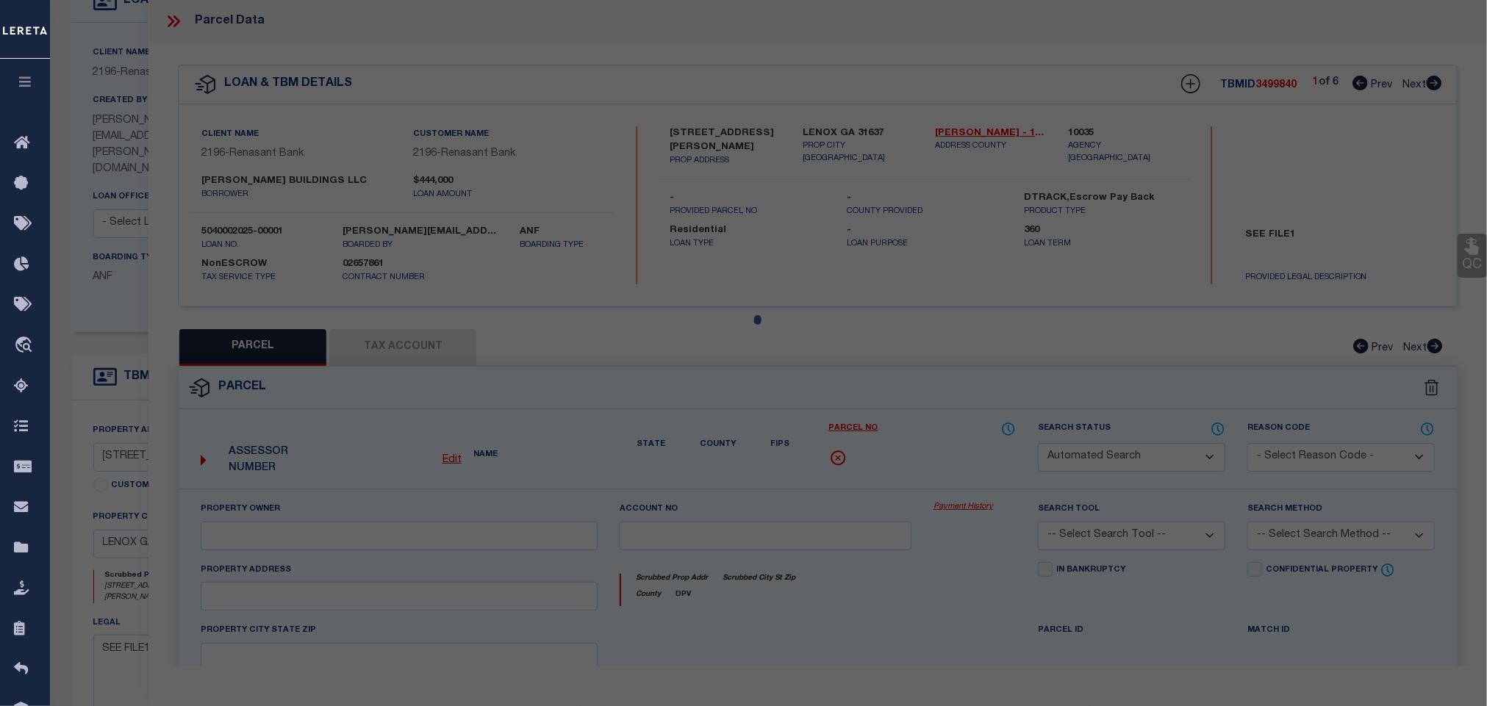
type input "LENOX GA 31637"
type textarea "LL 109 9TH LD"
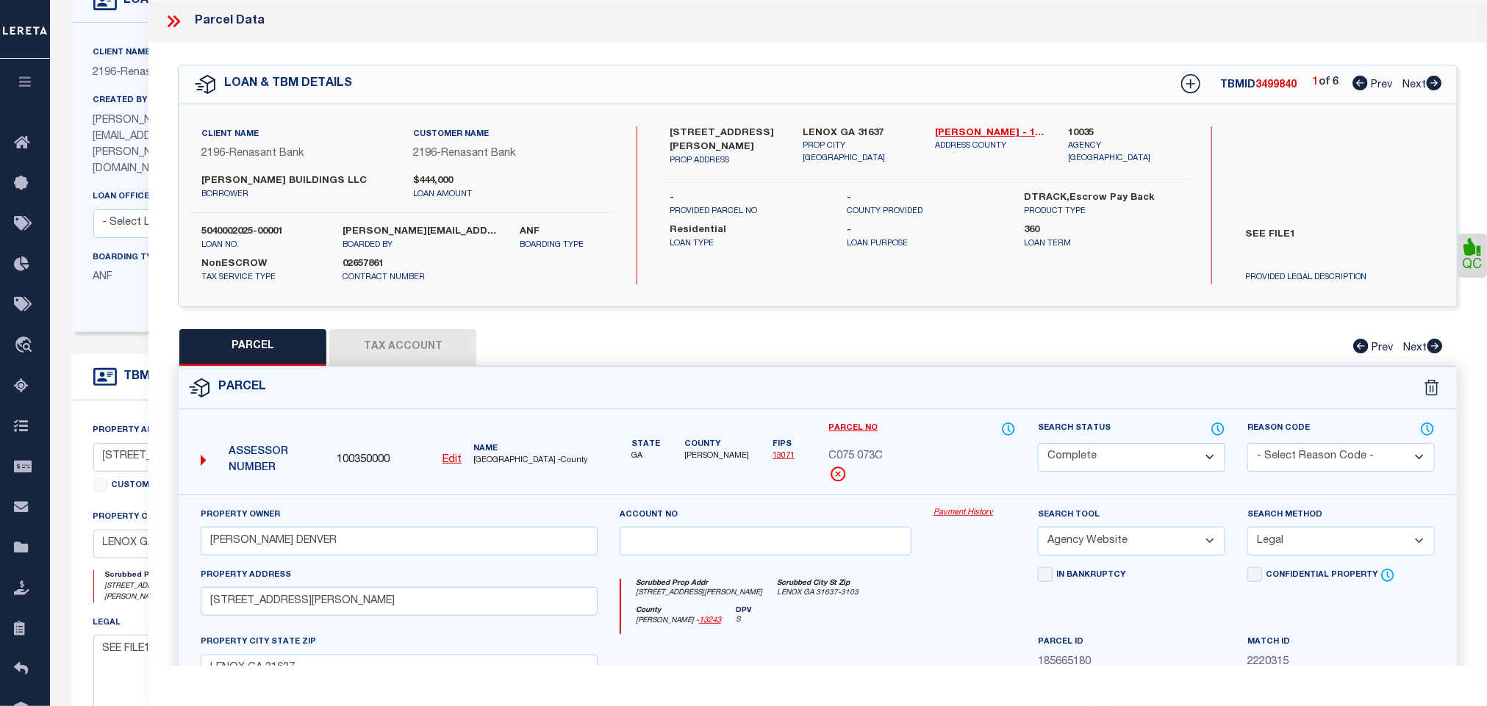
click at [172, 25] on icon at bounding box center [173, 21] width 19 height 19
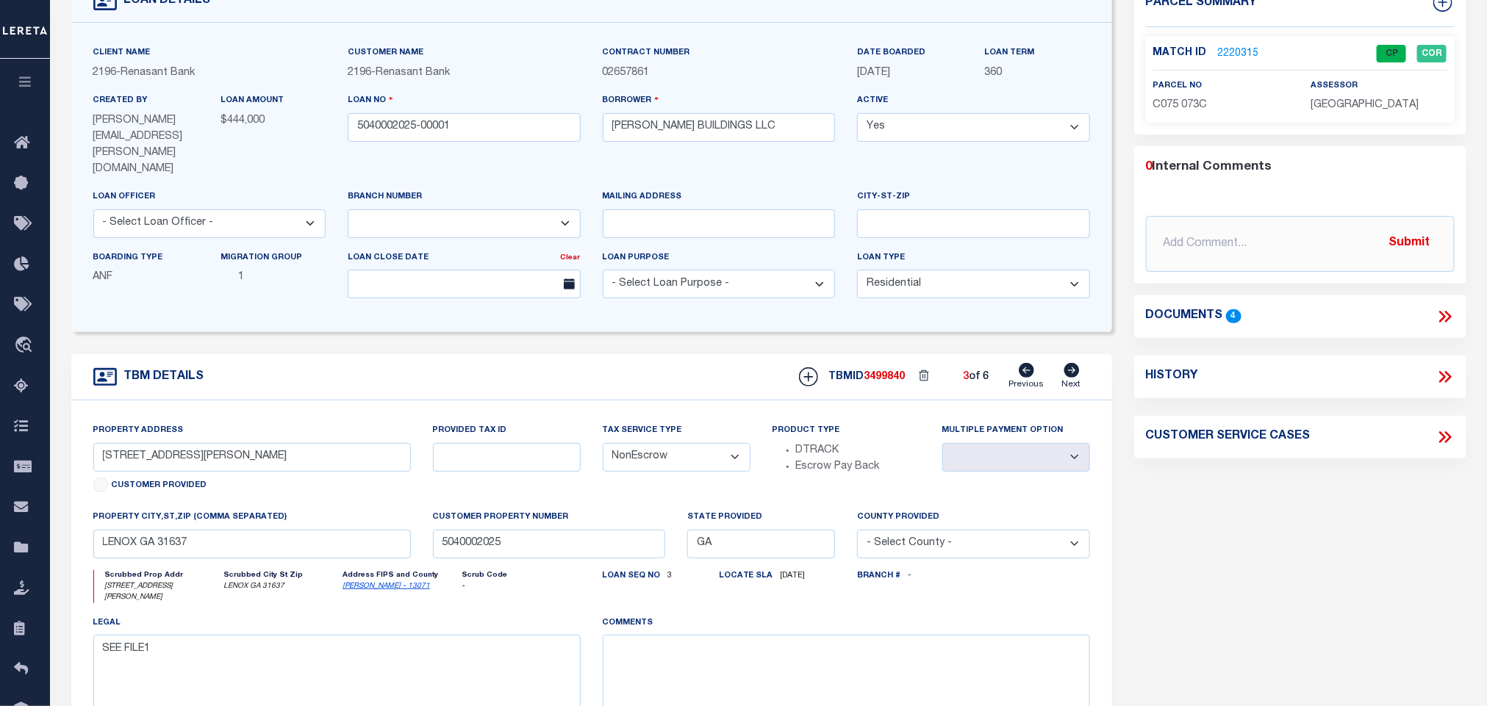
click at [1037, 363] on link "Previous" at bounding box center [1026, 377] width 35 height 28
select select
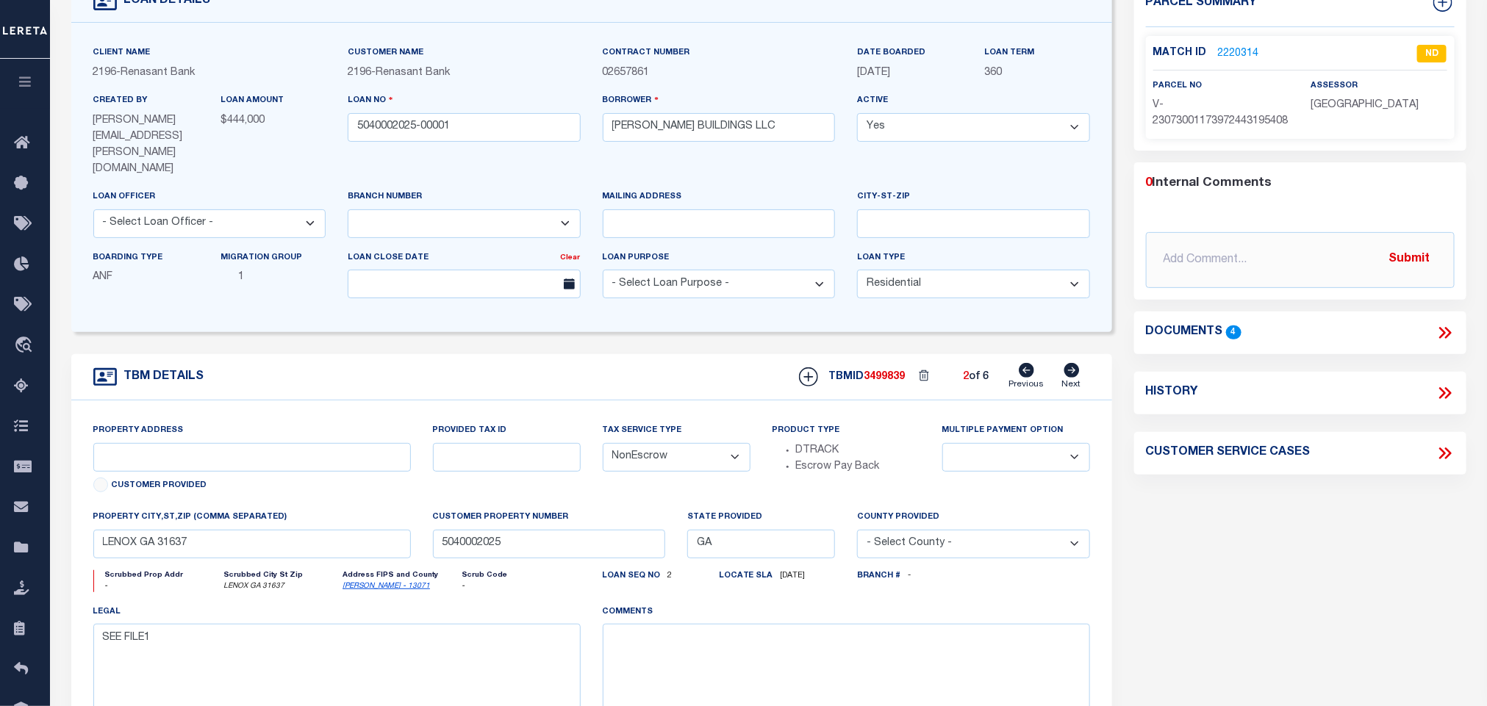
click at [1243, 55] on link "2220314" at bounding box center [1238, 53] width 41 height 15
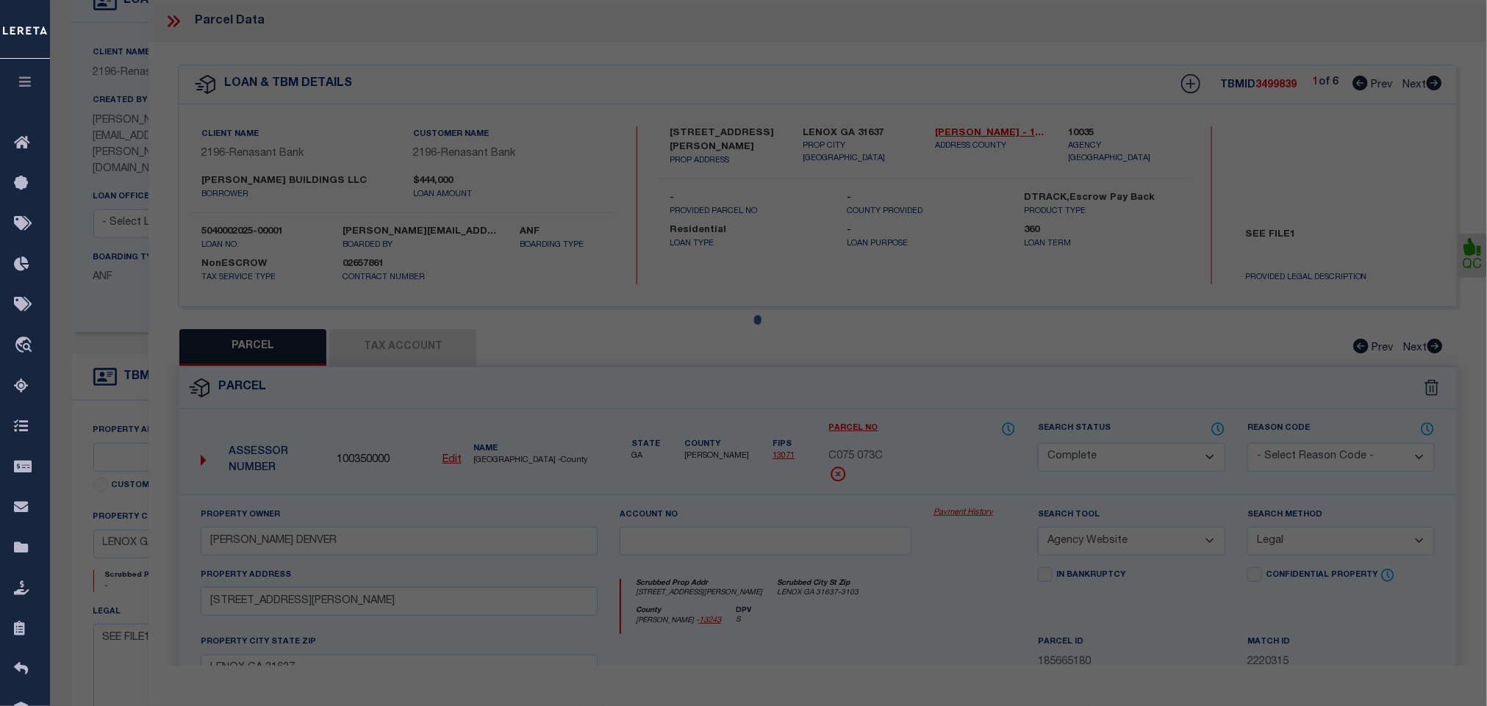
select select "AS"
select select
checkbox input "false"
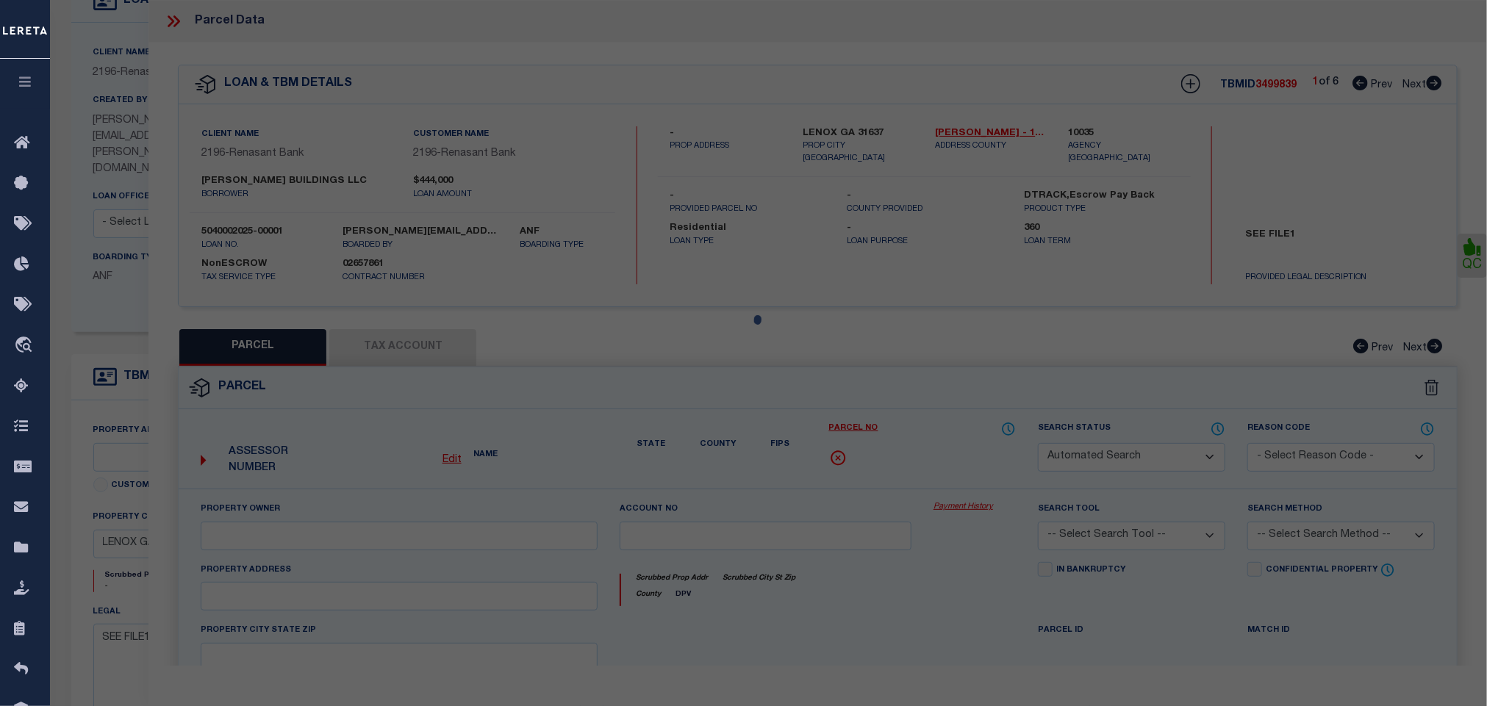
select select "ND"
type input "LENOX GA 31637"
type textarea "The provided document is outdated, please provide latest document to proceed."
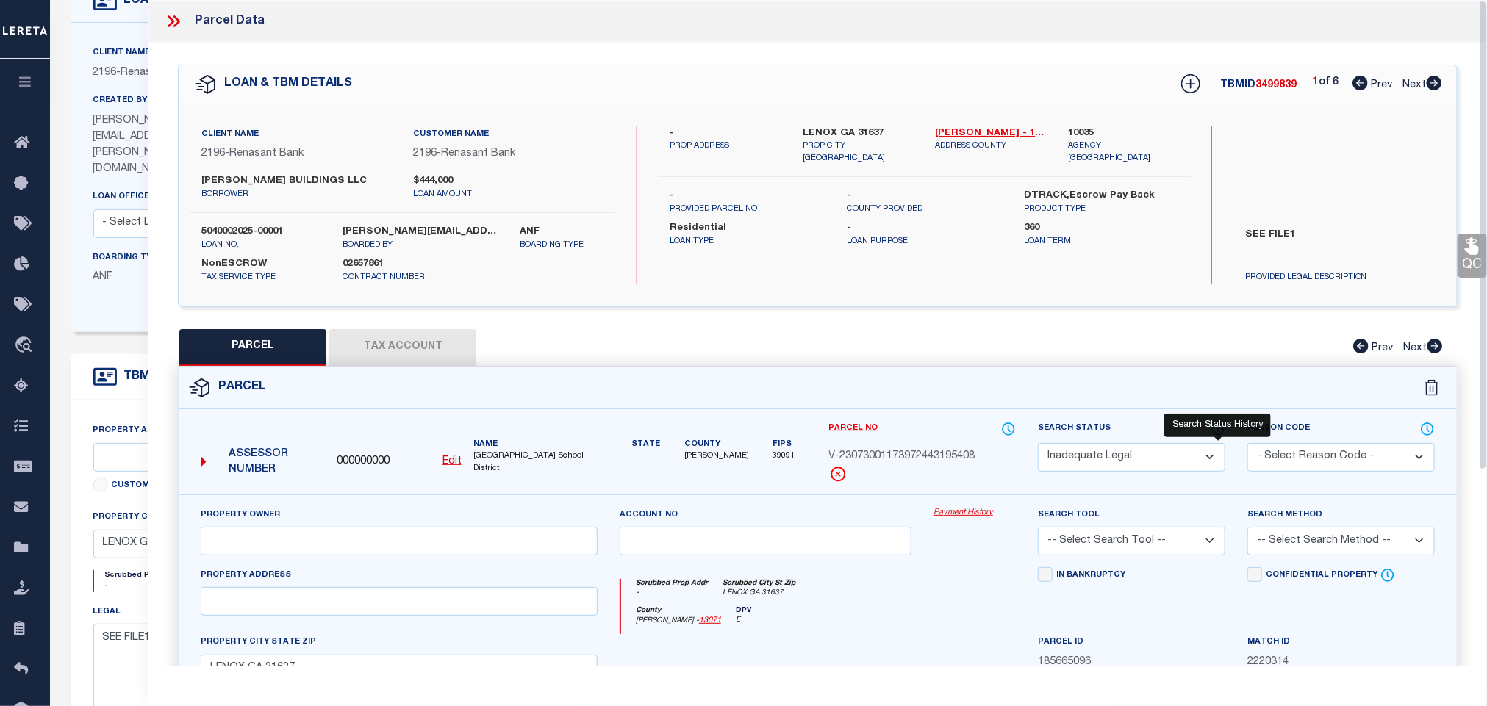
click at [1220, 434] on icon at bounding box center [1217, 429] width 15 height 16
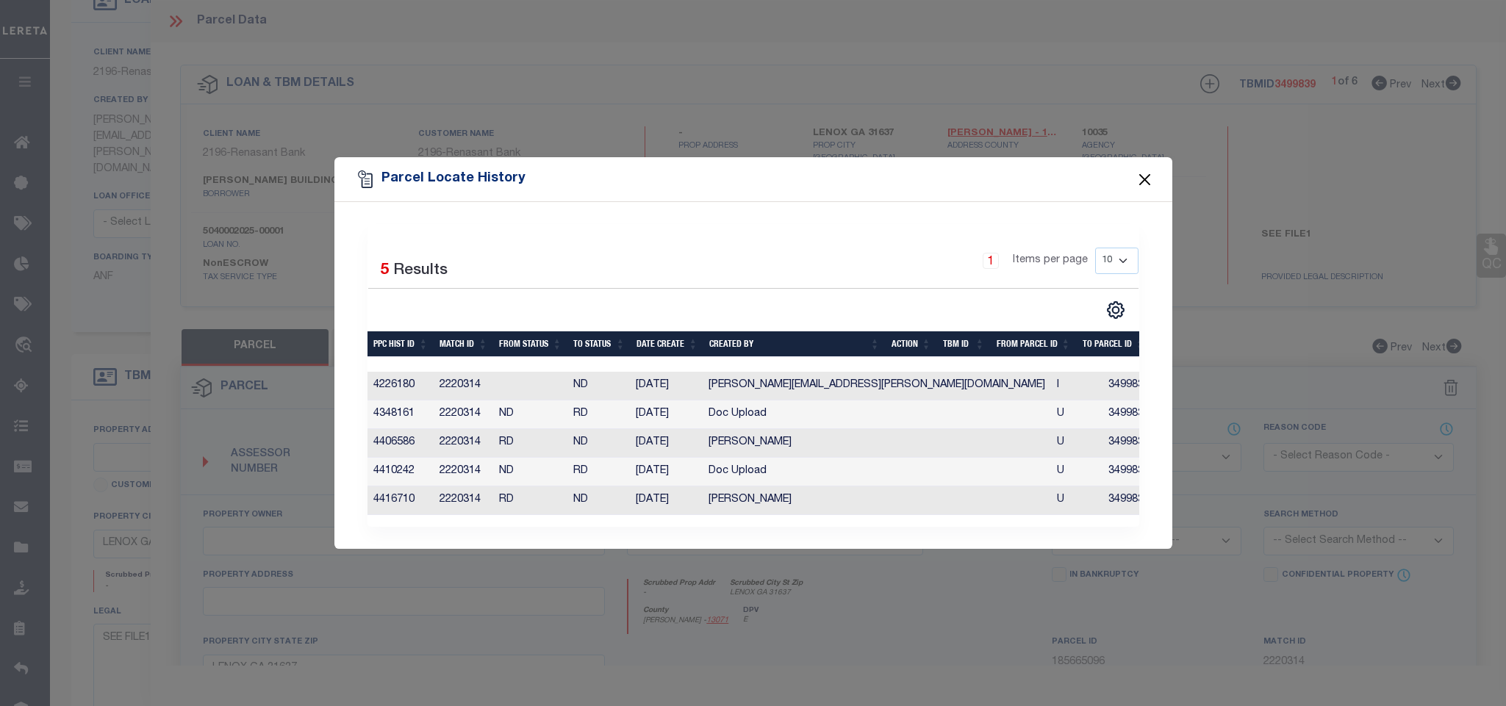
click at [1151, 170] on button "Close" at bounding box center [1144, 179] width 19 height 19
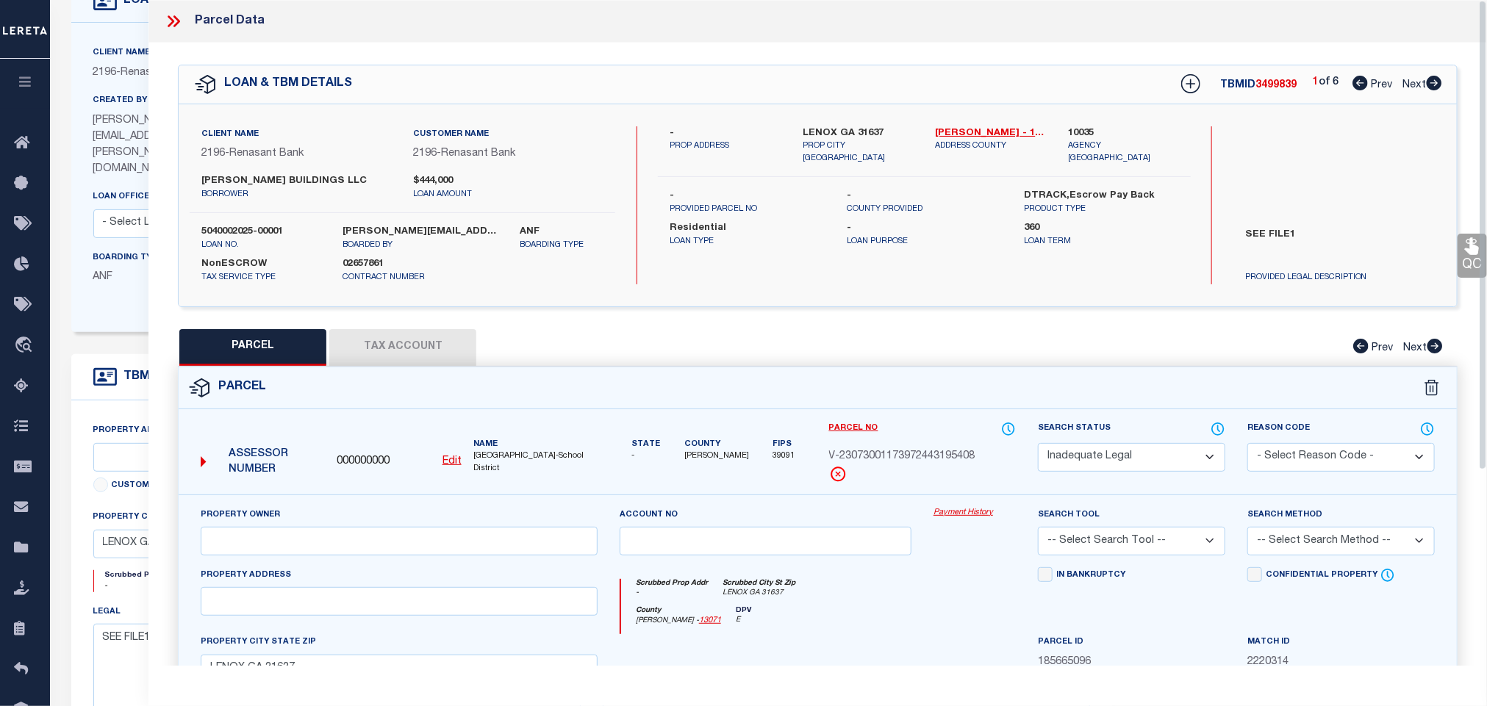
click at [168, 15] on icon at bounding box center [173, 21] width 19 height 19
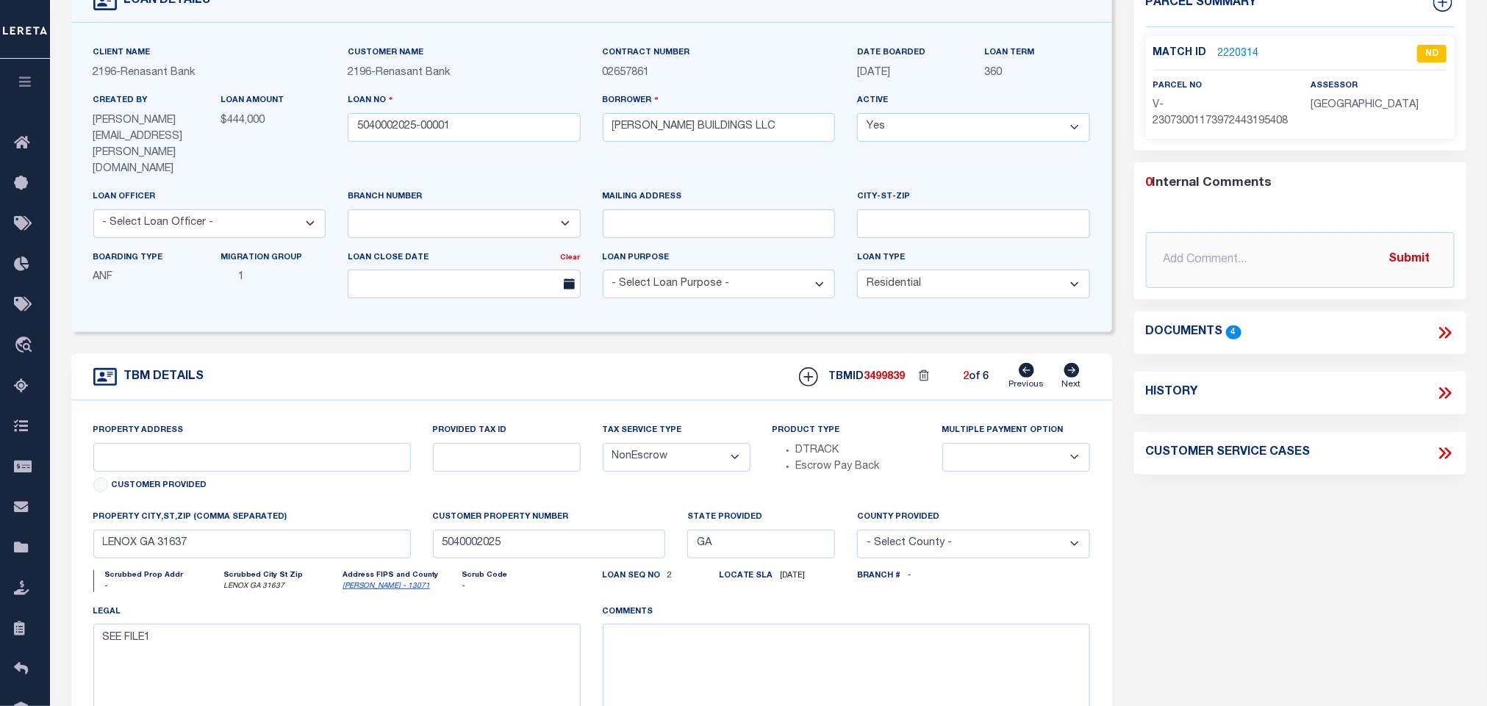
click at [1440, 339] on icon at bounding box center [1442, 333] width 7 height 12
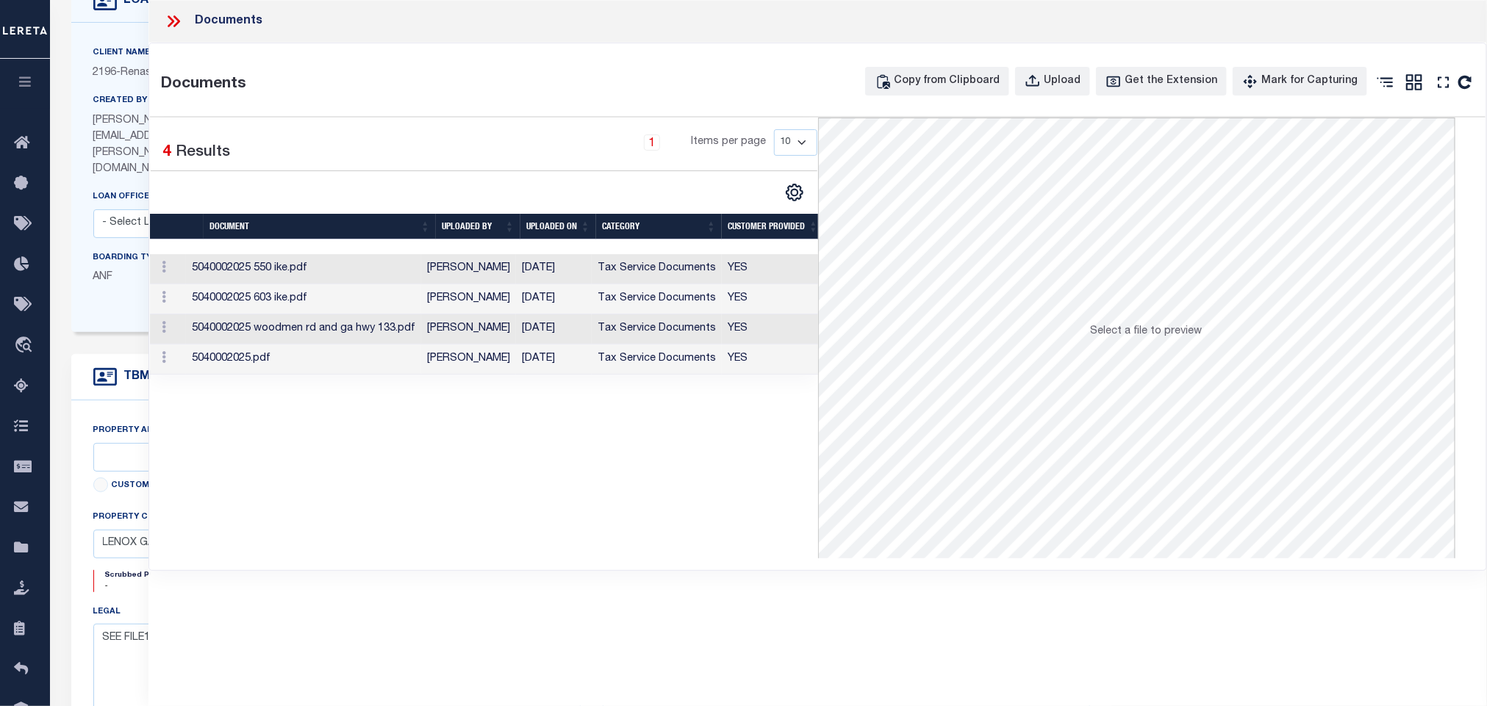
drag, startPoint x: 170, startPoint y: 14, endPoint x: 173, endPoint y: 33, distance: 19.2
click at [170, 14] on icon at bounding box center [173, 21] width 19 height 19
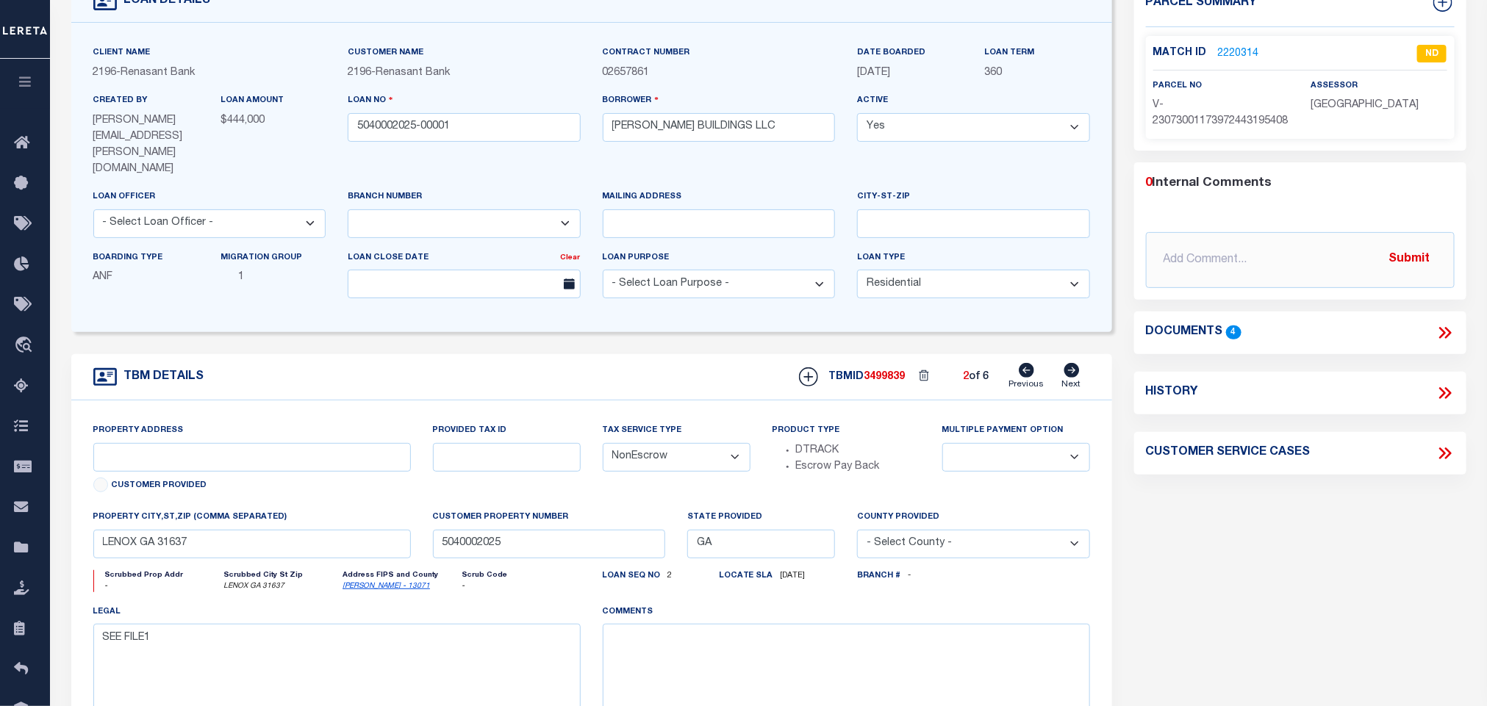
click at [1026, 363] on icon at bounding box center [1026, 370] width 15 height 15
select select
click at [1078, 363] on icon at bounding box center [1070, 370] width 15 height 15
type input "550 IKE LINDSEY ROAD"
select select
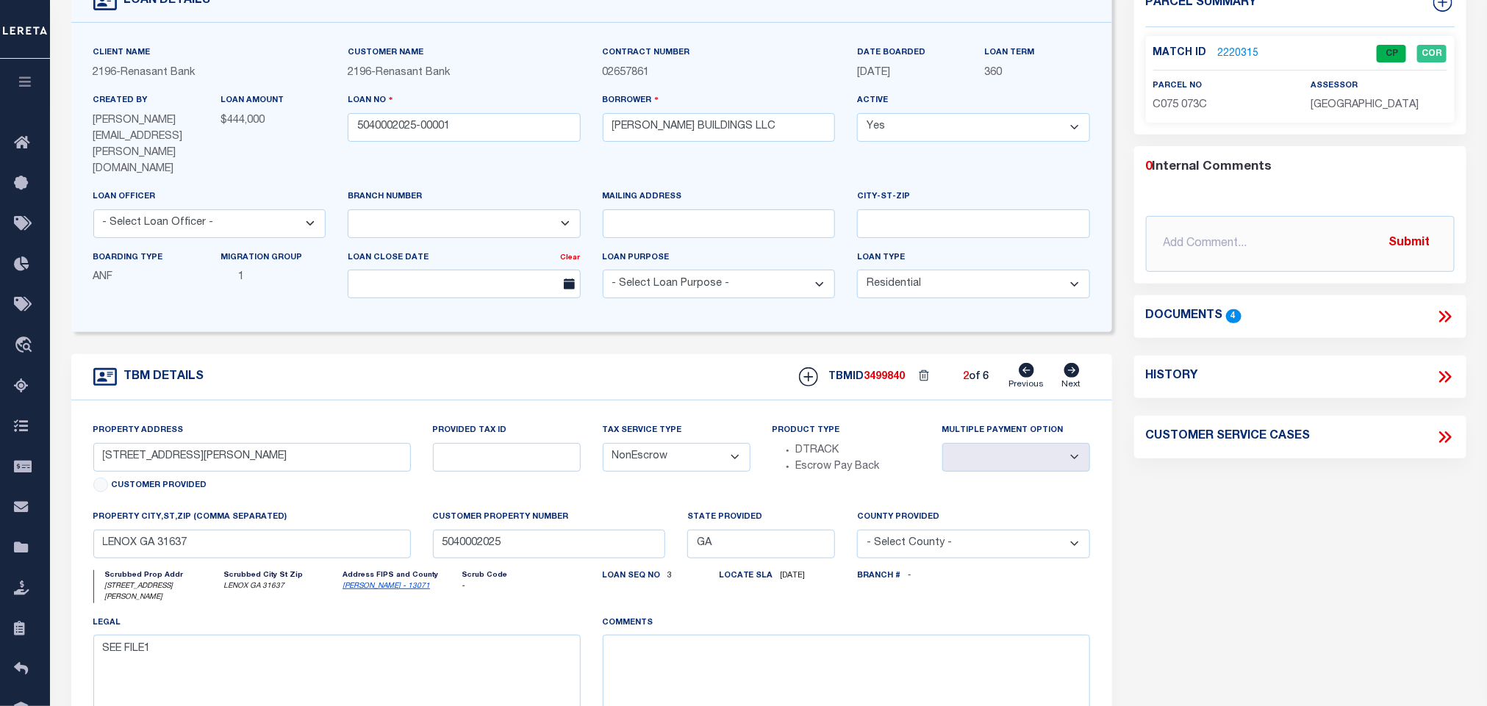
click at [1078, 363] on icon at bounding box center [1070, 370] width 15 height 15
type input "WOODMEN ROAD & GA HWY 133"
select select
type input "MOULTRIE GA 31768"
click at [1078, 363] on icon at bounding box center [1070, 370] width 15 height 15
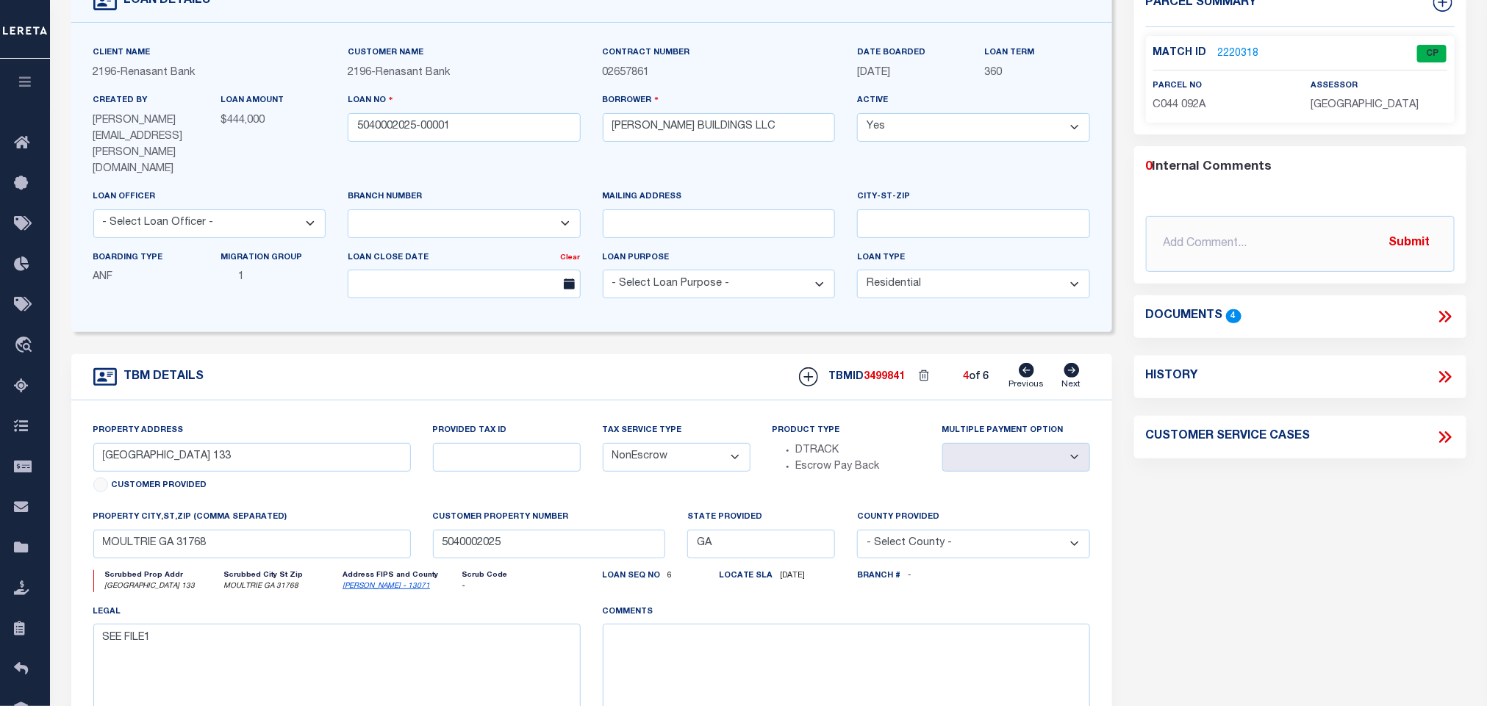
type input "ERVIN CROSBY ROAD"
select select
type input "NORMAN PARK GA 31771"
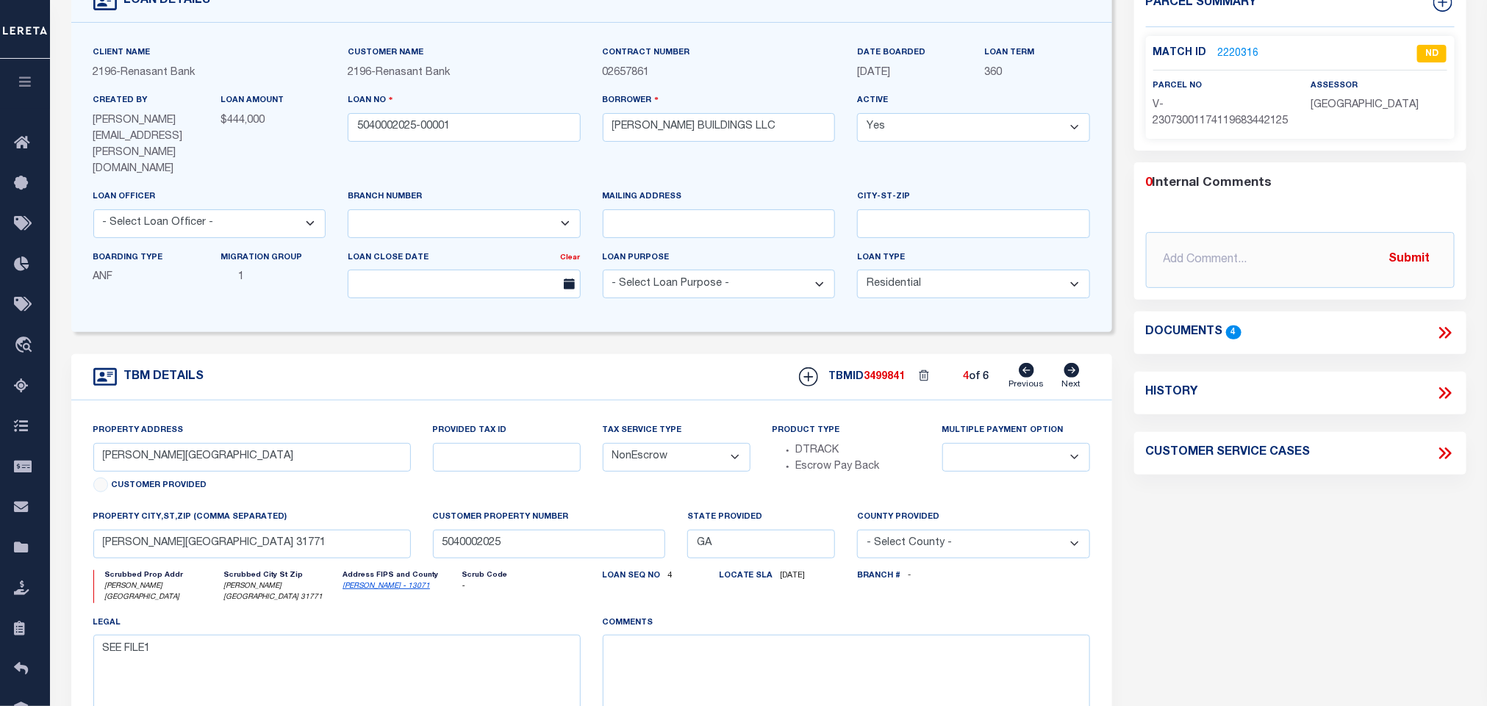
click at [1078, 363] on icon at bounding box center [1070, 370] width 15 height 15
type input "603 IKE LINDSEY ROAD"
radio input "true"
select select
type input "LENOX GA 31637"
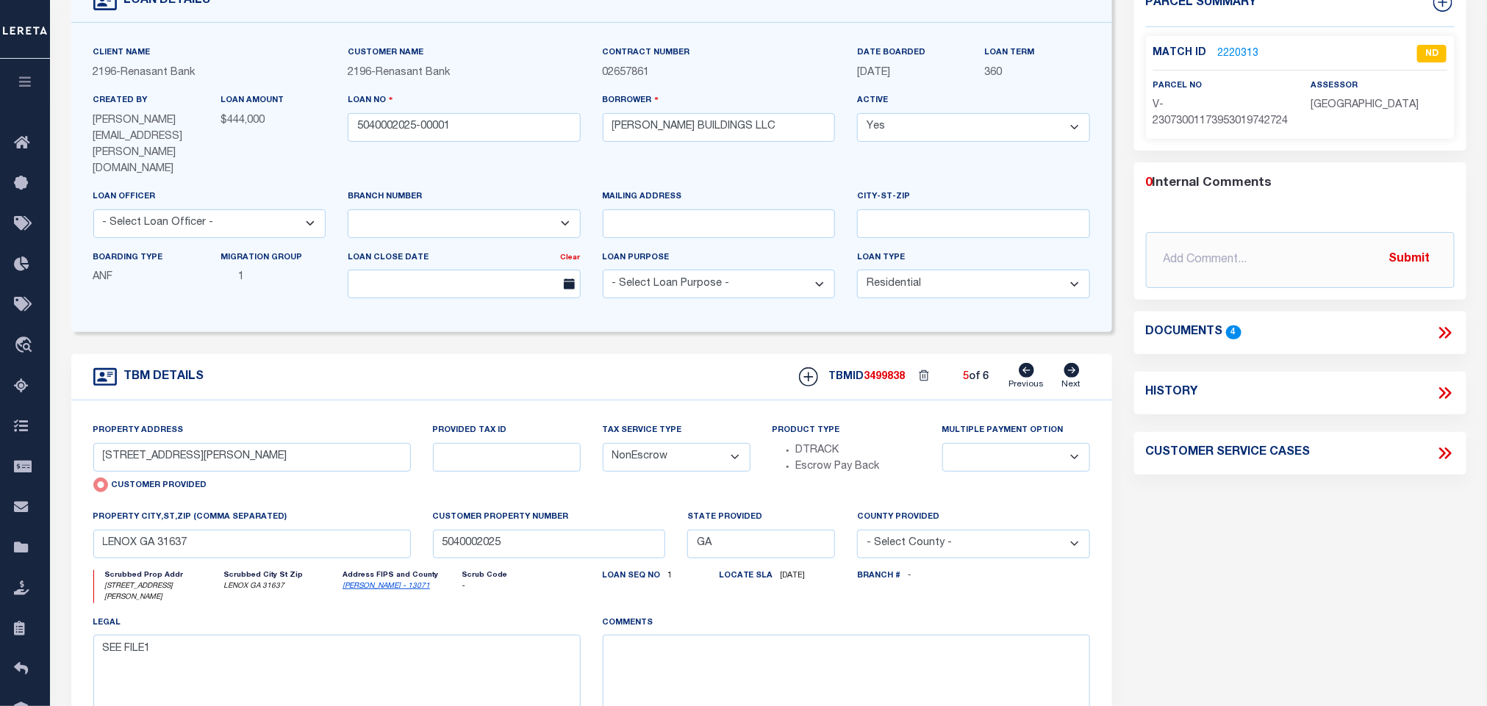
click at [1078, 363] on icon at bounding box center [1070, 370] width 15 height 15
radio input "false"
select select
click at [1210, 547] on div "Parcel Summary Match ID 2220317 0" at bounding box center [1300, 400] width 354 height 839
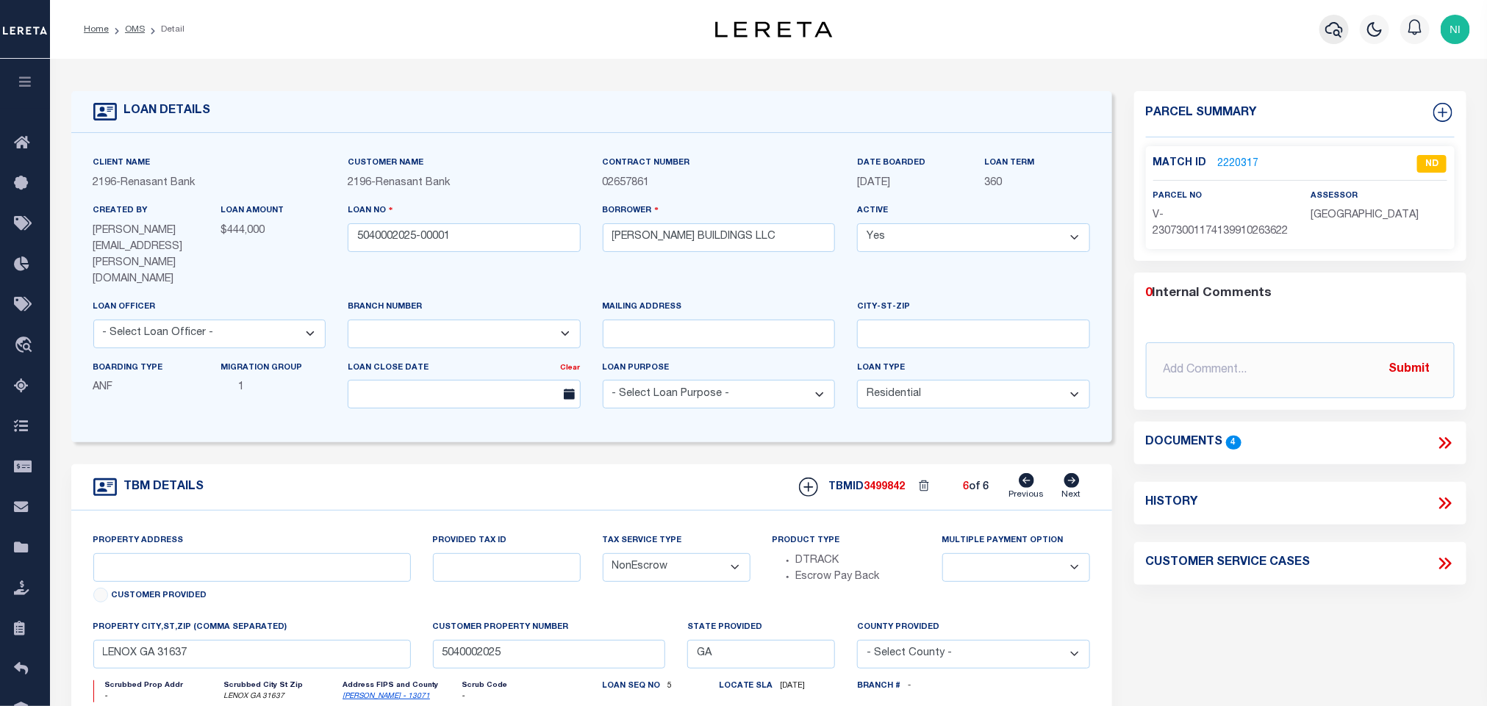
click at [1330, 38] on icon "button" at bounding box center [1334, 30] width 18 height 18
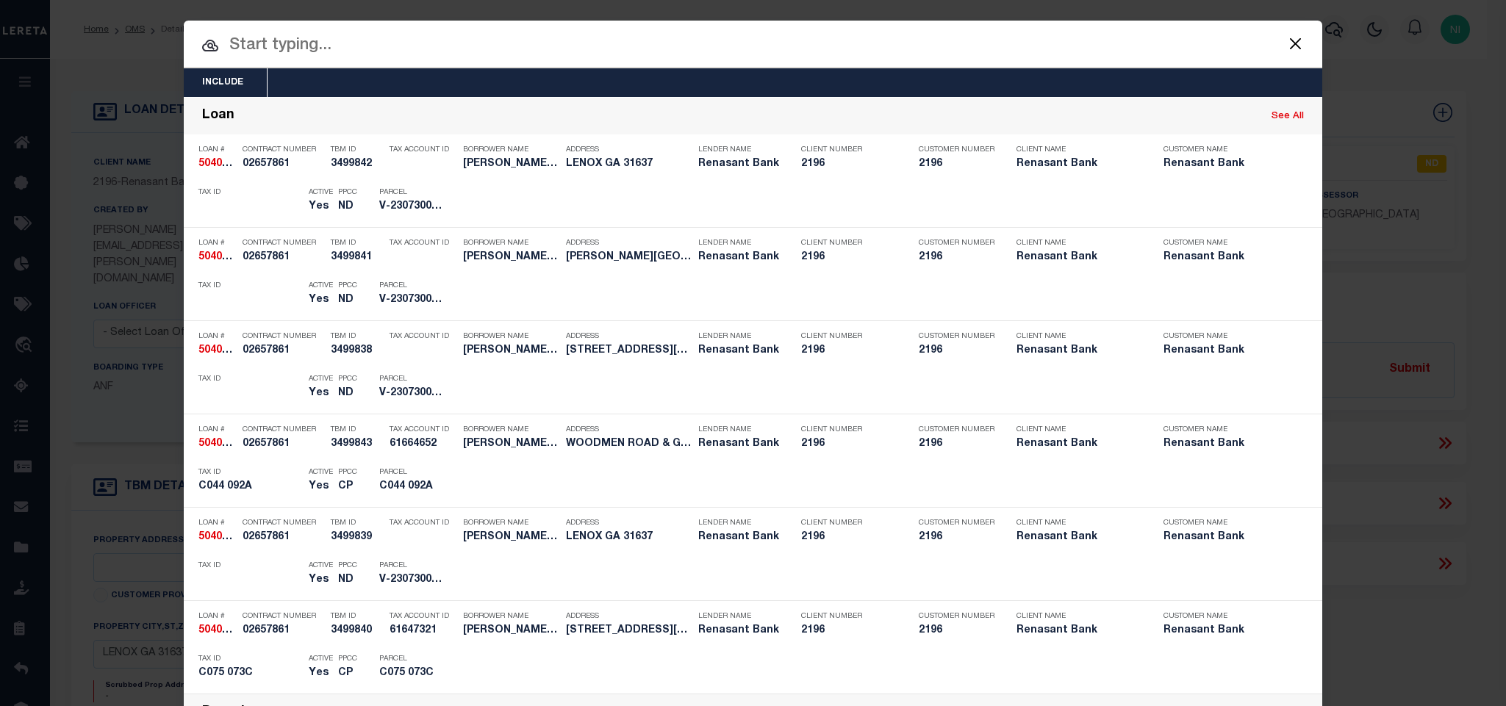
paste input "801666-30352"
type input "801666-30352"
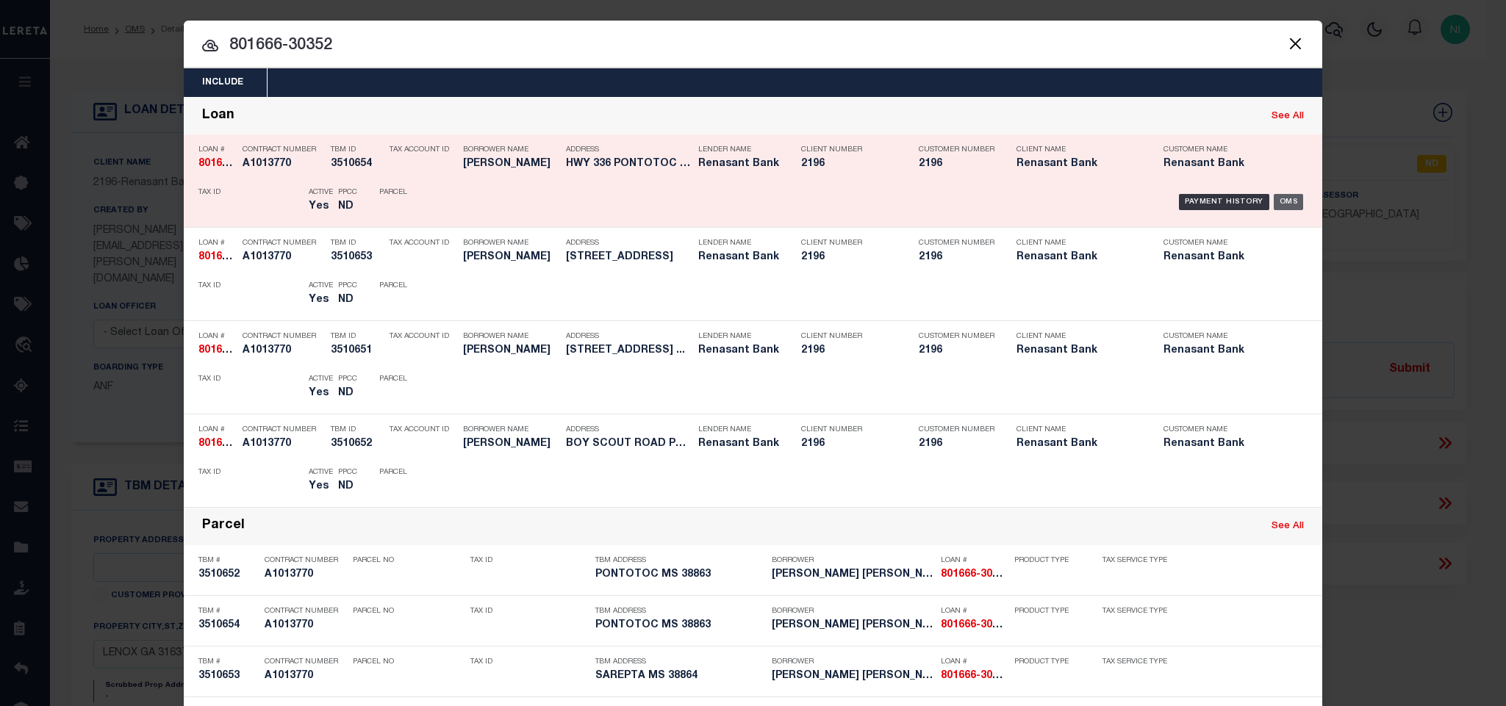
click at [1282, 198] on div "OMS" at bounding box center [1288, 202] width 30 height 16
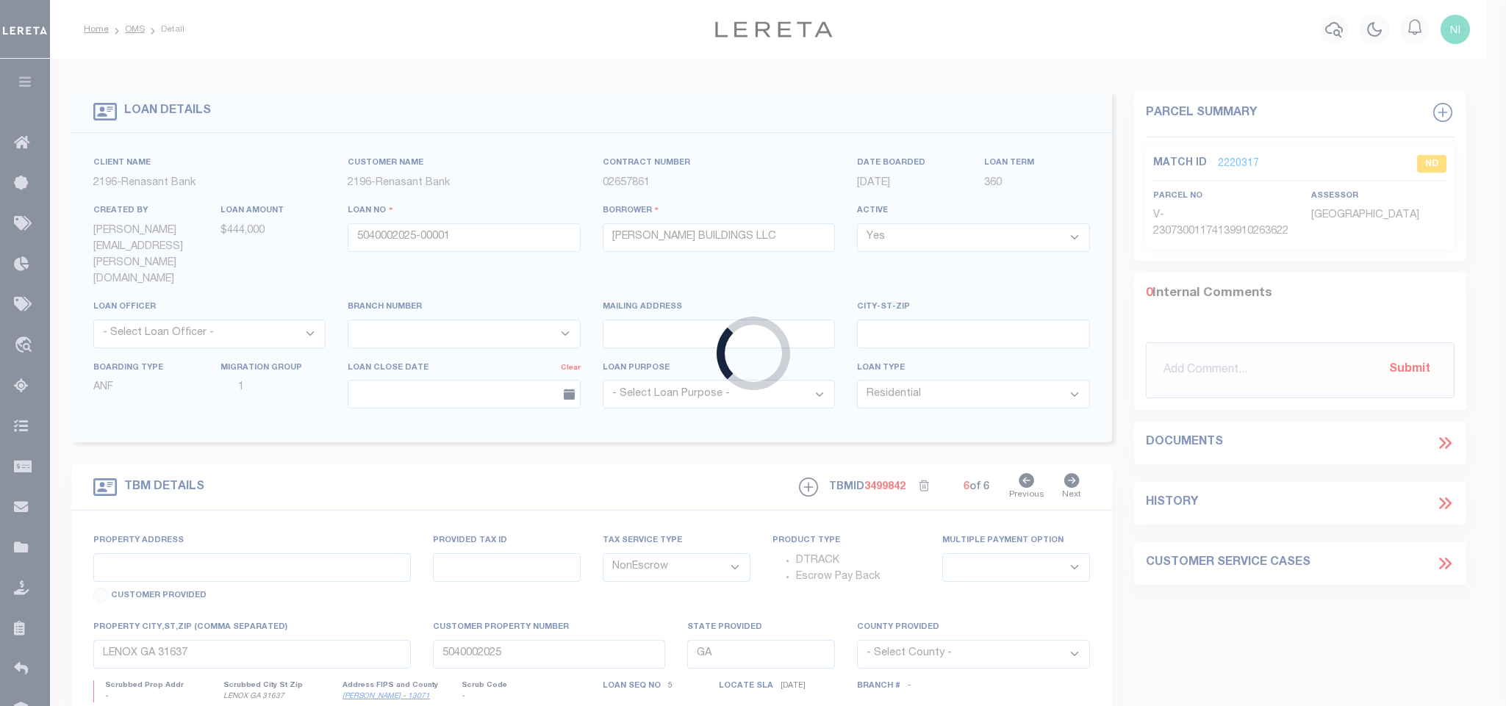
type input "801666-30352"
type input "BOWEN MICHAEL LOUIS"
select select "164191"
select select "16644"
select select "400"
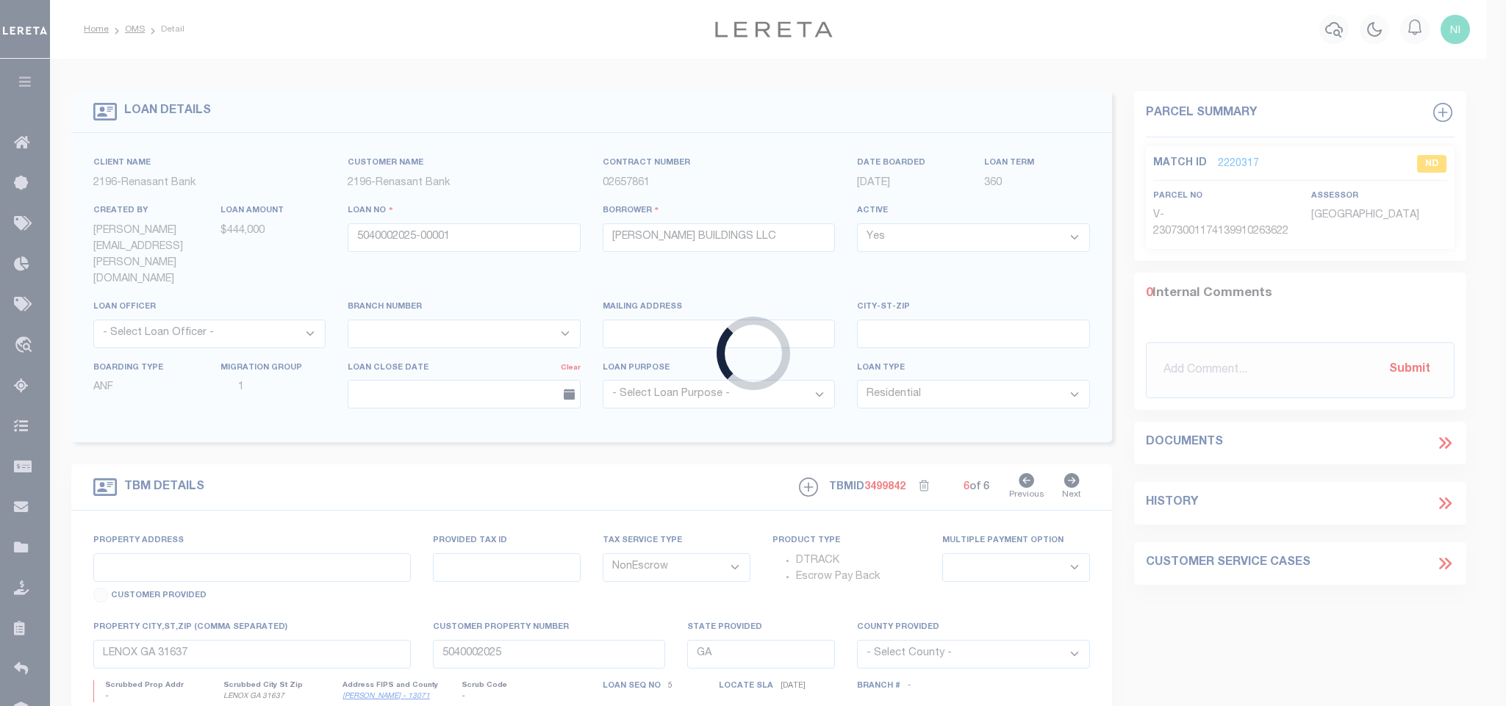
select select
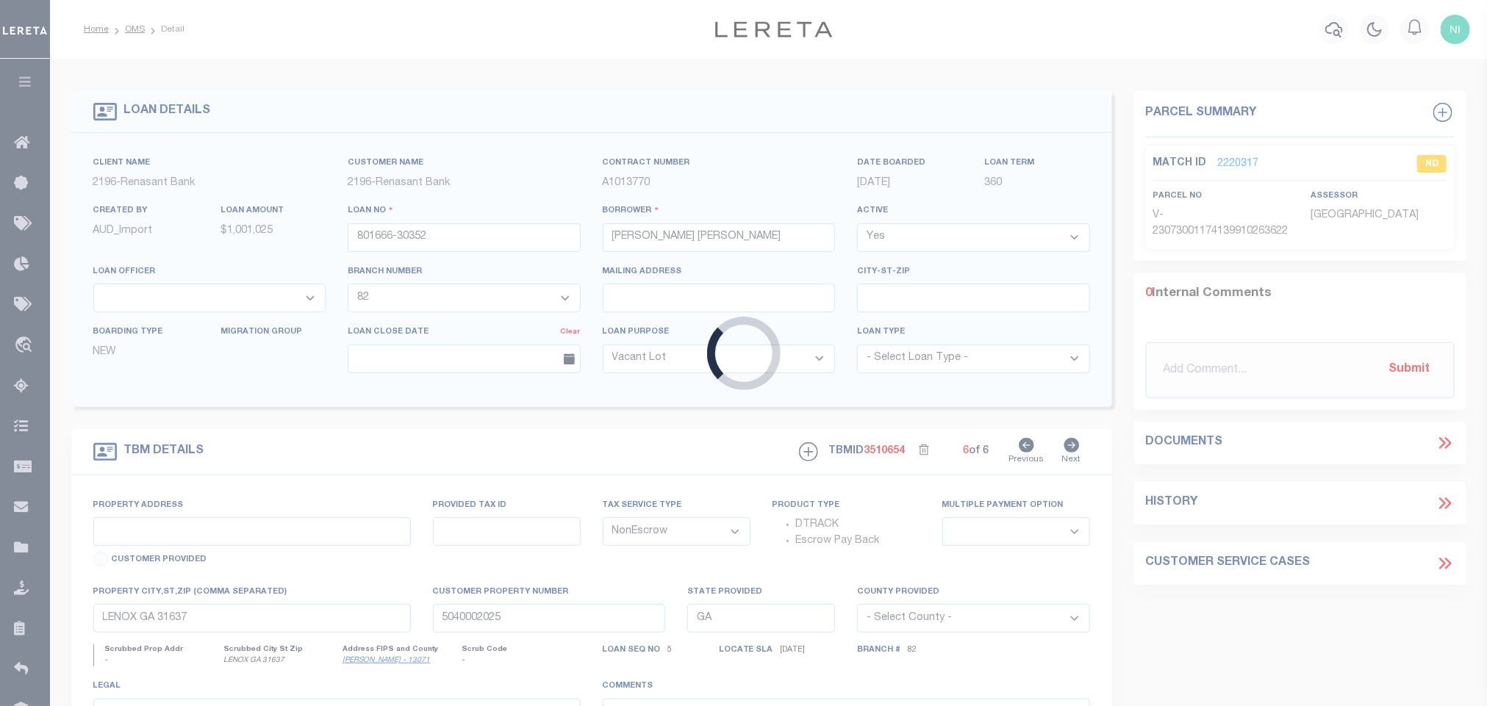
type input "HWY 336"
select select
type input "PONTOTOC MS 38863"
select select "16644"
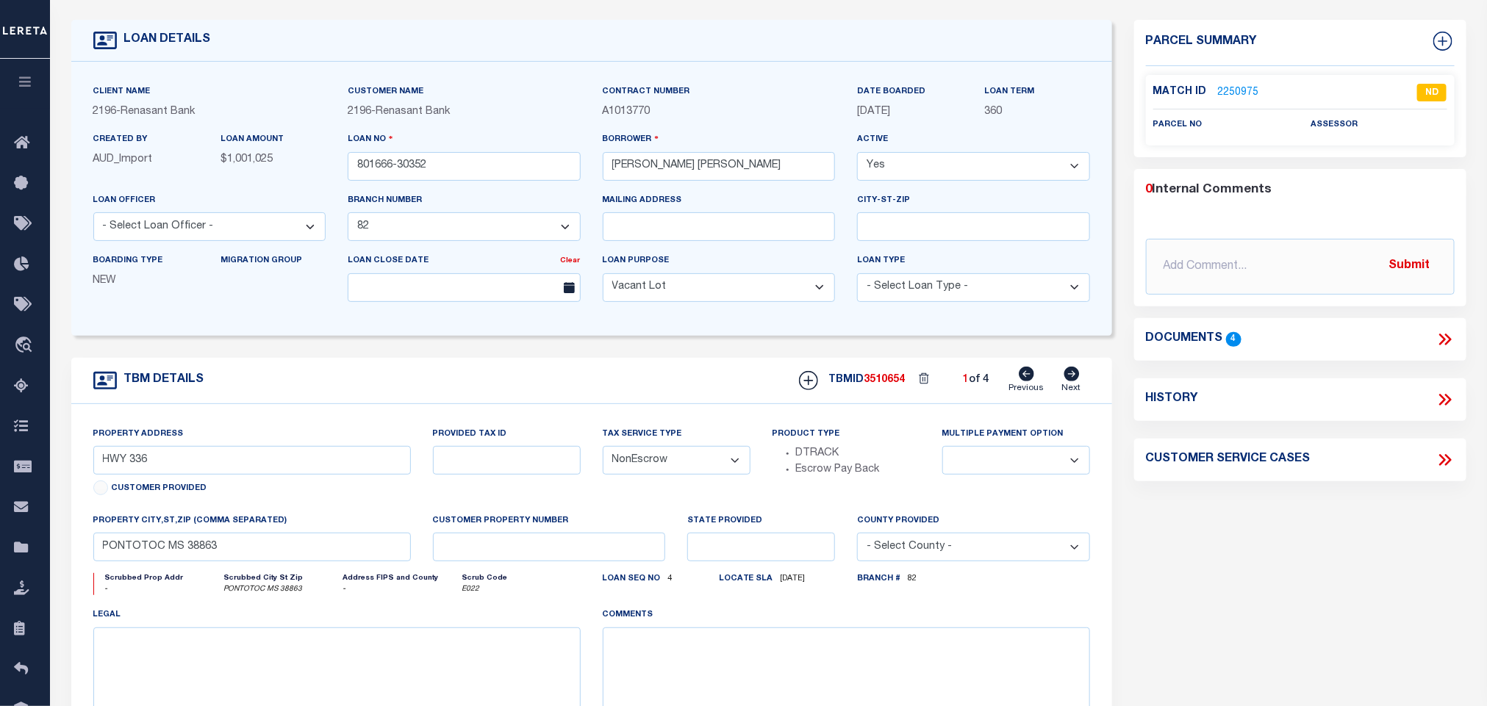
scroll to position [110, 0]
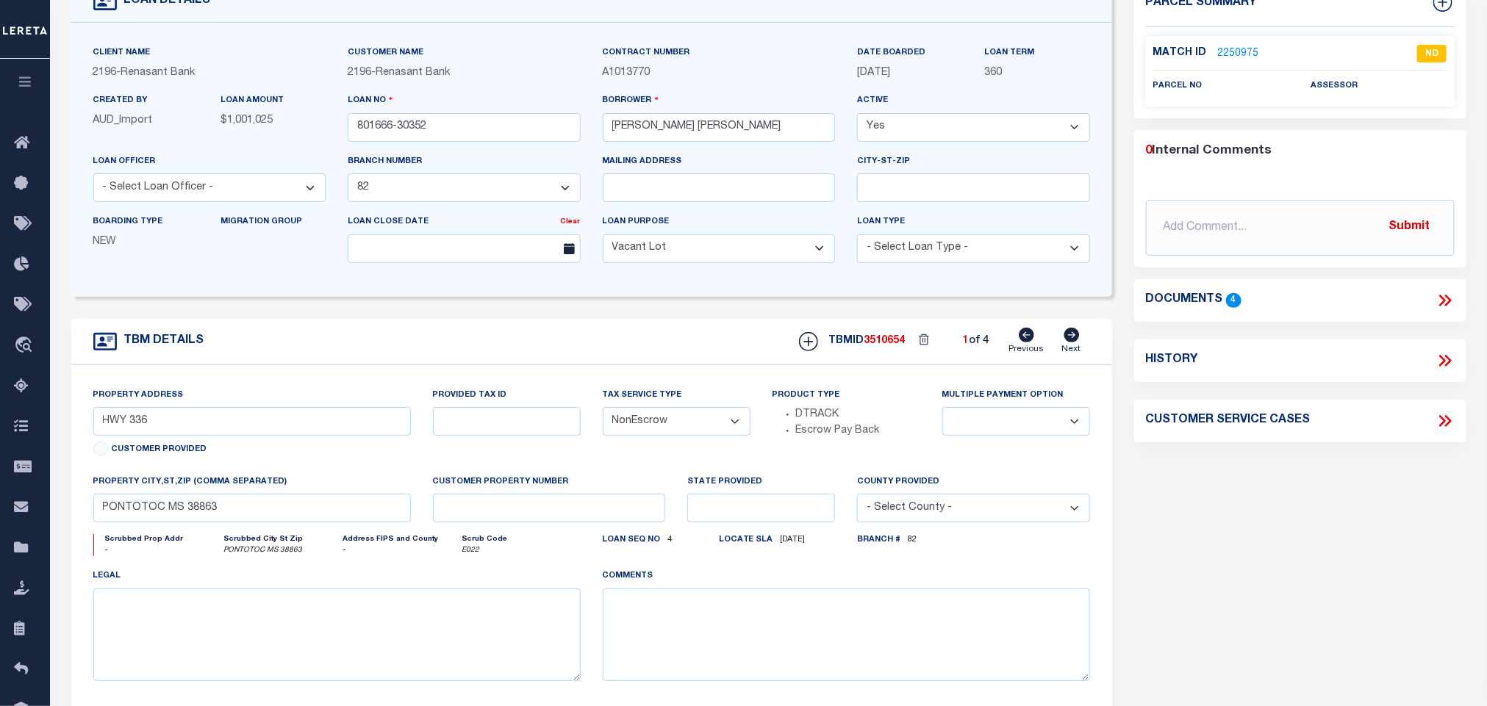
click at [1069, 342] on icon at bounding box center [1070, 335] width 15 height 15
type input "BOY SCOUT ROAD"
select select
click at [1069, 342] on icon at bounding box center [1070, 335] width 15 height 15
type input "HHIGHWAY 330"
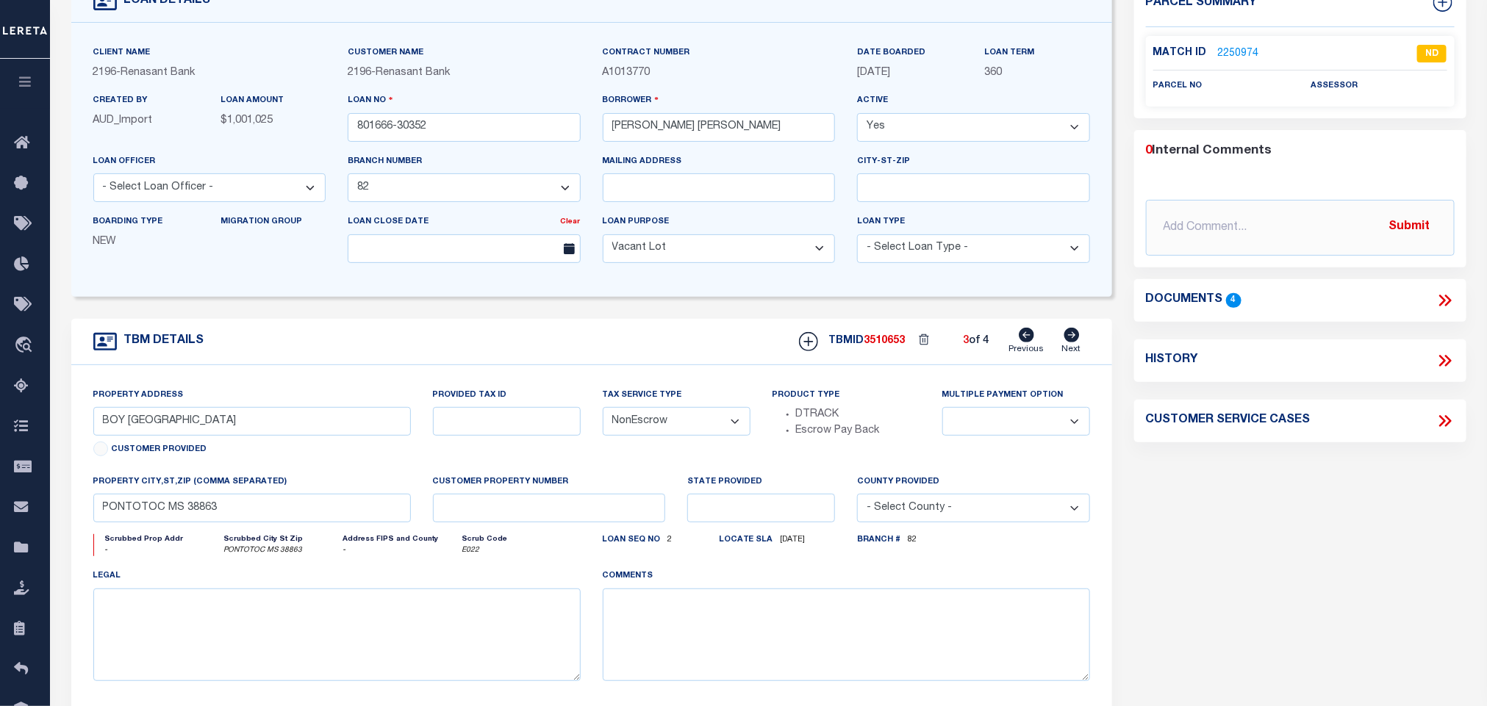
select select
type input "SAREPTA MS 38864"
click at [1069, 342] on icon at bounding box center [1070, 335] width 15 height 15
type input "50 OAK FOREST ROAD"
select select
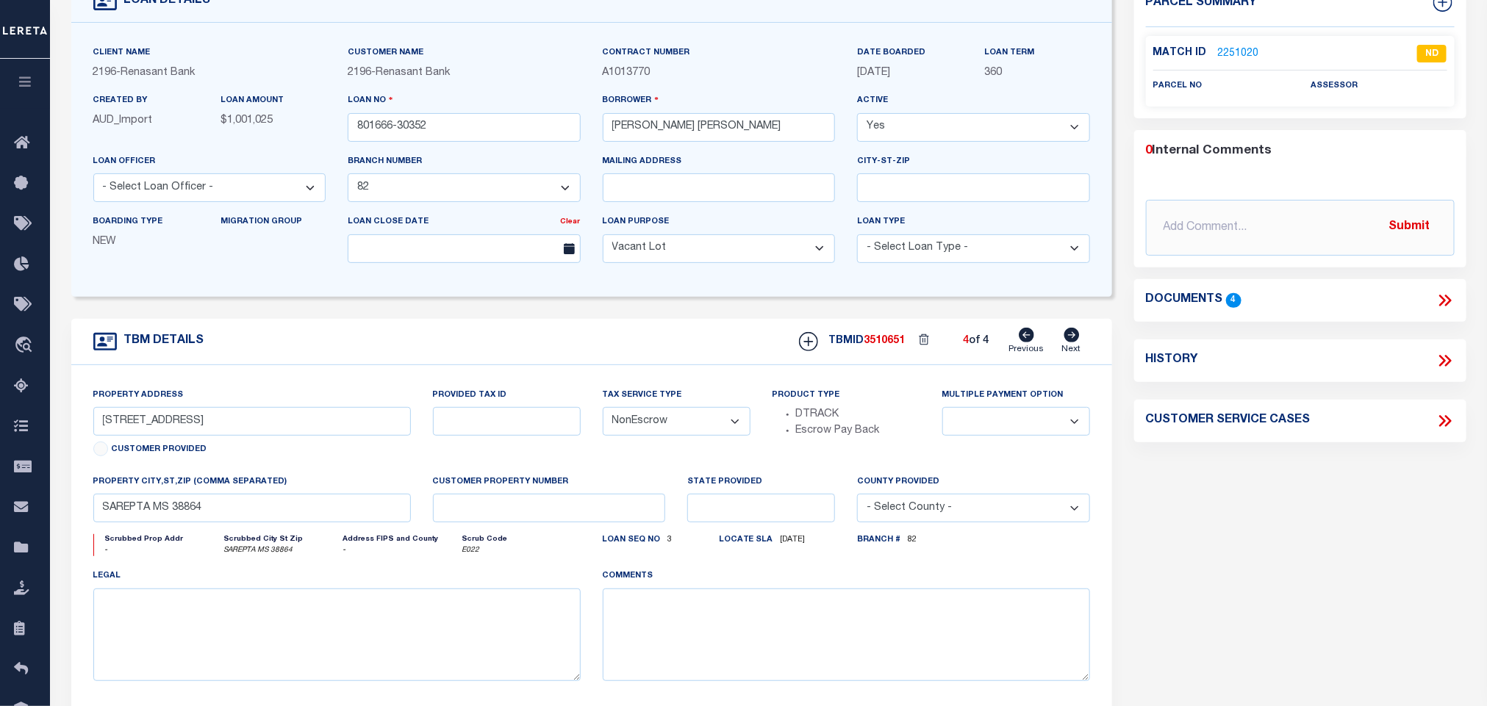
type input "PONTOTOC MS 38863"
type input "MS"
select select
click at [1440, 298] on icon at bounding box center [1444, 300] width 19 height 19
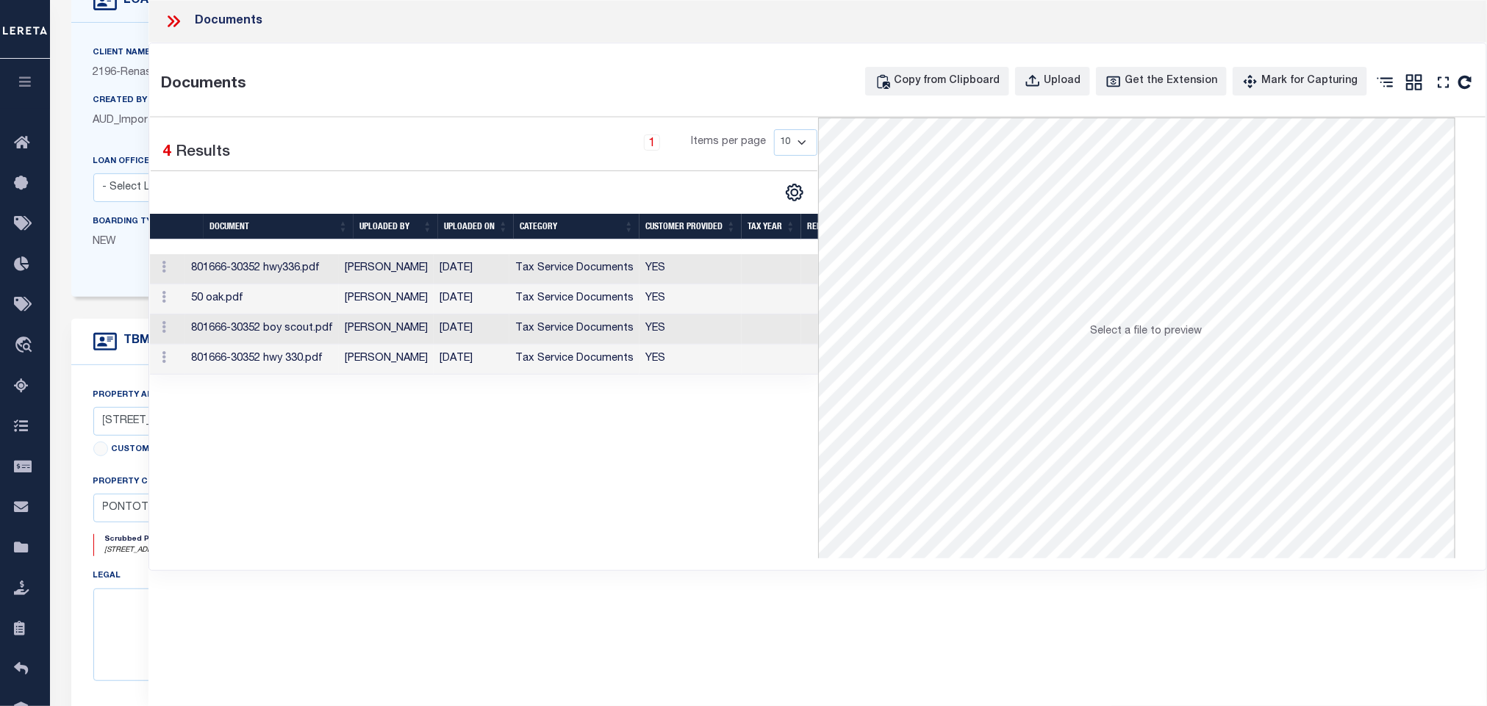
click at [179, 24] on icon at bounding box center [173, 21] width 19 height 19
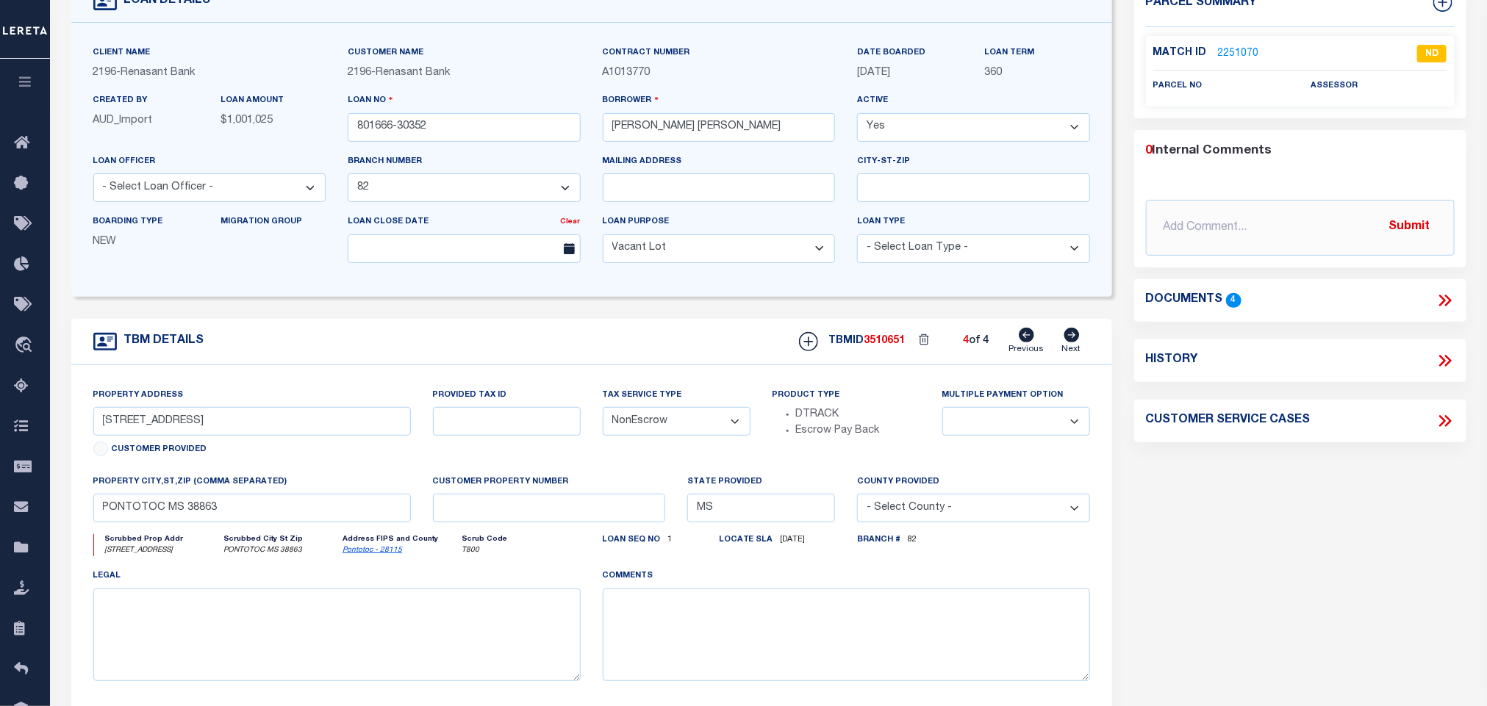
click at [1226, 57] on link "2251070" at bounding box center [1238, 53] width 41 height 15
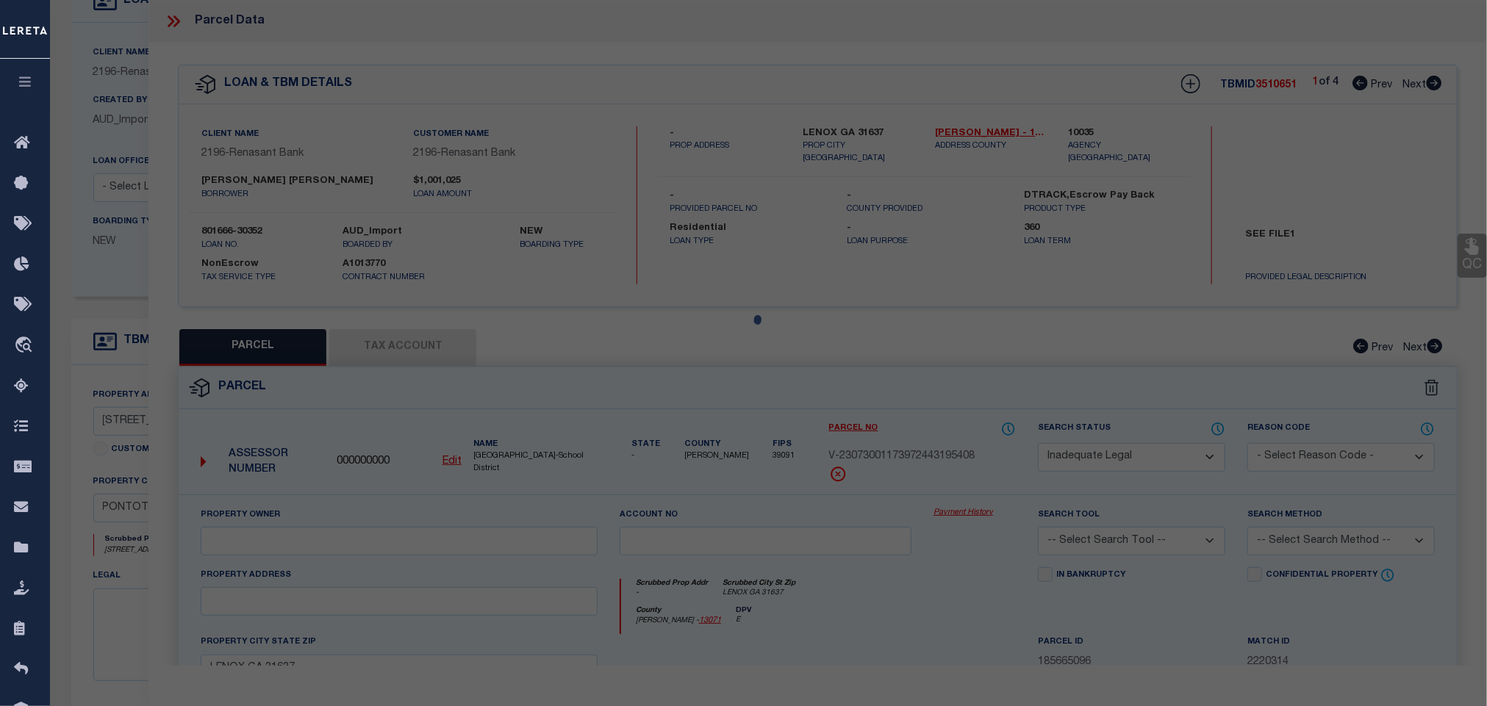
select select "AS"
checkbox input "false"
select select "ND"
checkbox input "false"
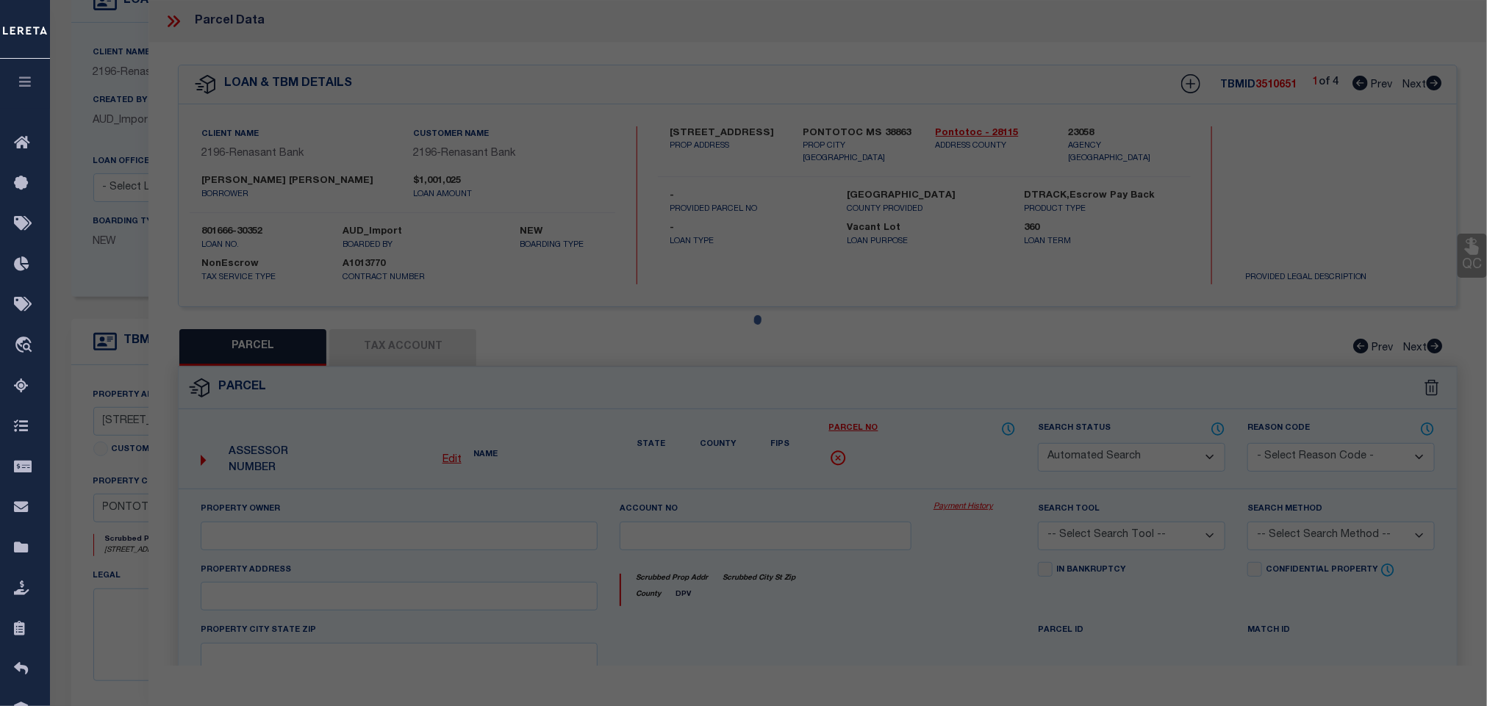
type textarea "Please provide updated legal description"
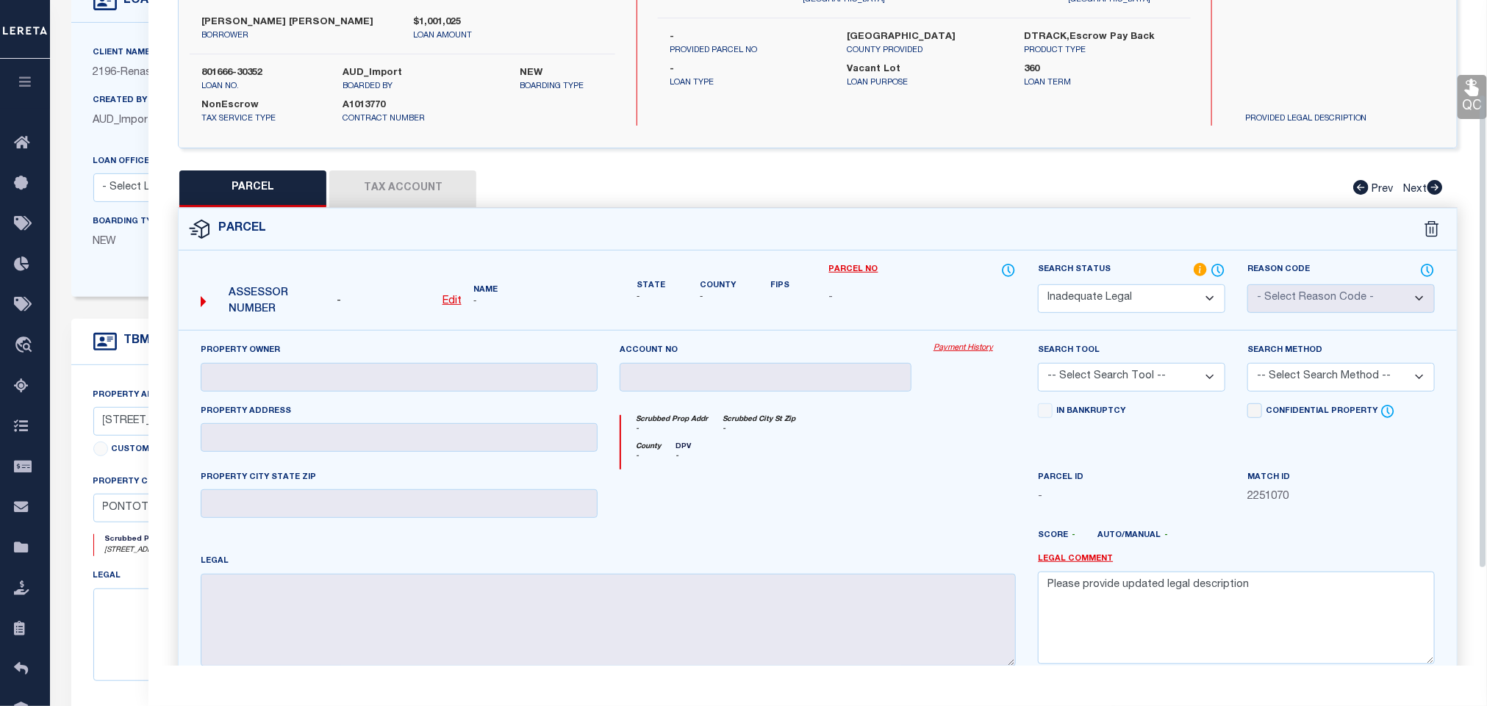
scroll to position [49, 0]
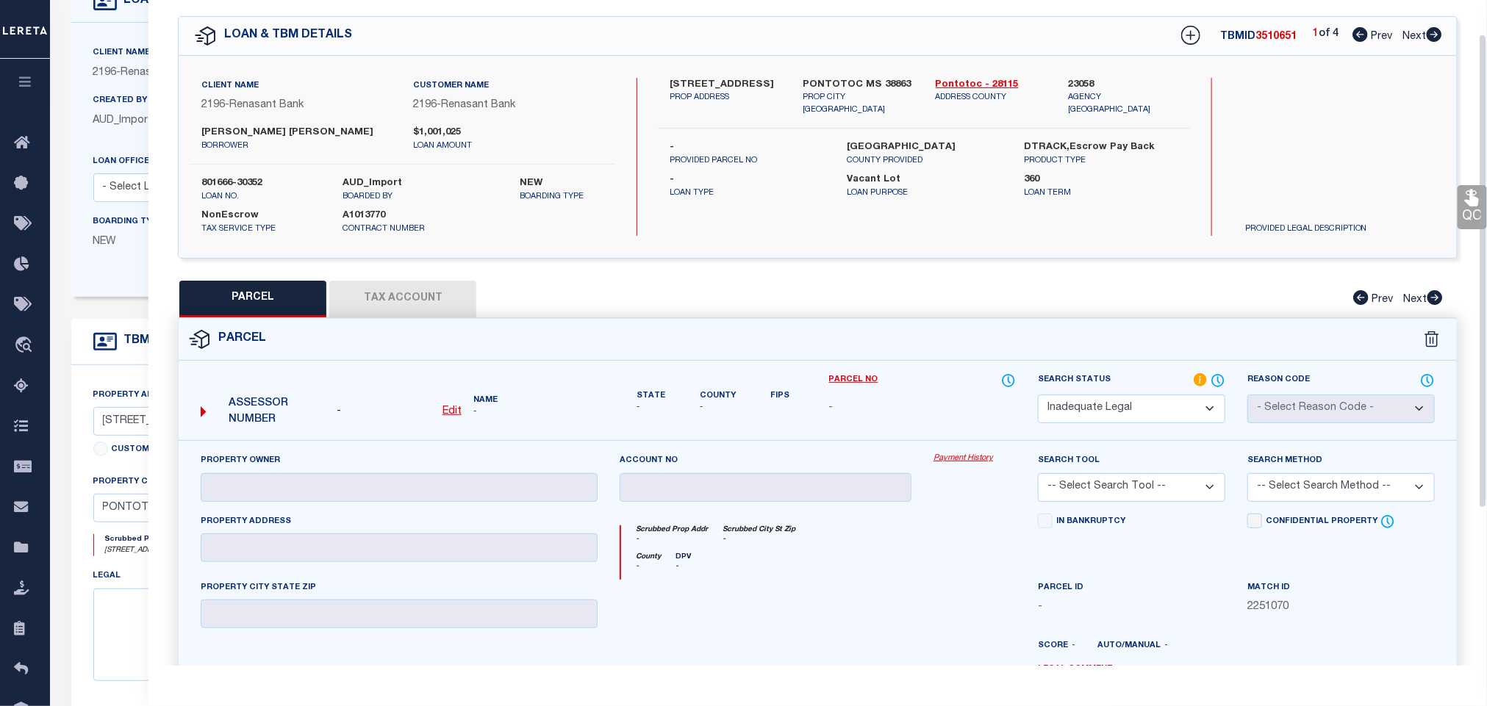
click at [1435, 36] on icon at bounding box center [1434, 34] width 16 height 15
select select "AS"
checkbox input "false"
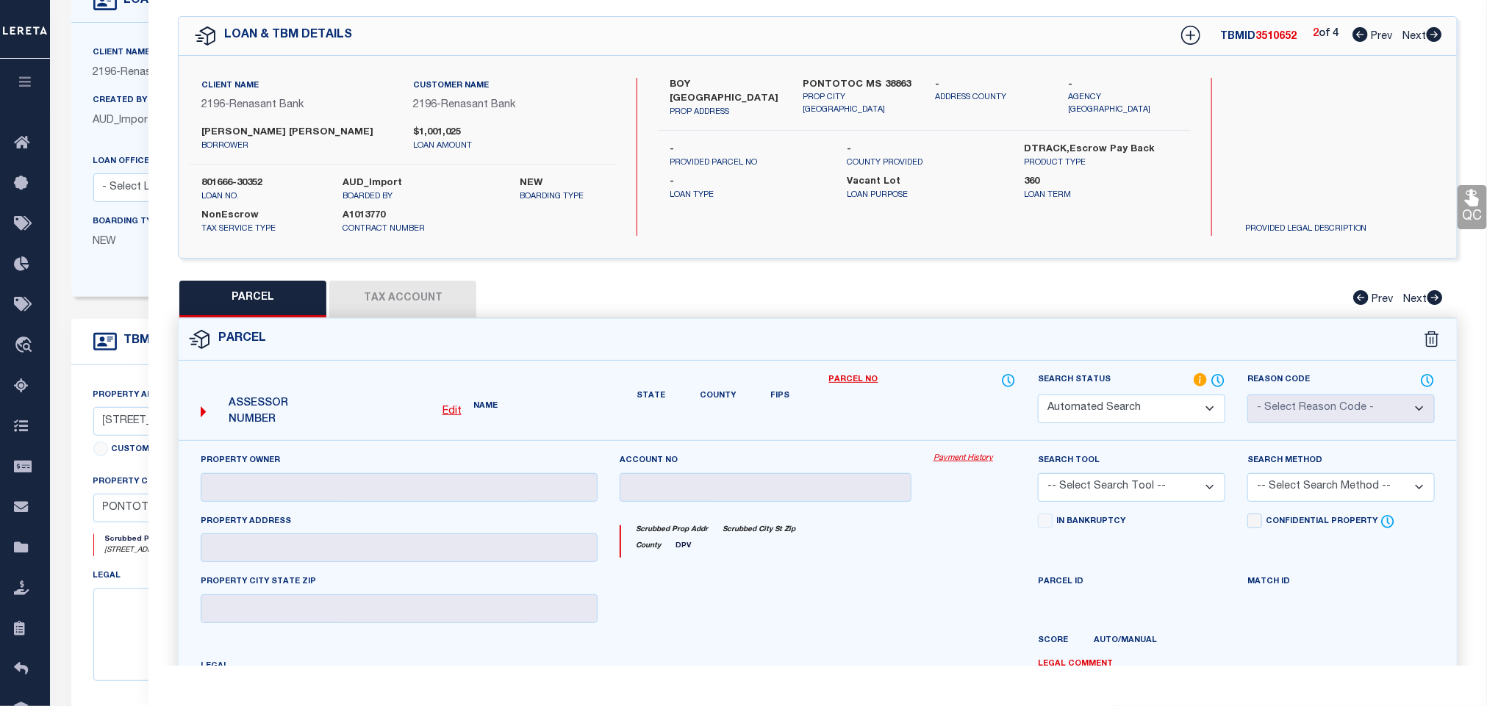
select select "ND"
checkbox input "false"
type textarea "Please provide updated legal description"
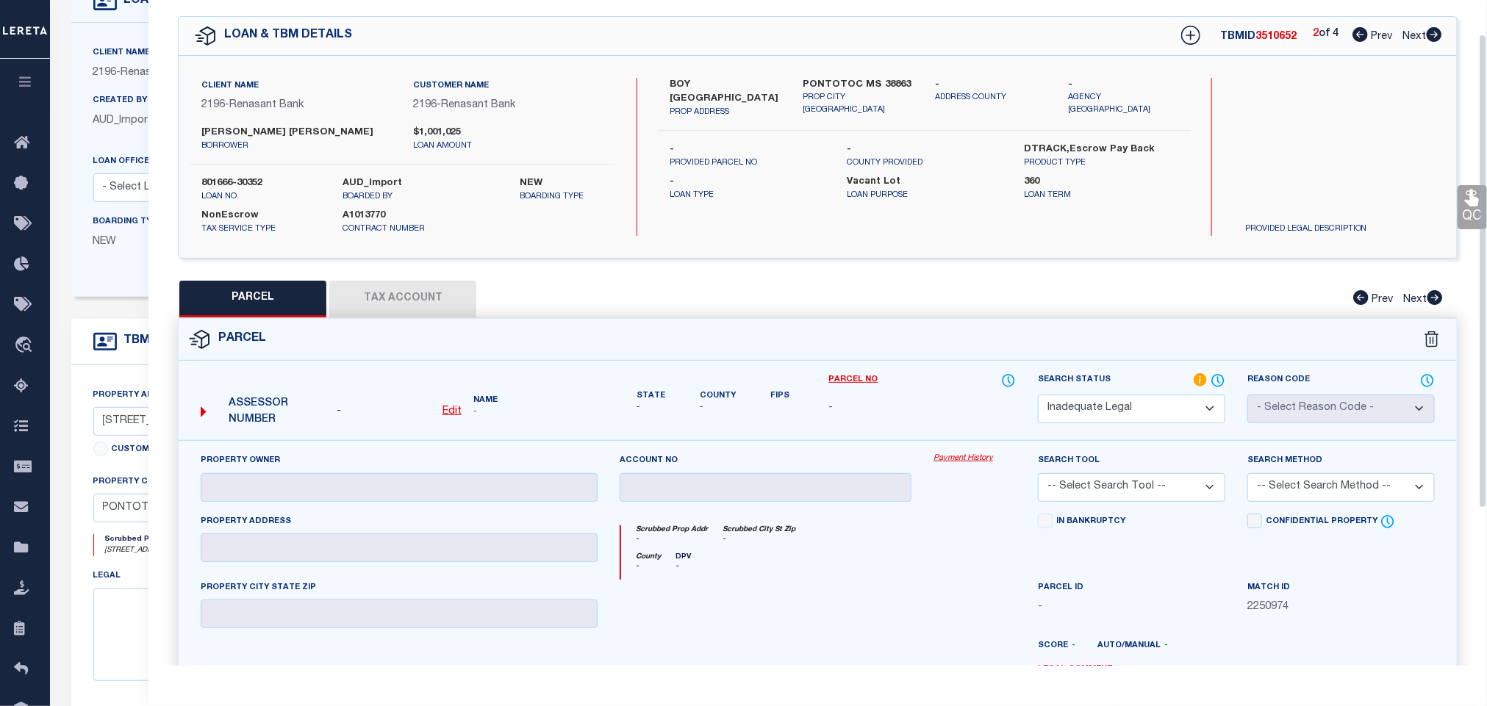
click at [1434, 36] on icon at bounding box center [1434, 34] width 16 height 15
select select "AS"
checkbox input "false"
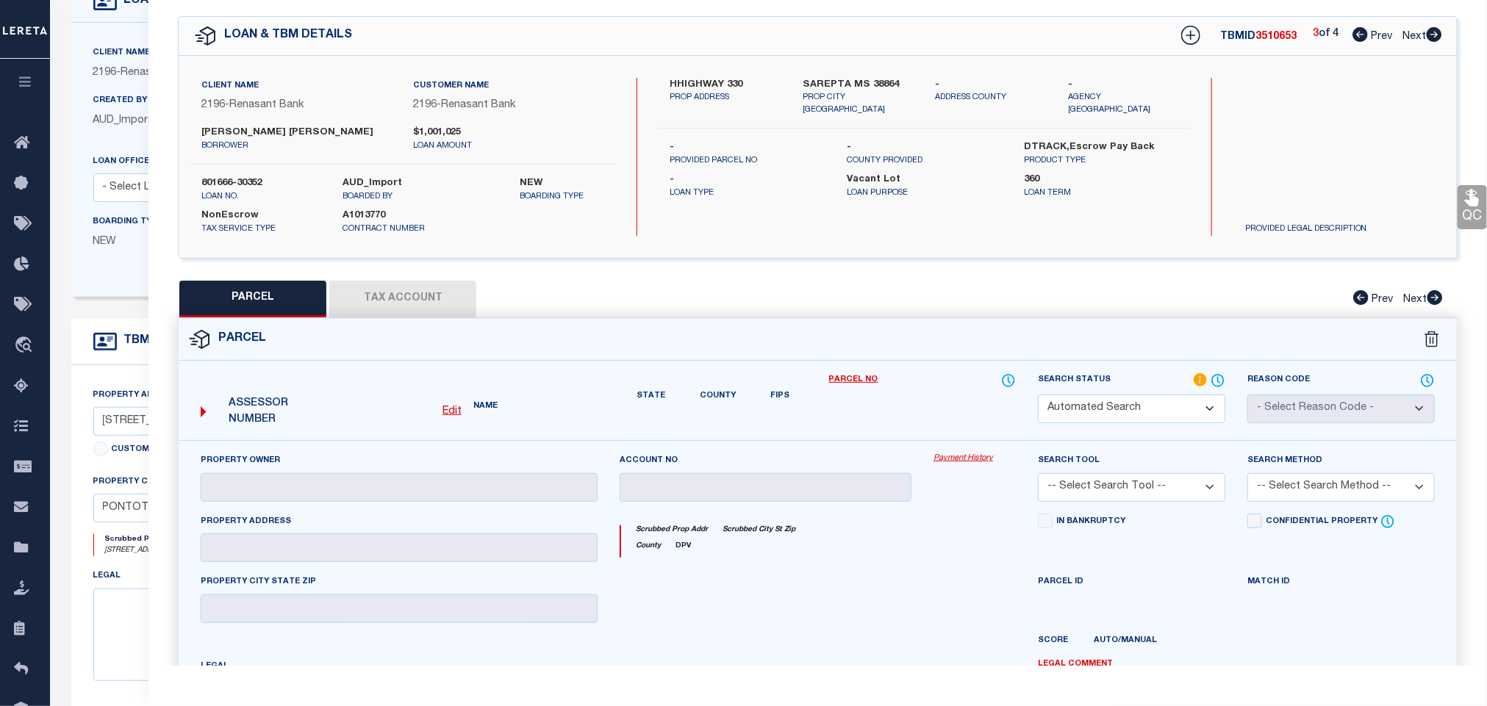
select select "ND"
checkbox input "false"
type textarea "Please provide updated legal description"
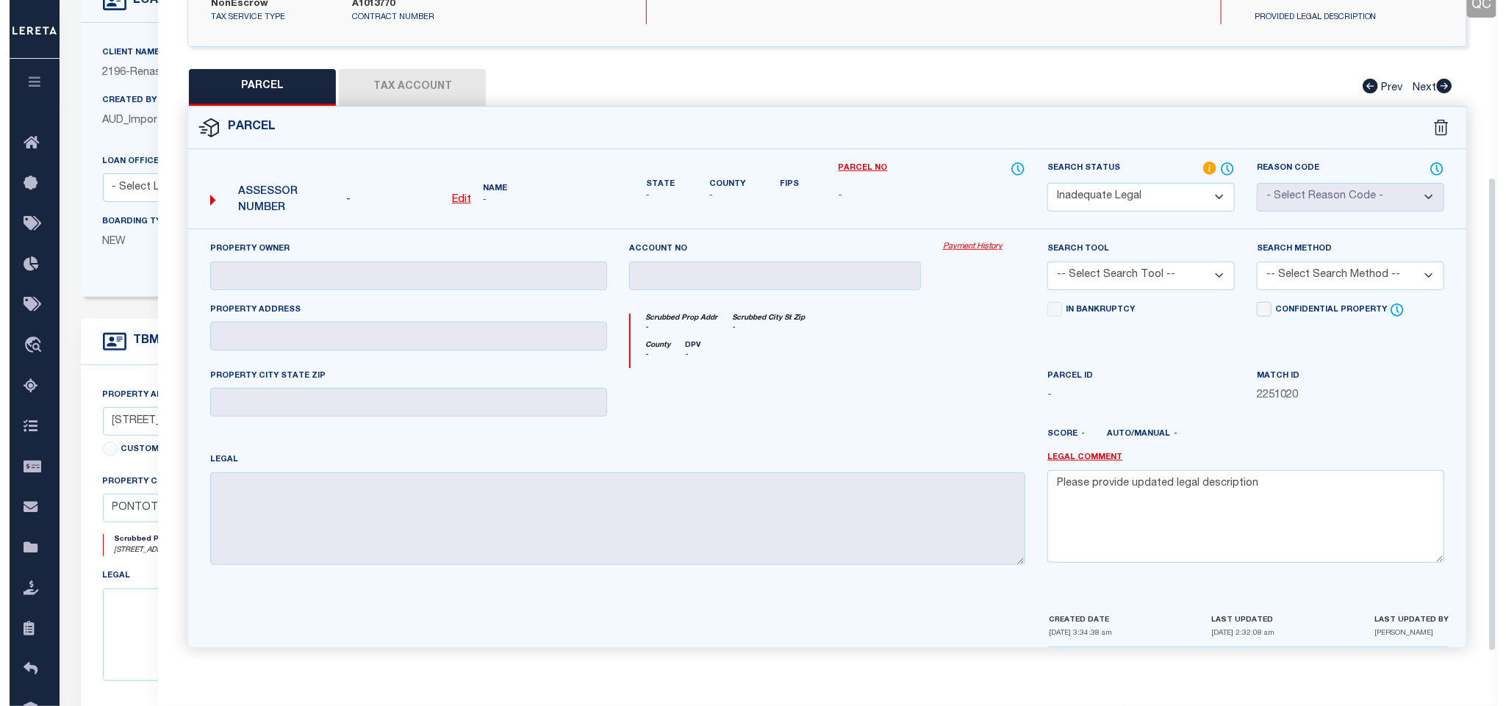
scroll to position [0, 0]
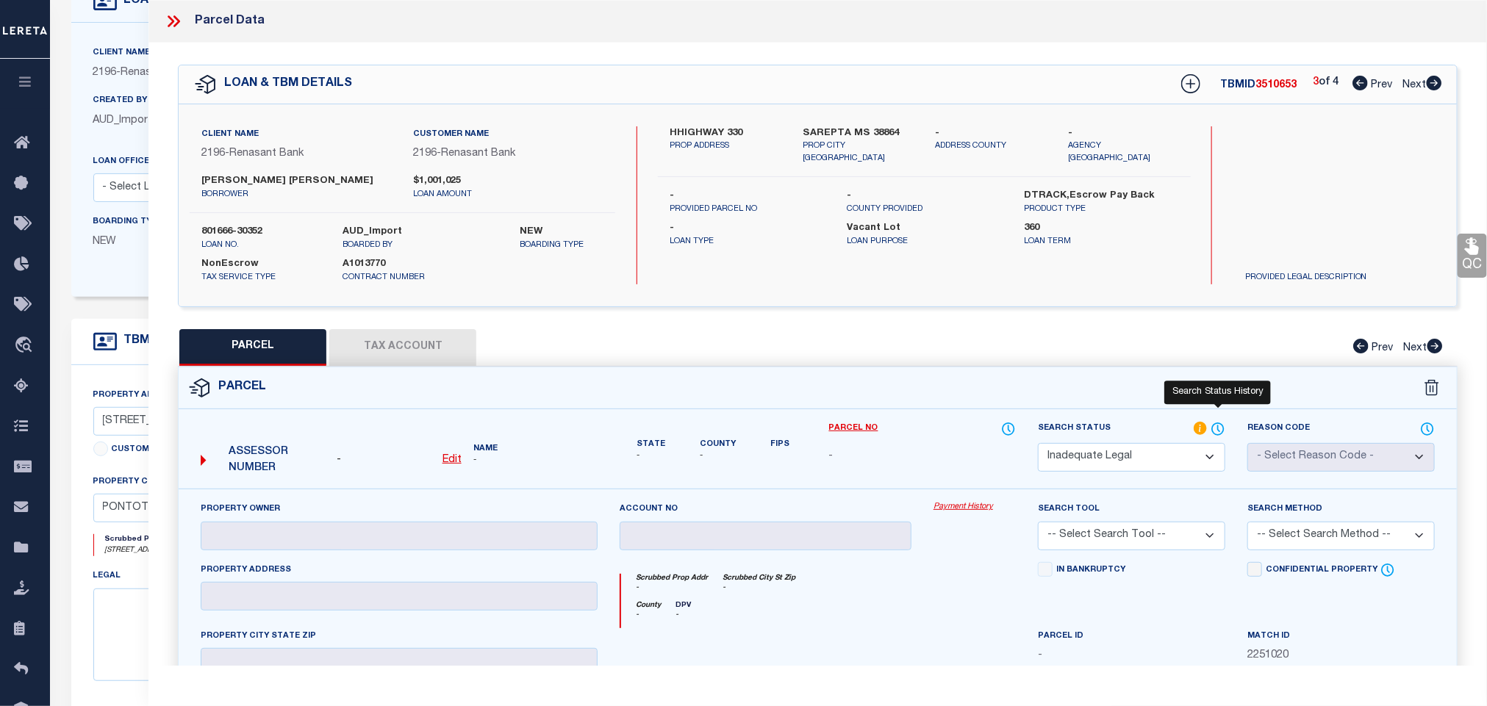
click at [1221, 428] on icon at bounding box center [1217, 429] width 15 height 16
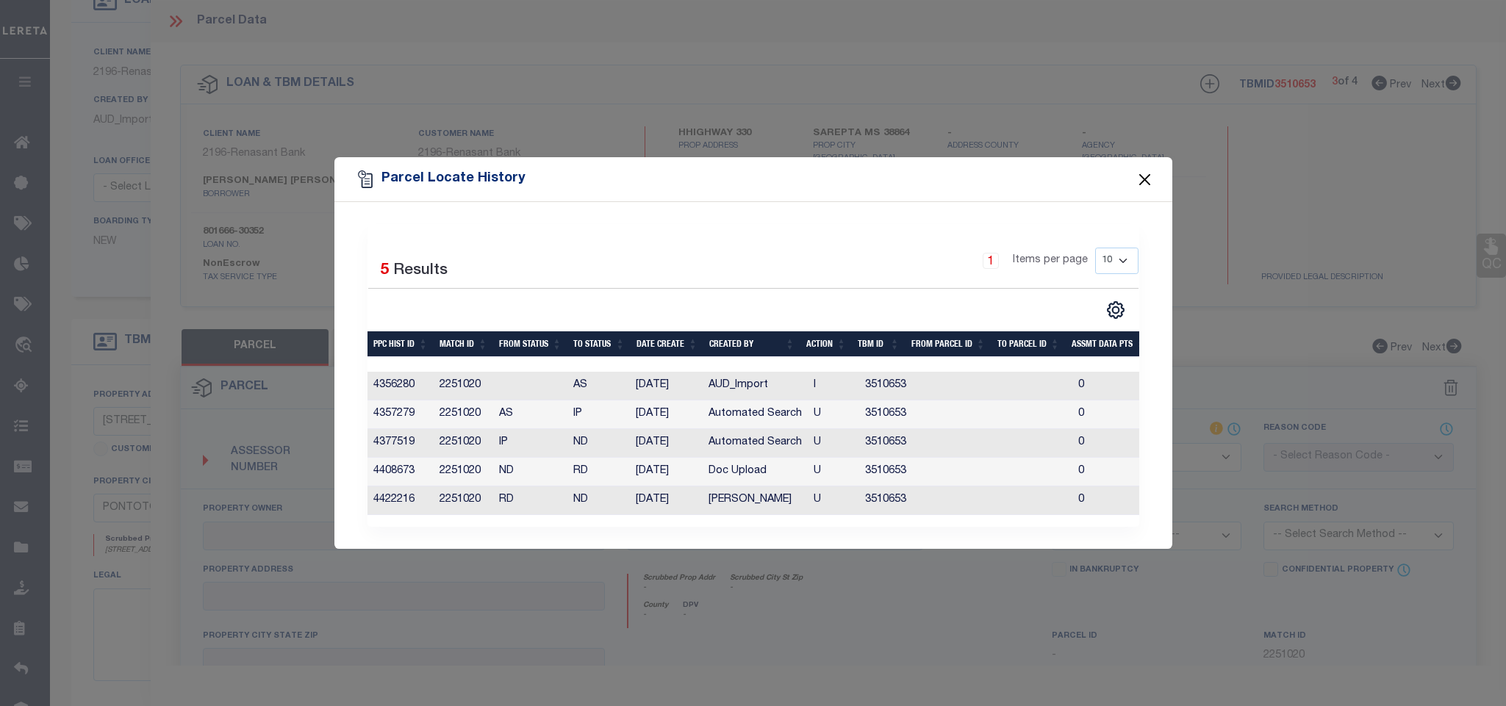
click at [1147, 172] on button "Close" at bounding box center [1144, 179] width 19 height 19
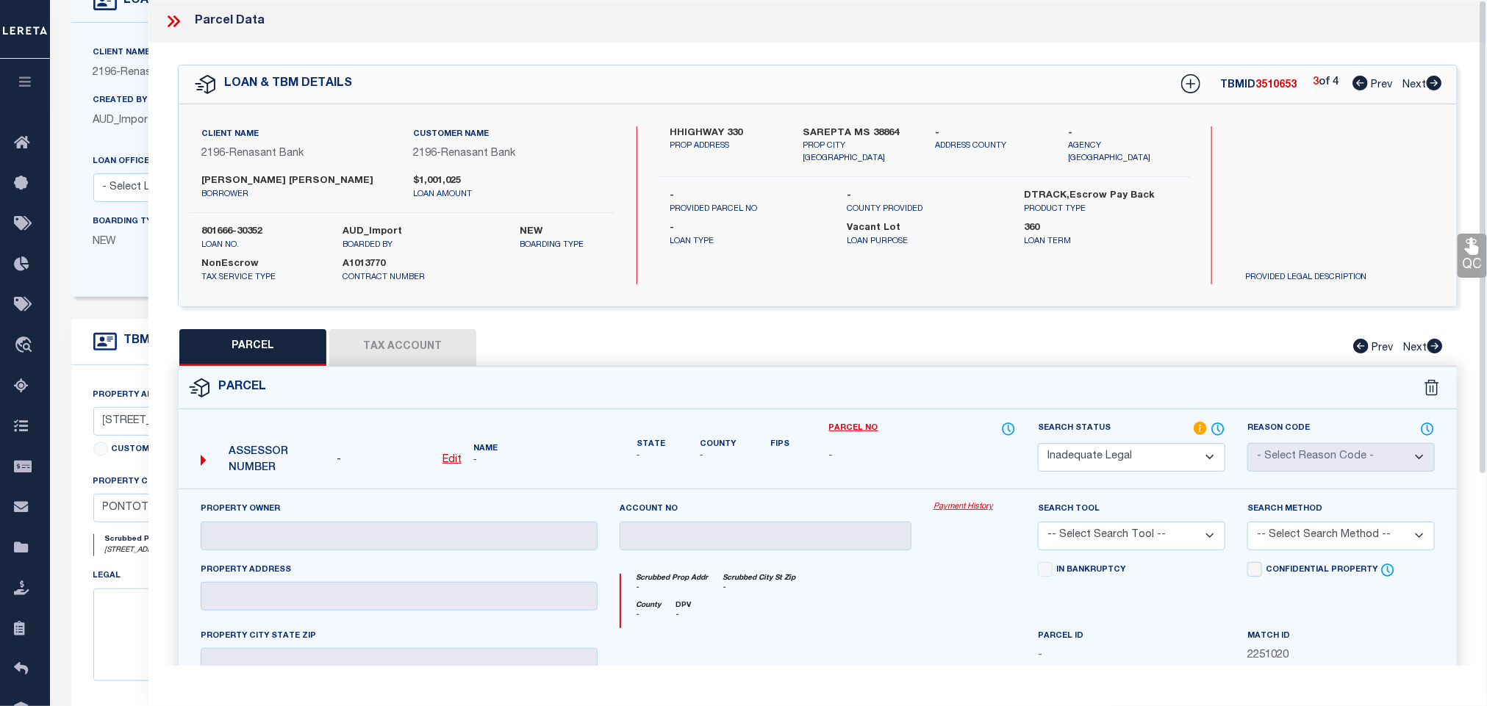
click at [168, 23] on icon at bounding box center [173, 21] width 19 height 19
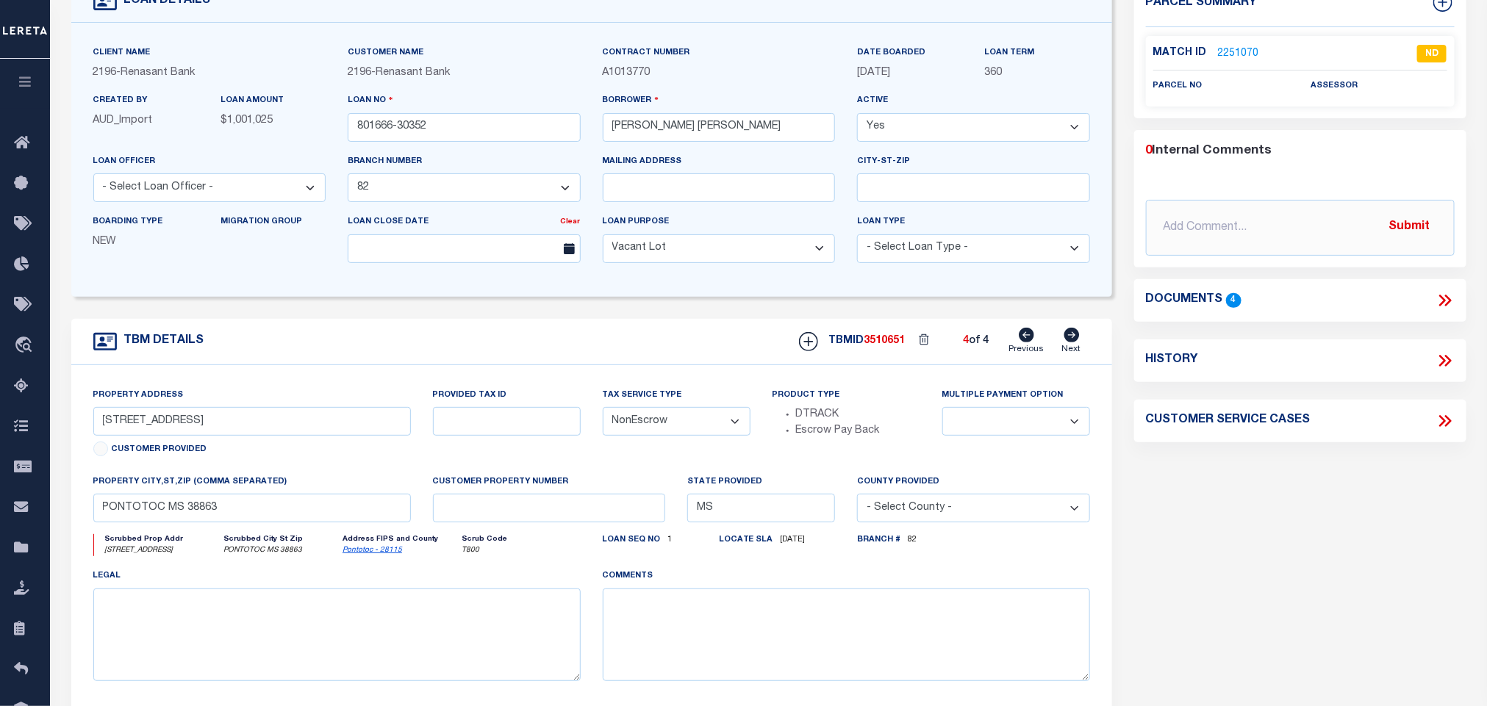
click at [1442, 293] on icon at bounding box center [1444, 300] width 19 height 19
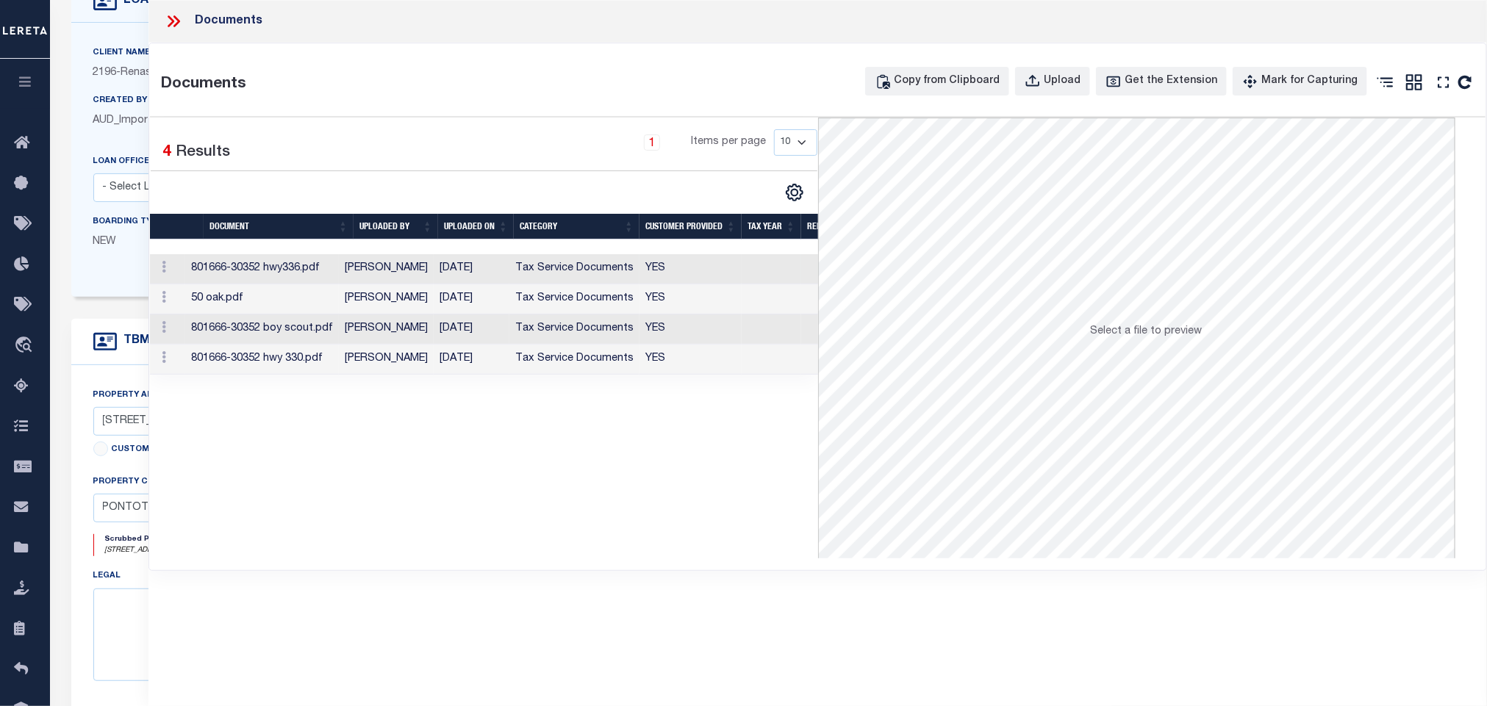
click at [495, 271] on td "[DATE]" at bounding box center [472, 269] width 76 height 30
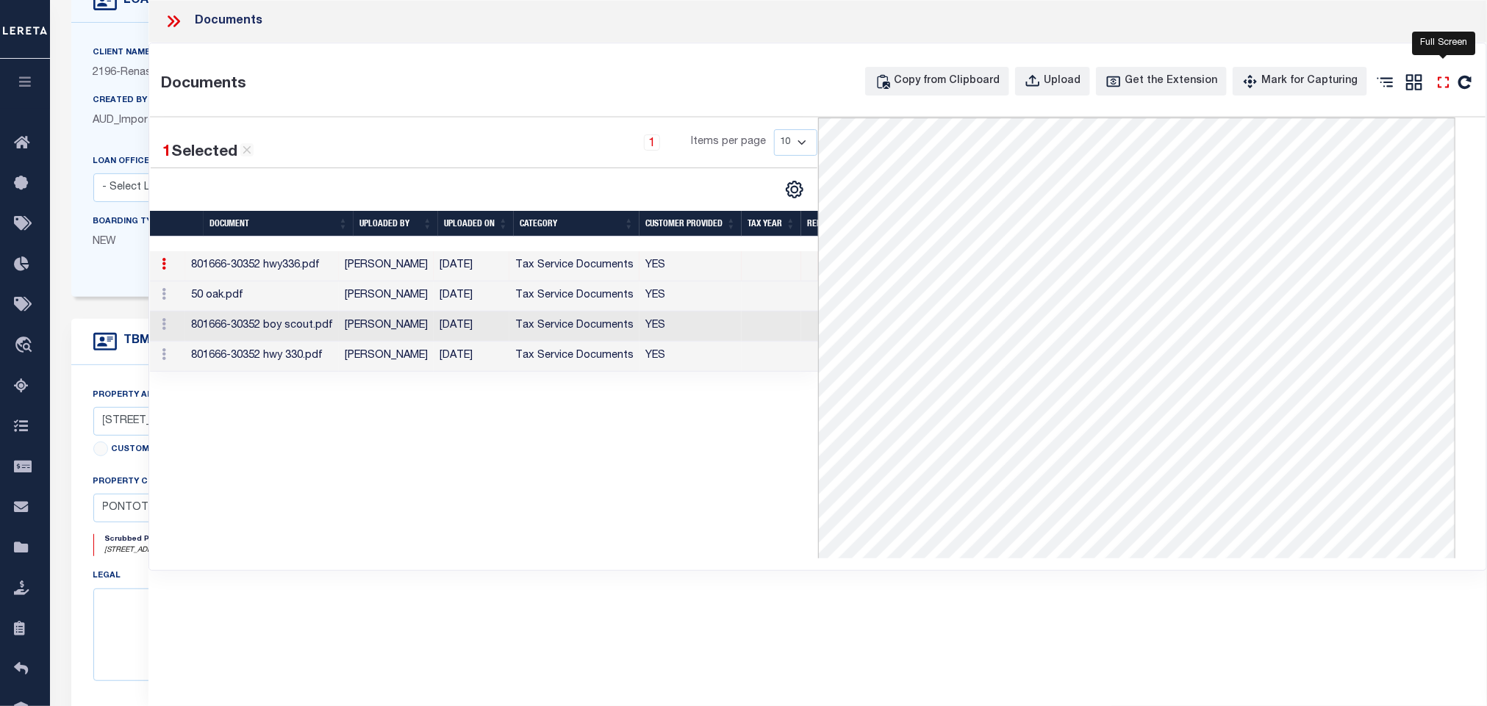
click at [1438, 84] on icon at bounding box center [1443, 82] width 19 height 19
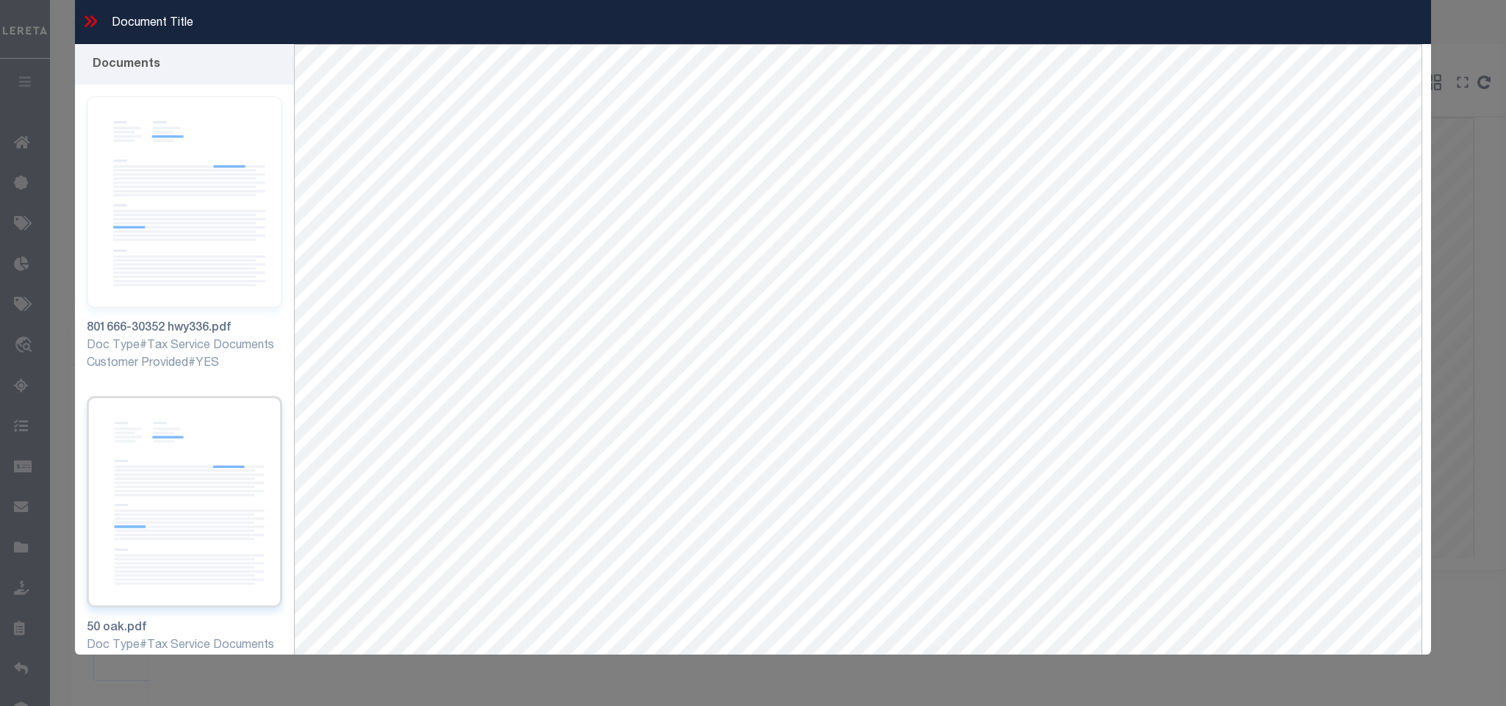
click at [216, 448] on img at bounding box center [184, 502] width 195 height 212
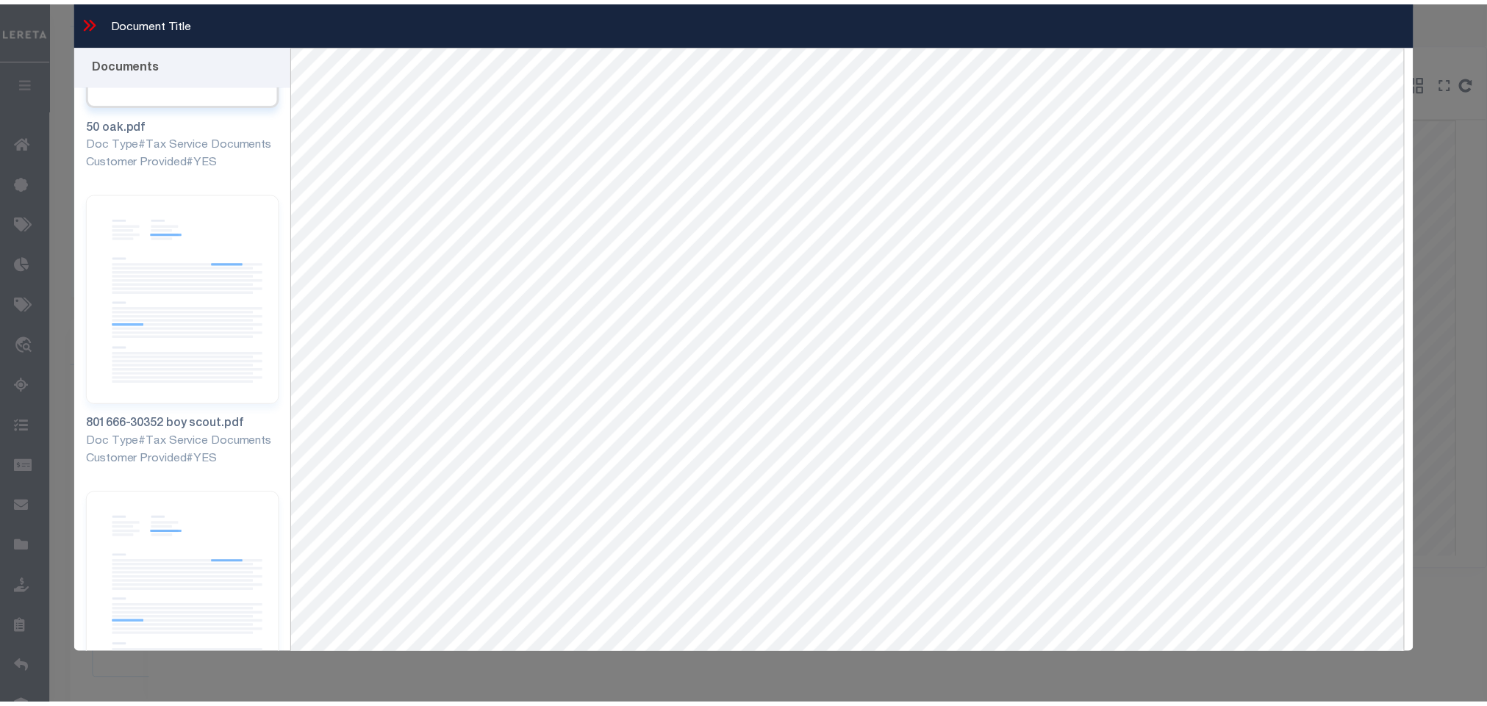
scroll to position [560, 0]
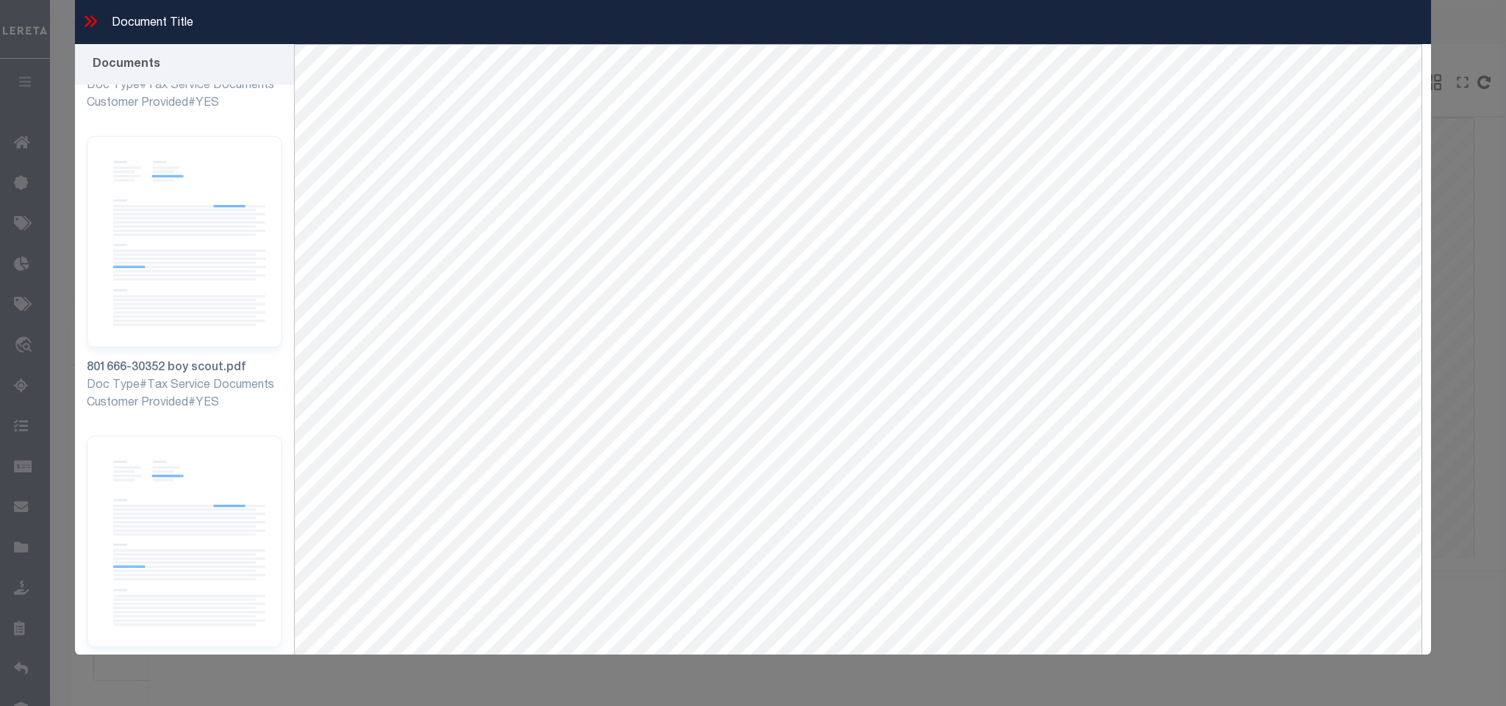
click at [210, 478] on img at bounding box center [184, 542] width 195 height 212
click at [85, 13] on icon at bounding box center [90, 21] width 19 height 19
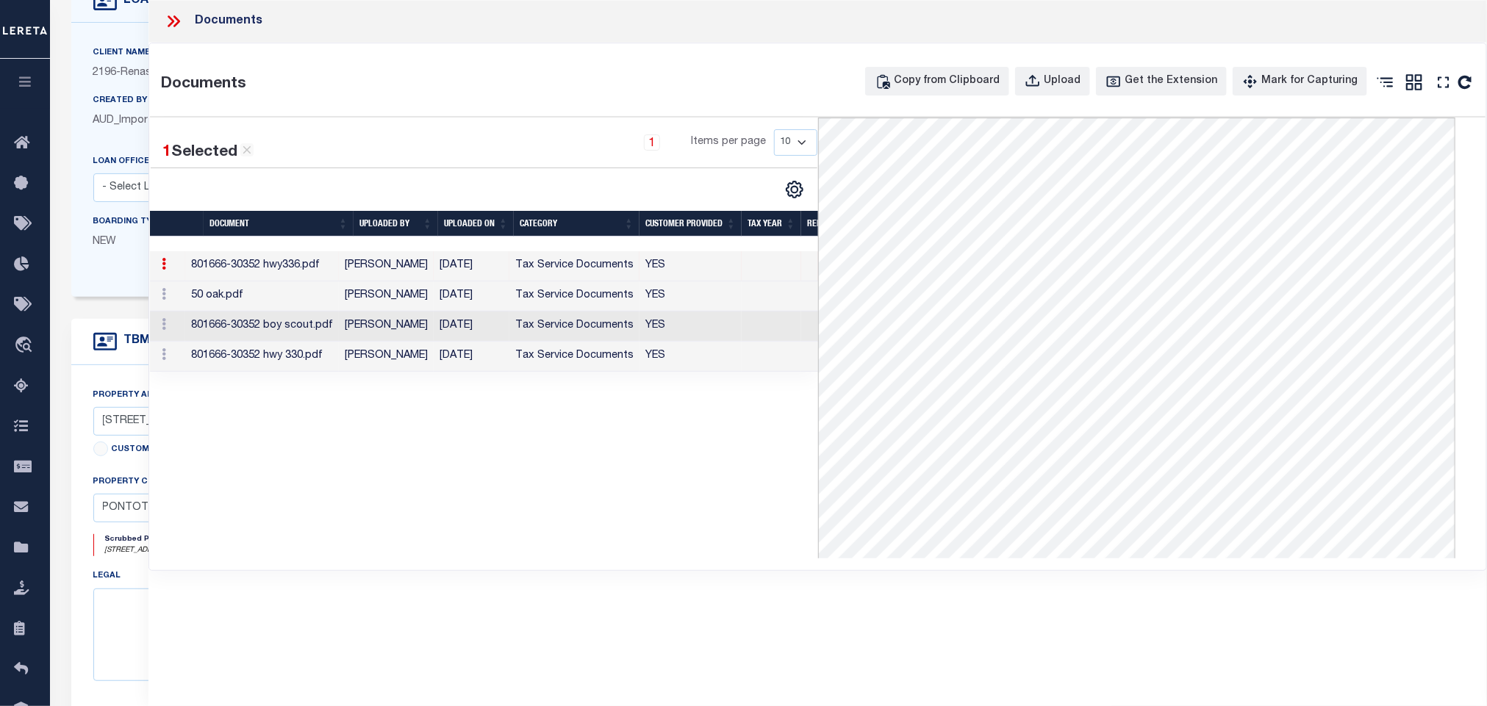
click at [179, 18] on icon at bounding box center [173, 21] width 19 height 19
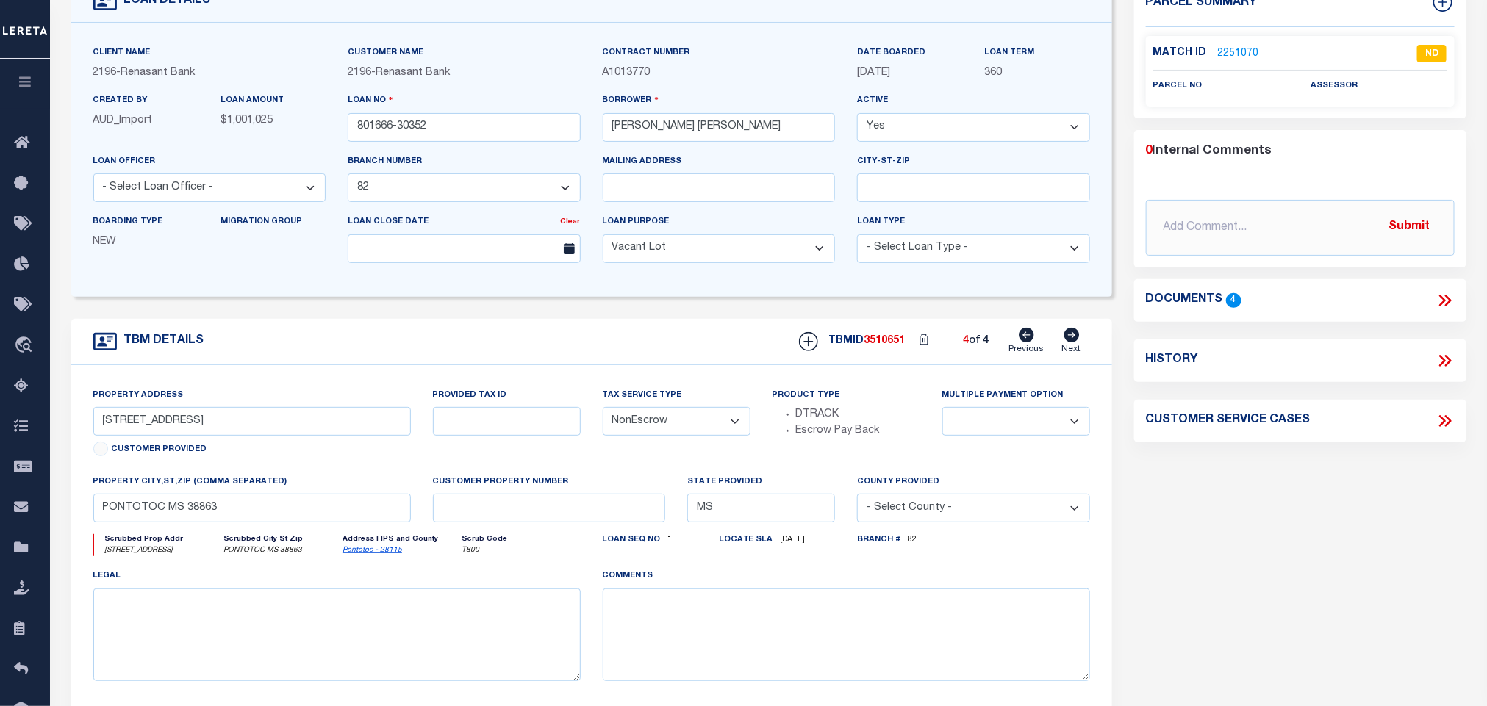
scroll to position [0, 0]
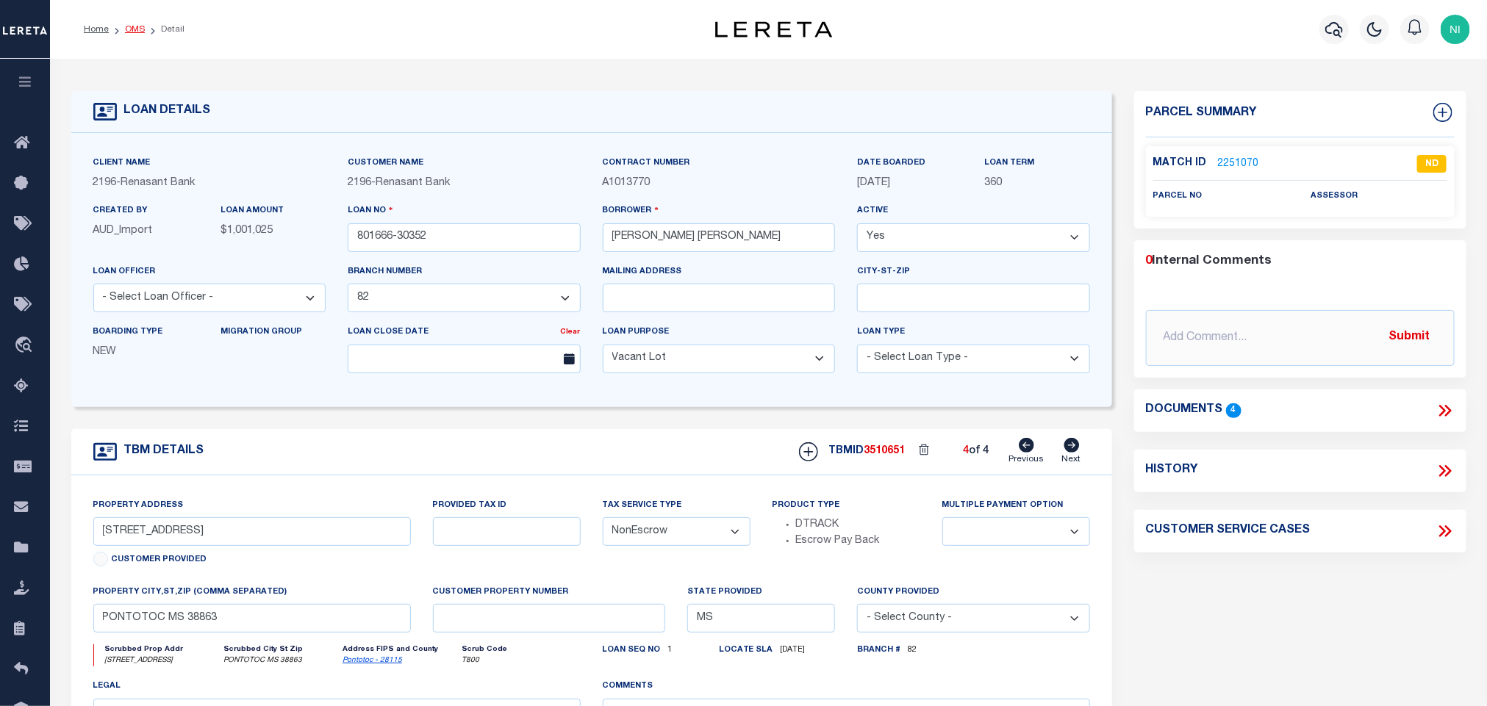
click at [135, 25] on link "OMS" at bounding box center [135, 29] width 20 height 9
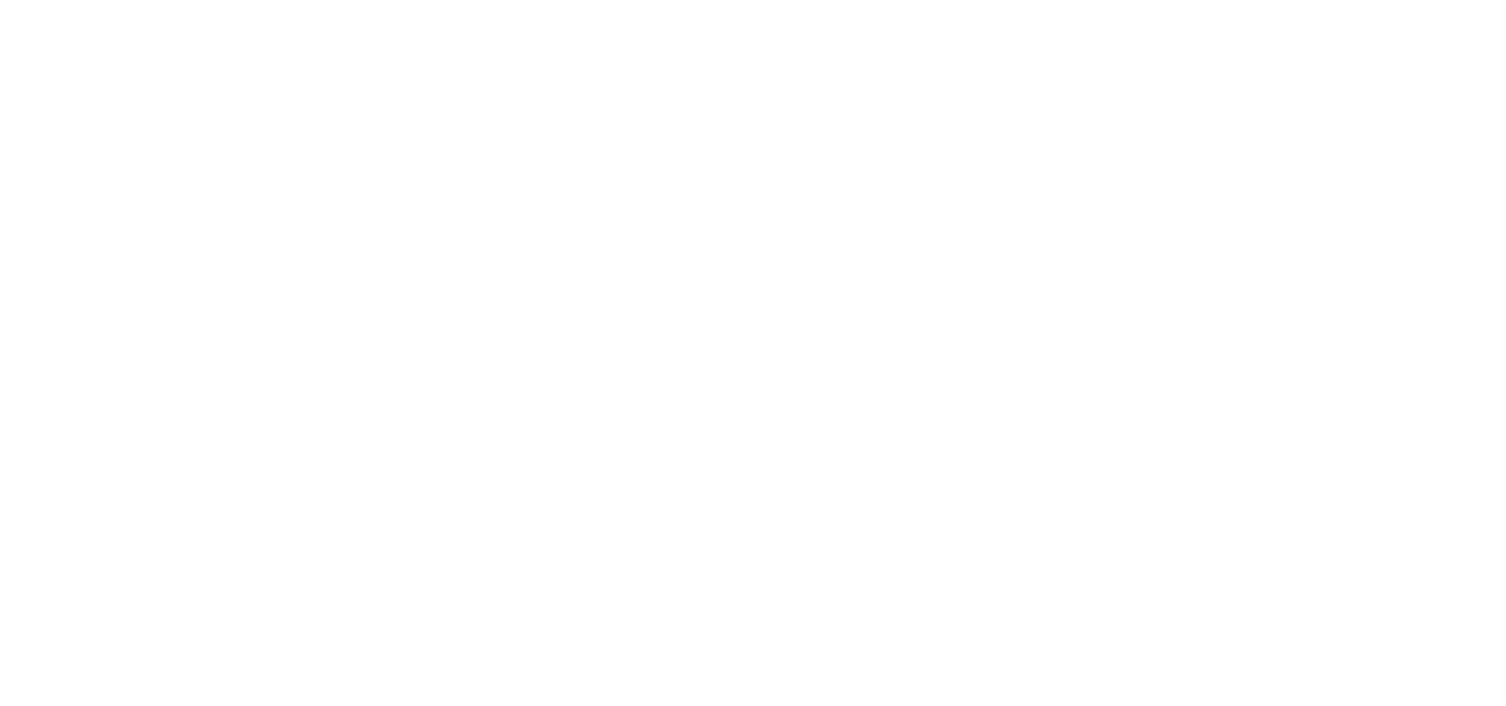
select select "200"
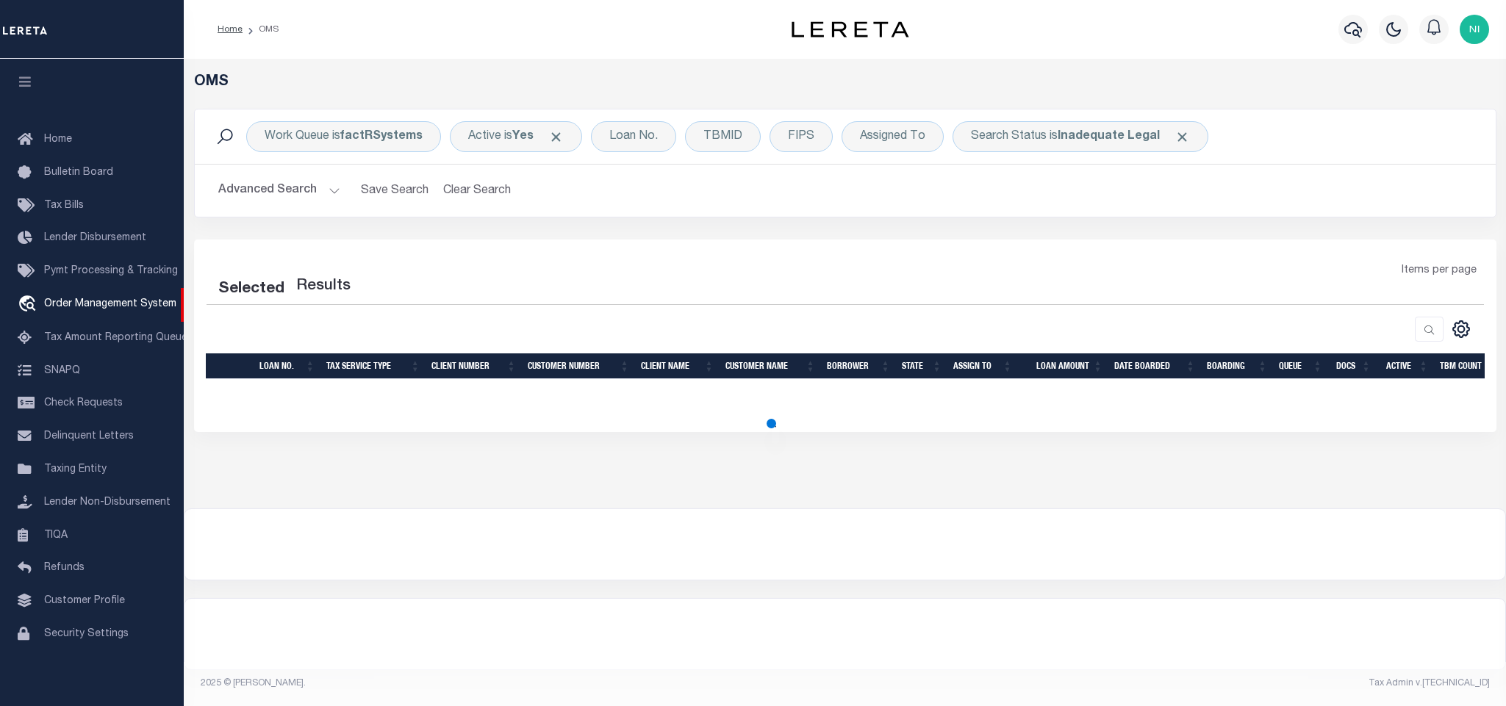
select select "200"
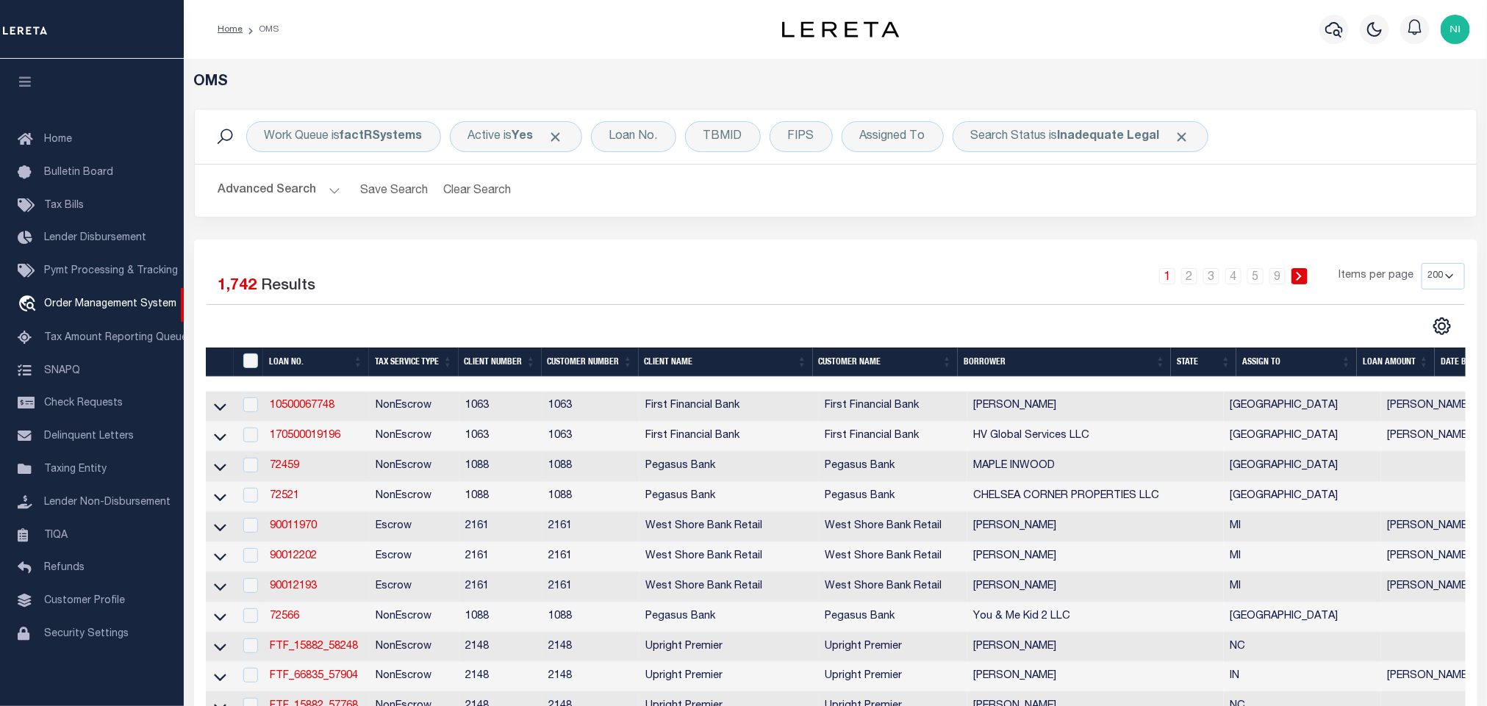
click at [530, 237] on div "Work Queue is factRSystems Active is Yes Loan No. TBMID FIPS Assigned To Search…" at bounding box center [835, 174] width 1305 height 131
click at [638, 150] on div "Loan No." at bounding box center [633, 136] width 85 height 31
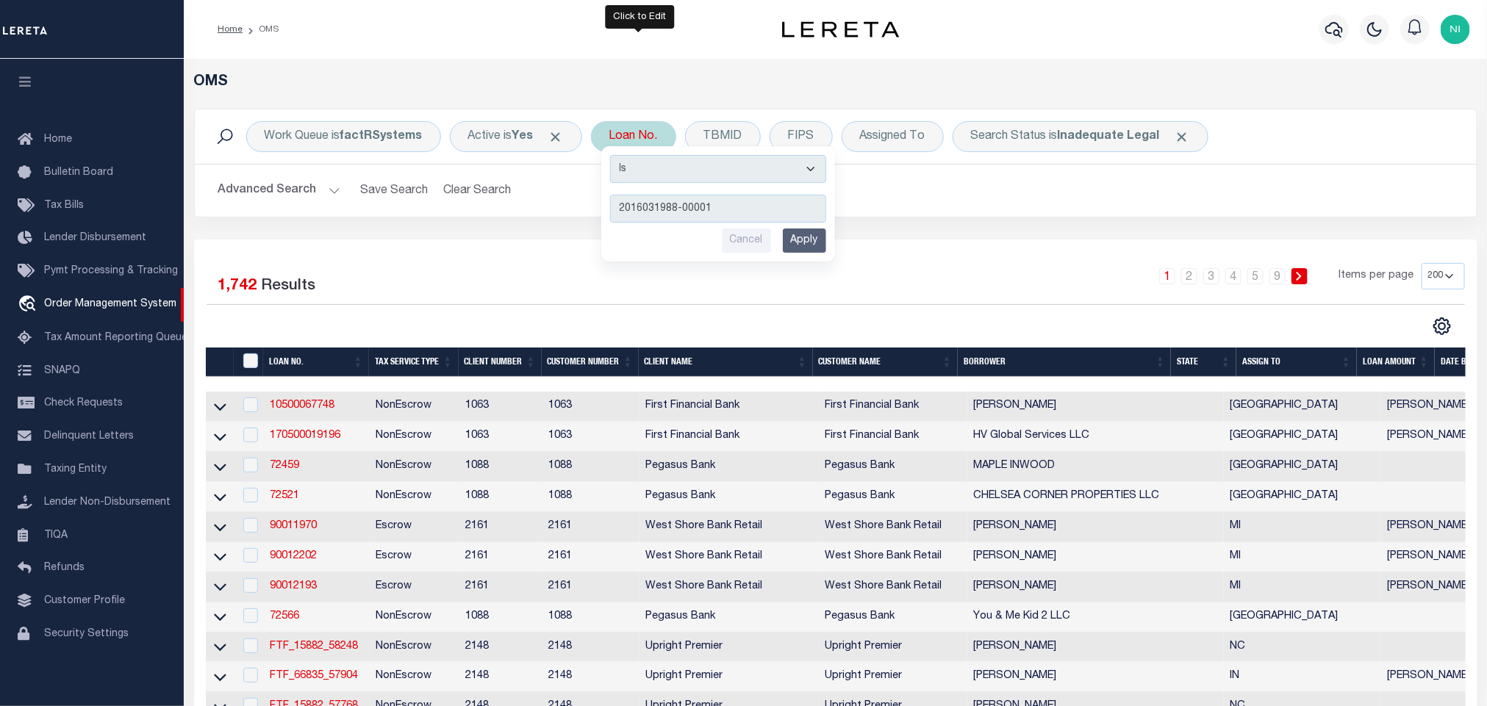
type input "2016031988-00001"
click at [797, 234] on input "Apply" at bounding box center [804, 241] width 43 height 24
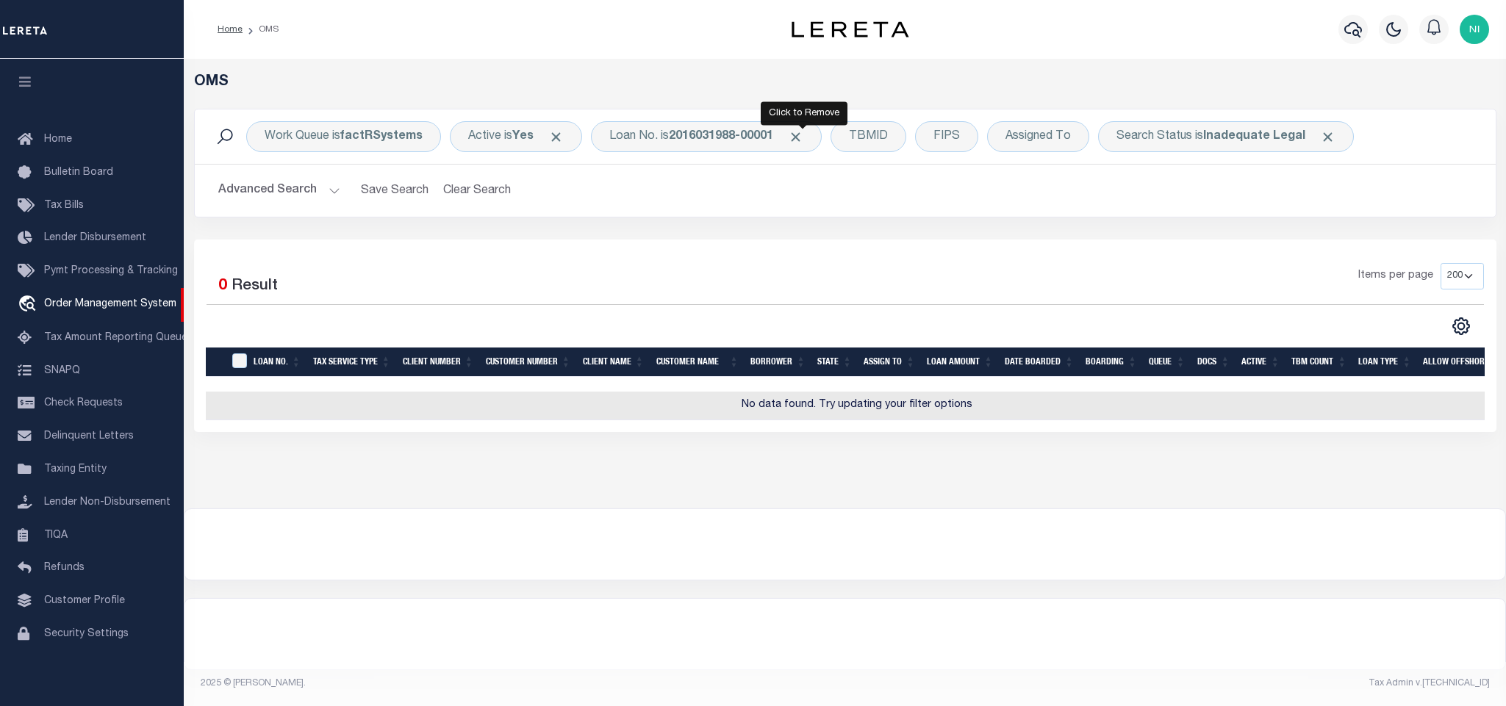
click at [803, 137] on span "Click to Remove" at bounding box center [795, 136] width 15 height 15
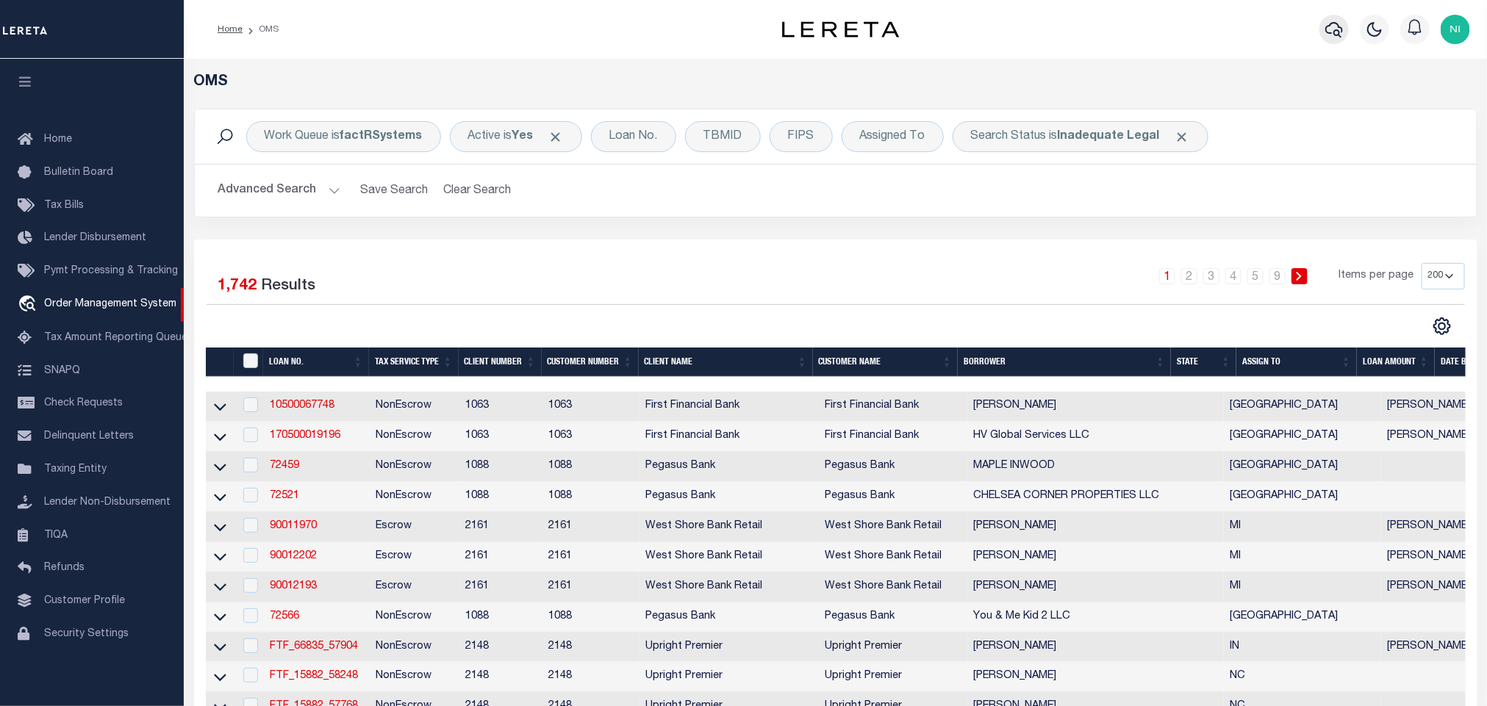
click at [1341, 27] on icon "button" at bounding box center [1334, 29] width 18 height 15
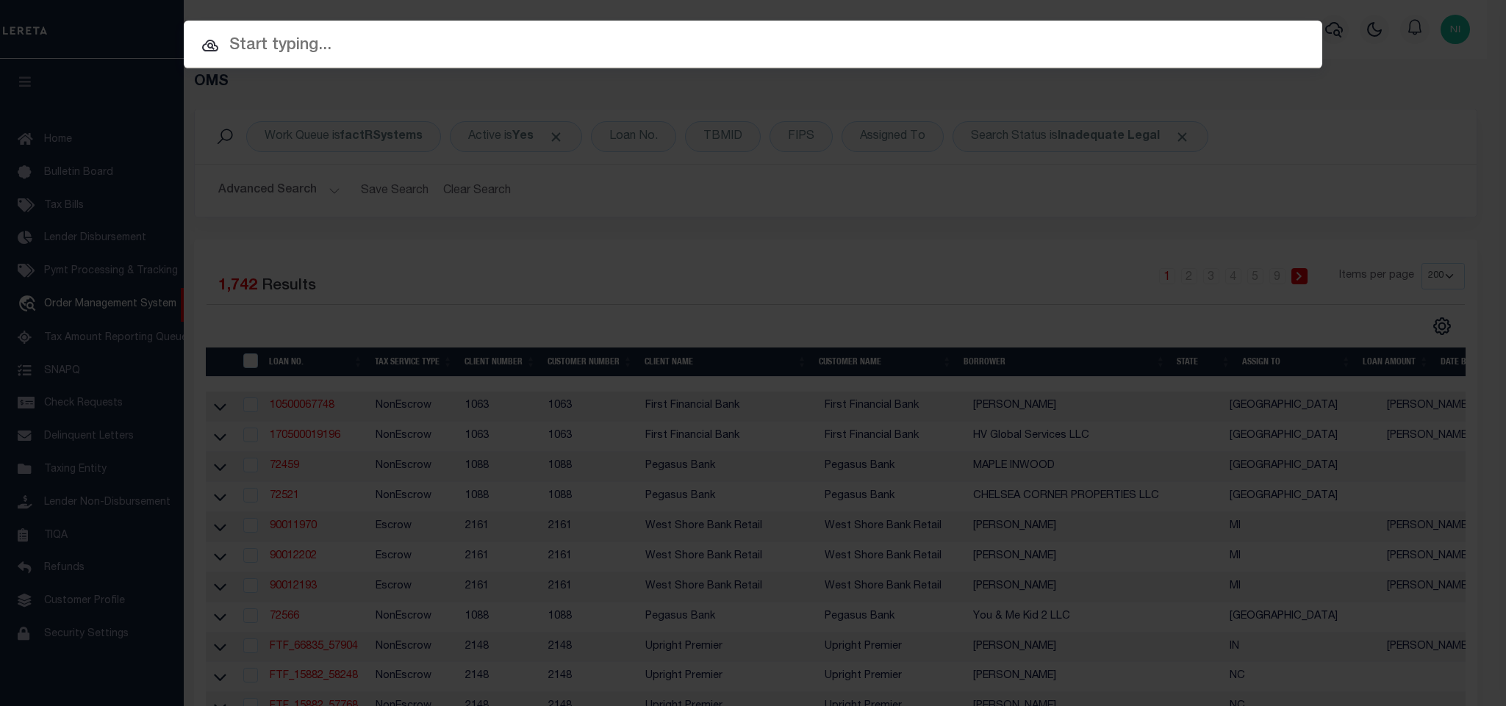
paste input "2016031988-00001"
type input "2016031988-00001"
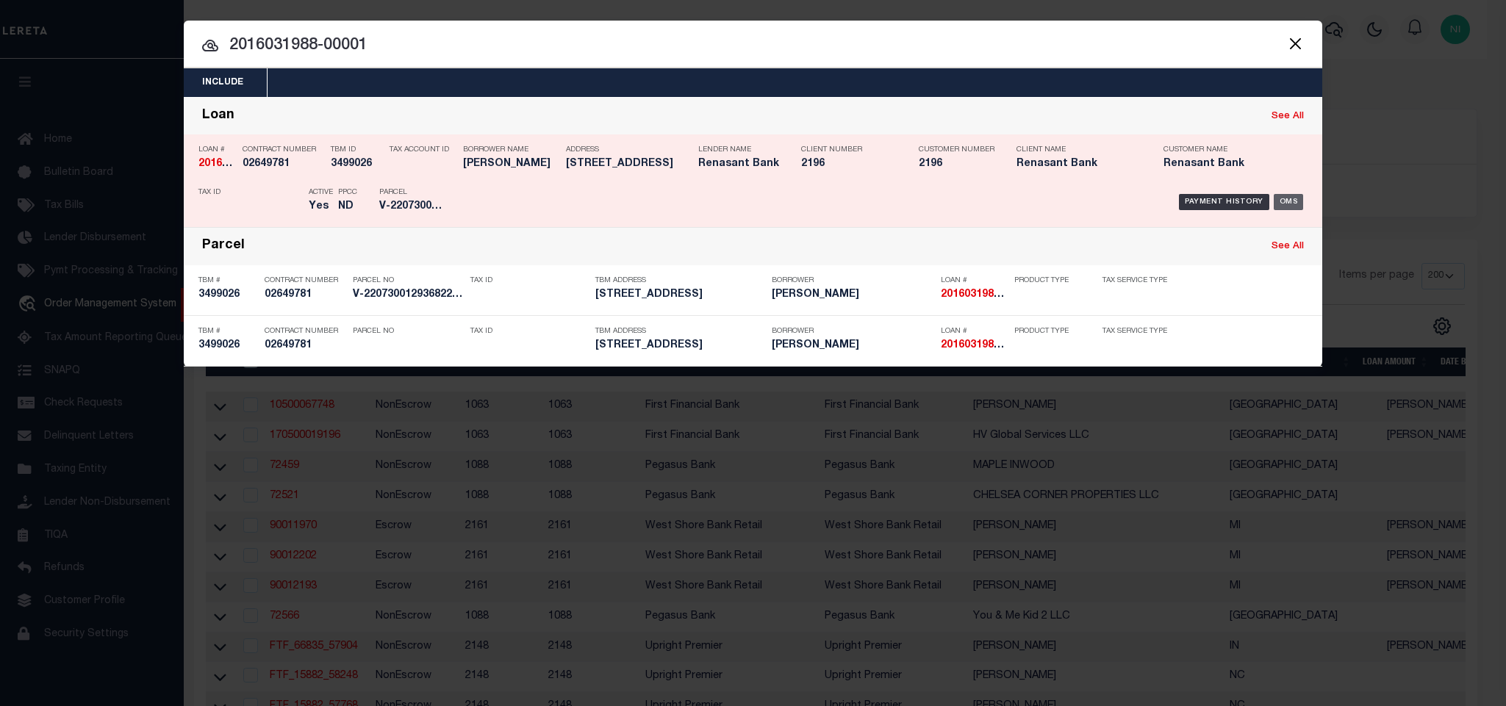
click at [1286, 199] on div "OMS" at bounding box center [1288, 202] width 30 height 16
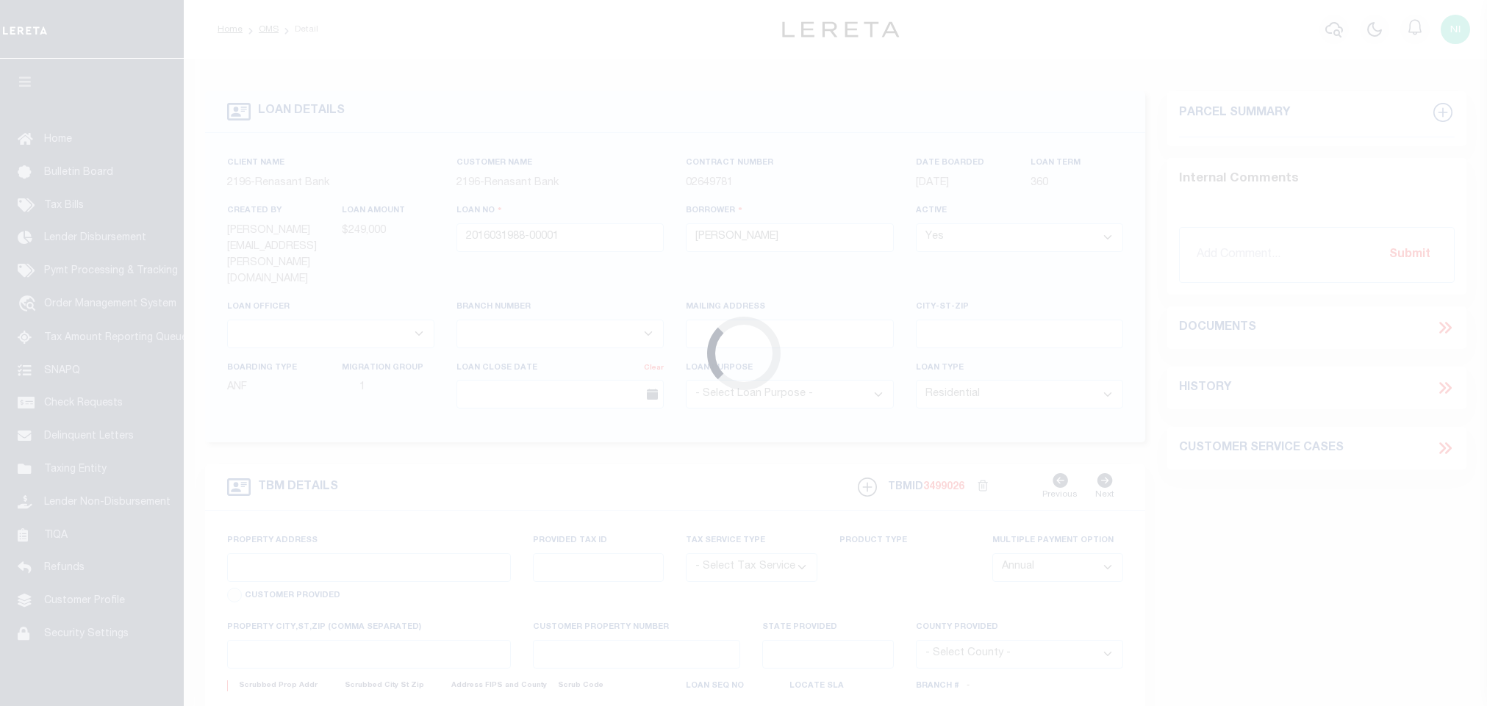
select select "10"
select select "4983"
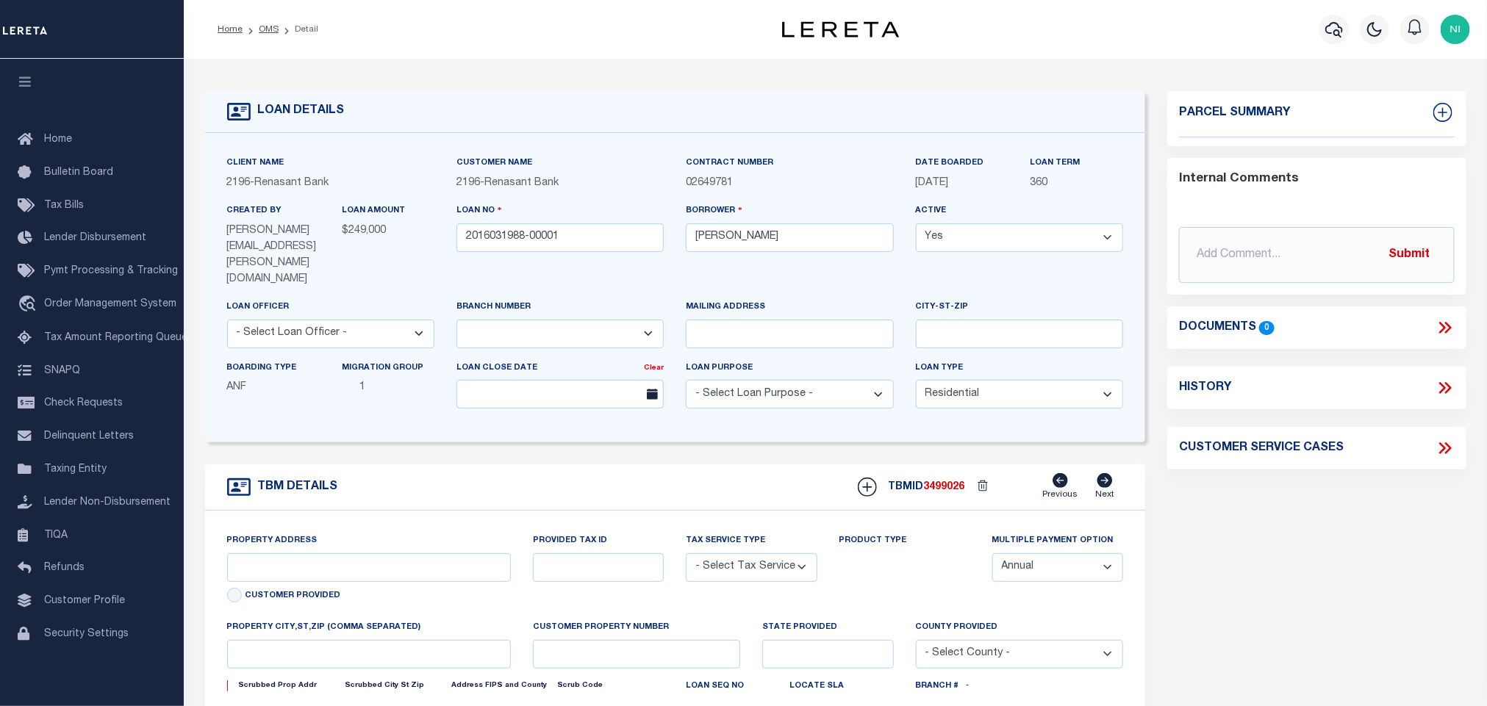
type input "[STREET_ADDRESS]"
radio input "true"
select select "Escrow"
select select
type input "JESUP GA 31545"
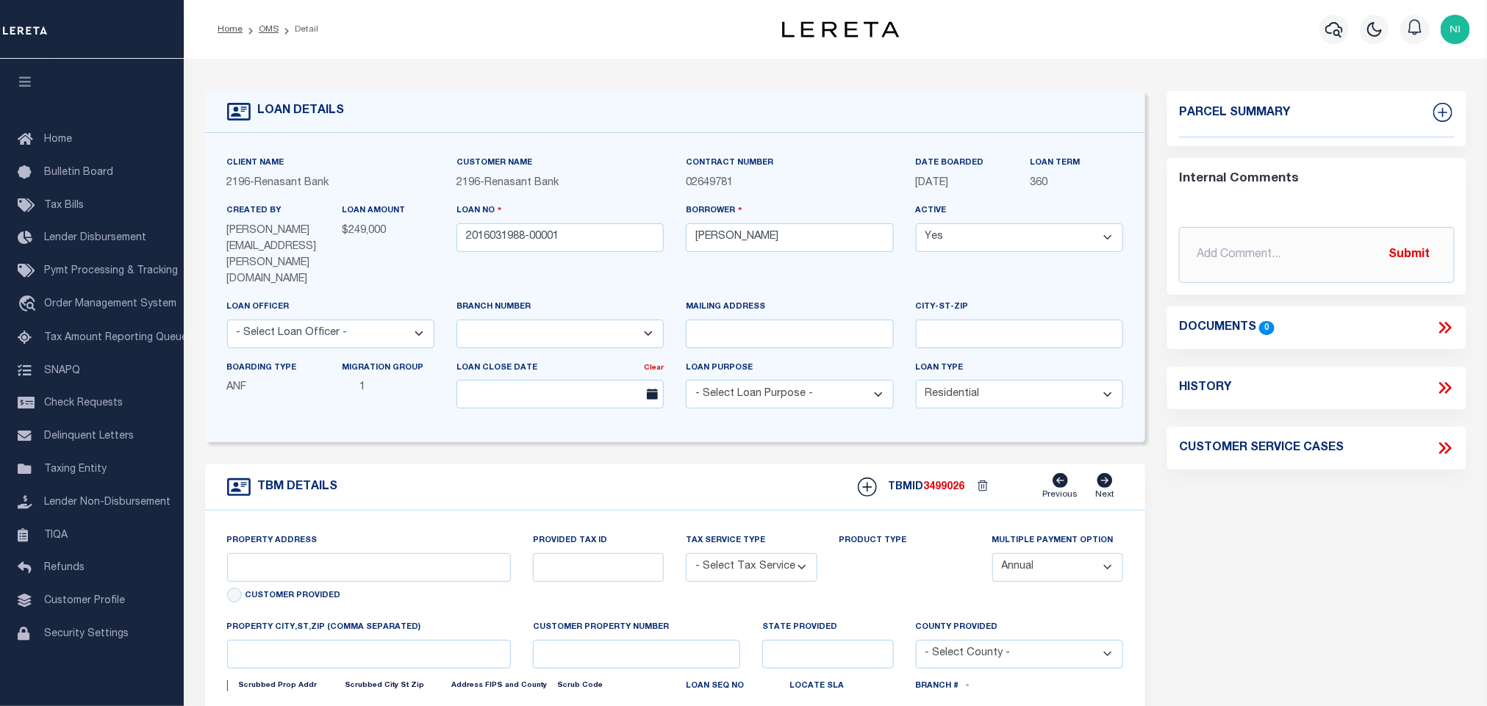
type input "2016031988"
type input "GA"
type textarea "PARCEL: 83-12-31"
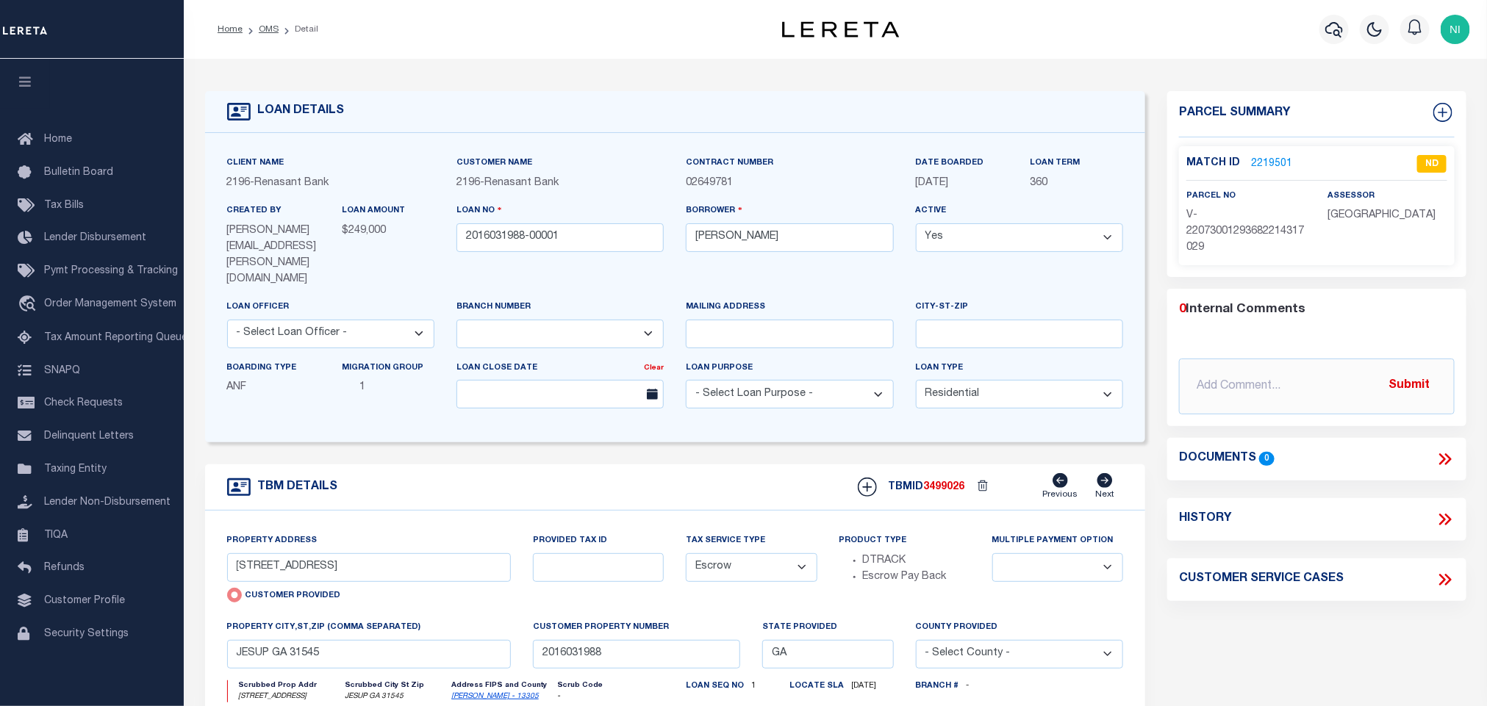
click at [1279, 156] on p "2219501" at bounding box center [1271, 164] width 41 height 16
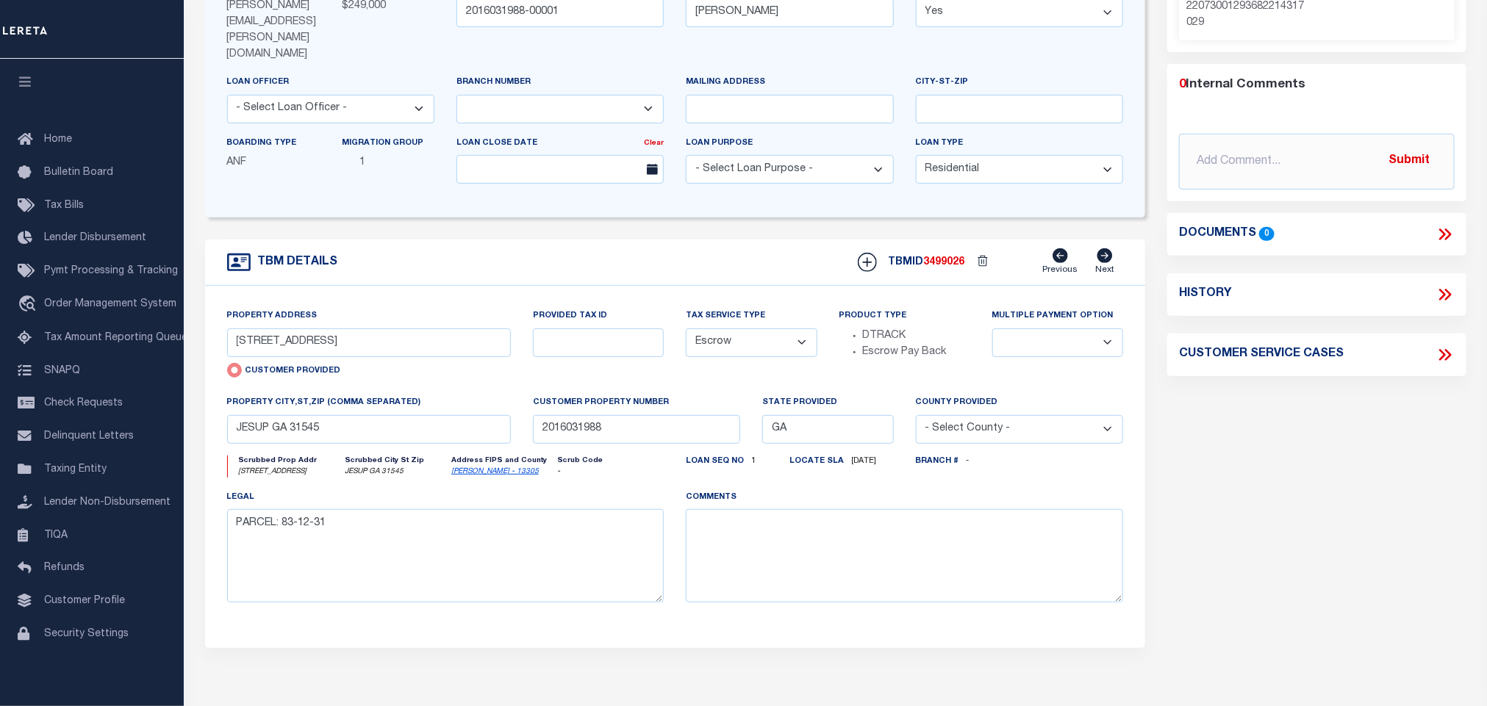
scroll to position [428, 0]
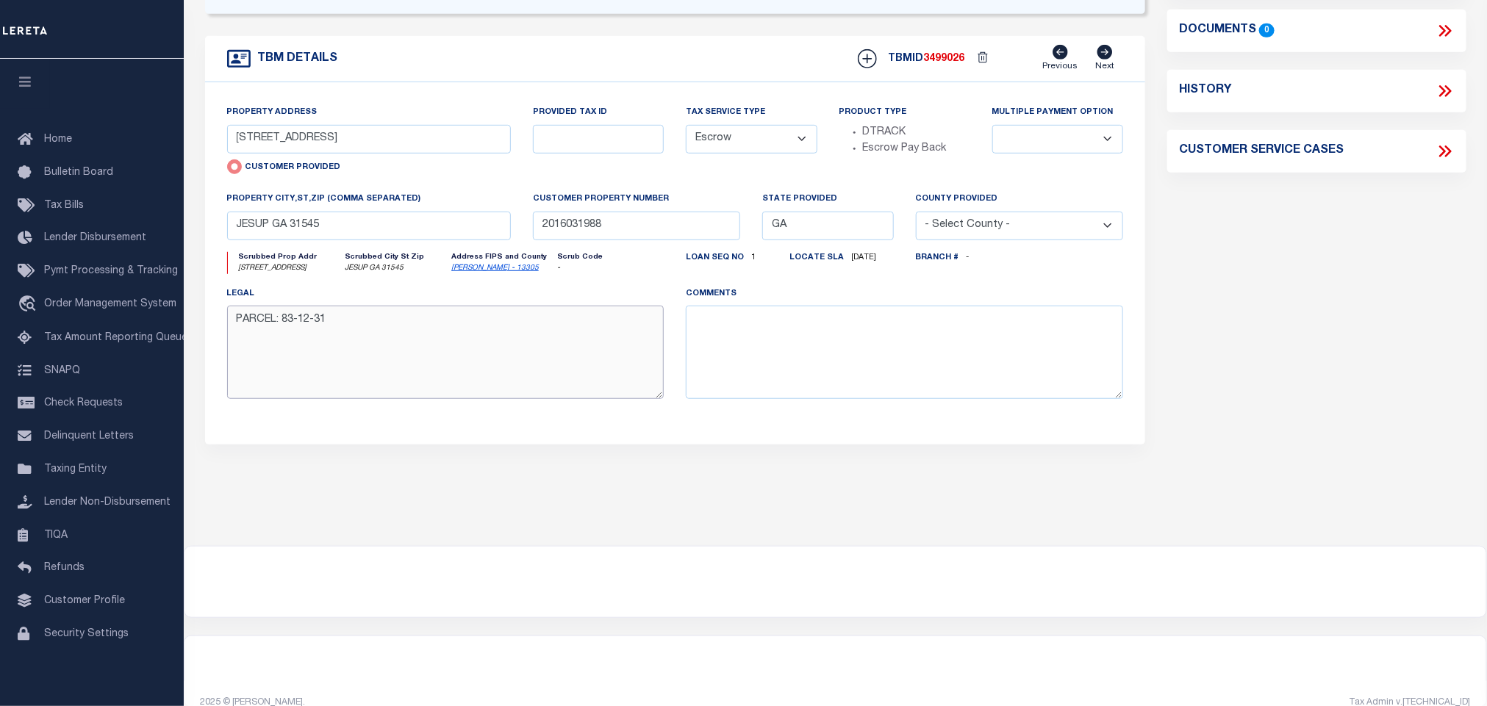
drag, startPoint x: 281, startPoint y: 304, endPoint x: 344, endPoint y: 304, distance: 63.2
click at [344, 306] on textarea "PARCEL: 83-12-31" at bounding box center [445, 352] width 437 height 93
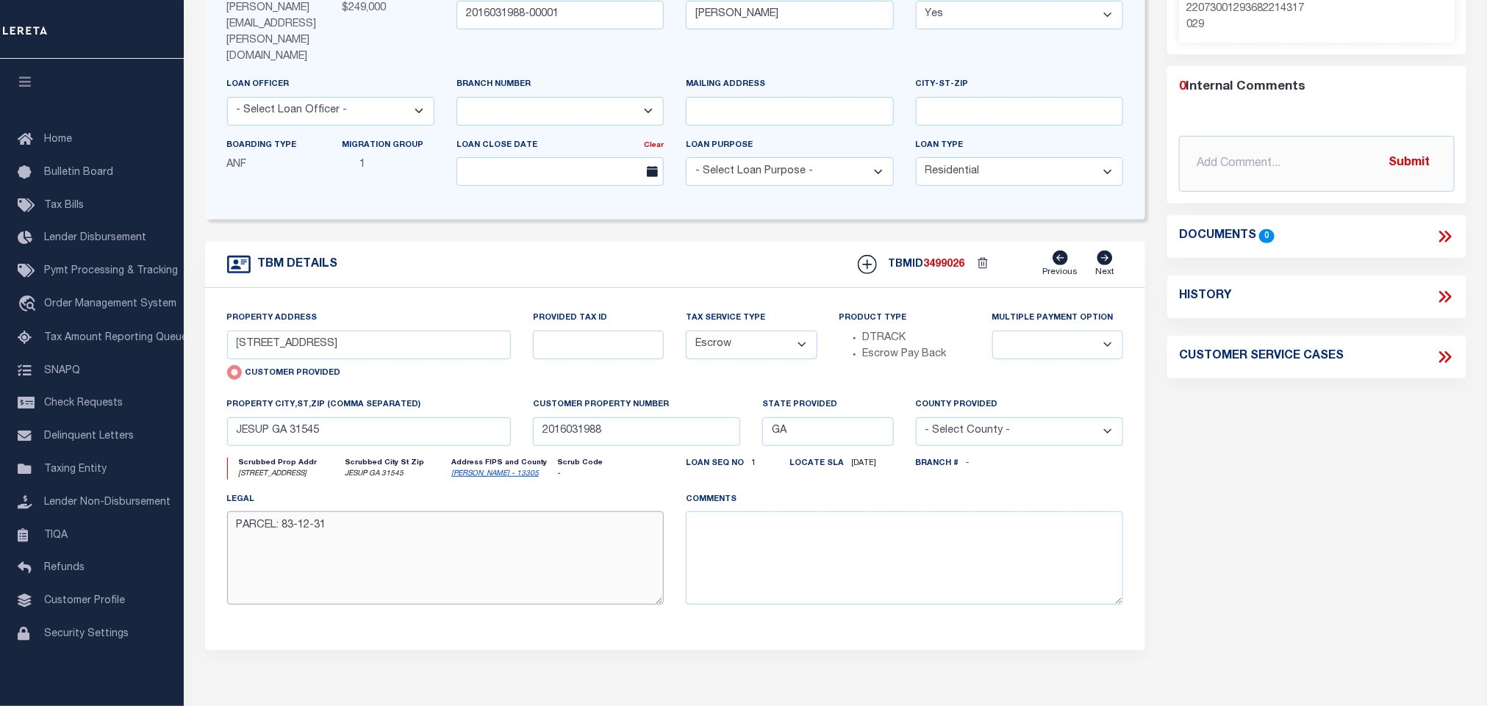
scroll to position [0, 0]
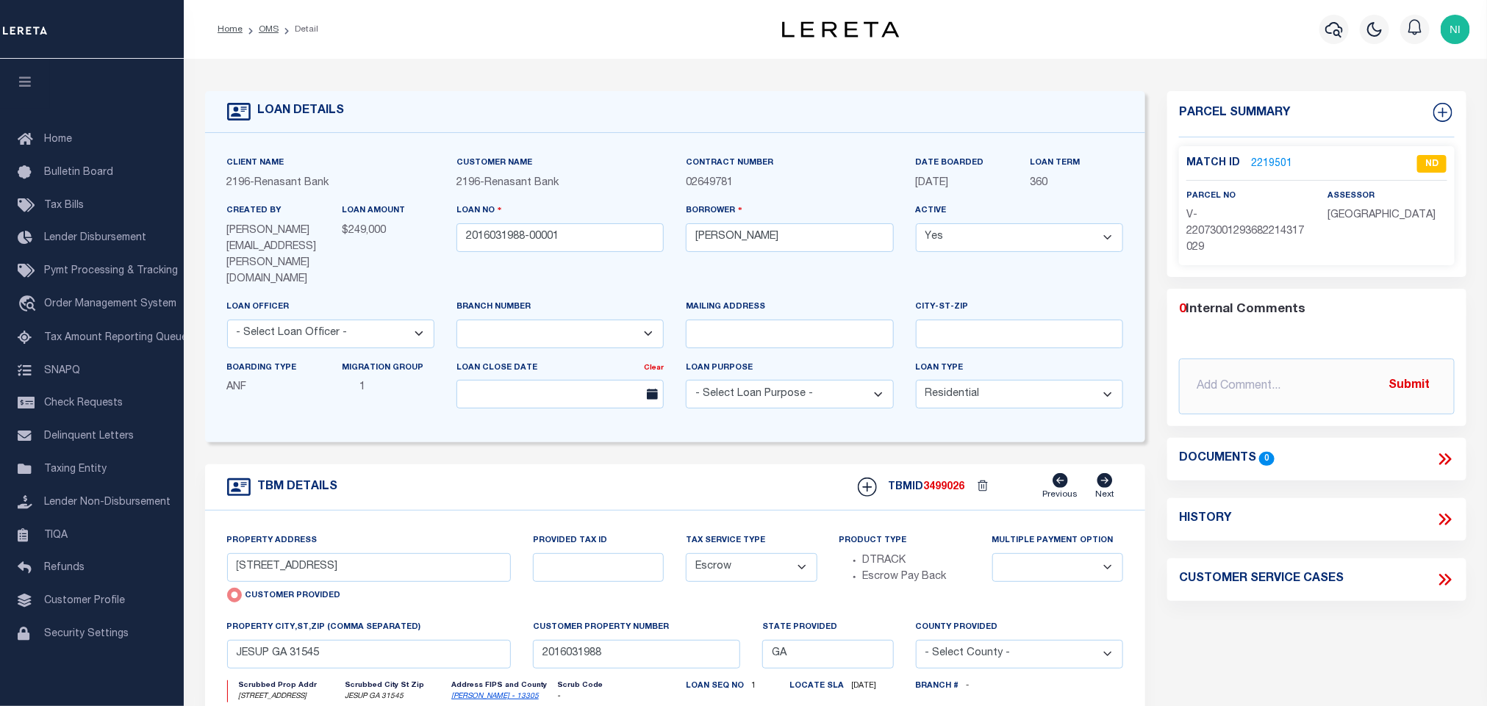
click at [1275, 162] on link "2219501" at bounding box center [1271, 164] width 41 height 15
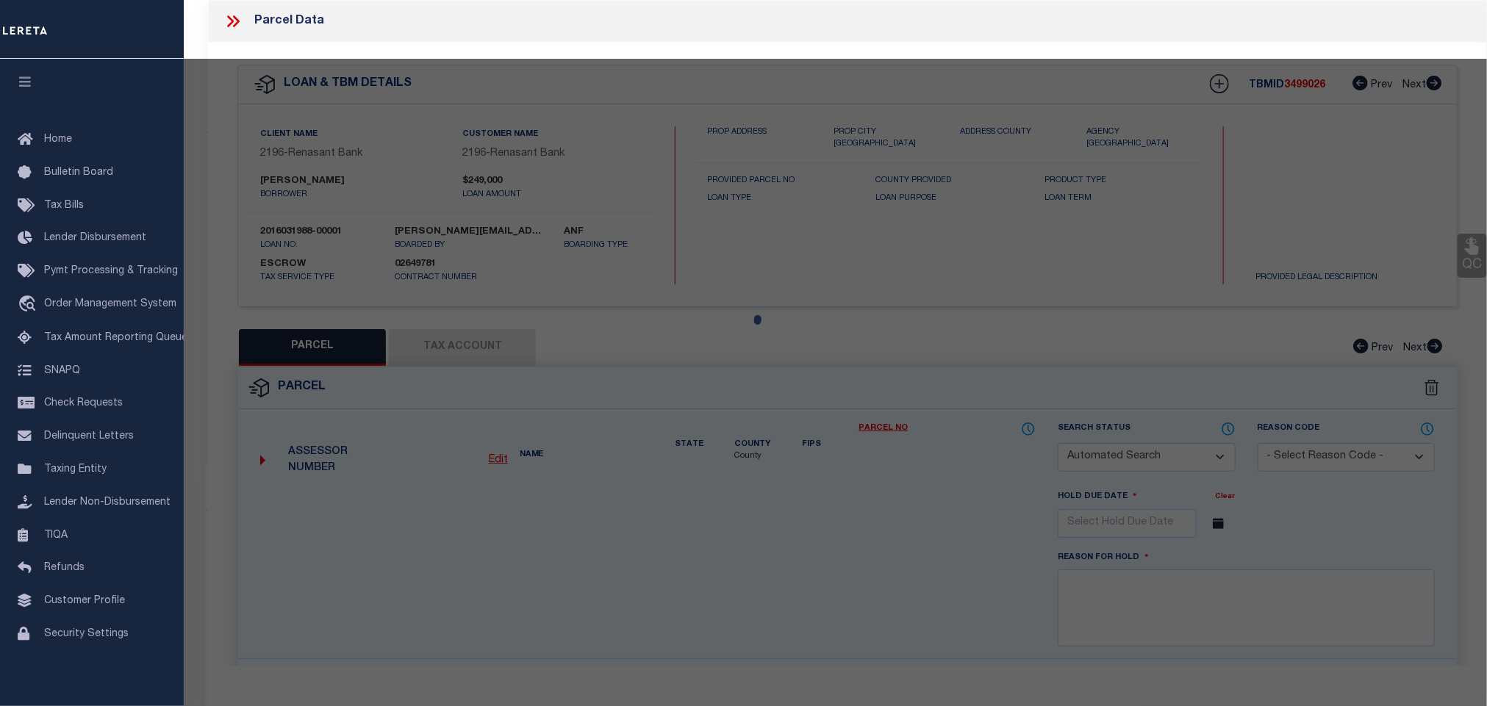
checkbox input "false"
select select "ND"
type input "[STREET_ADDRESS]"
checkbox input "false"
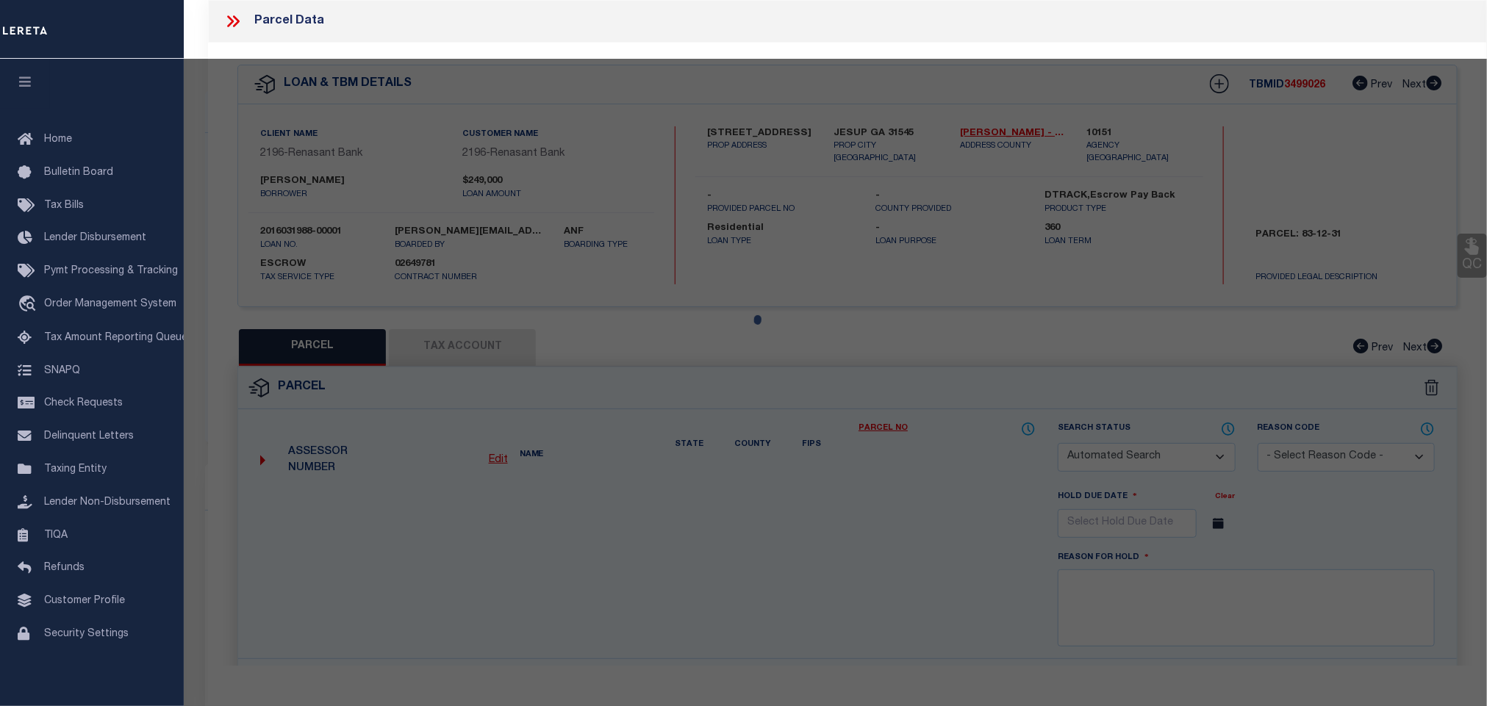
type input "JESUP GA 31545"
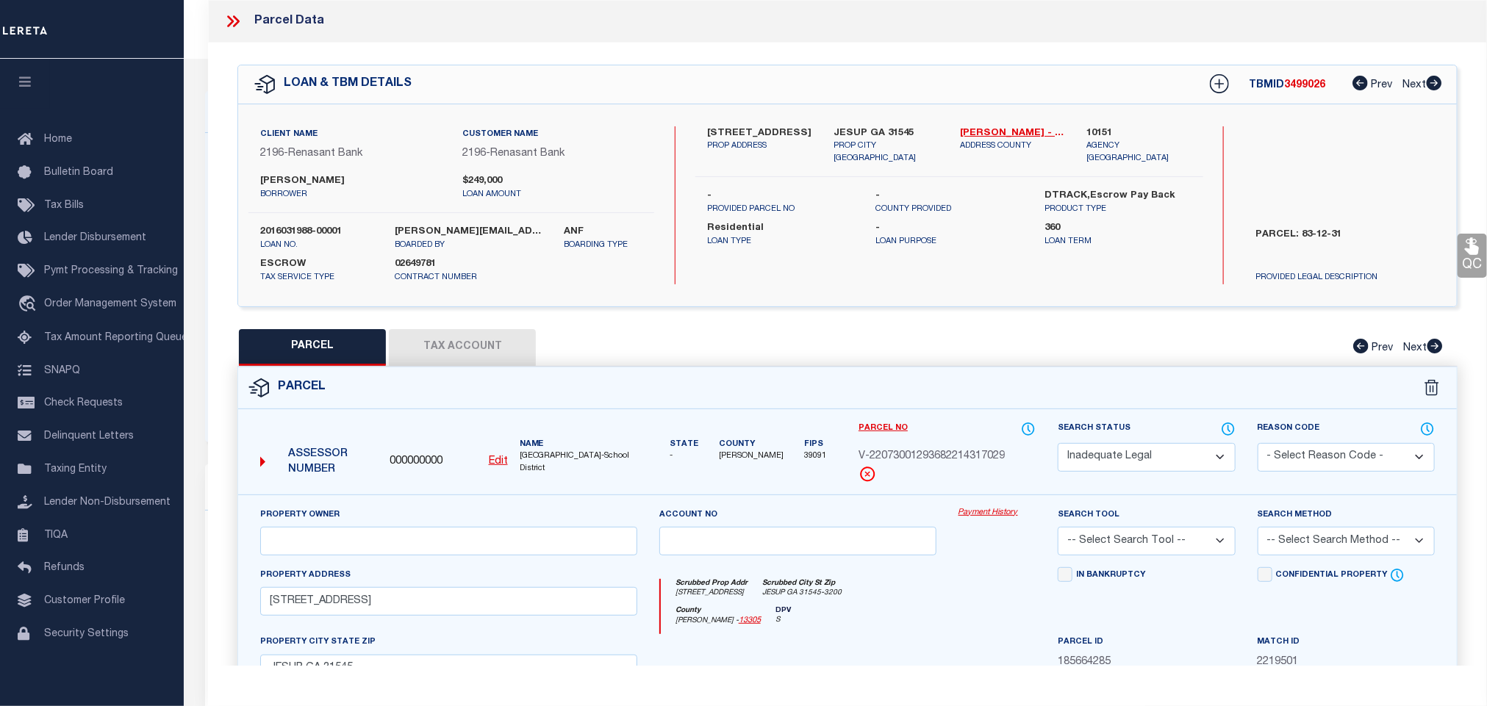
click at [495, 461] on u "Edit" at bounding box center [498, 461] width 19 height 10
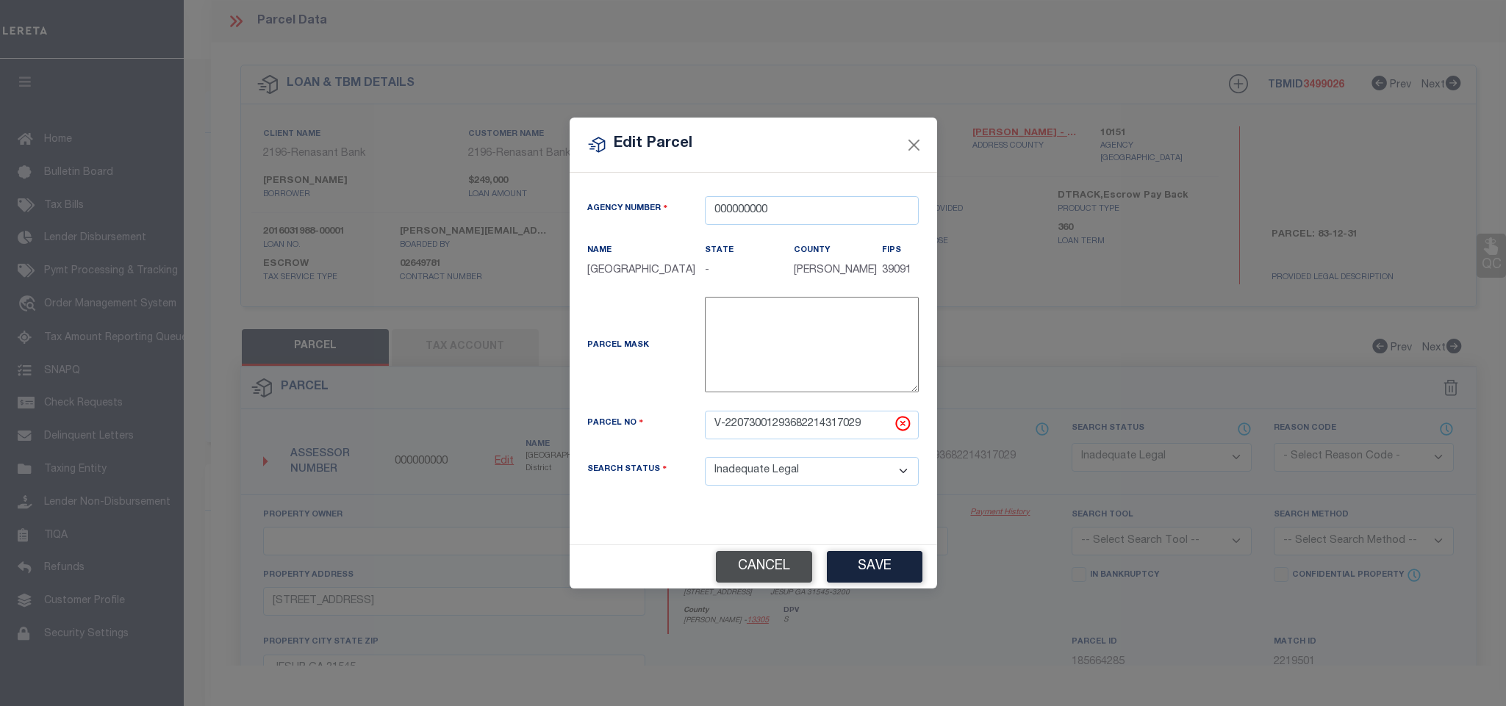
click at [777, 583] on button "Cancel" at bounding box center [764, 567] width 96 height 32
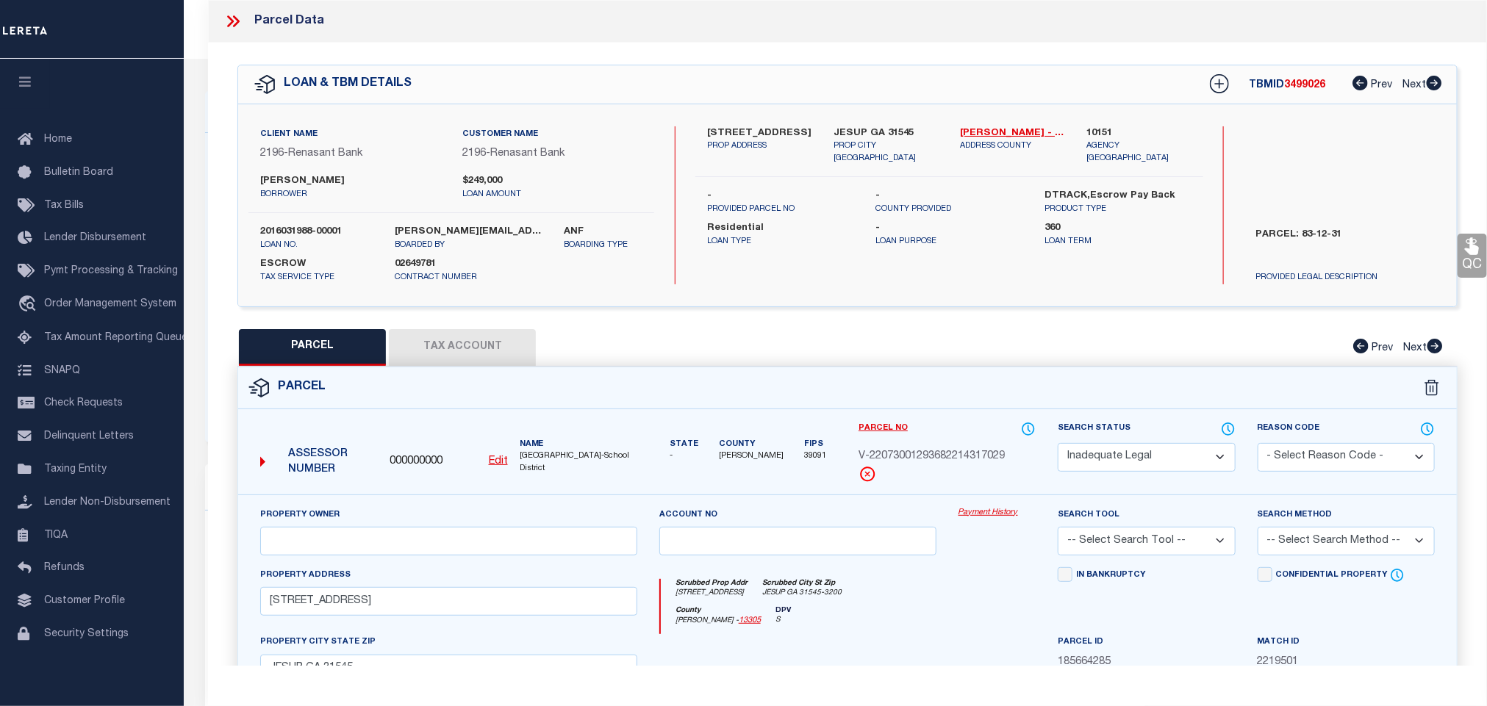
click at [503, 461] on u "Edit" at bounding box center [498, 461] width 19 height 10
select select "ND"
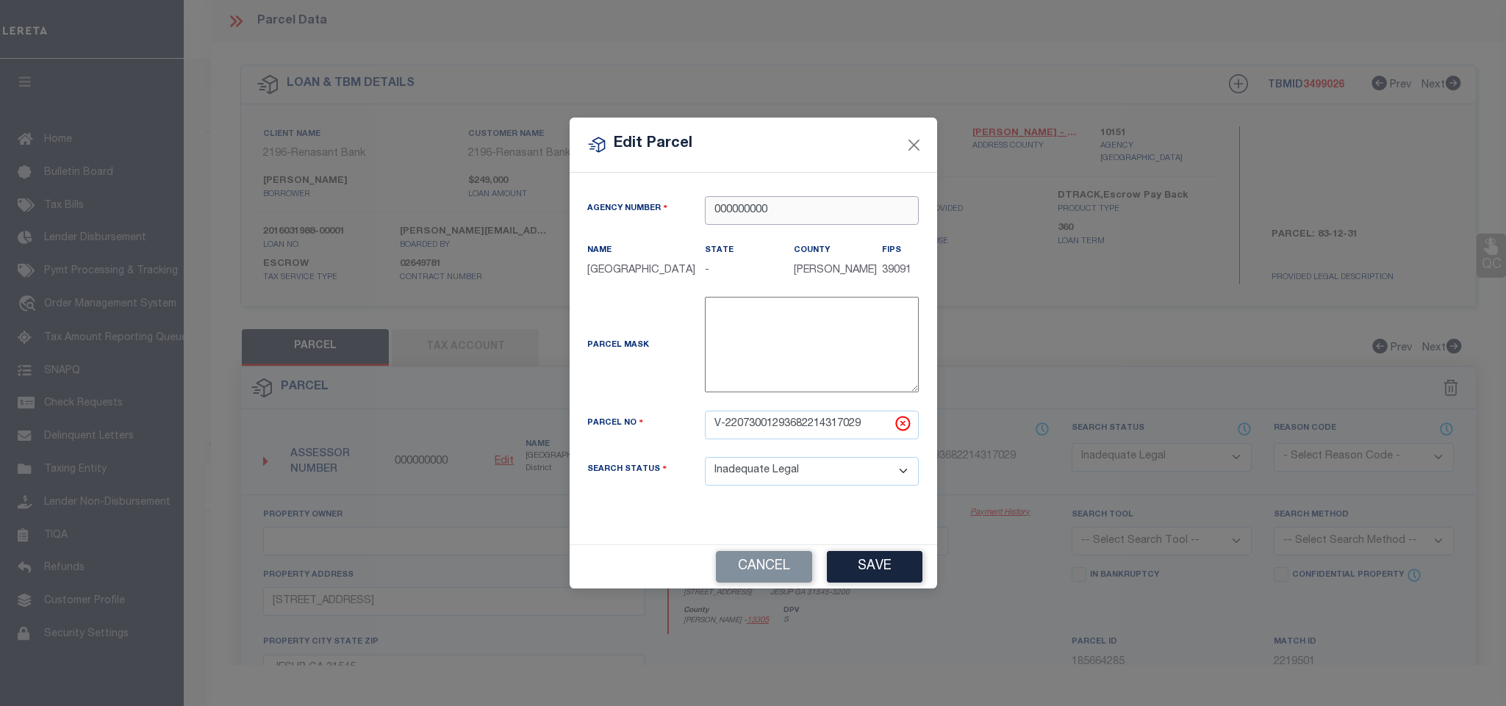
drag, startPoint x: 777, startPoint y: 194, endPoint x: 626, endPoint y: 197, distance: 150.7
click at [626, 197] on div "Agency Number 000000000" at bounding box center [753, 210] width 354 height 29
click at [775, 219] on div "101510000 : [GEOGRAPHIC_DATA]" at bounding box center [811, 235] width 212 height 42
type input "101510000"
drag, startPoint x: 863, startPoint y: 421, endPoint x: 558, endPoint y: 420, distance: 305.0
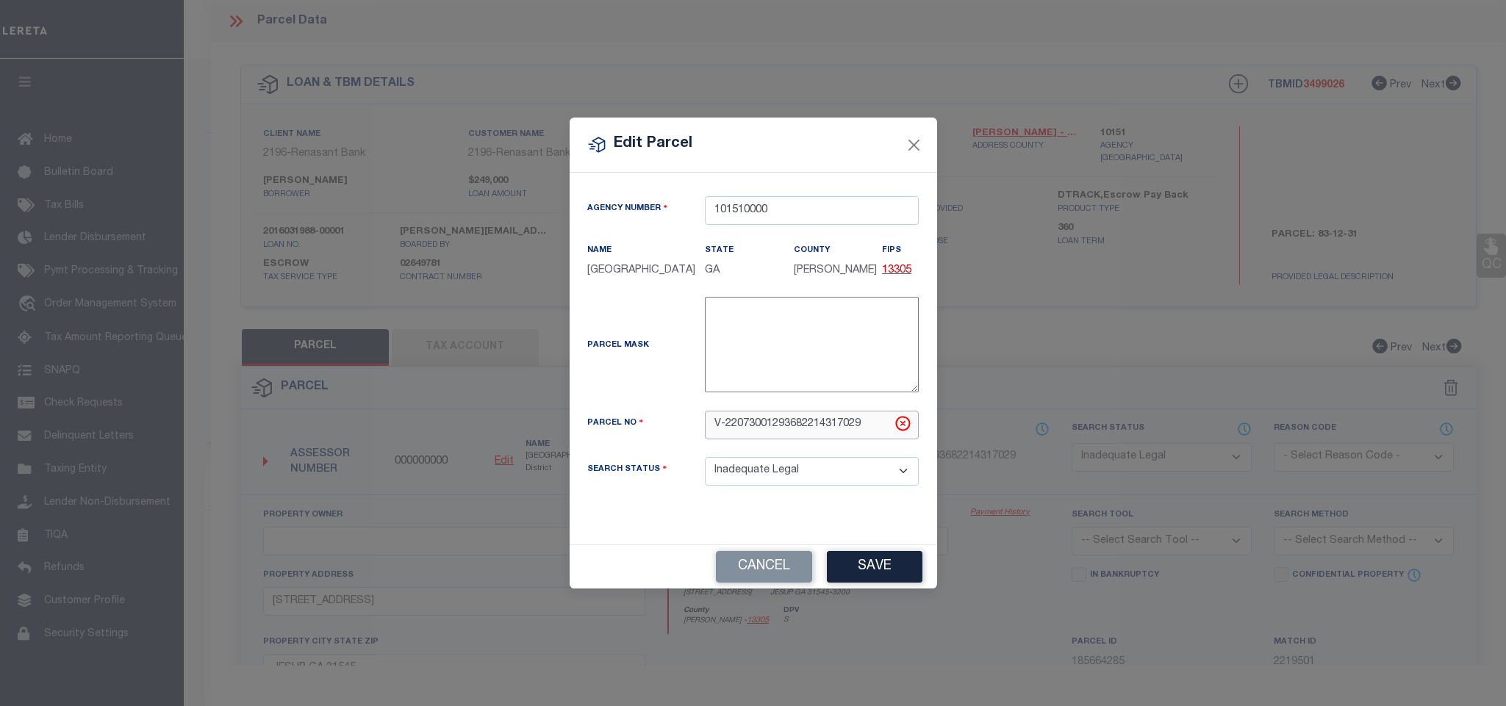
click at [558, 420] on div "Edit Parcel Agency Number 101510000 Name State" at bounding box center [753, 353] width 1506 height 706
paste input "83-12-31"
type input "83-12-31"
click at [866, 565] on button "Save" at bounding box center [875, 567] width 96 height 32
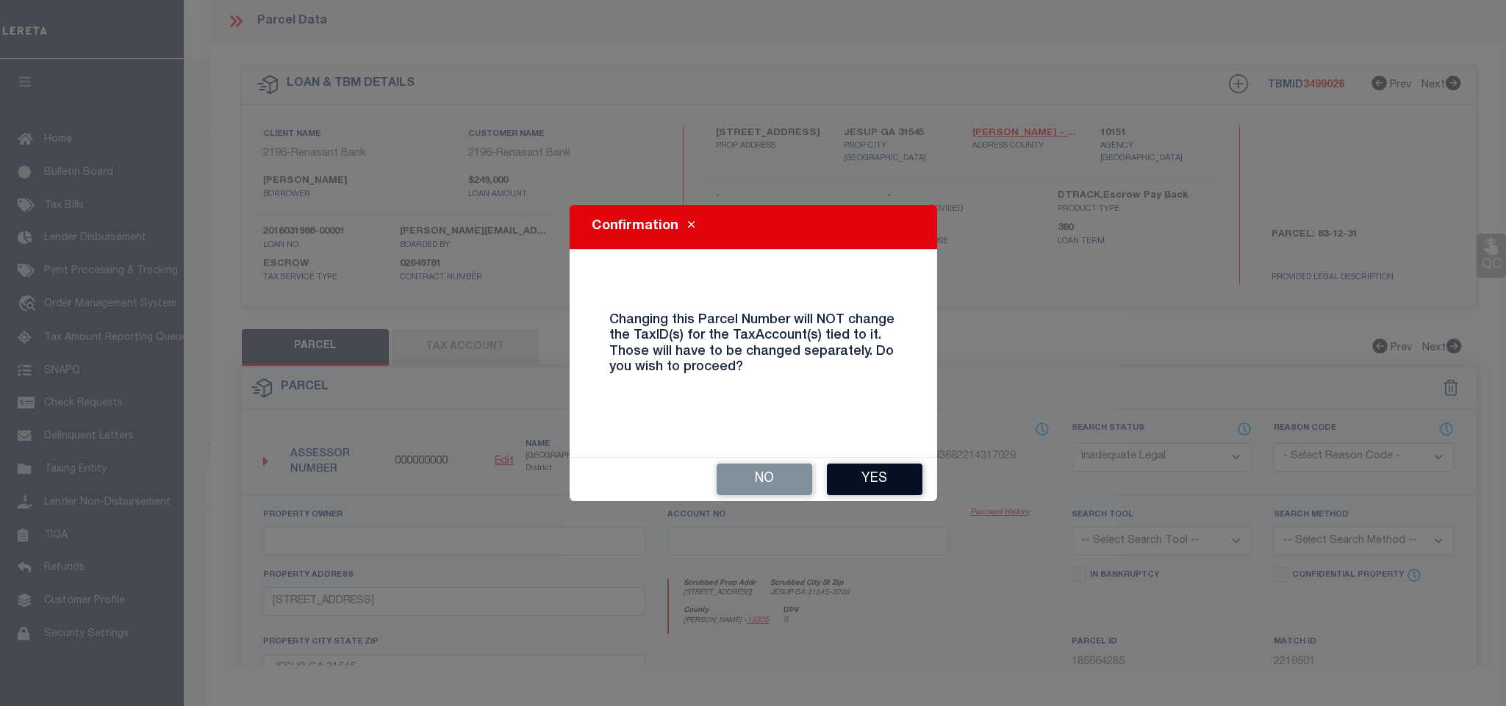
click at [866, 470] on button "Yes" at bounding box center [875, 480] width 96 height 32
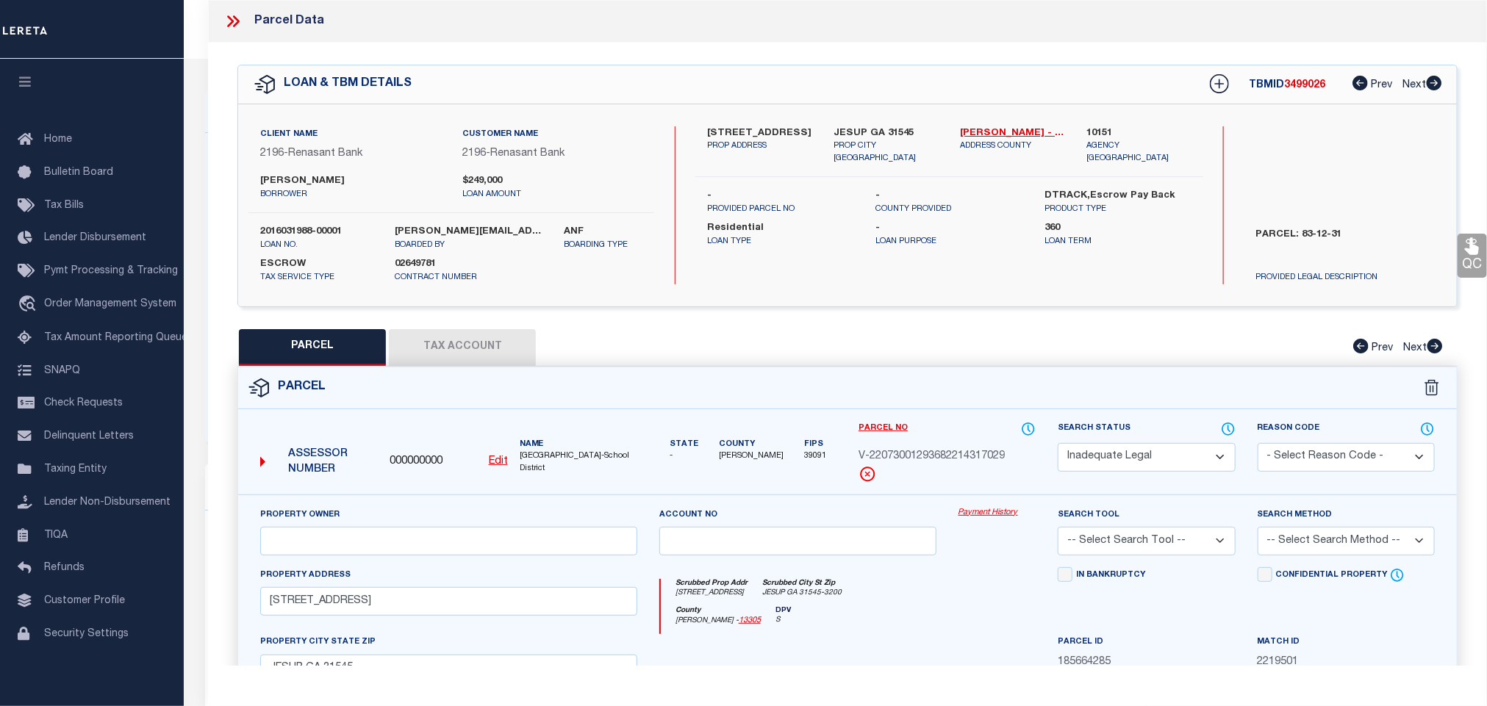
select select "ND"
checkbox input "false"
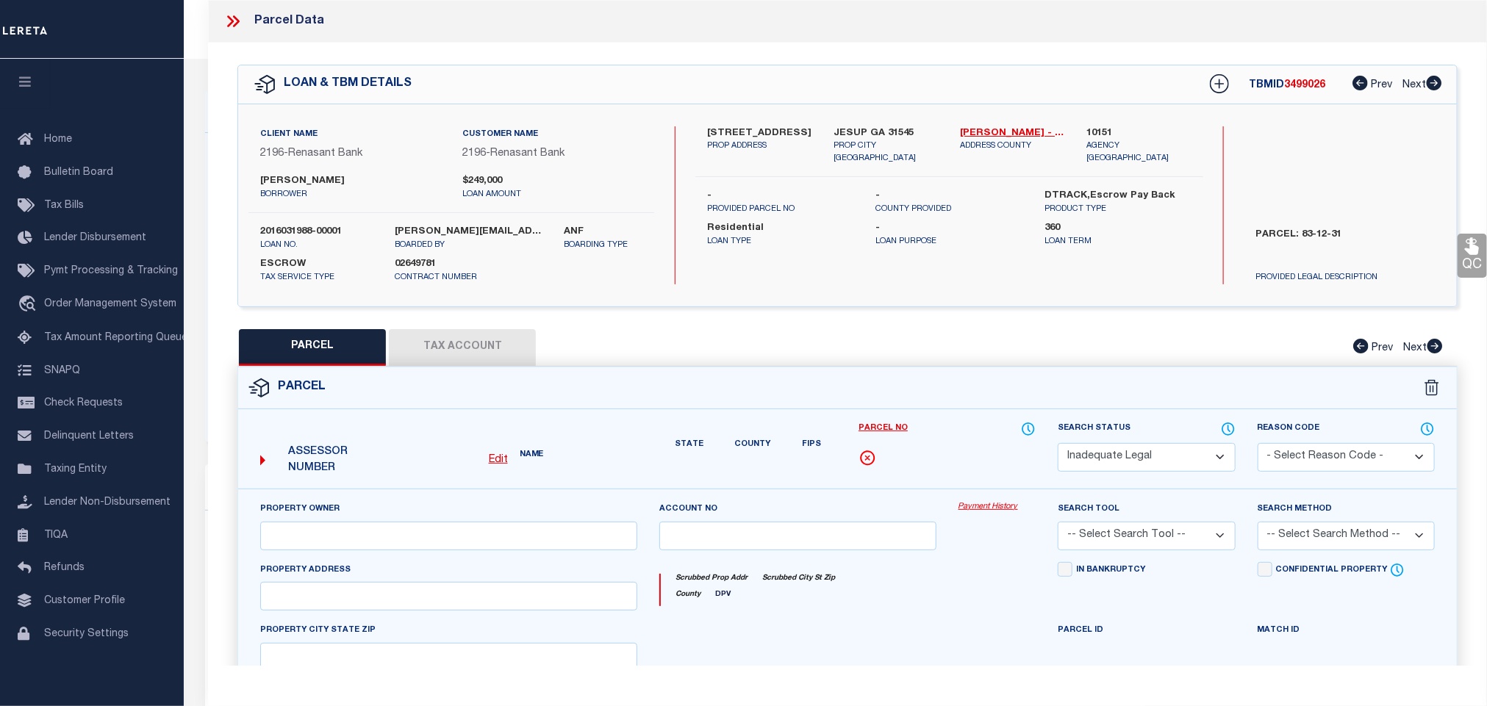
type input "5936 LANES BRIDGE RD"
checkbox input "false"
type input "JESUP GA 31545"
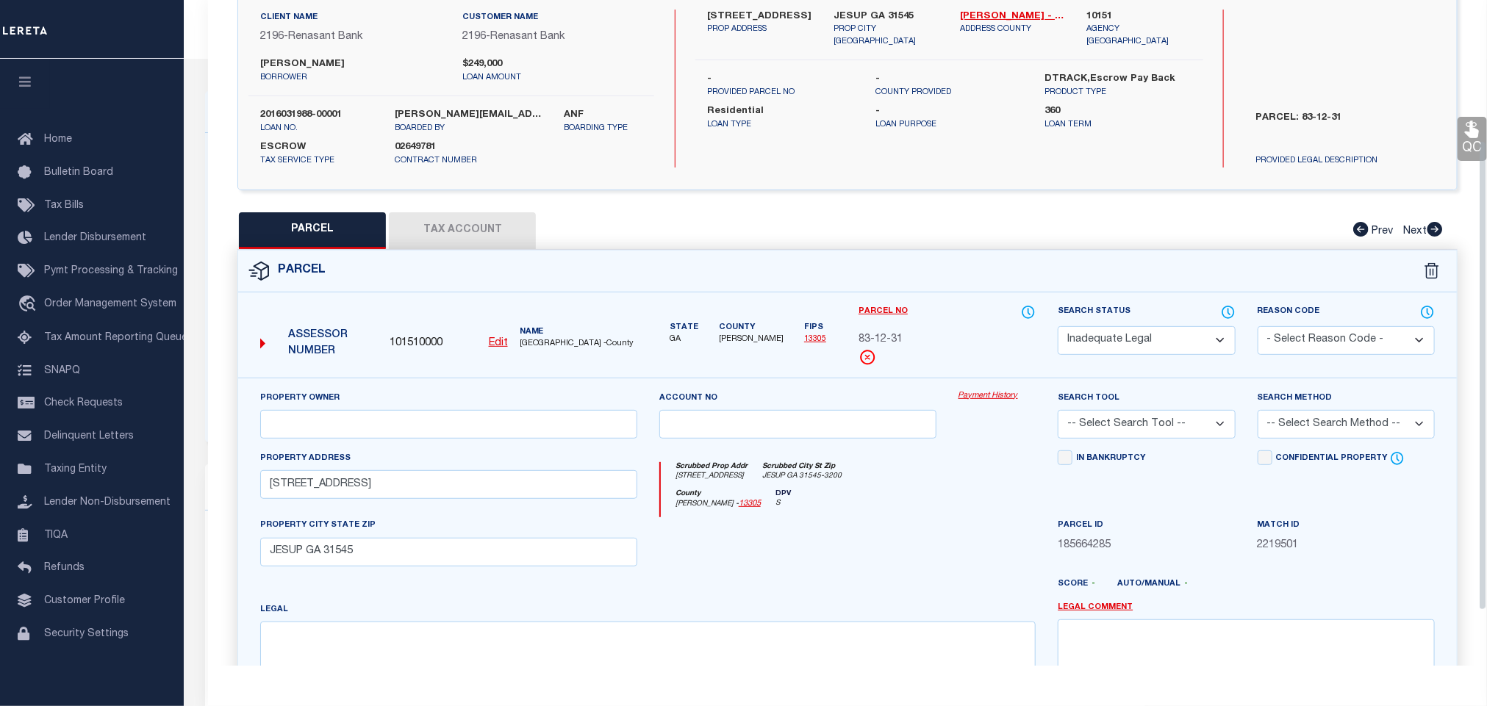
scroll to position [220, 0]
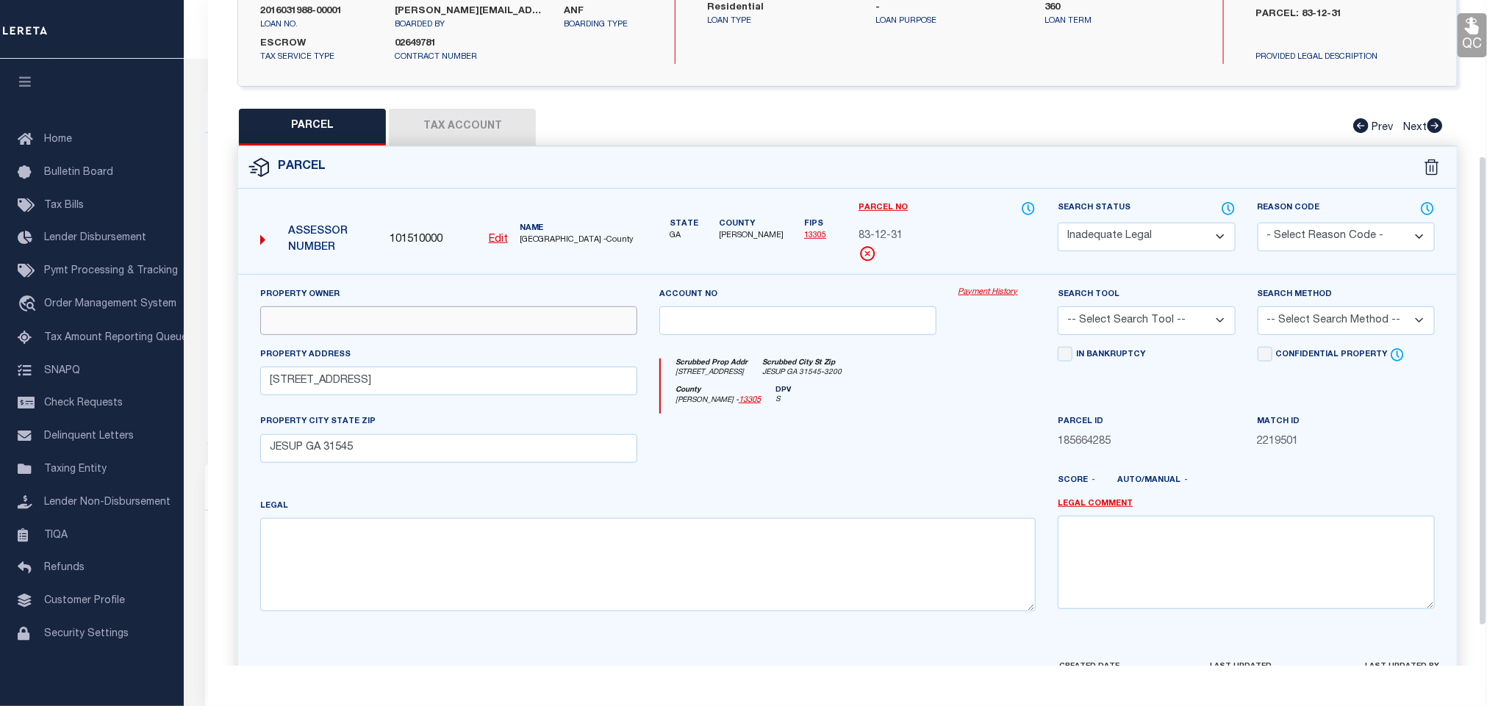
click at [421, 328] on input "text" at bounding box center [448, 320] width 377 height 29
paste input "COMBS IVIE OLIVIA"
type input "COMBS IVIE OLIVIA"
click at [1120, 322] on select "-- Select Search Tool -- 3rd Party Website Agency File Agency Website ATLS CNV-…" at bounding box center [1145, 320] width 177 height 29
click at [1057, 311] on select "-- Select Search Tool -- 3rd Party Website Agency File Agency Website ATLS CNV-…" at bounding box center [1145, 320] width 177 height 29
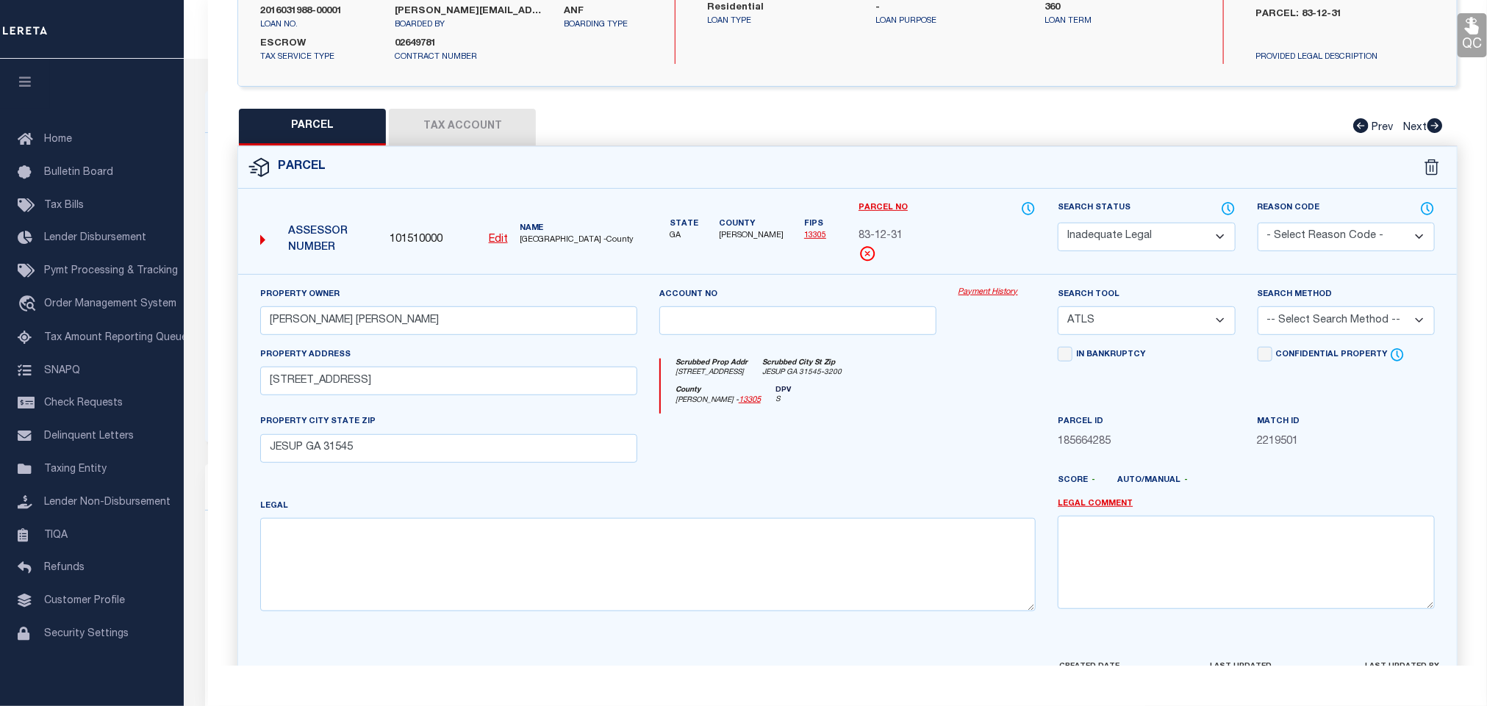
drag, startPoint x: 1133, startPoint y: 326, endPoint x: 1133, endPoint y: 340, distance: 13.2
click at [1133, 326] on select "-- Select Search Tool -- 3rd Party Website Agency File Agency Website ATLS CNV-…" at bounding box center [1145, 320] width 177 height 29
select select "AGW"
click at [1057, 311] on select "-- Select Search Tool -- 3rd Party Website Agency File Agency Website ATLS CNV-…" at bounding box center [1145, 320] width 177 height 29
click at [1319, 331] on select "-- Select Search Method -- Property Address Legal Liability Info Provided" at bounding box center [1345, 320] width 177 height 29
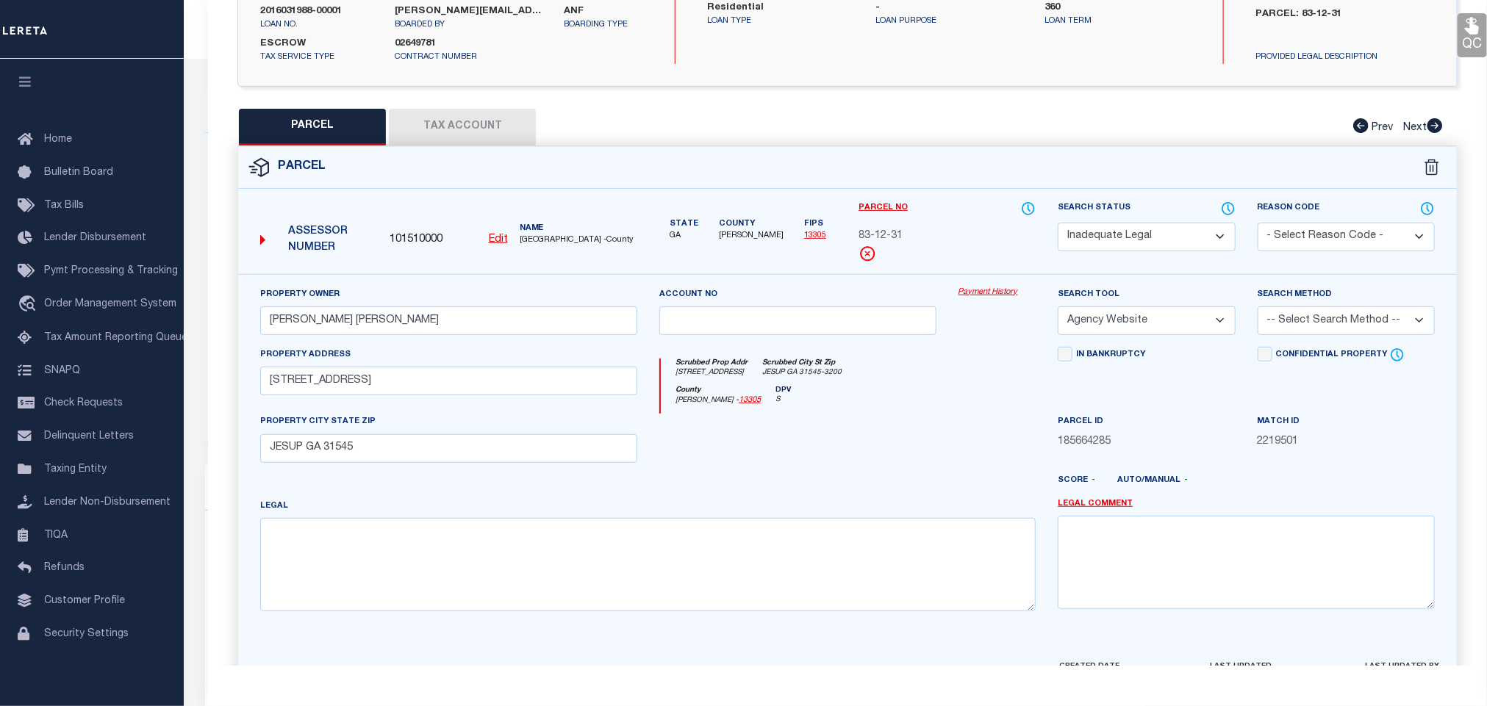
select select "ADD"
click at [1257, 311] on select "-- Select Search Method -- Property Address Legal Liability Info Provided" at bounding box center [1345, 320] width 177 height 29
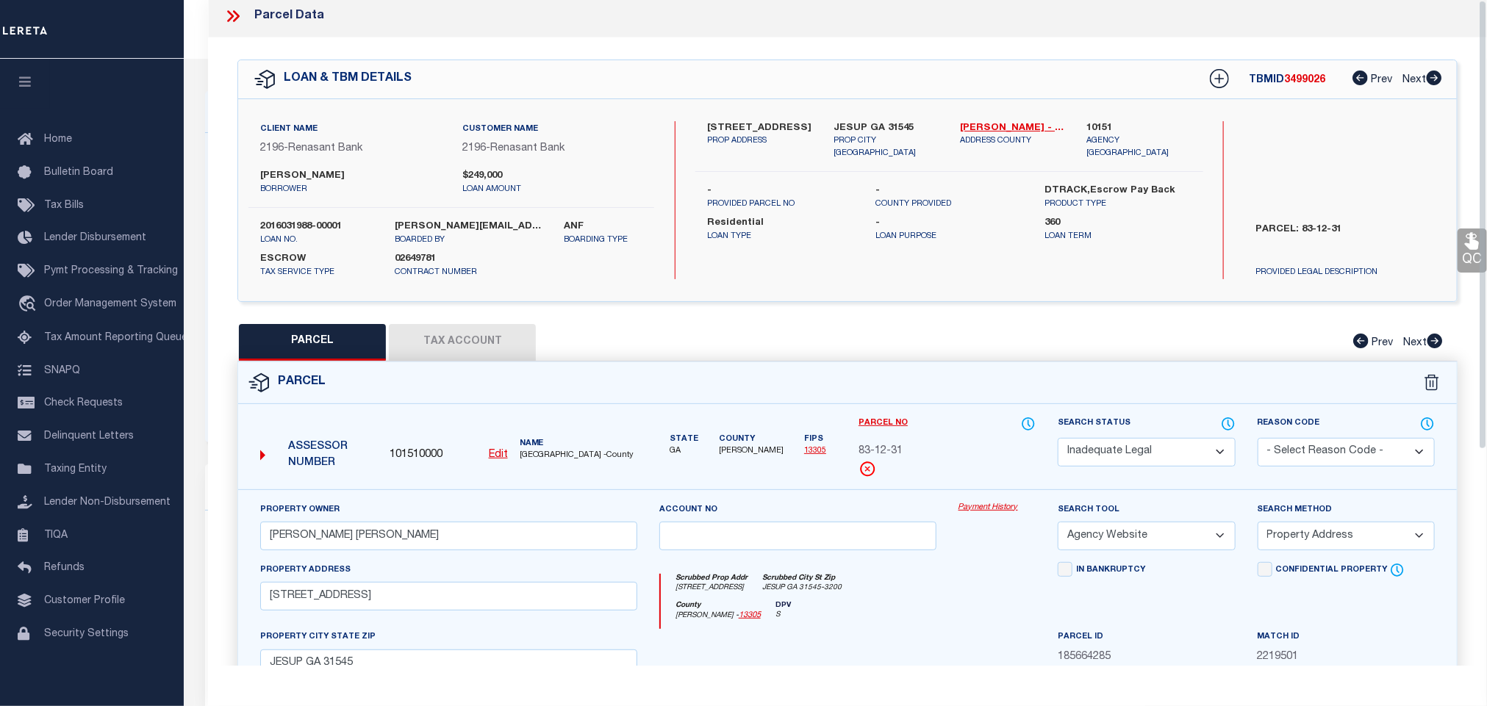
scroll to position [0, 0]
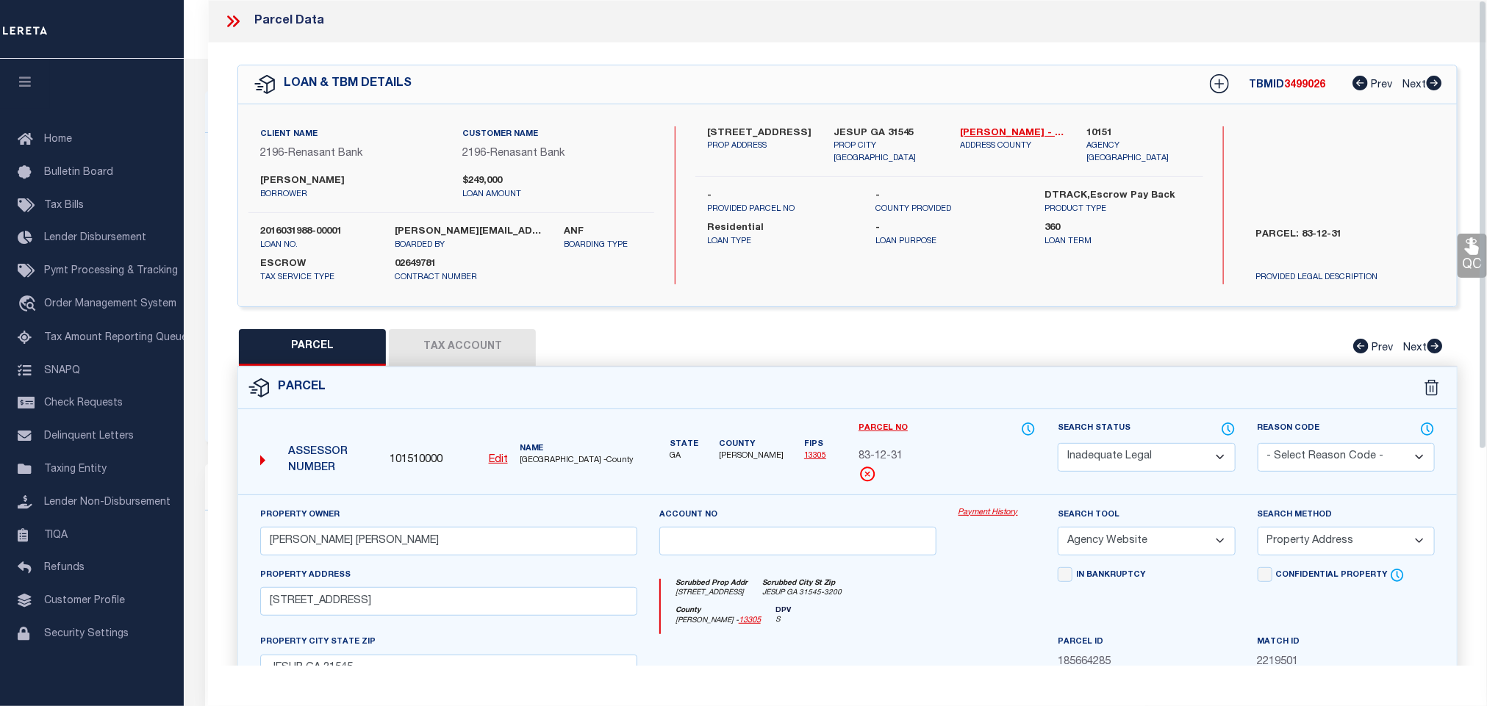
click at [472, 359] on button "Tax Account" at bounding box center [462, 347] width 147 height 37
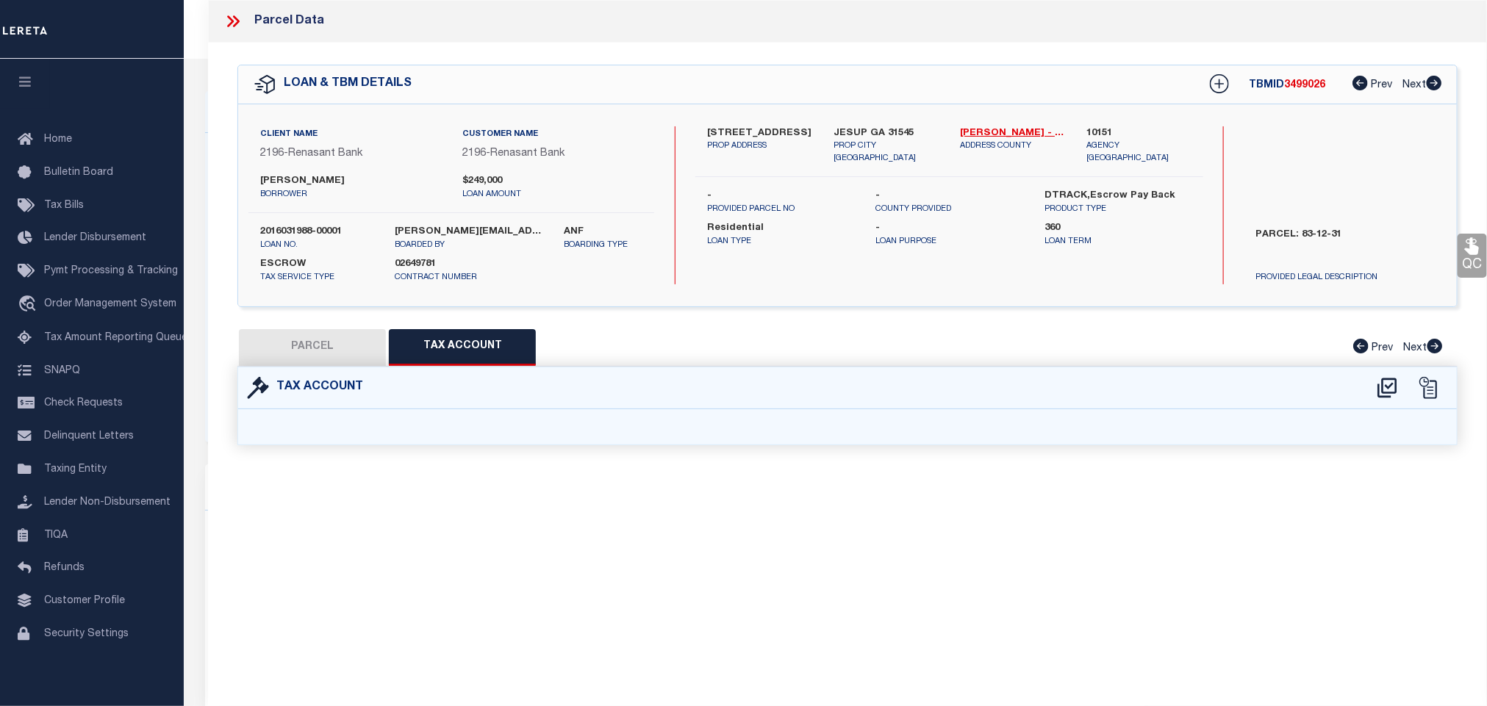
select select "100"
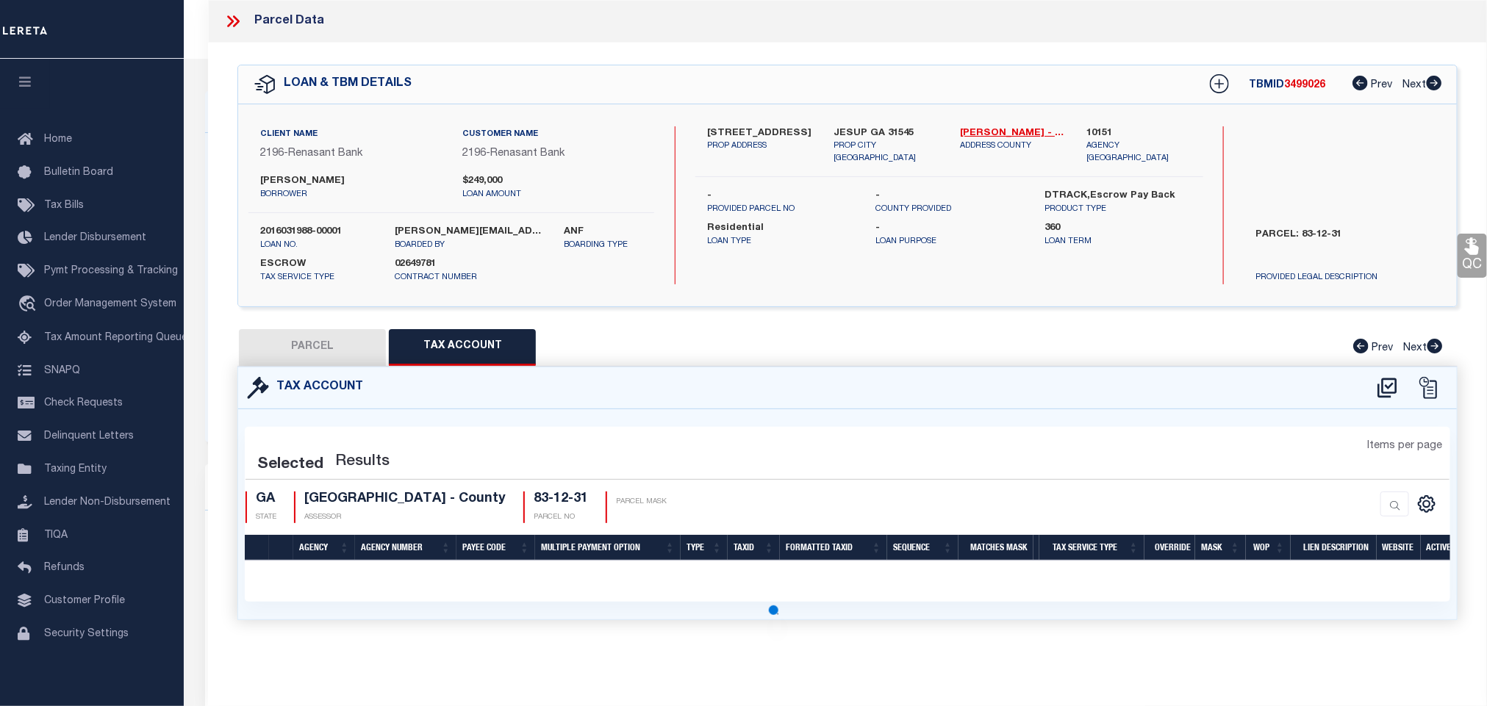
select select "100"
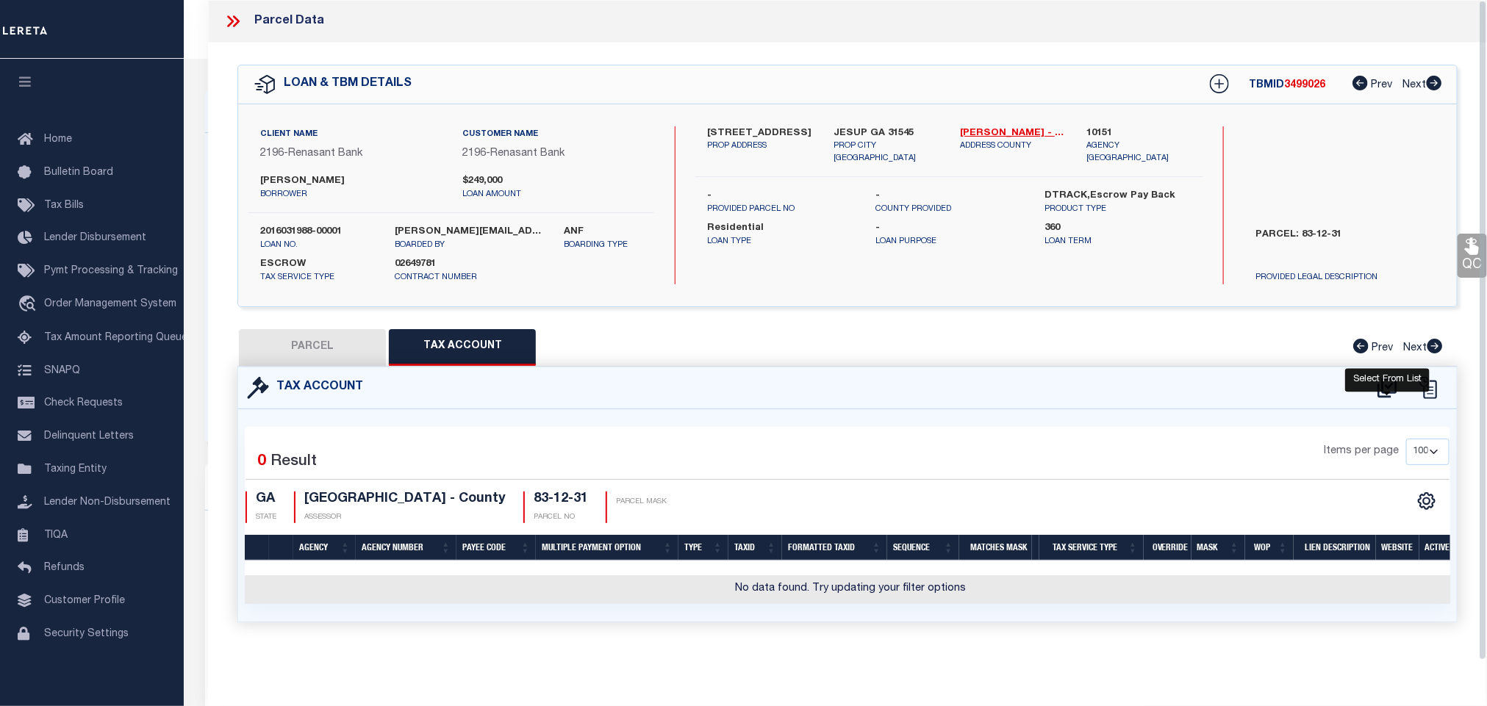
click at [1391, 392] on icon at bounding box center [1387, 388] width 24 height 24
select select "100"
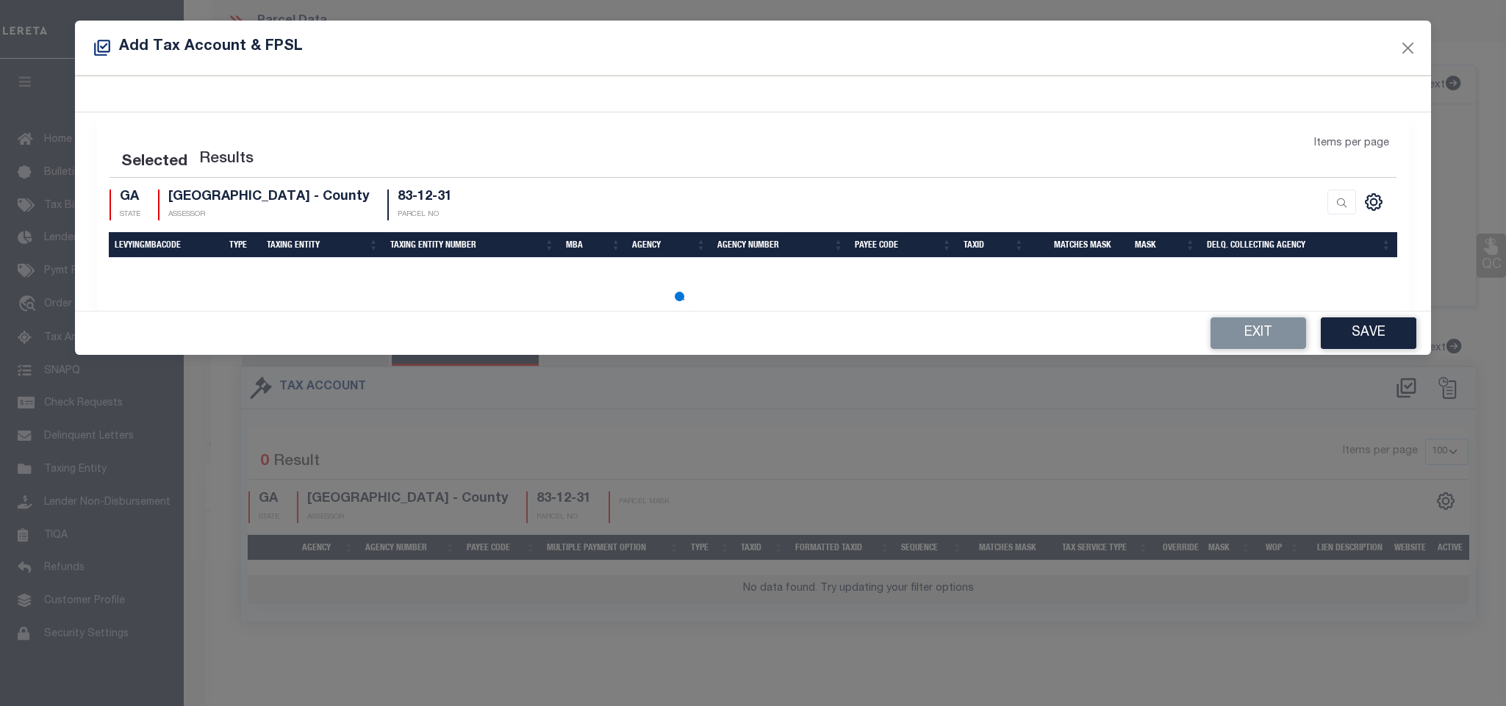
select select "100"
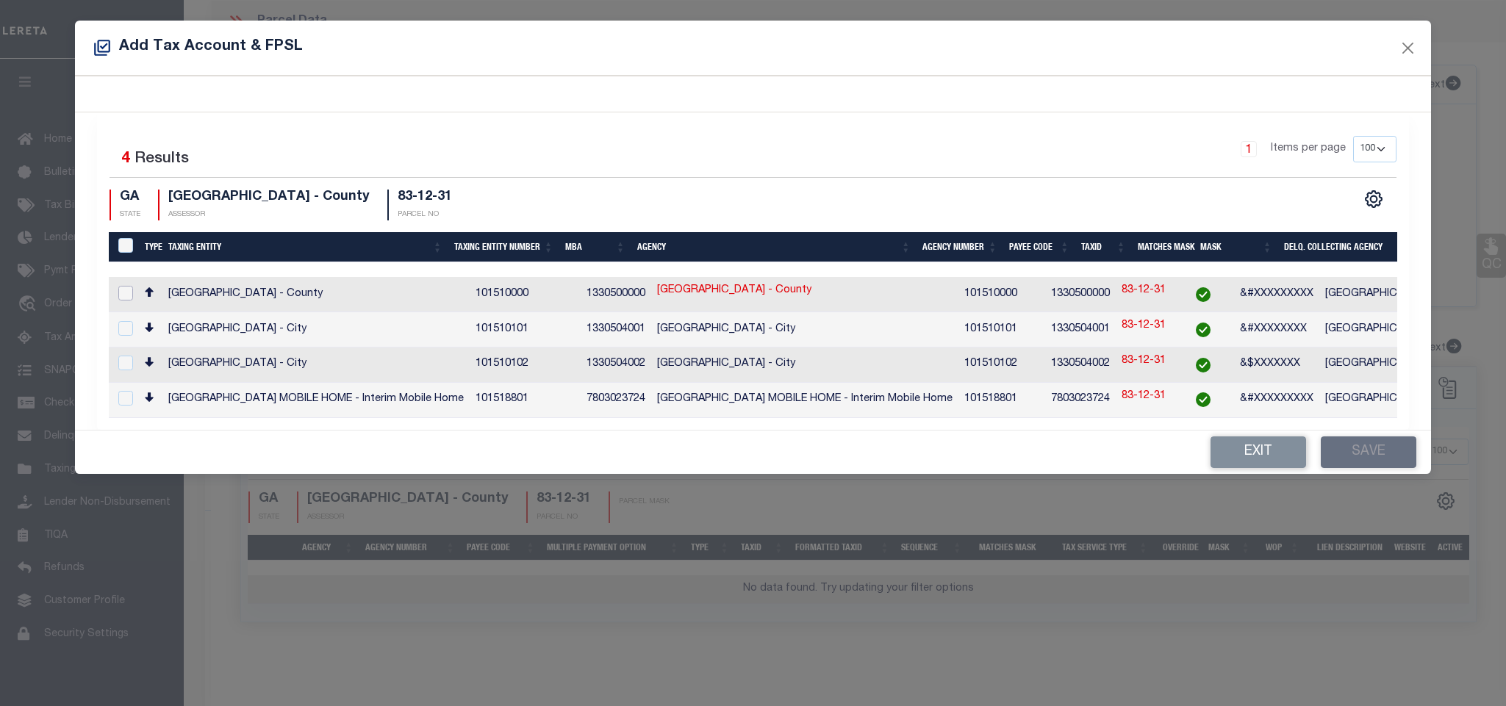
click at [120, 294] on input "checkbox" at bounding box center [125, 293] width 15 height 15
checkbox input "true"
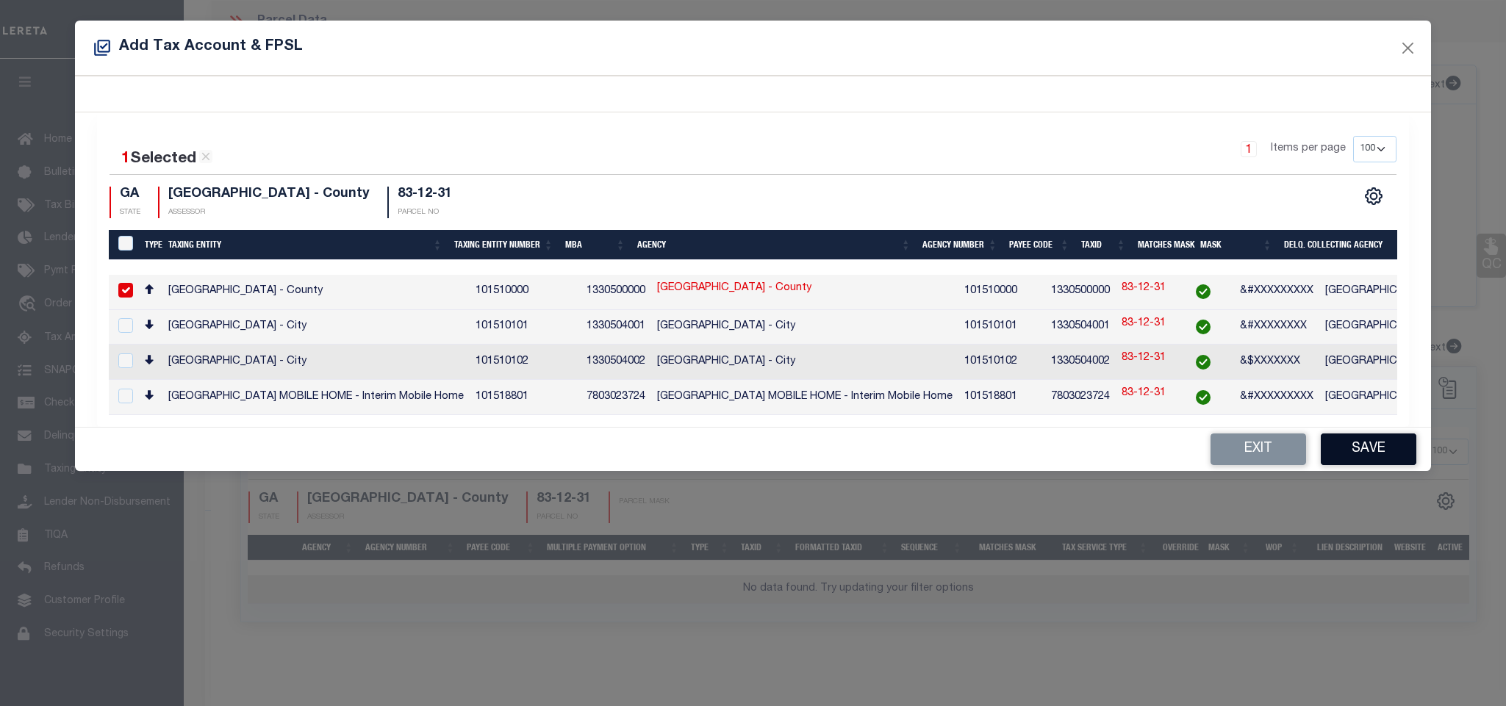
click at [1378, 454] on button "Save" at bounding box center [1369, 450] width 96 height 32
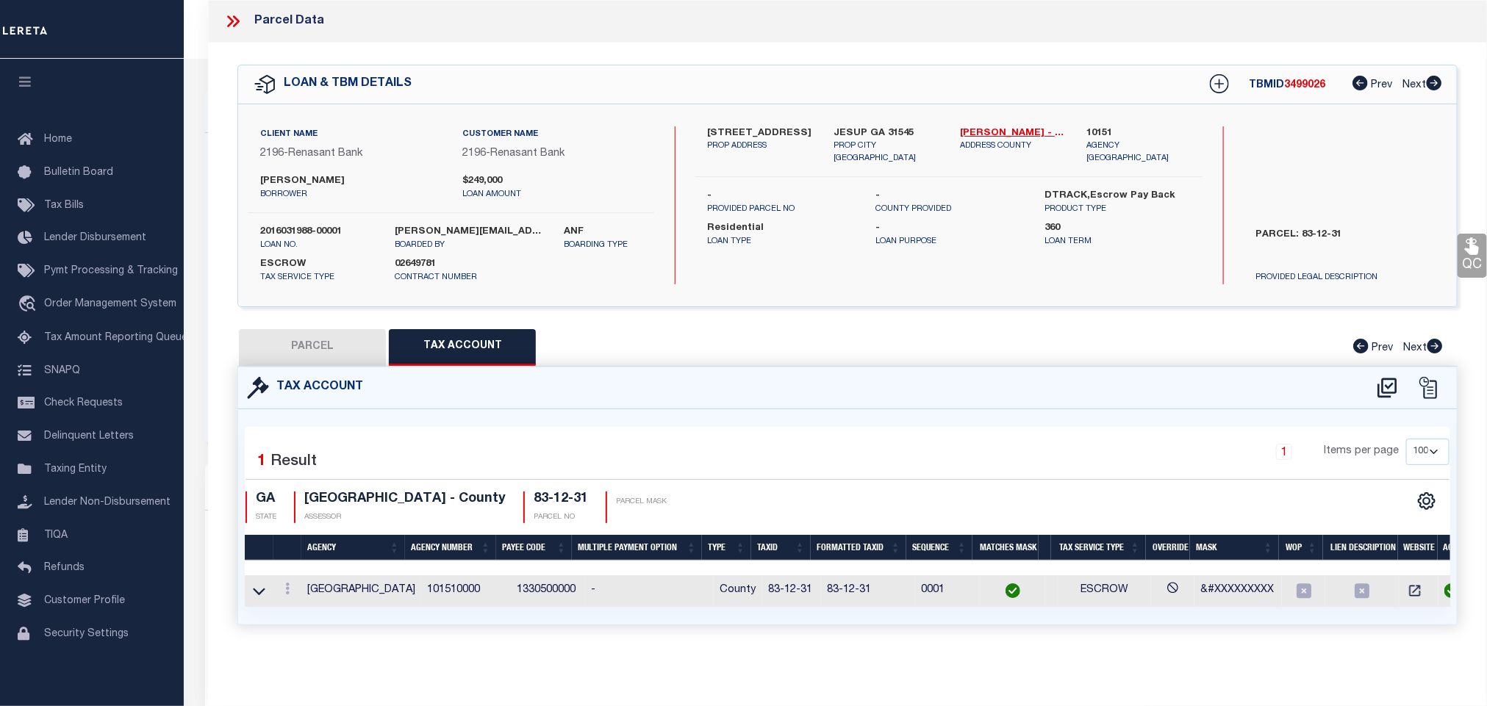
click at [725, 137] on label "5936 LANES BRIDGE RD" at bounding box center [759, 133] width 104 height 15
click at [316, 351] on button "PARCEL" at bounding box center [312, 347] width 147 height 37
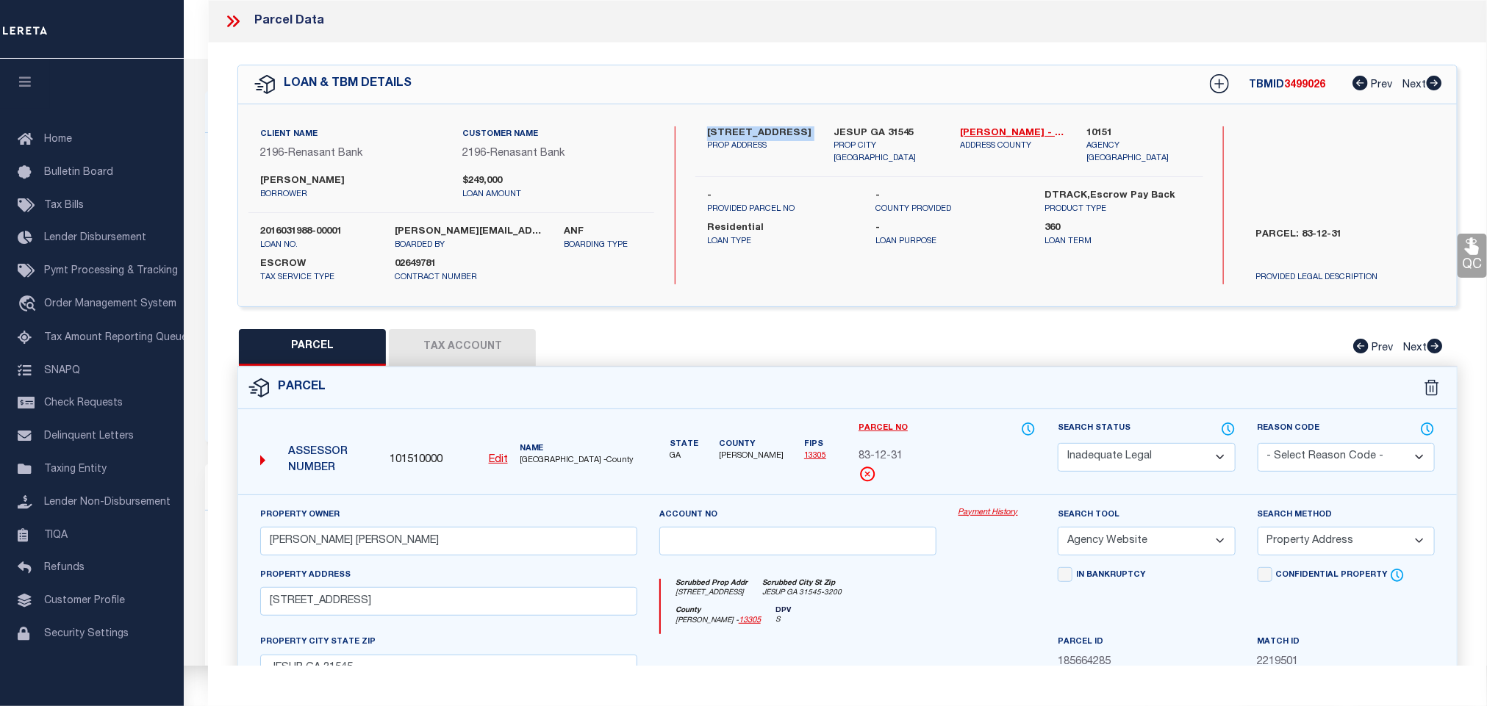
click at [1182, 459] on select "Automated Search Bad Parcel Complete Duplicate Parcel High Dollar Reporting In …" at bounding box center [1145, 457] width 177 height 29
select select "PC"
click at [1057, 445] on select "Automated Search Bad Parcel Complete Duplicate Parcel High Dollar Reporting In …" at bounding box center [1145, 457] width 177 height 29
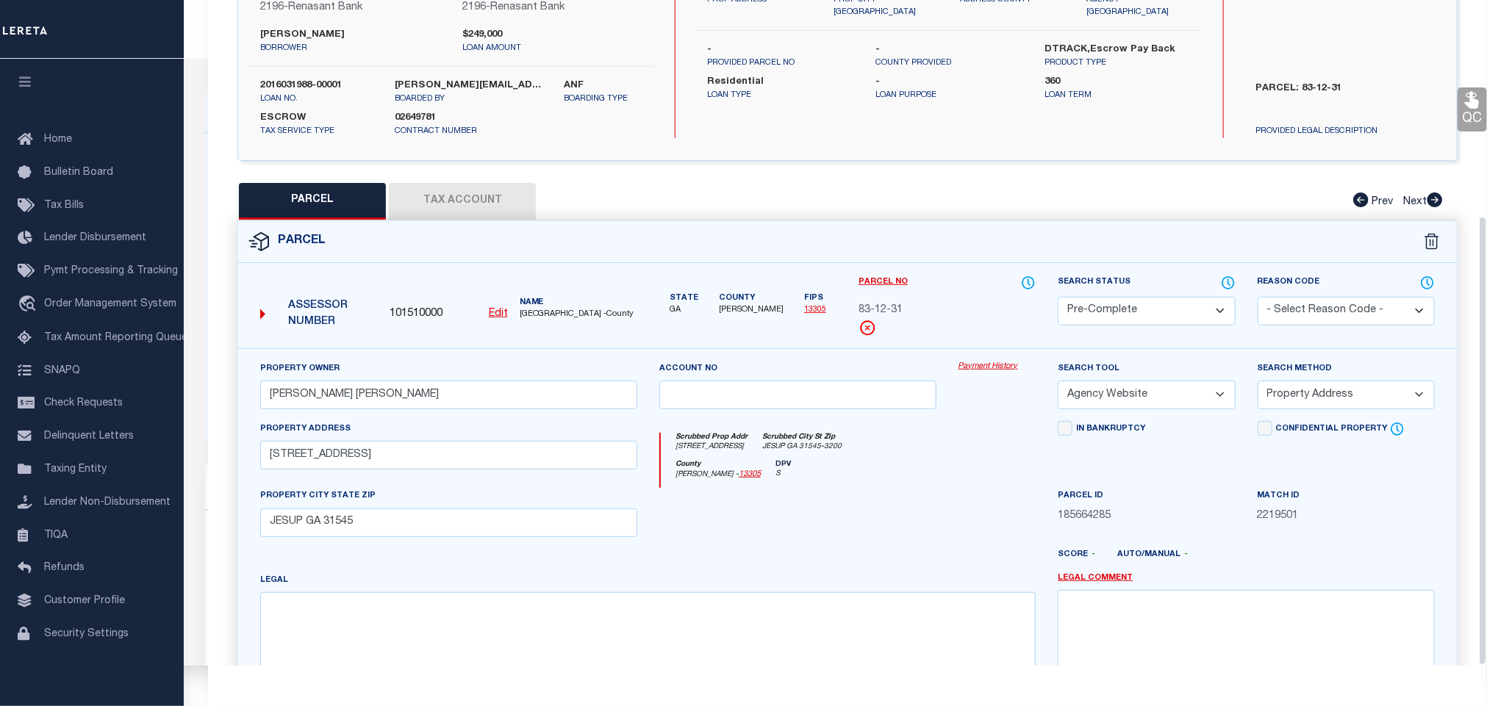
scroll to position [320, 0]
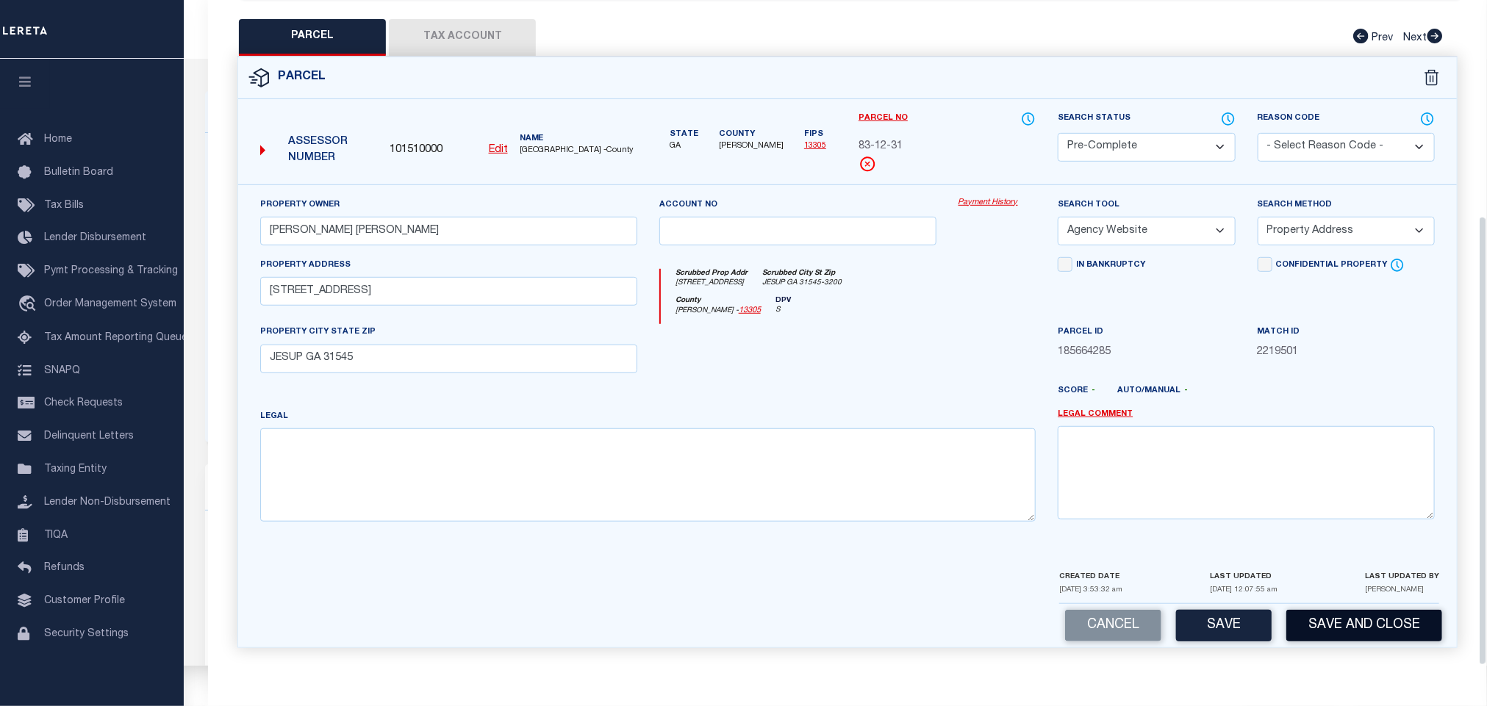
click at [1365, 624] on button "Save and Close" at bounding box center [1364, 626] width 156 height 32
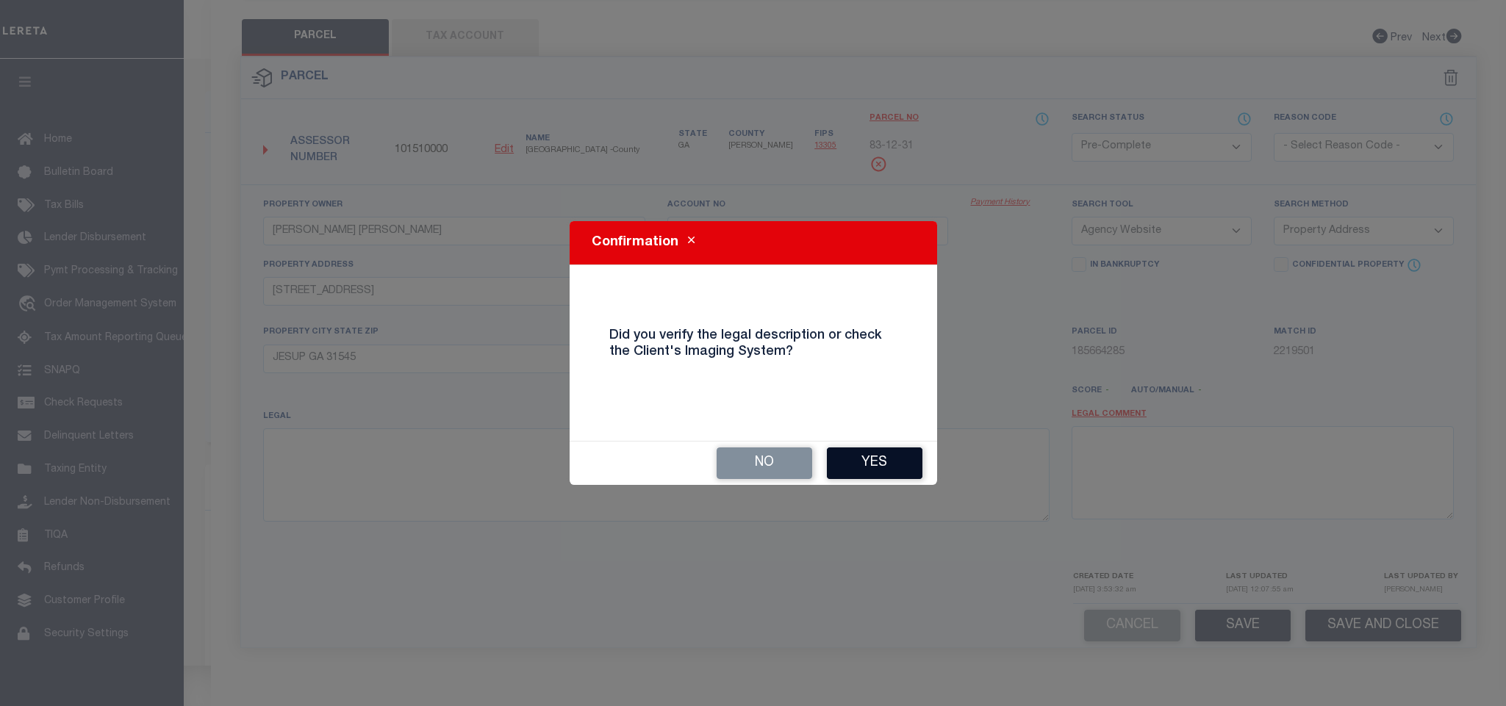
click at [853, 468] on button "Yes" at bounding box center [875, 464] width 96 height 32
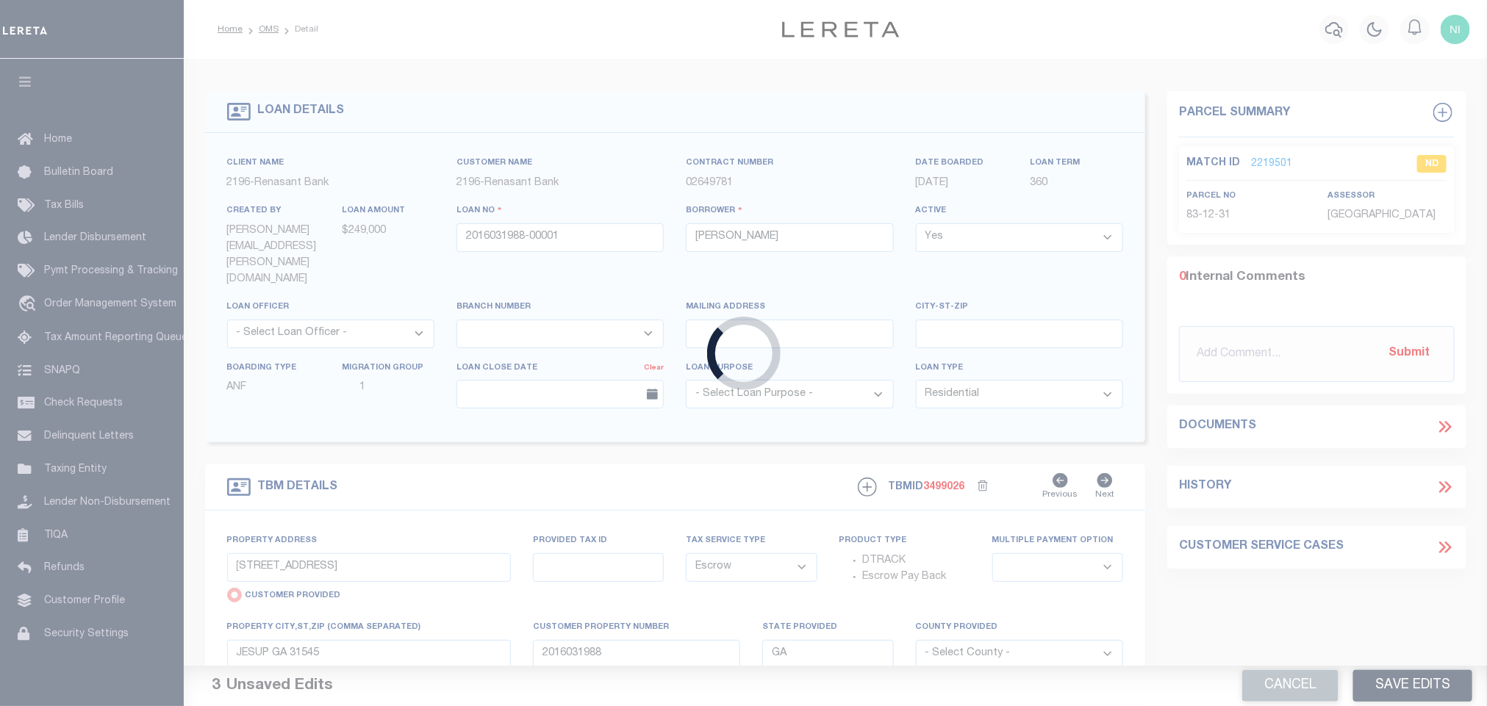
select select
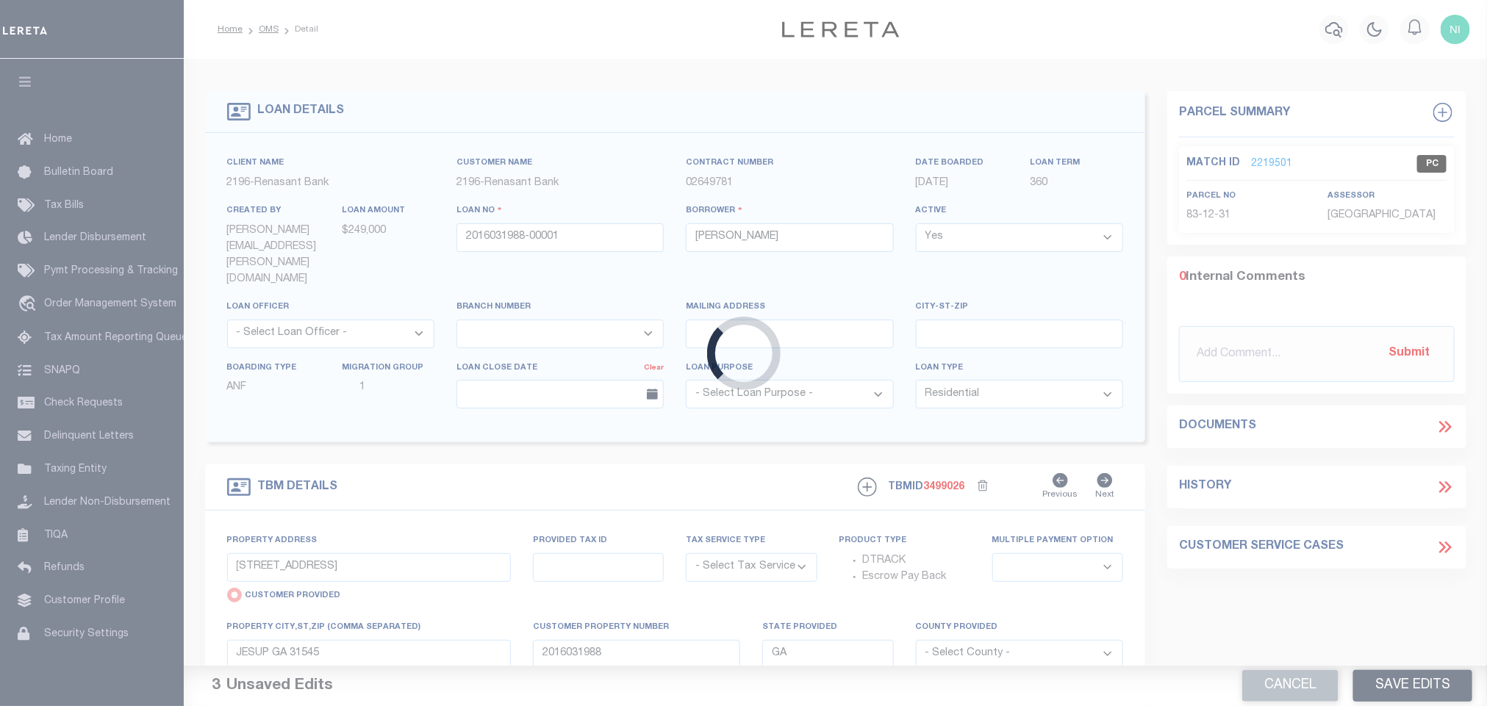
select select "Escrow"
select select
select select "4983"
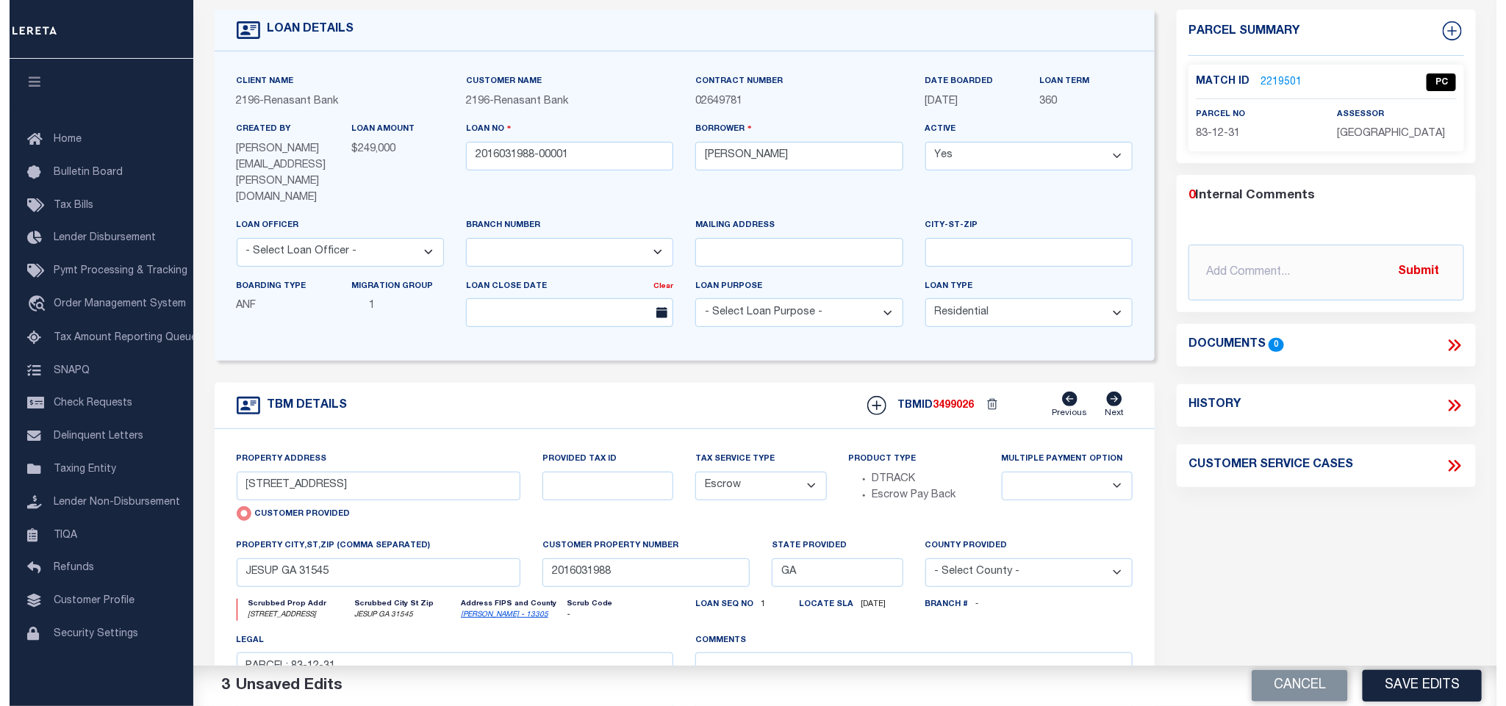
scroll to position [0, 0]
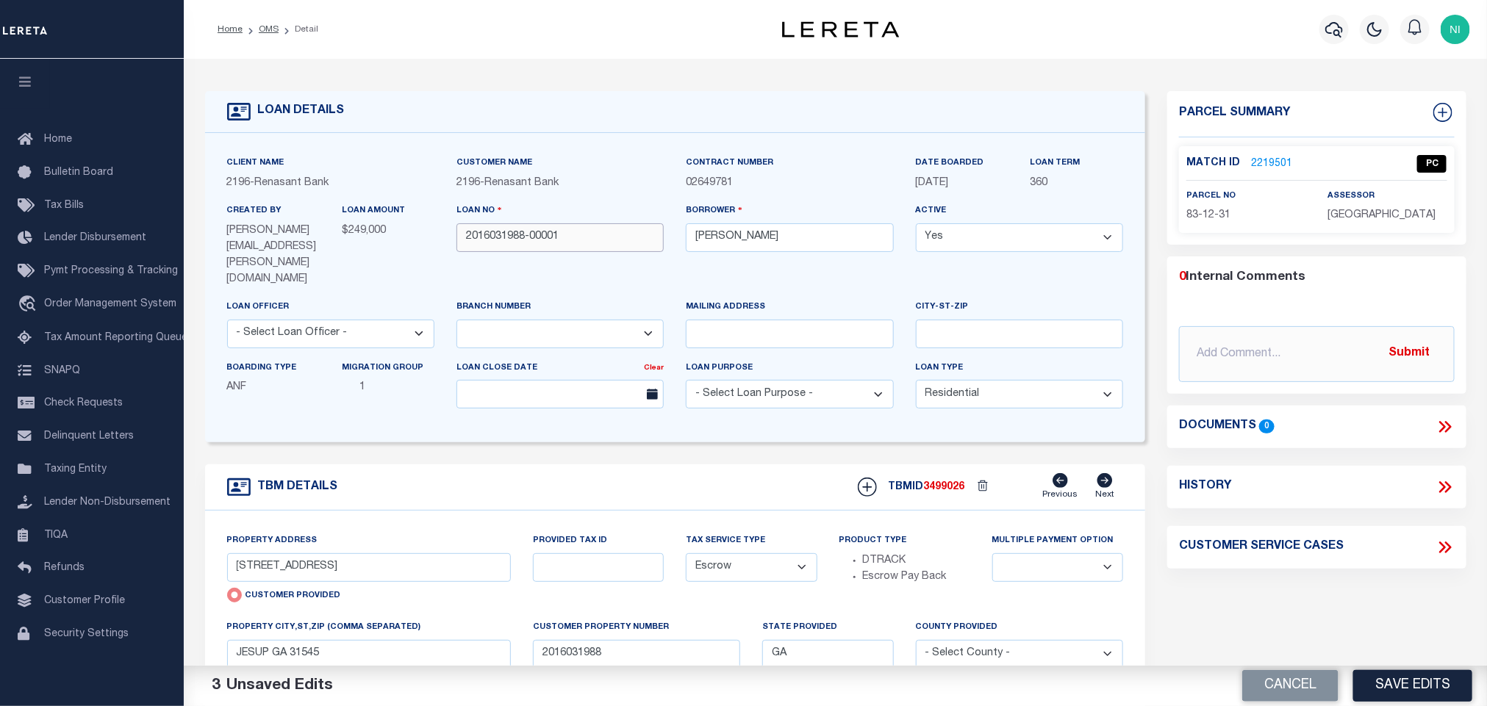
click at [570, 238] on input "2016031988-00001" at bounding box center [559, 237] width 207 height 29
click at [933, 482] on span "3499026" at bounding box center [943, 487] width 41 height 10
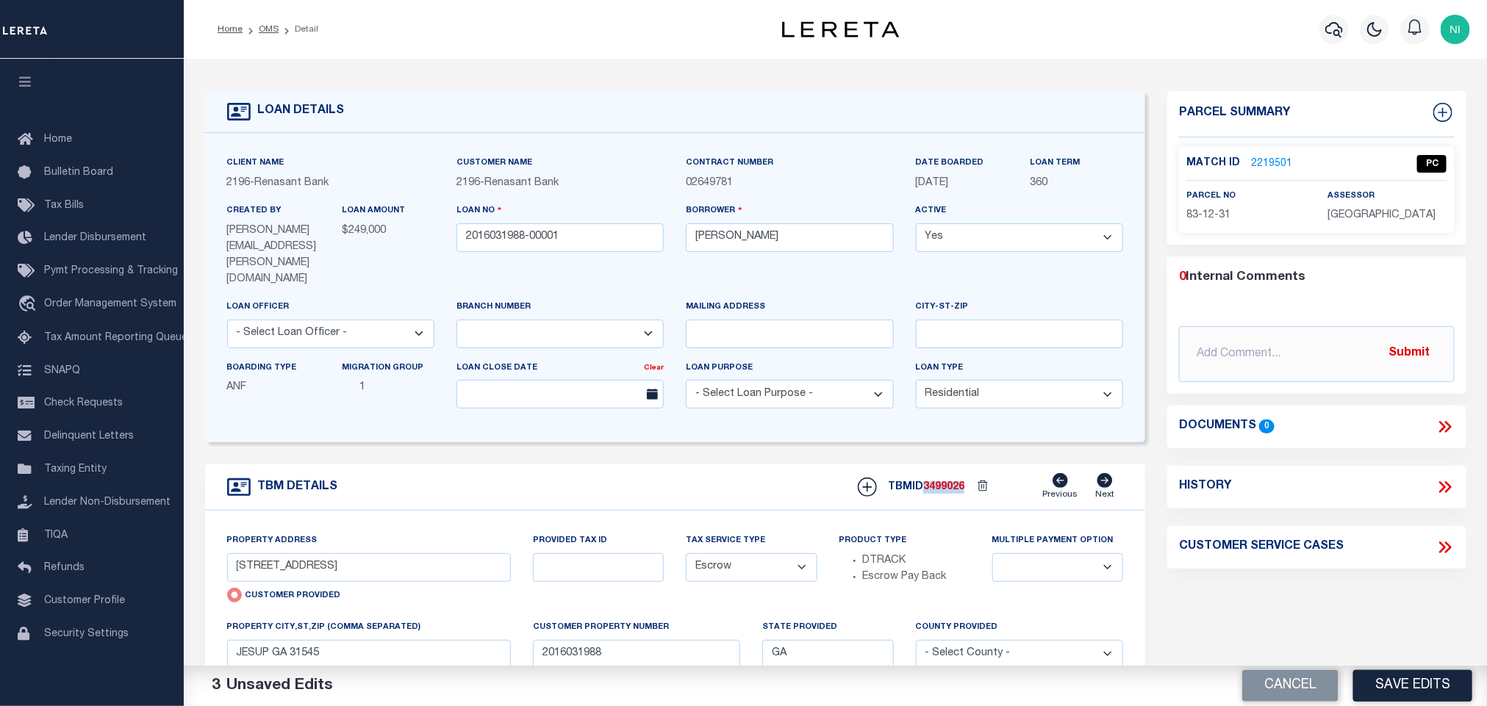
copy span "3499026"
click at [1330, 210] on span "WAYNE COUNTY" at bounding box center [1381, 215] width 108 height 10
copy div "WAYNE COUNTY"
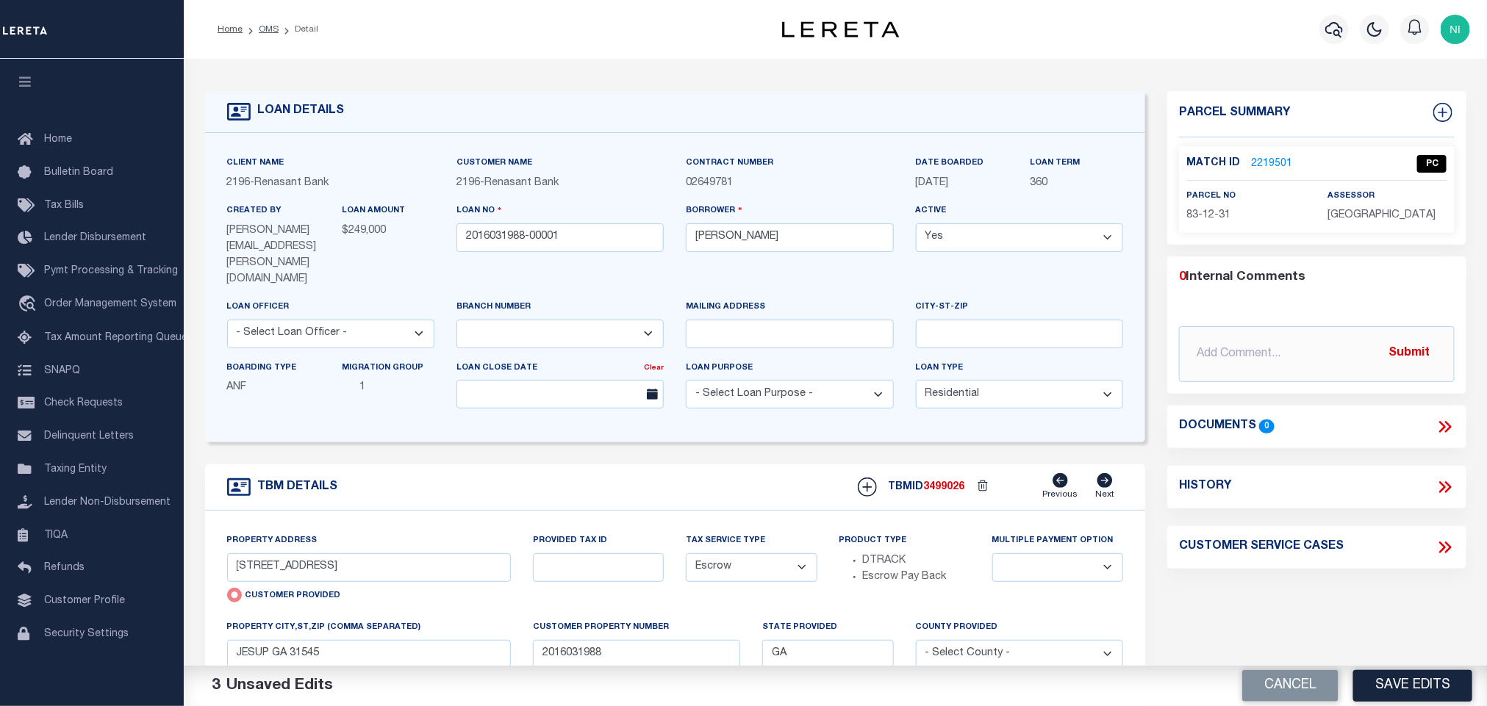
click at [1207, 219] on span "83-12-31" at bounding box center [1208, 215] width 44 height 10
copy div "83-12-31"
click at [1332, 40] on button "button" at bounding box center [1333, 29] width 29 height 29
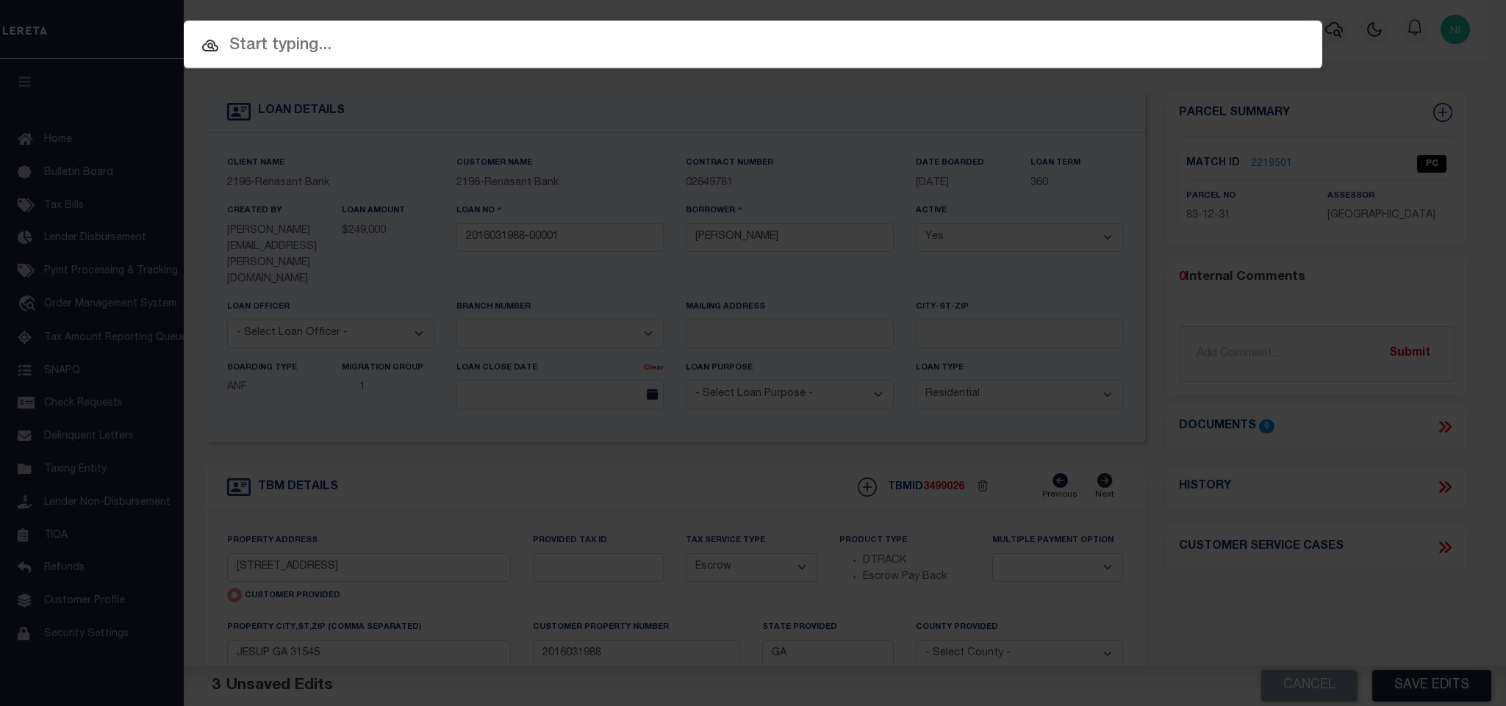
paste input "5040002025-00001"
type input "5040002025-00001"
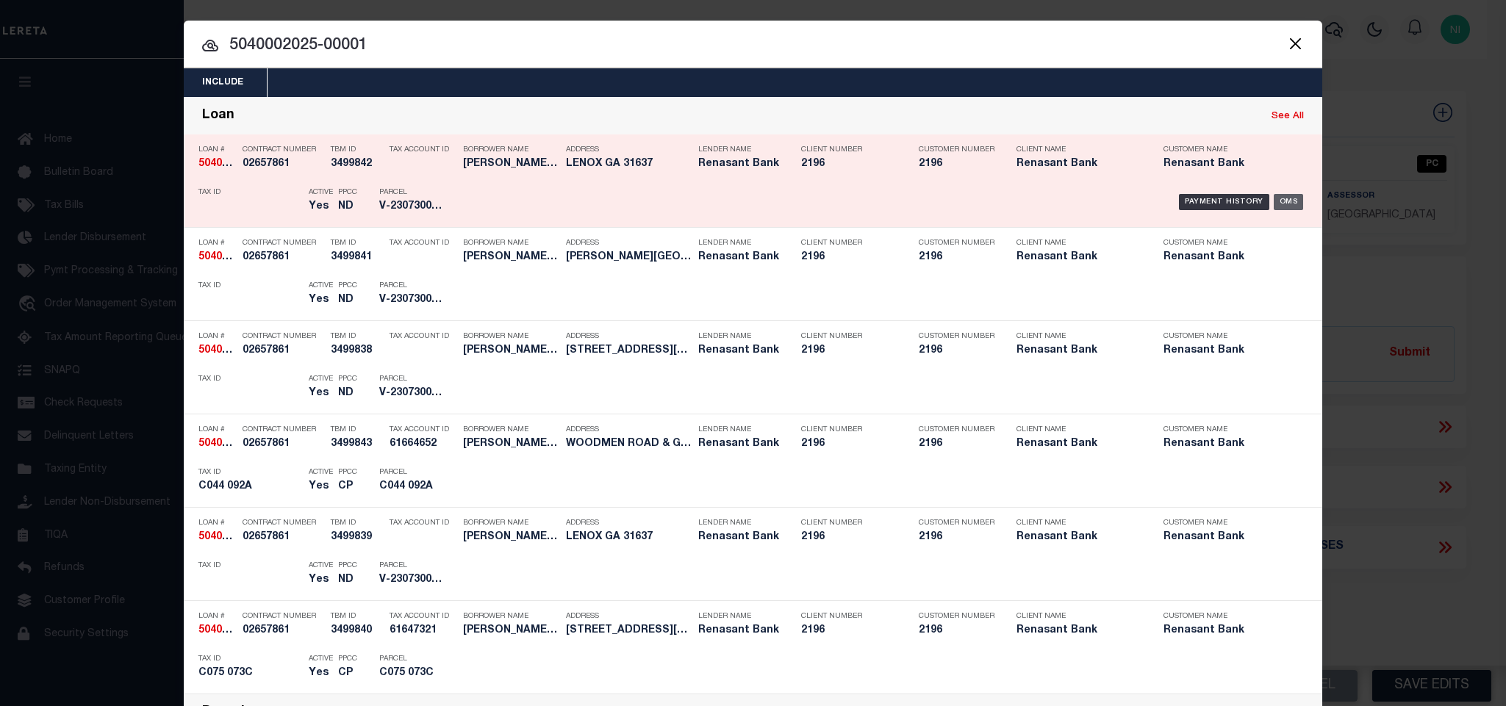
click at [1281, 201] on div "OMS" at bounding box center [1288, 202] width 30 height 16
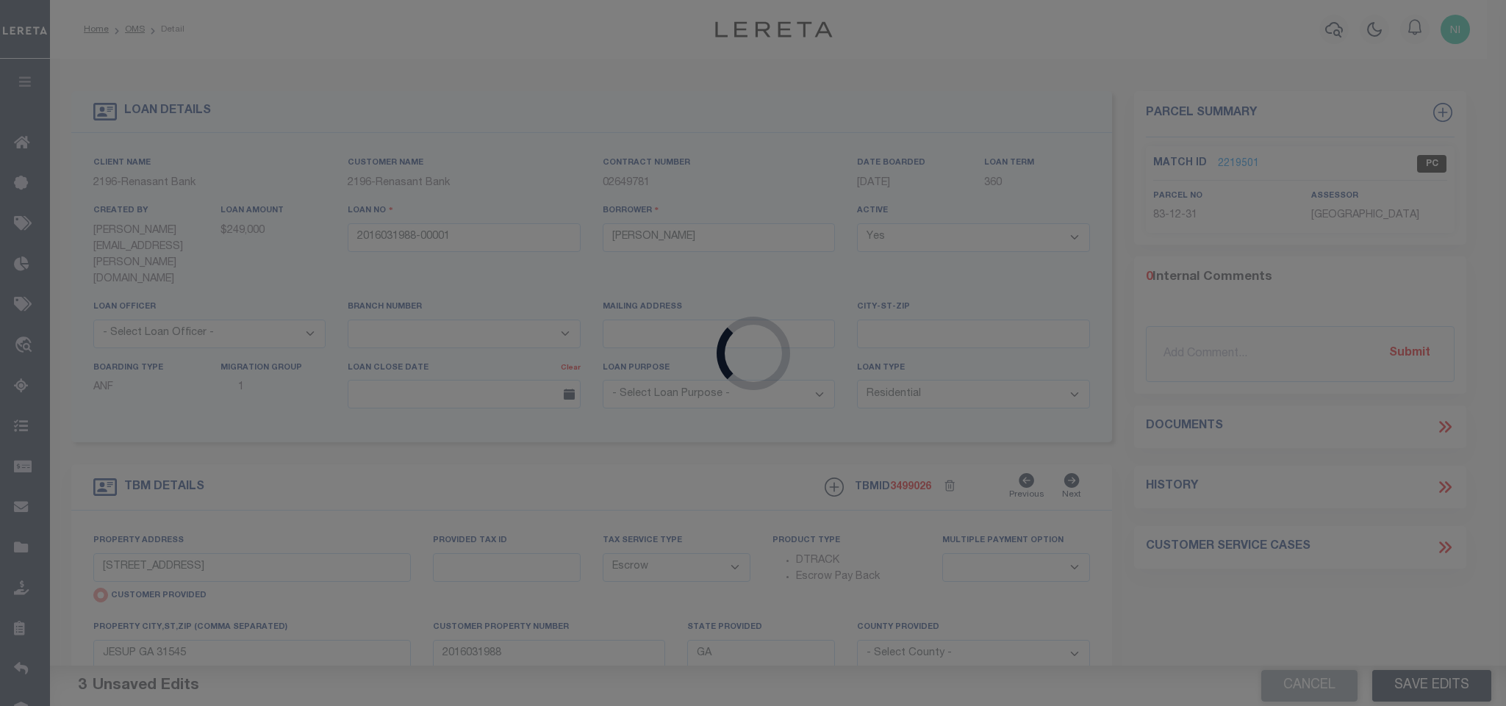
type input "5040002025-00001"
type input "[PERSON_NAME] BUILDINGS LLC"
select select
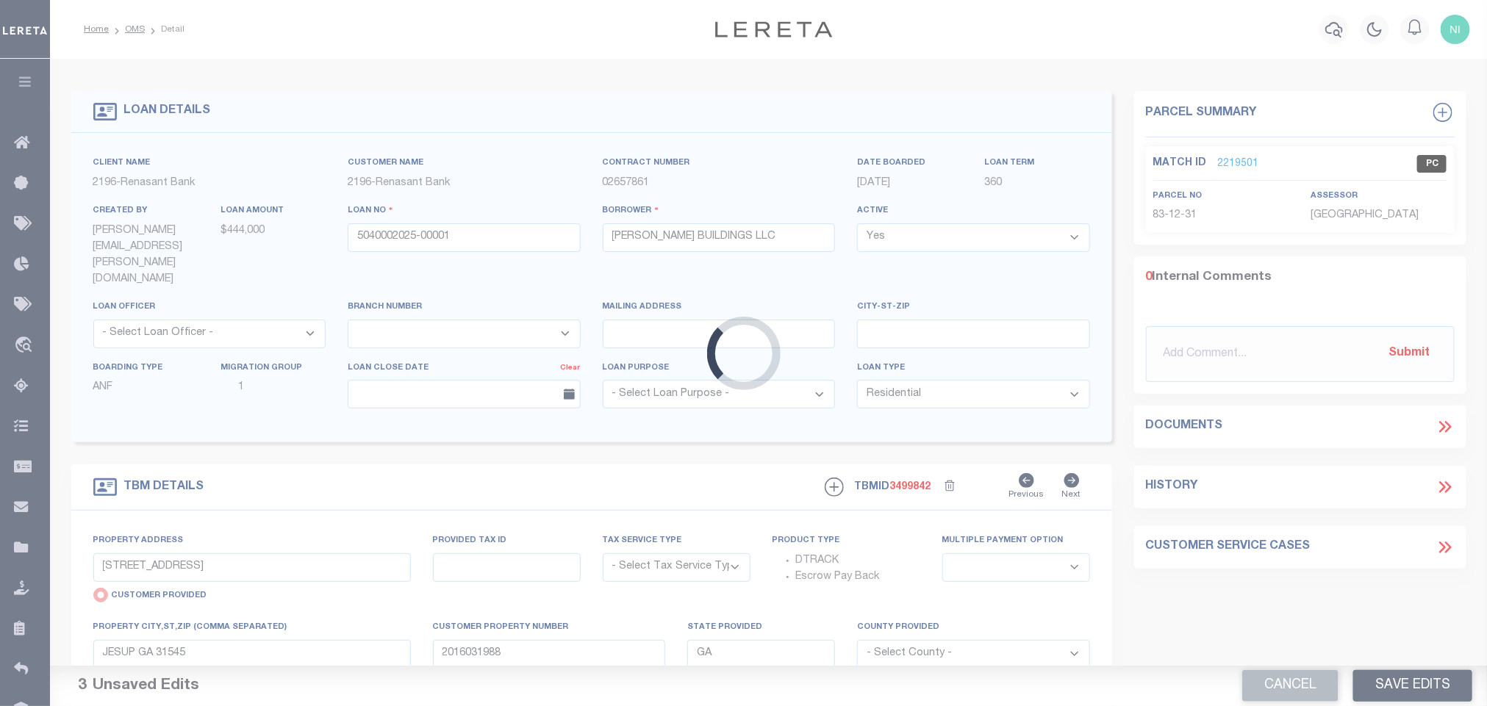
radio input "false"
select select "NonEscrow"
select select
type input "LENOX GA 31637"
type input "5040002025"
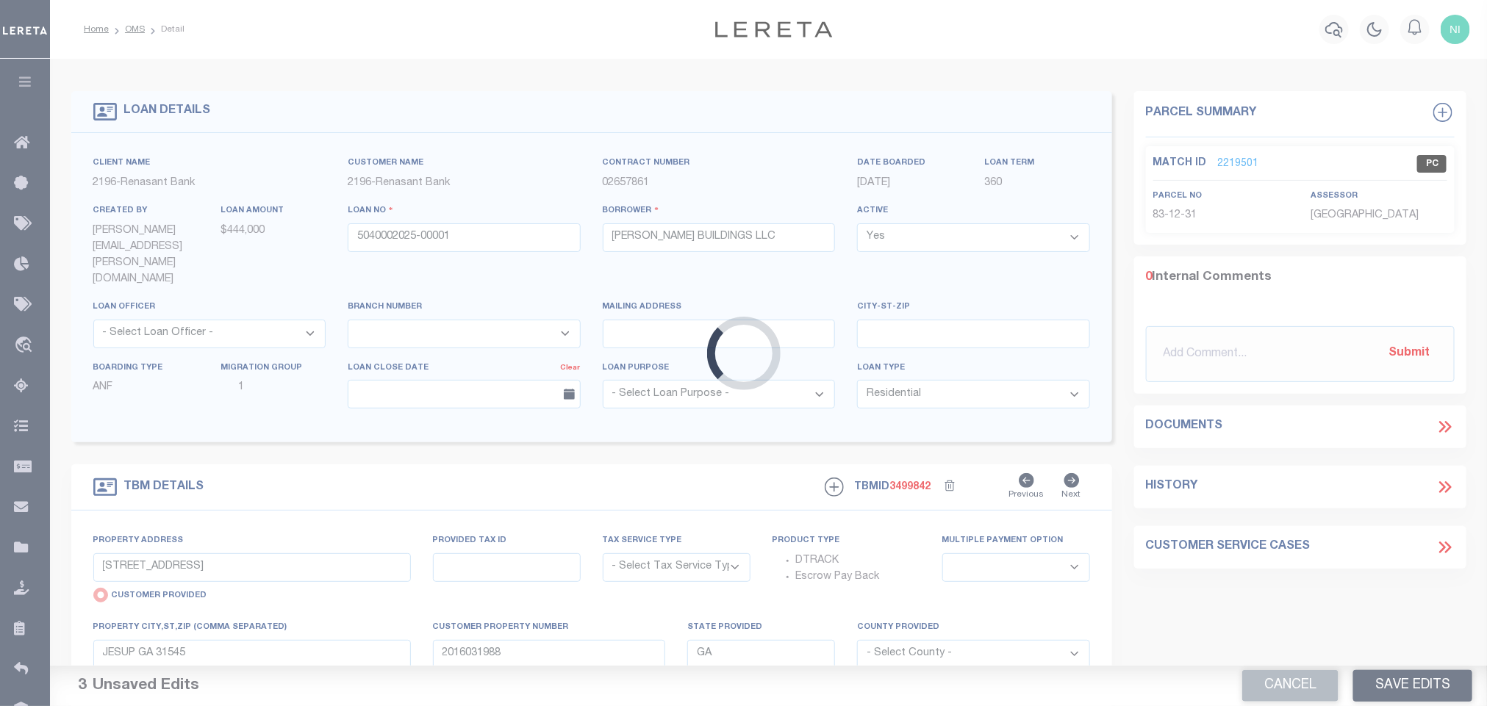
type textarea "SEE FILE1"
select select "4983"
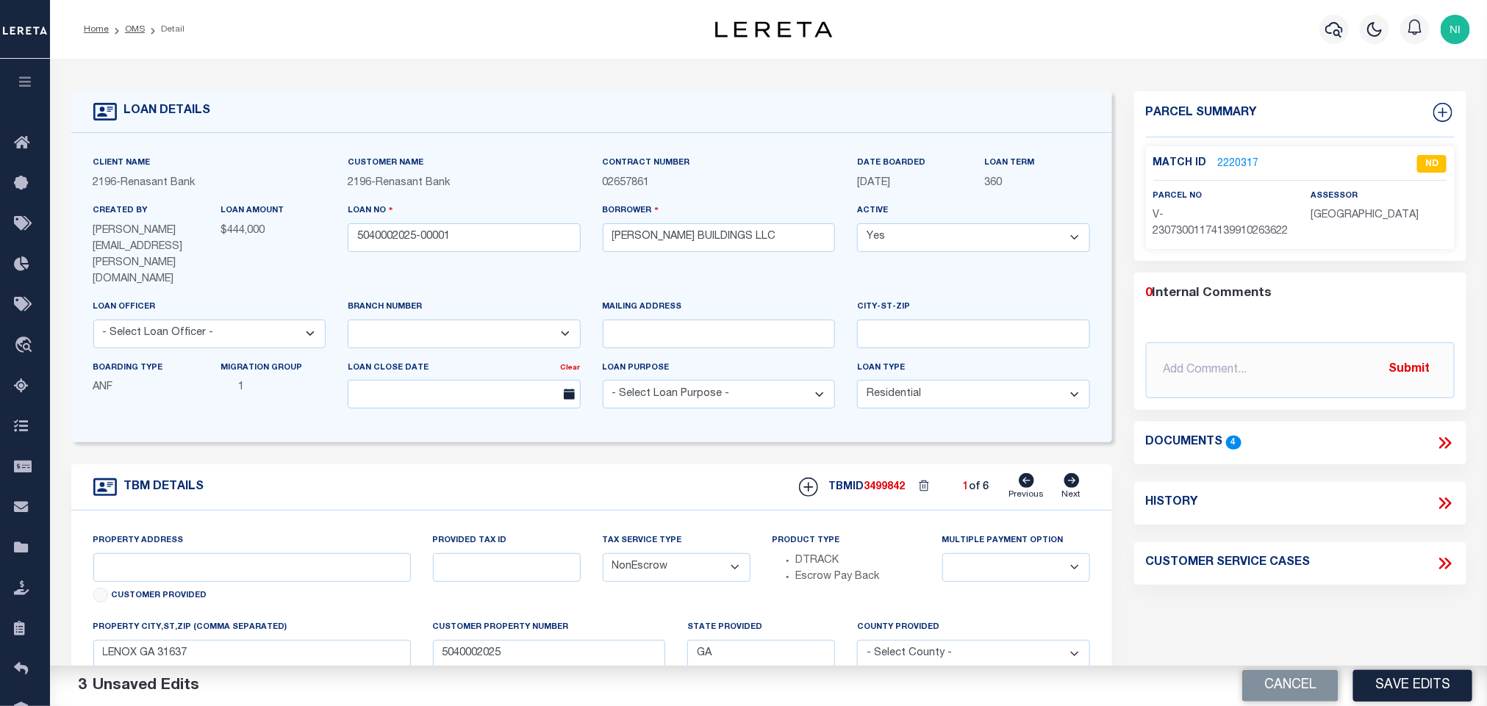
click at [1202, 450] on h4 "Documents" at bounding box center [1184, 443] width 77 height 14
click at [1445, 453] on icon at bounding box center [1444, 443] width 19 height 19
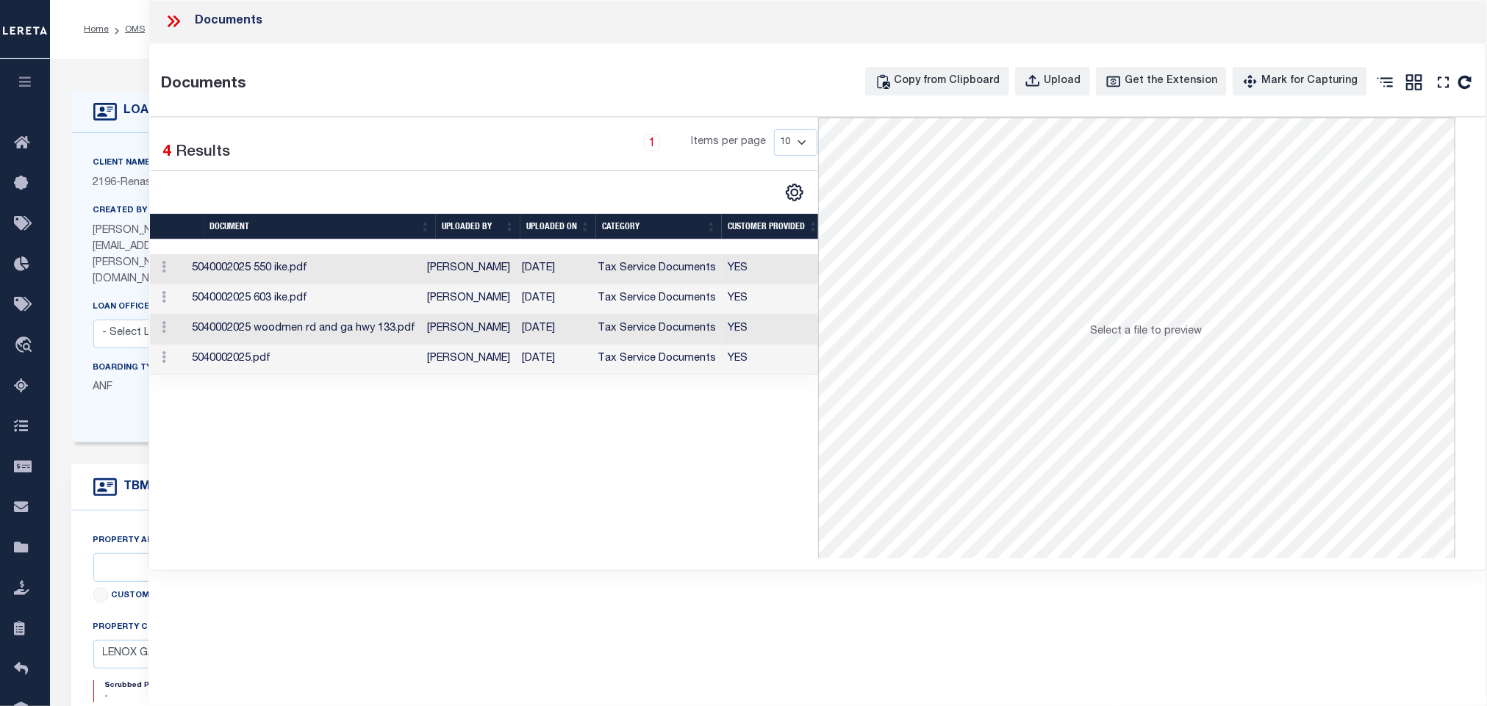
click at [461, 364] on td "[PERSON_NAME]" at bounding box center [468, 360] width 95 height 30
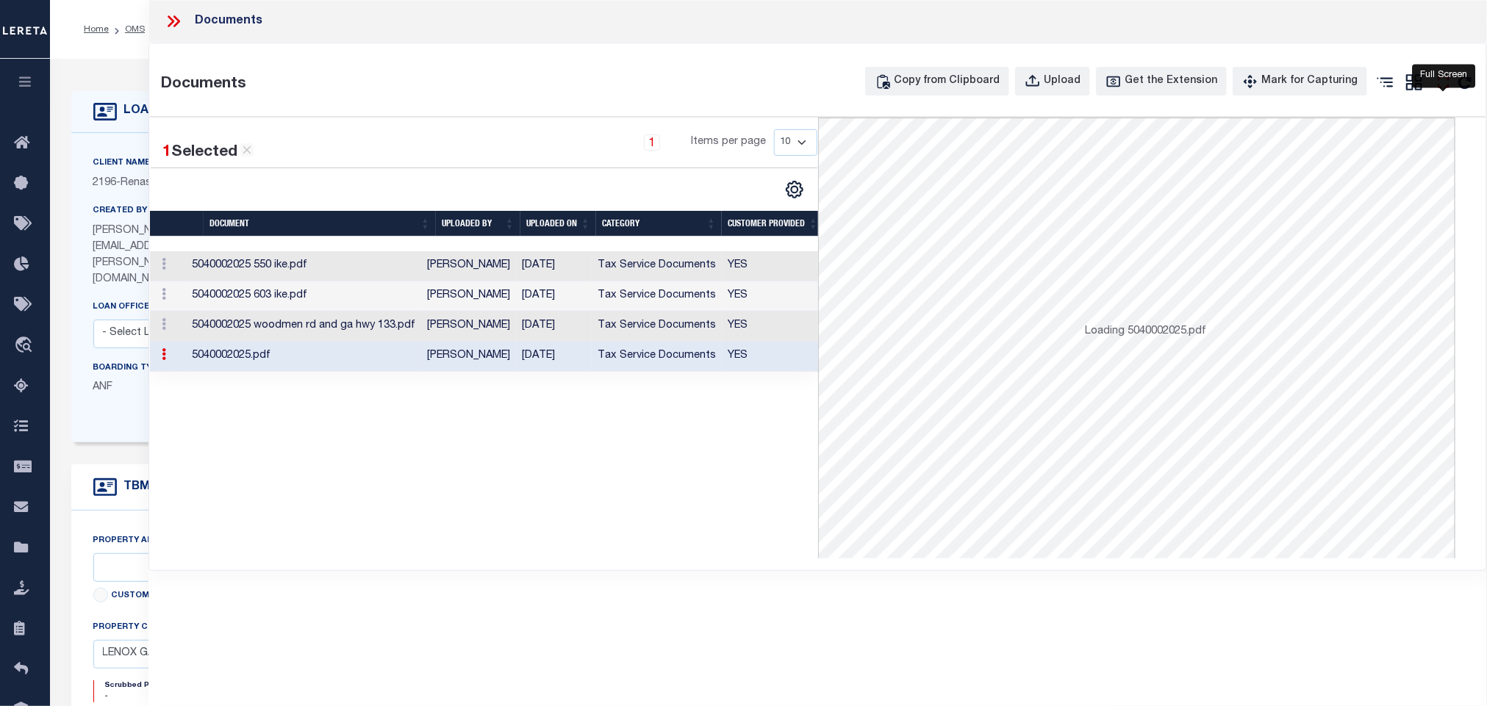
click at [1443, 86] on icon at bounding box center [1443, 82] width 19 height 19
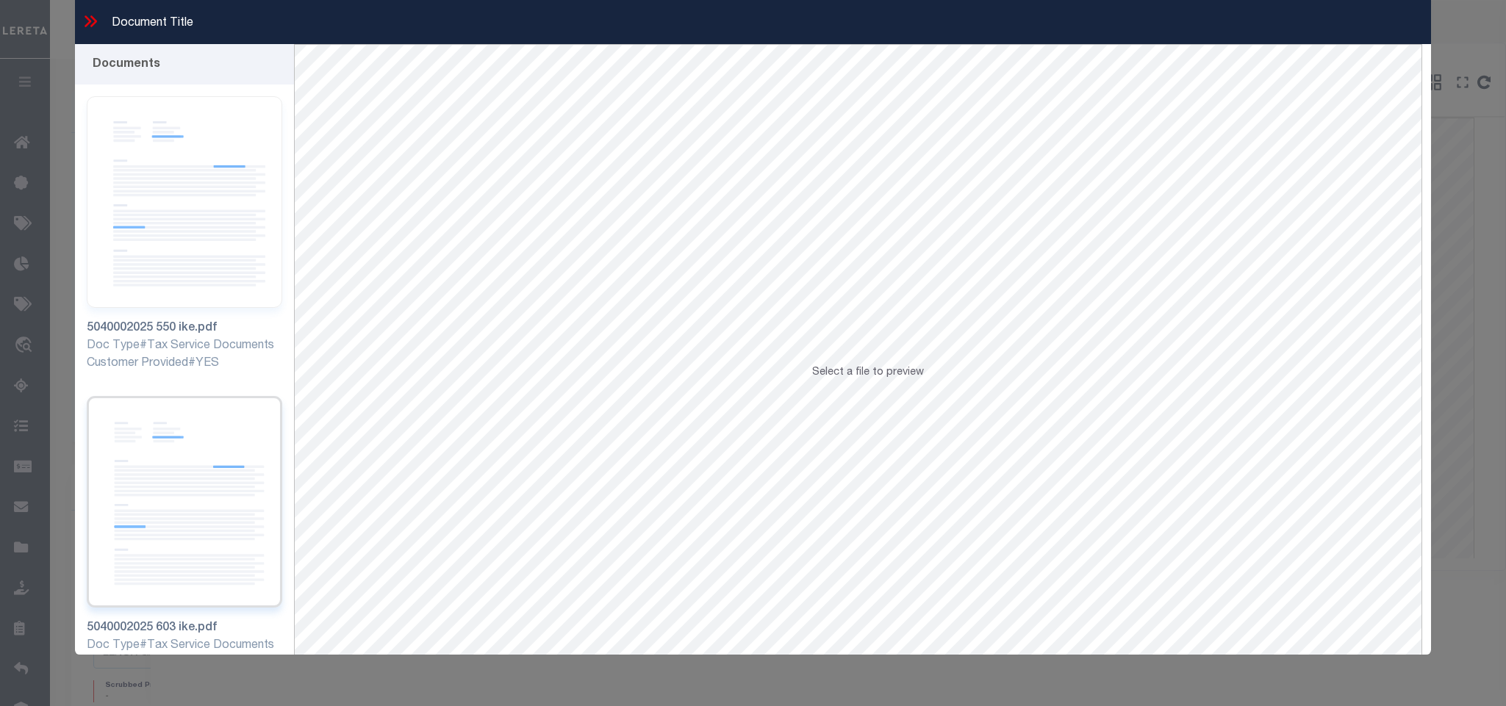
scroll to position [578, 0]
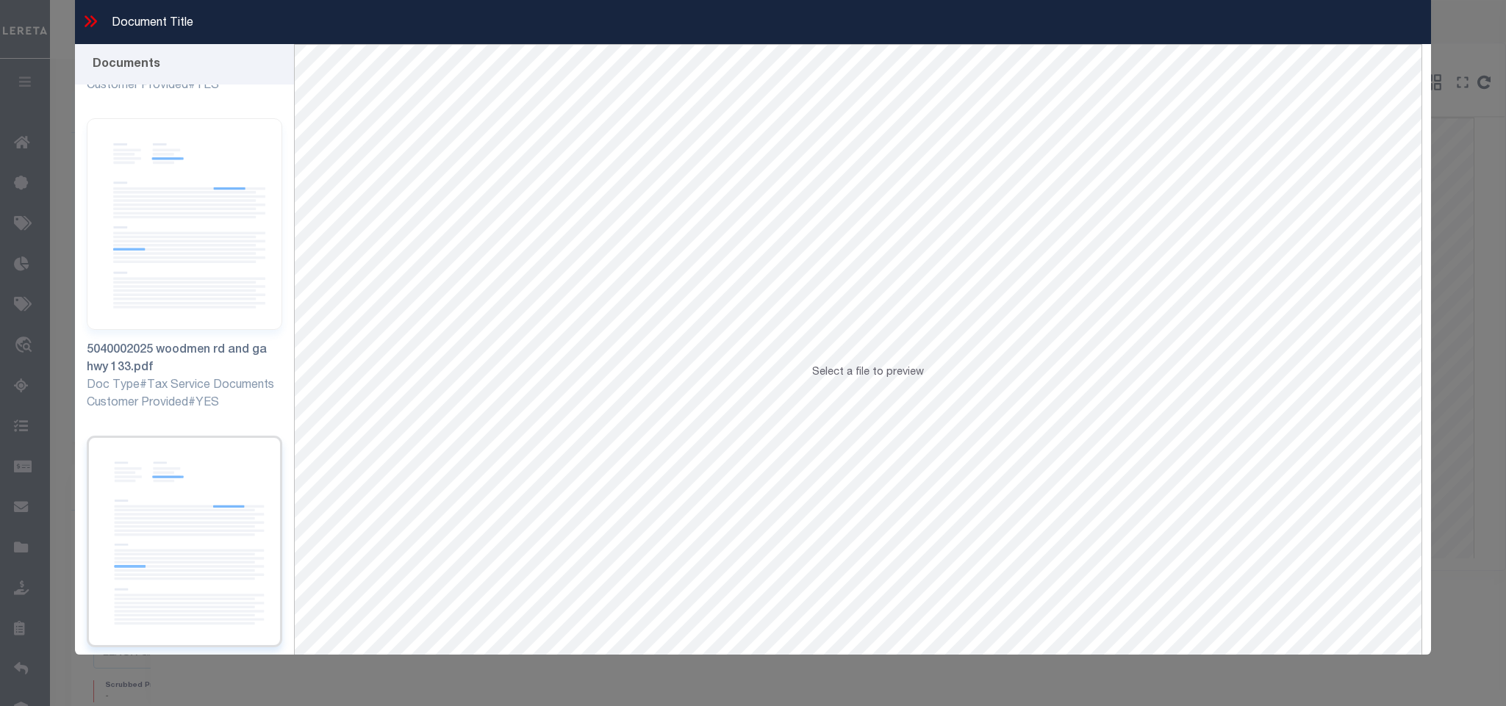
click at [185, 554] on img at bounding box center [184, 542] width 195 height 212
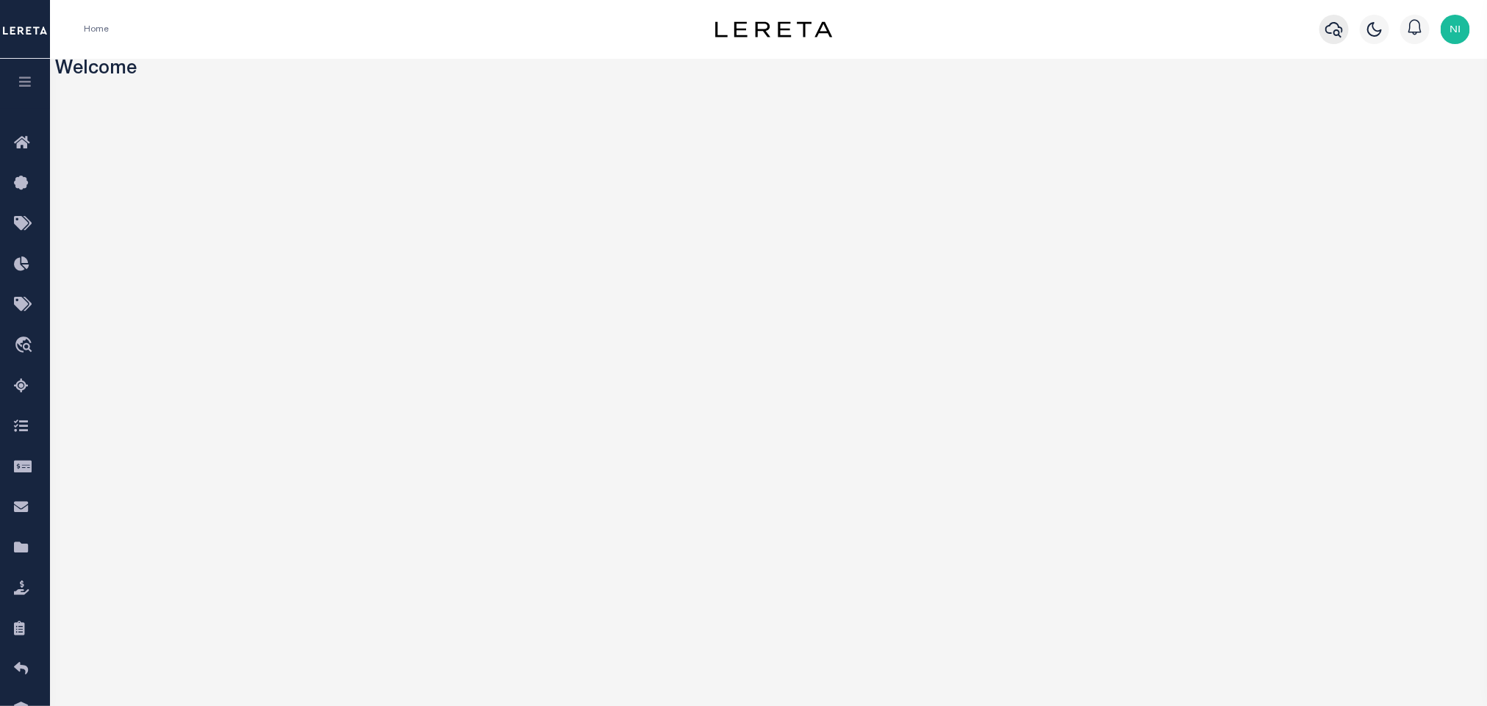
click at [1100, 26] on icon "button" at bounding box center [1334, 30] width 18 height 18
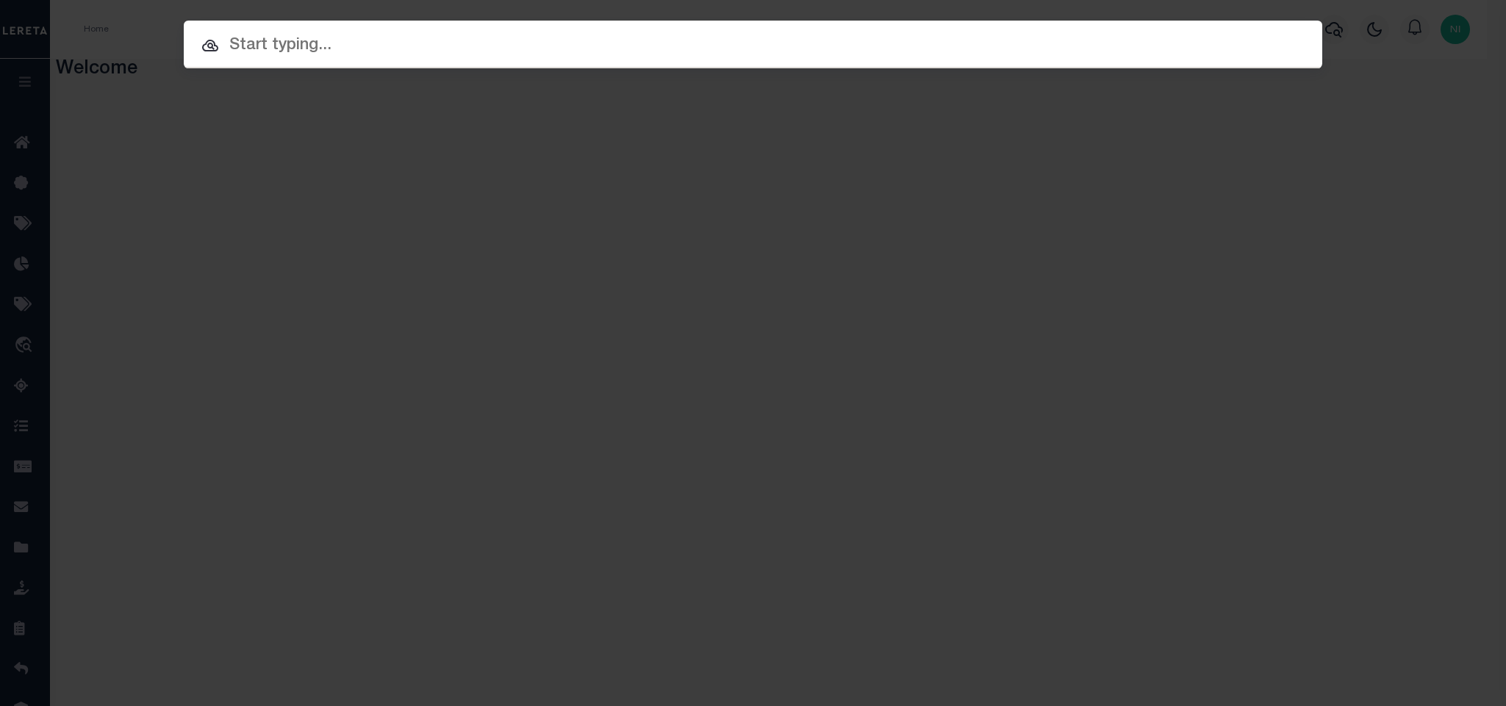
paste input "5040002025-00001"
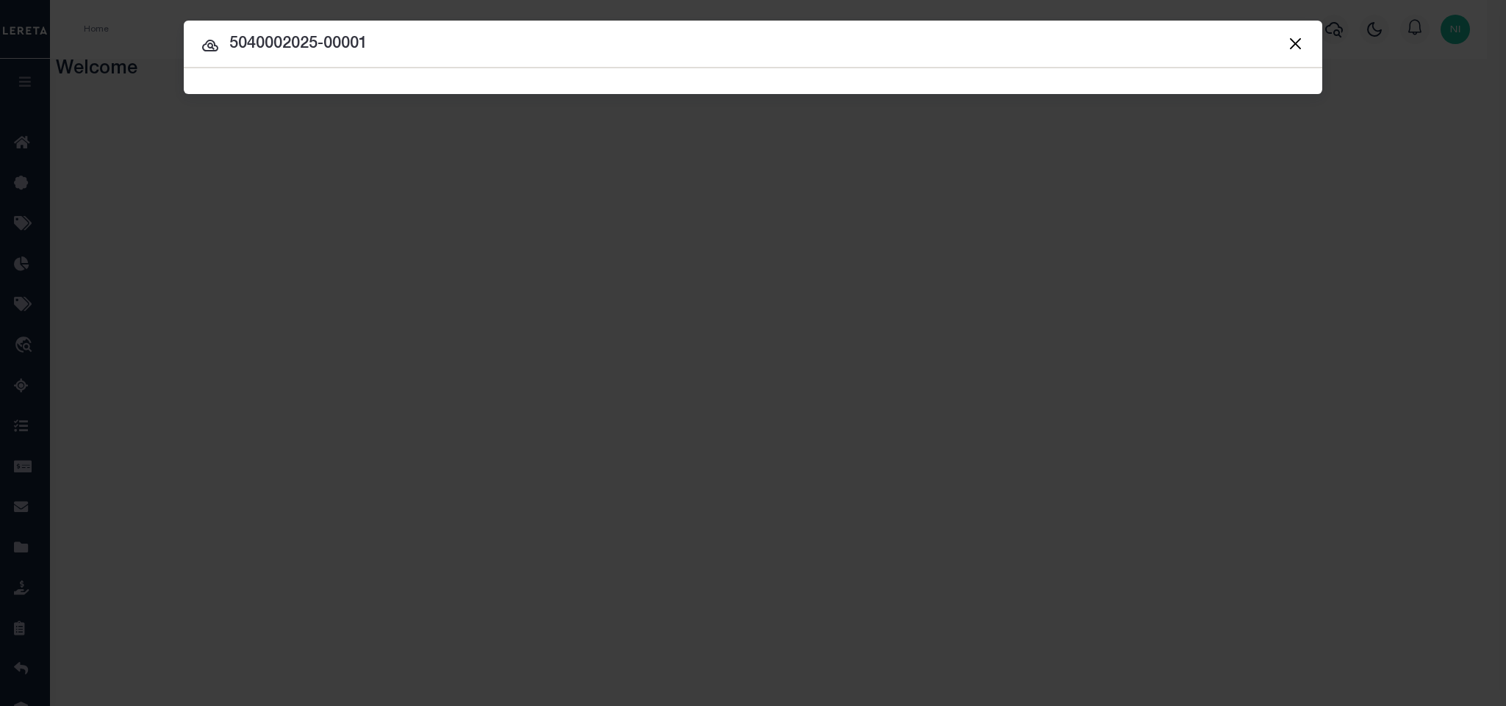
type input "5040002025-00001"
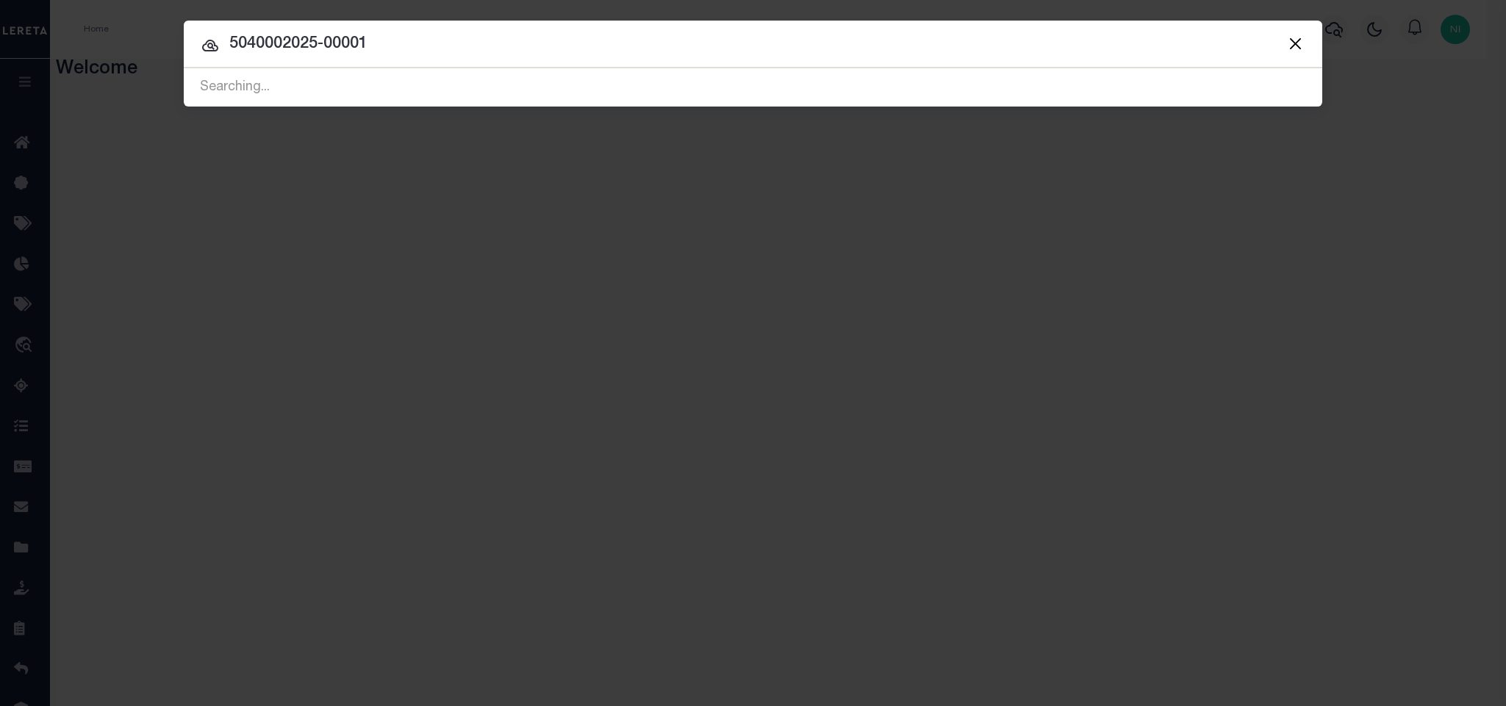
click at [900, 43] on input "5040002025-00001" at bounding box center [753, 45] width 1138 height 26
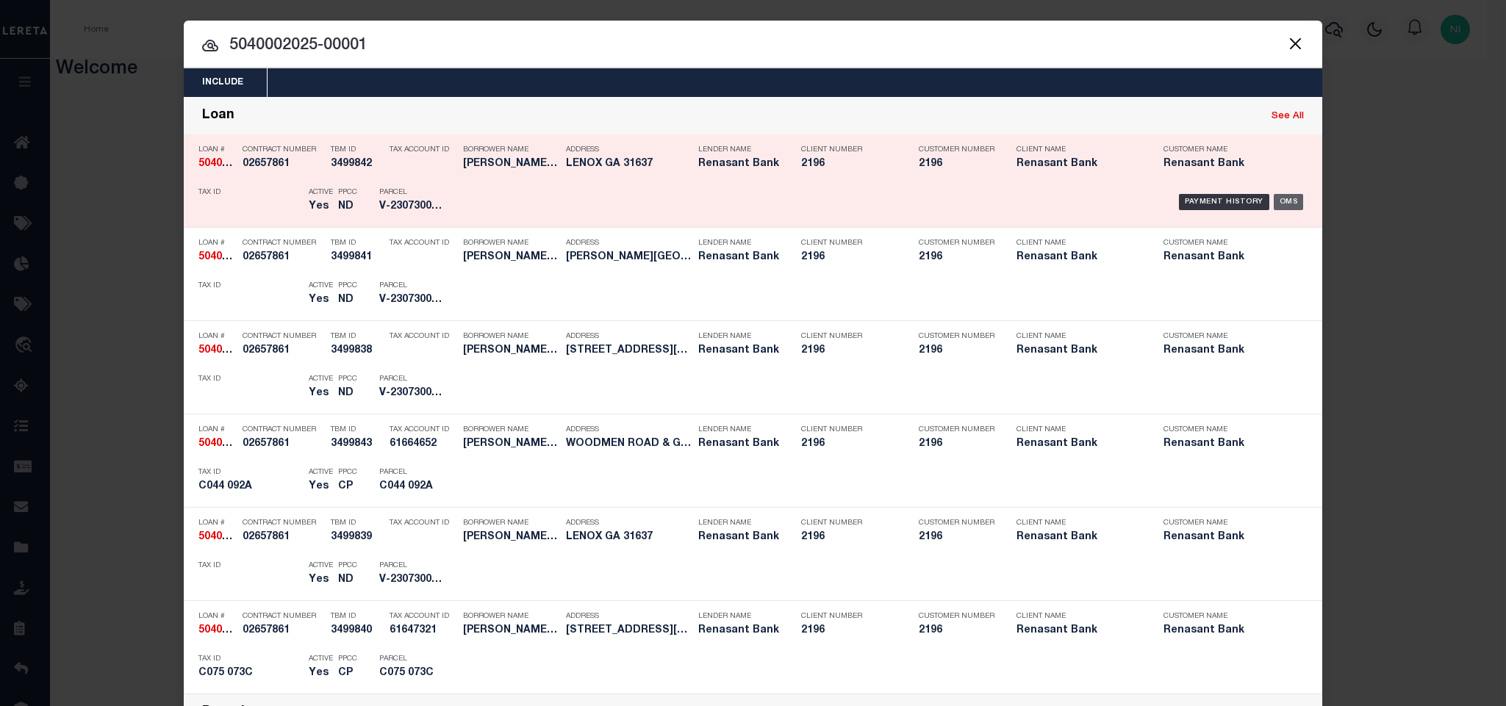
click at [1100, 201] on div "OMS" at bounding box center [1288, 202] width 30 height 16
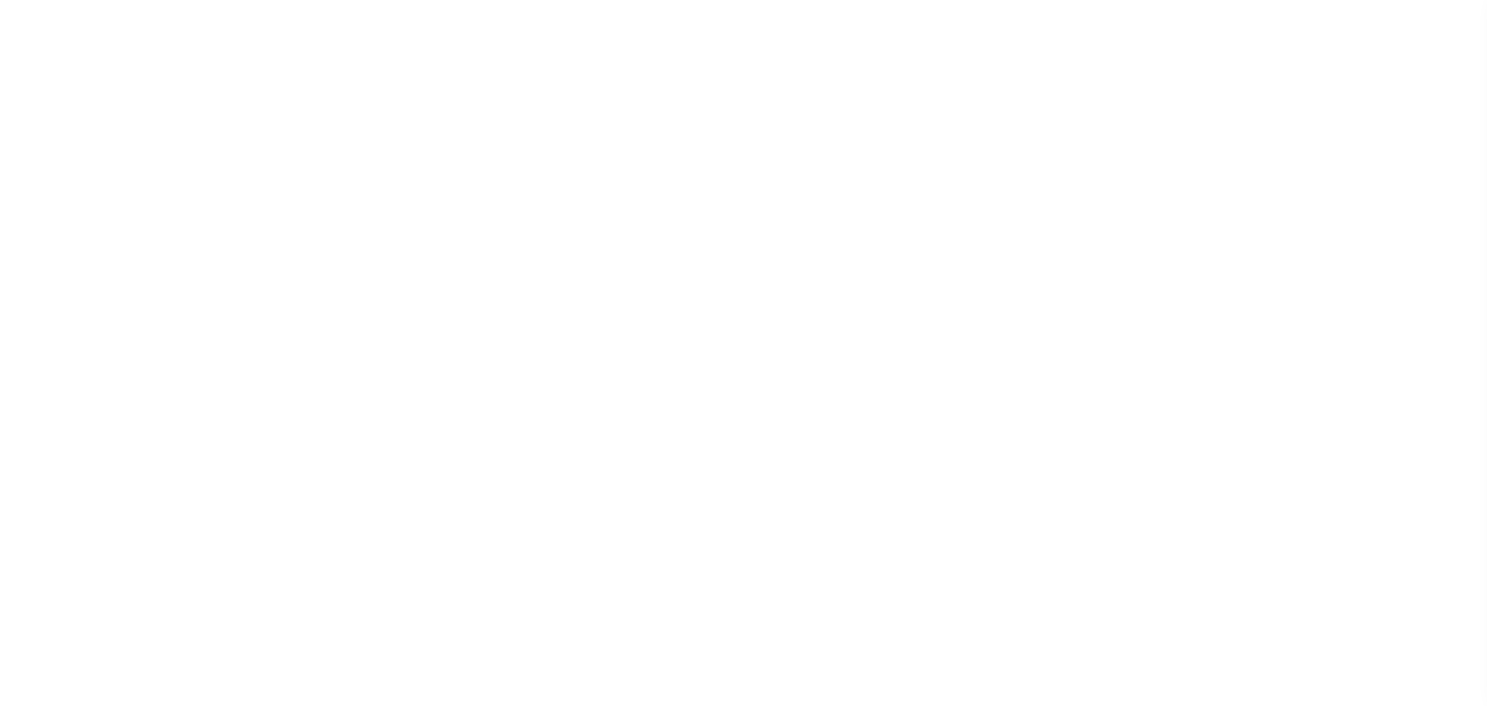
select select "10"
select select "4983"
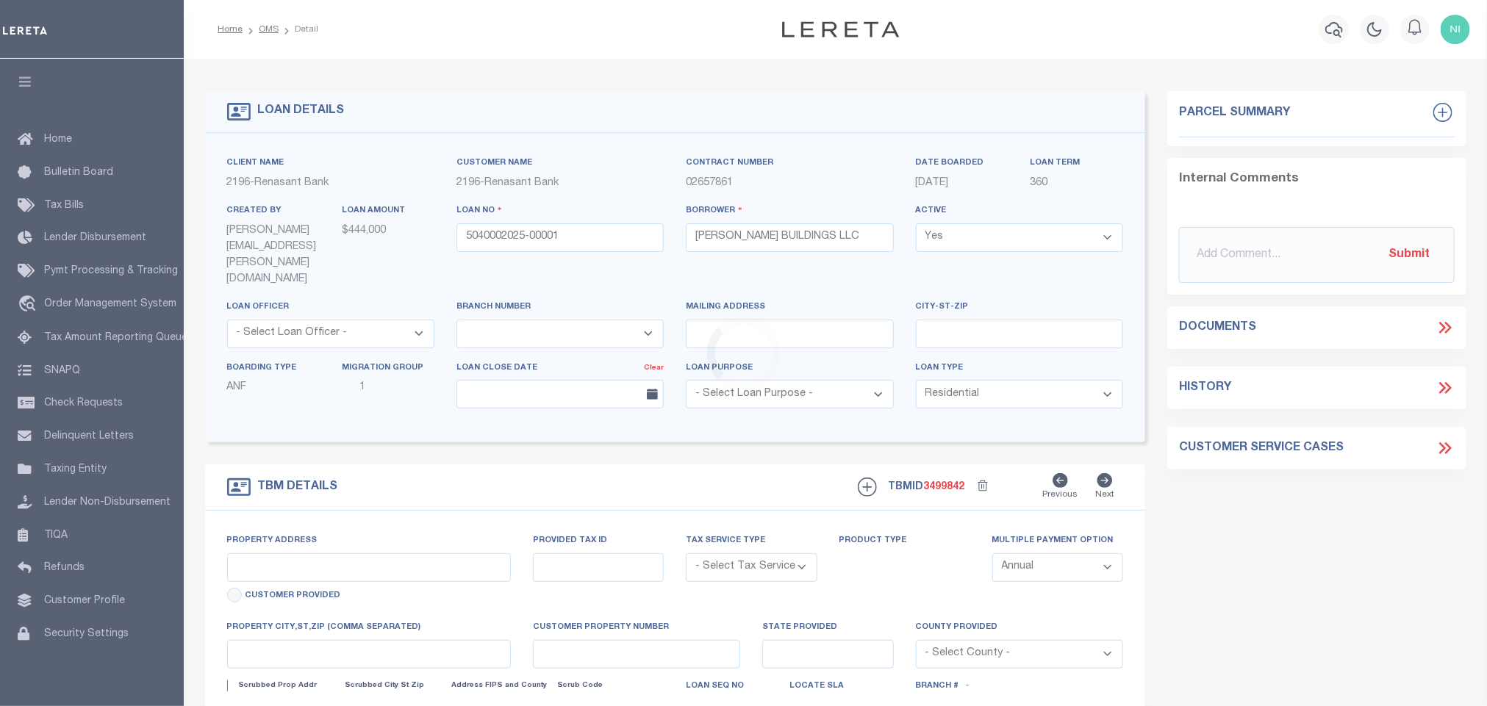
select select "NonEscrow"
select select
type input "LENOX GA 31637"
type input "5040002025"
type input "GA"
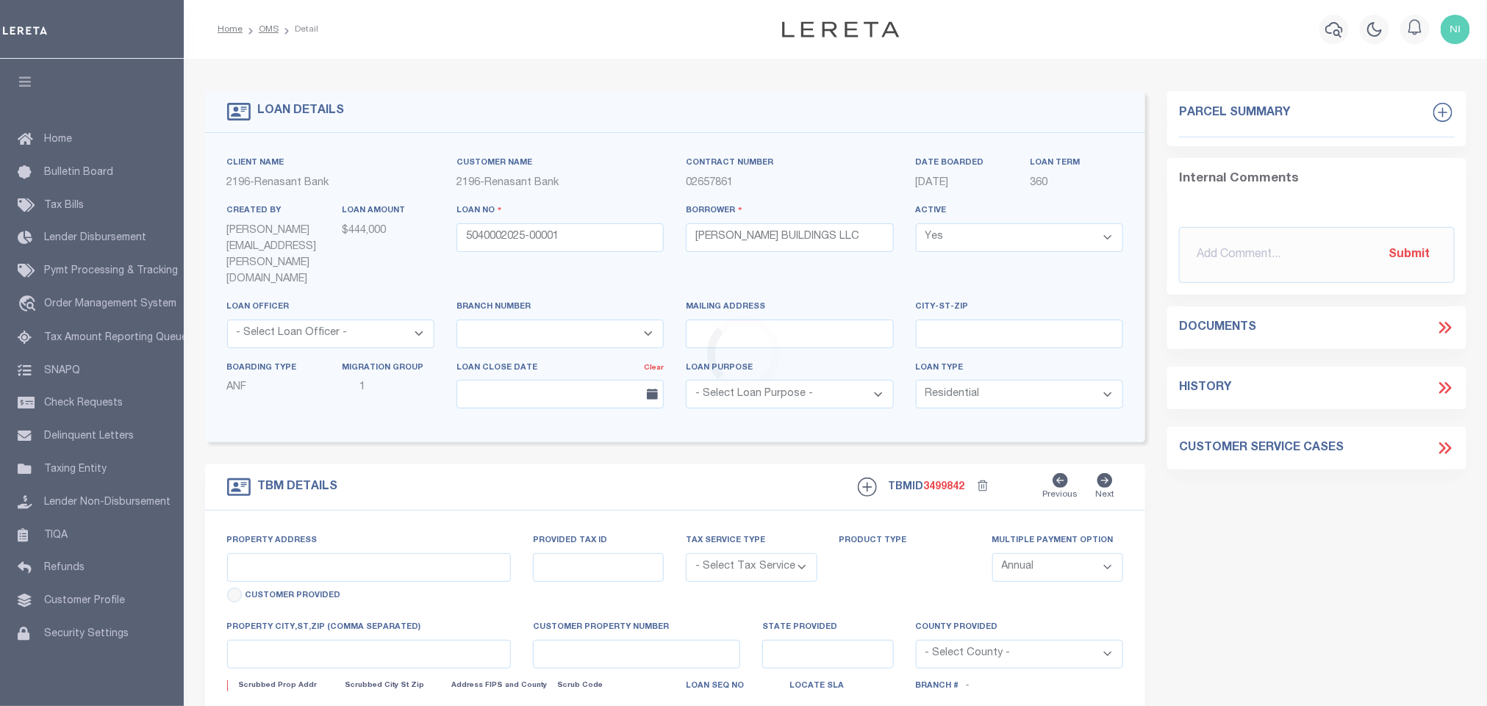
type textarea "SEE FILE1"
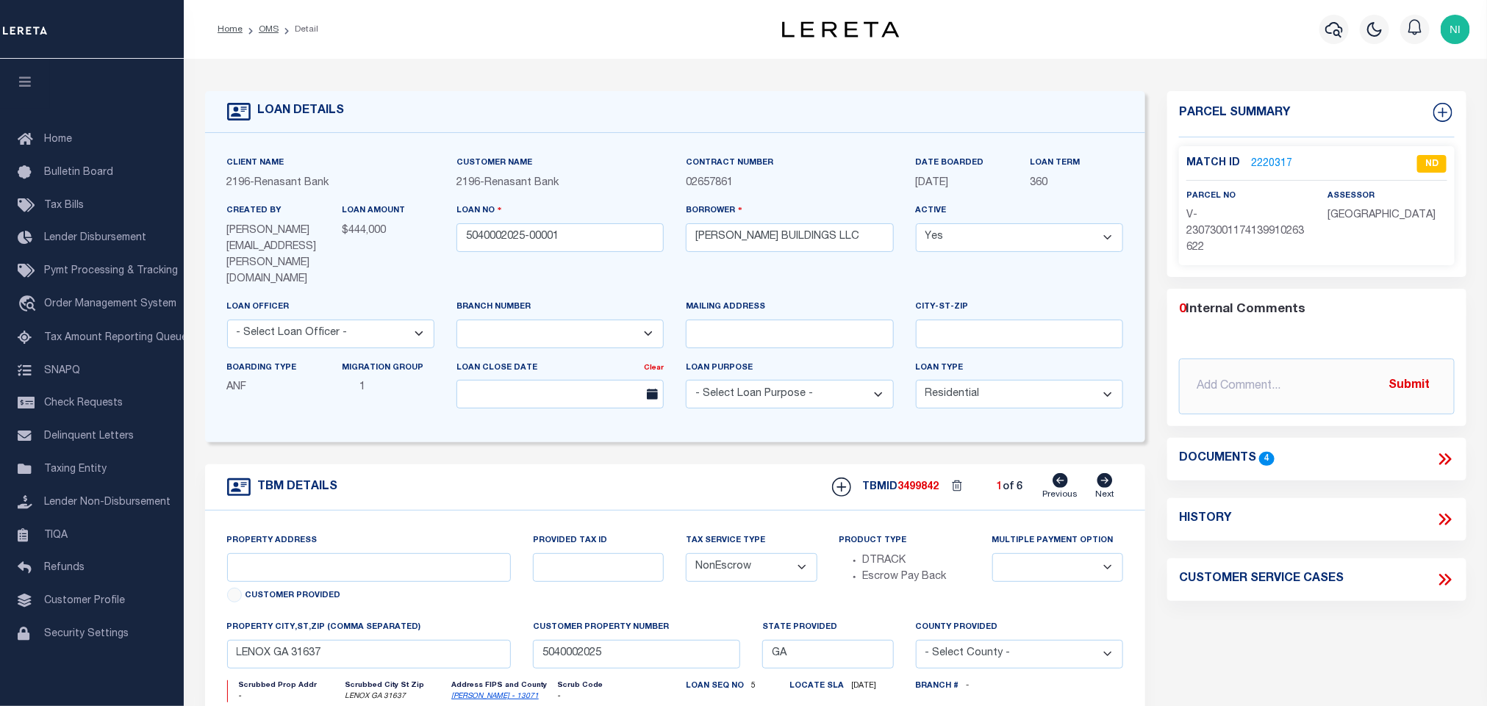
click at [891, 395] on div "Client Name 2196 - Renasant Bank Customer Name 2196 - Renasant Bank 360 Yes" at bounding box center [675, 287] width 941 height 309
